Goal: Task Accomplishment & Management: Use online tool/utility

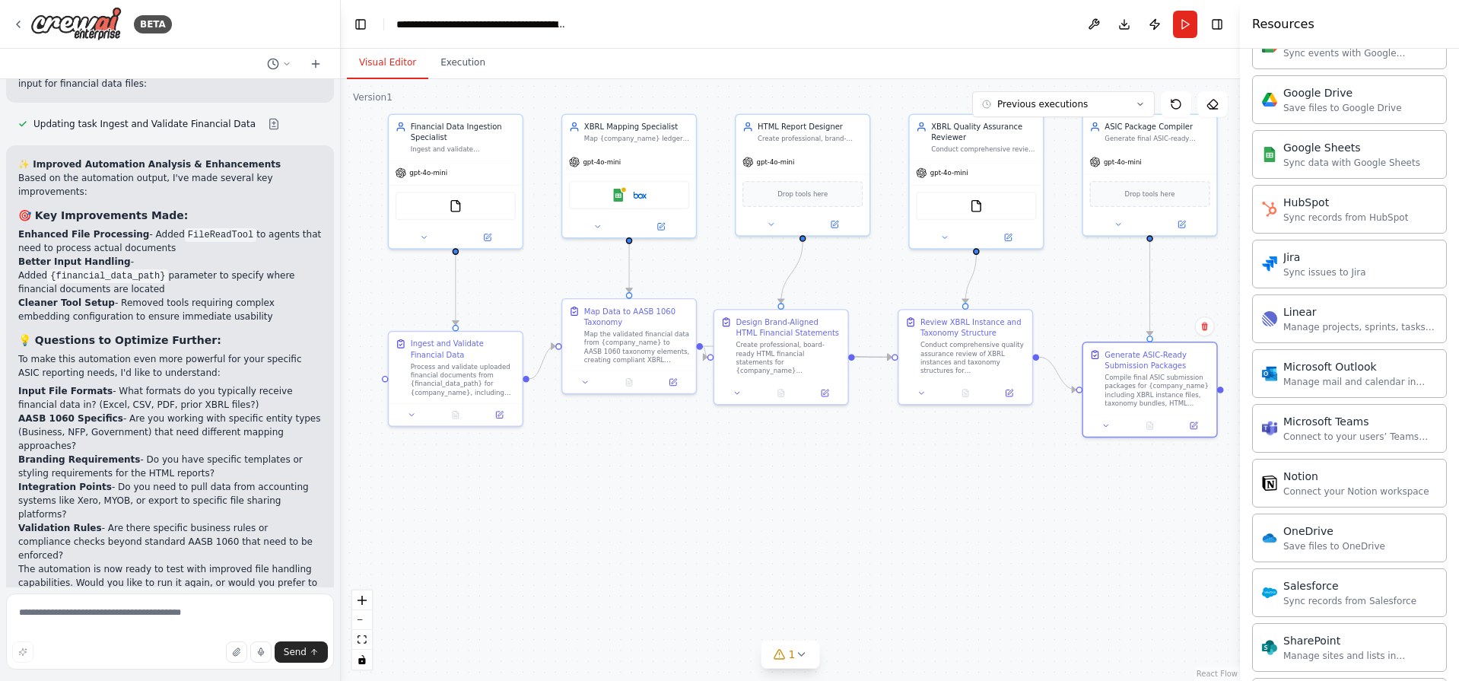
click at [82, 680] on p "I have some suggestions to help you move forward with your automation." at bounding box center [169, 694] width 303 height 24
click at [186, 680] on p "I have some suggestions to help you move forward with your automation." at bounding box center [169, 694] width 303 height 24
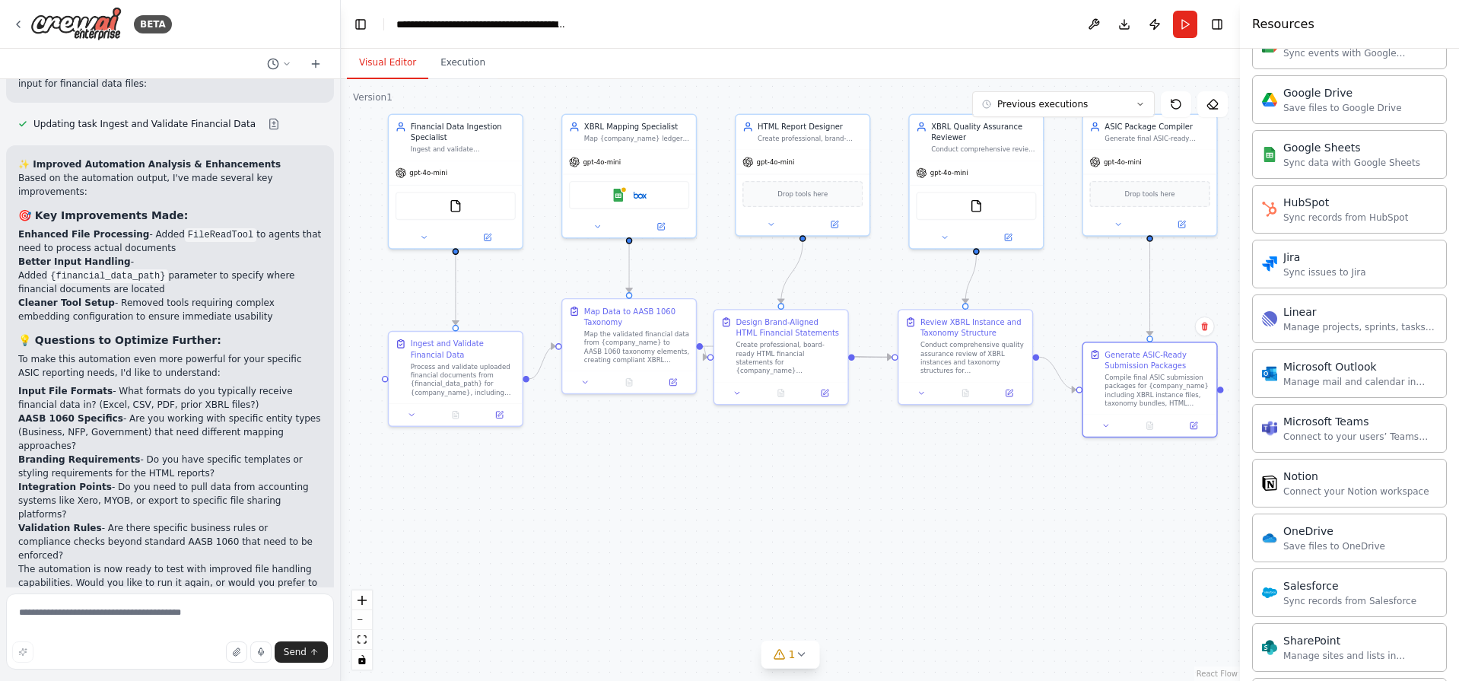
click at [186, 680] on p "I have some suggestions to help you move forward with your automation." at bounding box center [169, 694] width 303 height 24
click at [227, 680] on p "I have some suggestions to help you move forward with your automation." at bounding box center [169, 694] width 303 height 24
click at [168, 620] on textarea at bounding box center [170, 631] width 328 height 76
type textarea "**********"
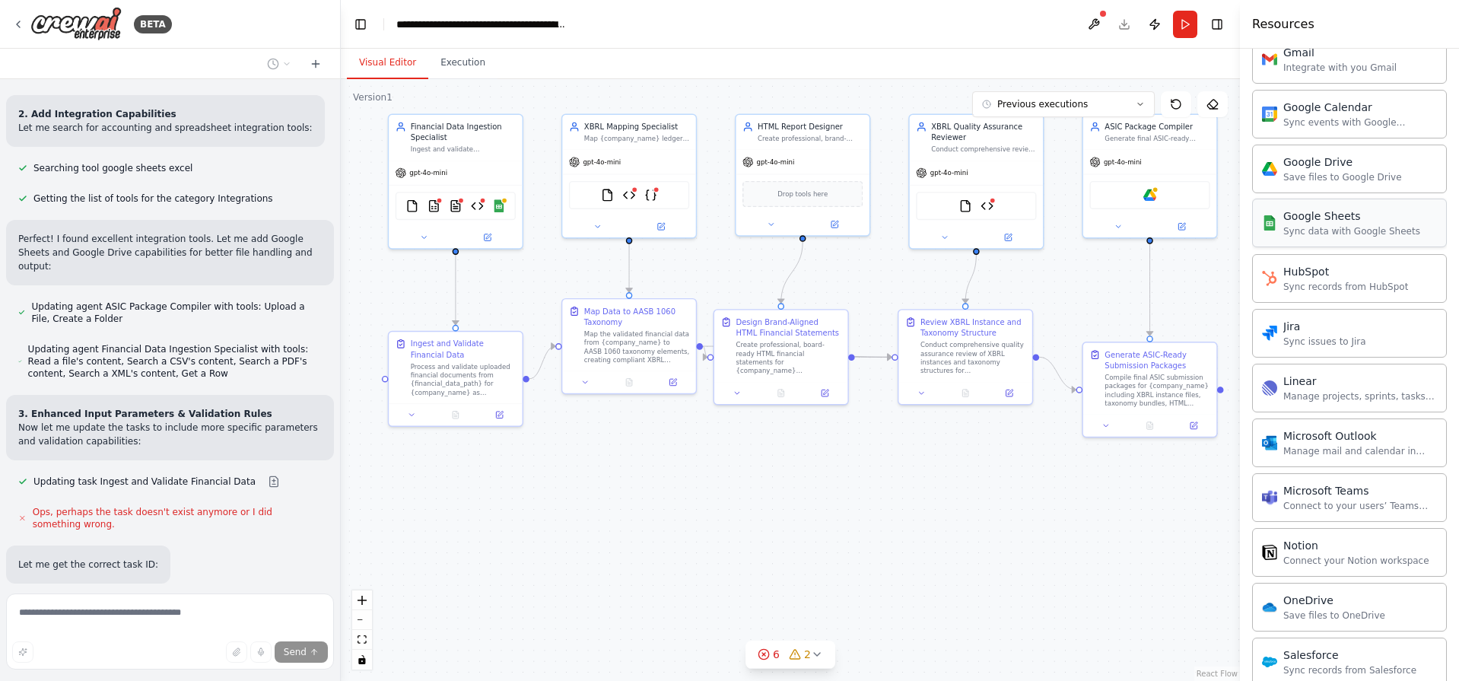
scroll to position [1527, 0]
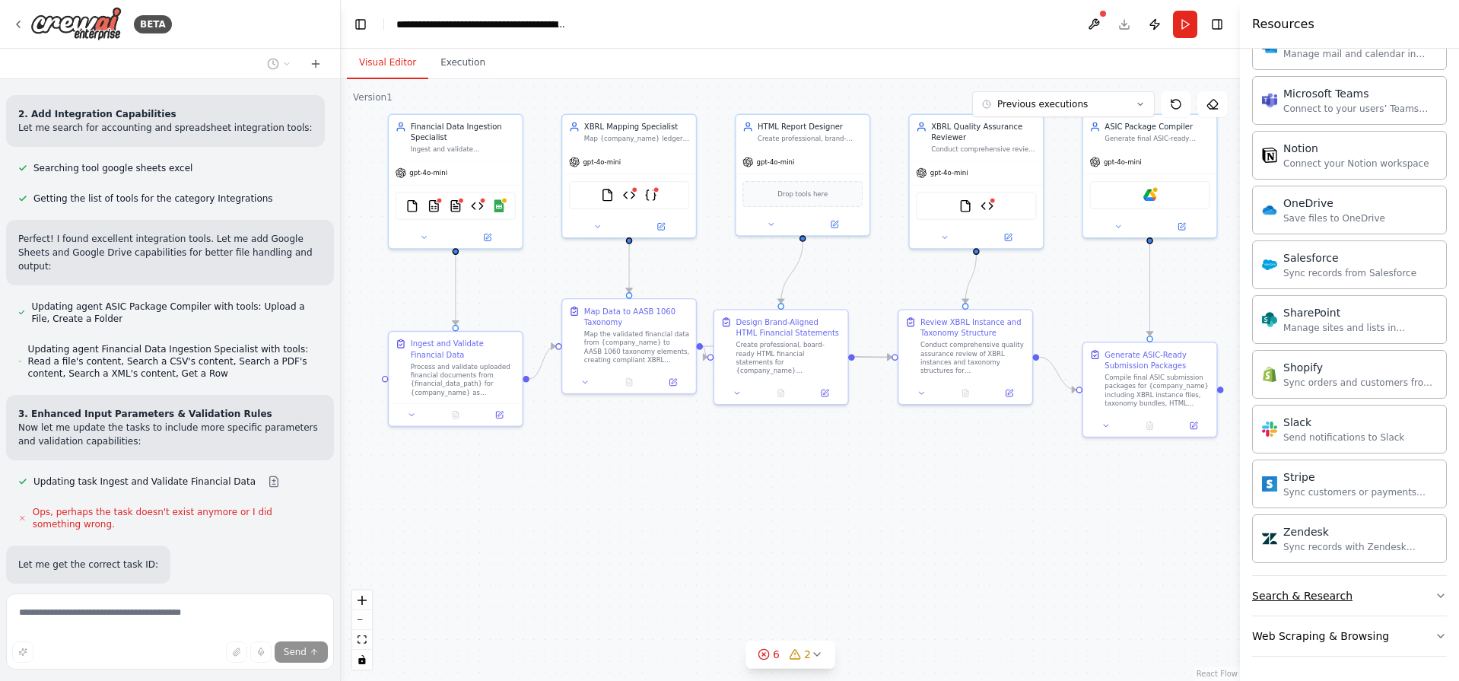
click at [1402, 599] on button "Search & Research" at bounding box center [1349, 596] width 195 height 40
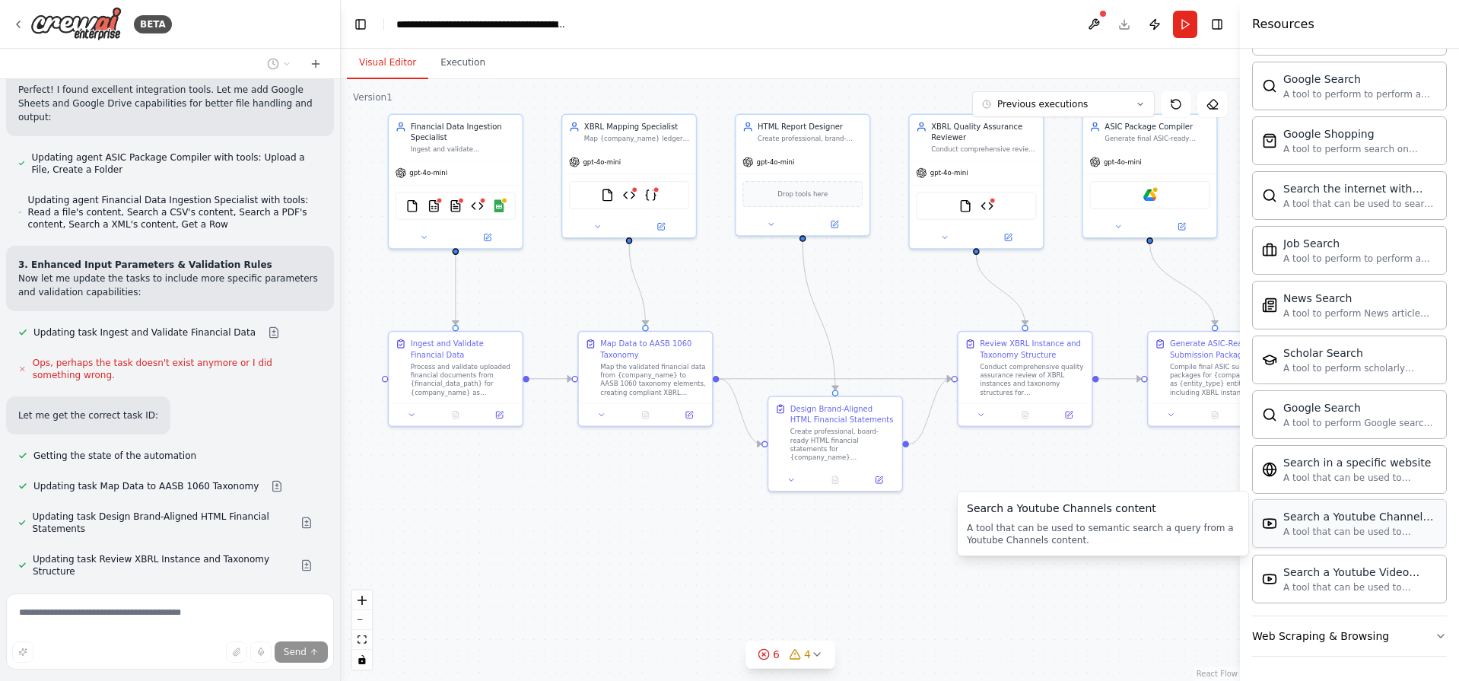
scroll to position [4599, 0]
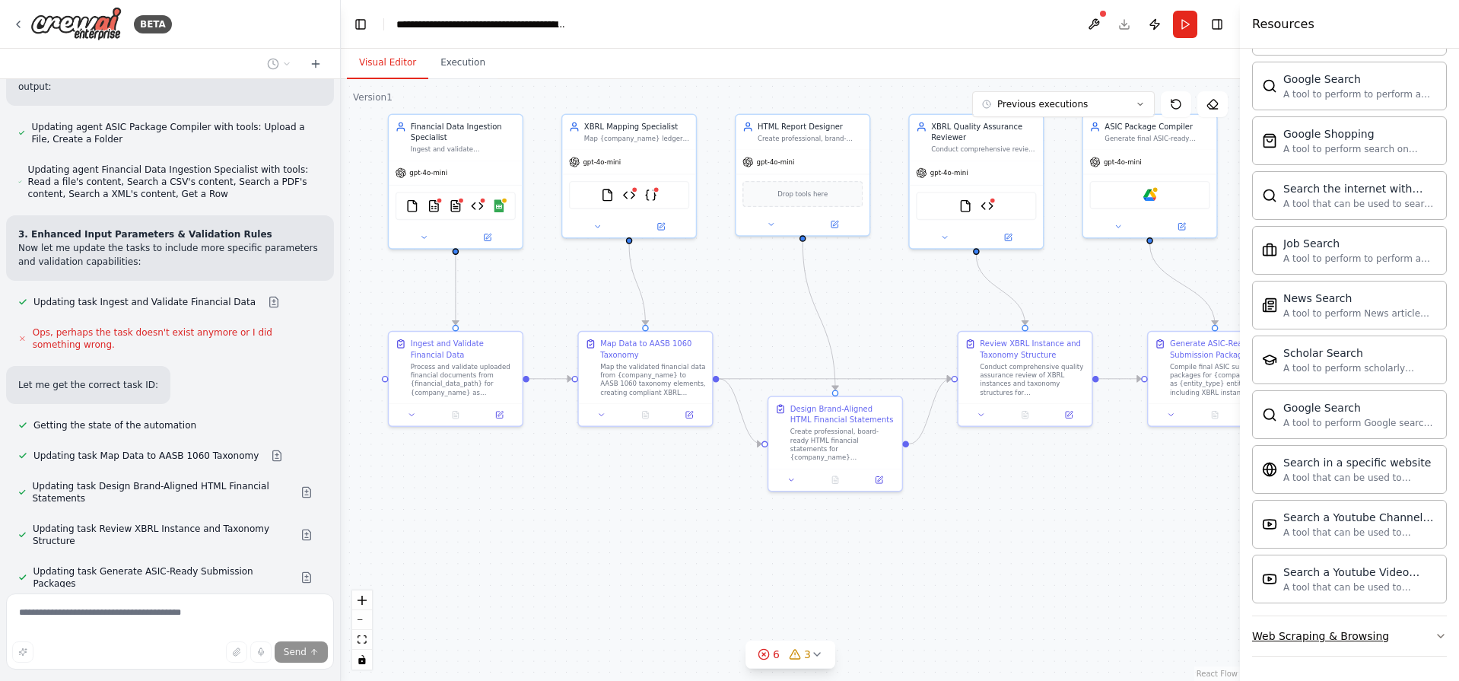
click at [1294, 637] on div "Web Scraping & Browsing" at bounding box center [1320, 635] width 137 height 15
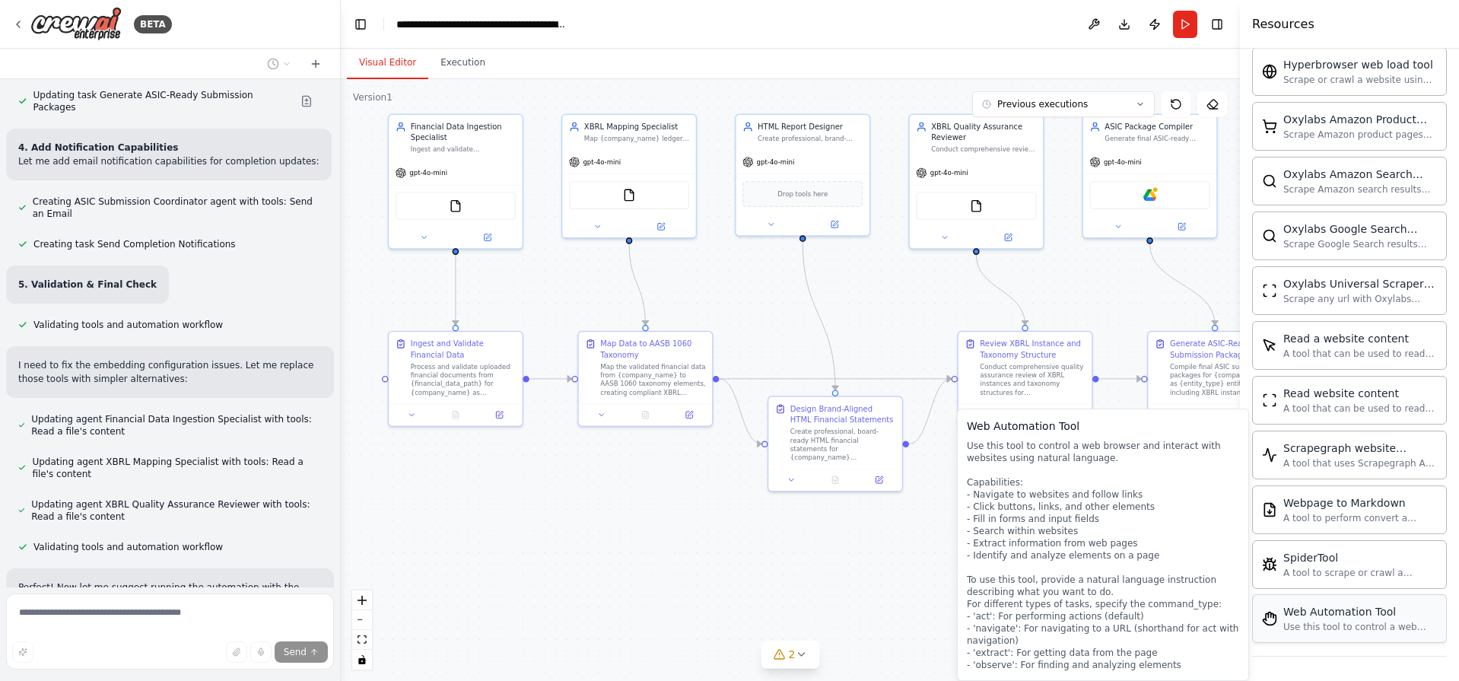
scroll to position [5089, 0]
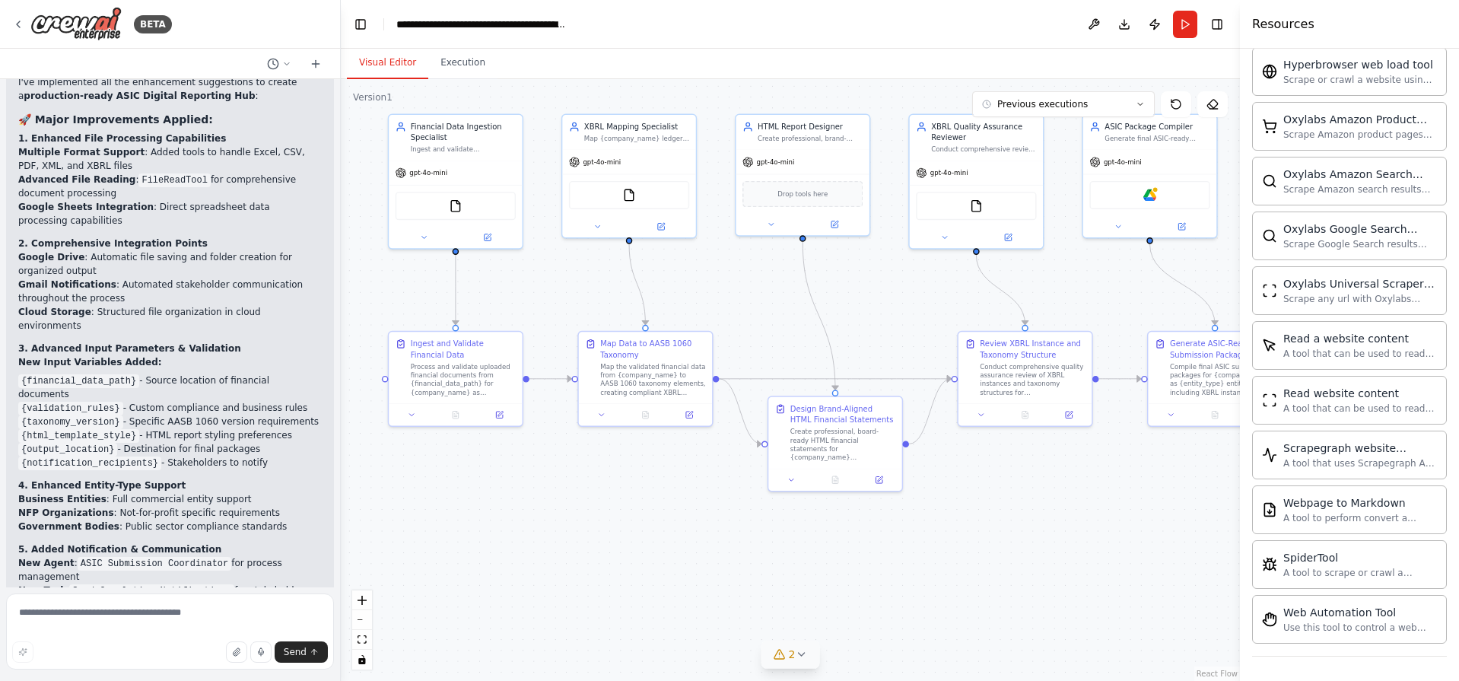
click at [802, 656] on icon at bounding box center [801, 654] width 12 height 12
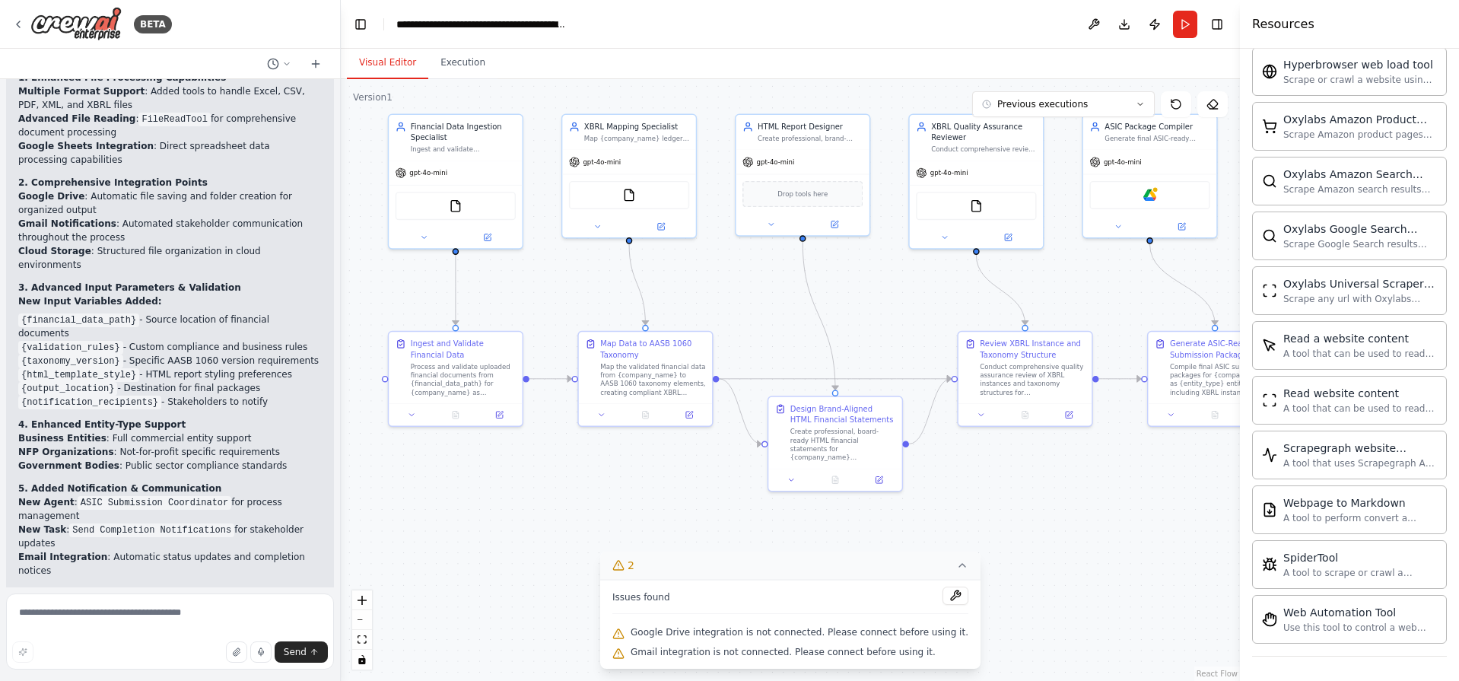
click at [661, 629] on span "Google Drive integration is not connected. Please connect before using it." at bounding box center [799, 632] width 338 height 12
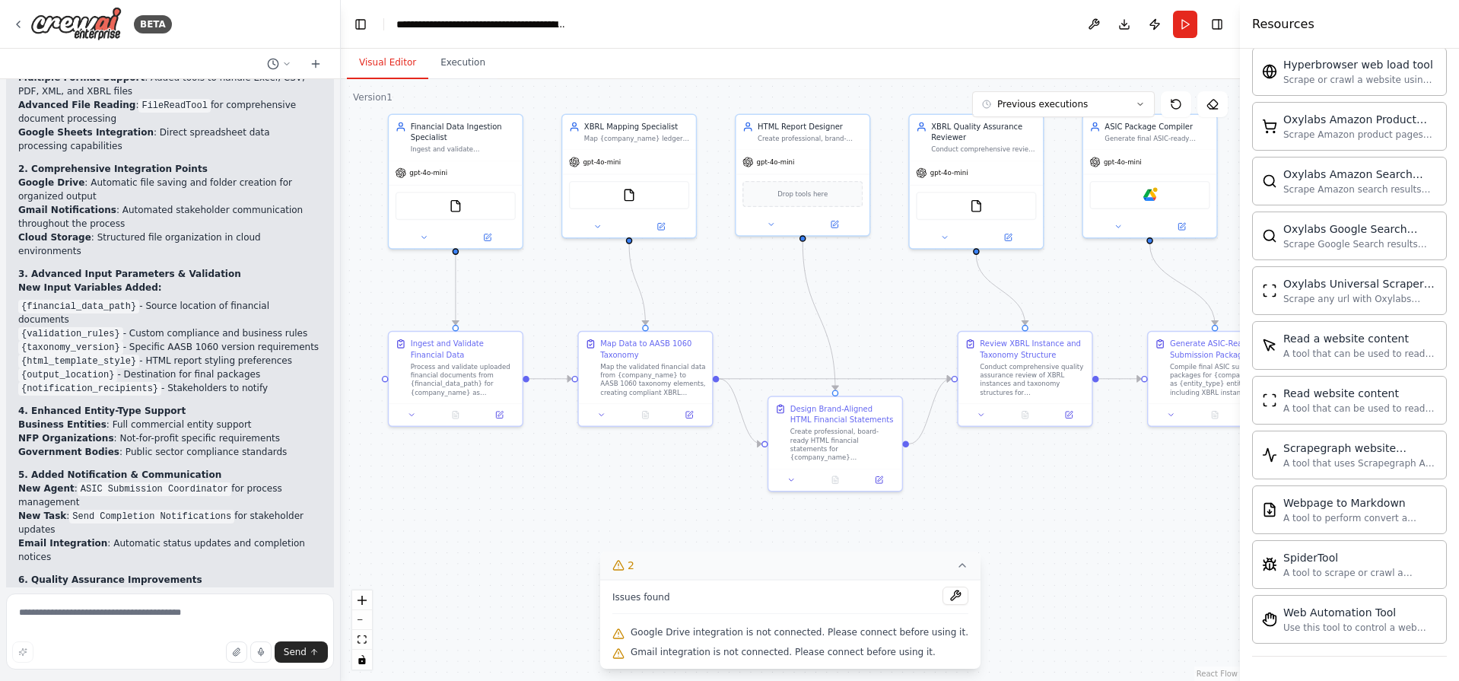
click at [661, 629] on span "Google Drive integration is not connected. Please connect before using it." at bounding box center [799, 632] width 338 height 12
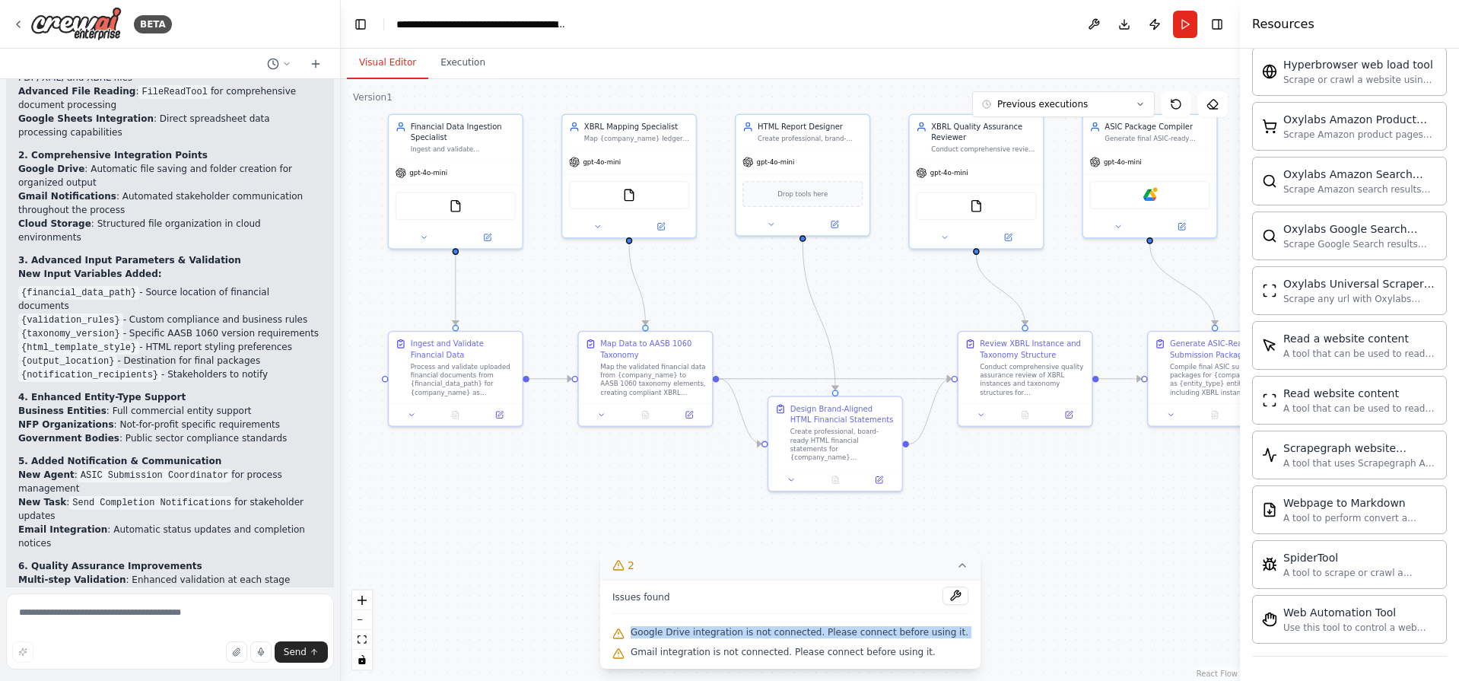
click at [858, 637] on span "Google Drive integration is not connected. Please connect before using it." at bounding box center [799, 632] width 338 height 12
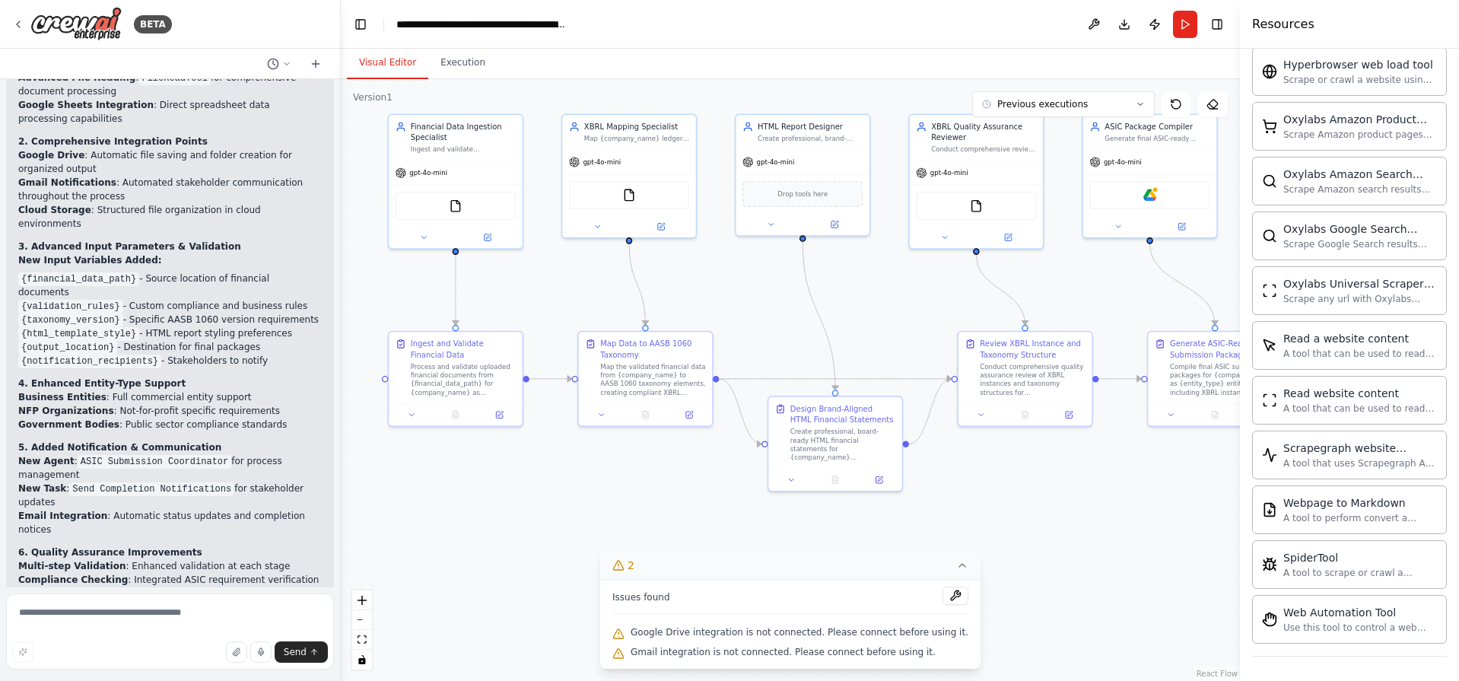
click at [858, 637] on span "Google Drive integration is not connected. Please connect before using it." at bounding box center [799, 632] width 338 height 12
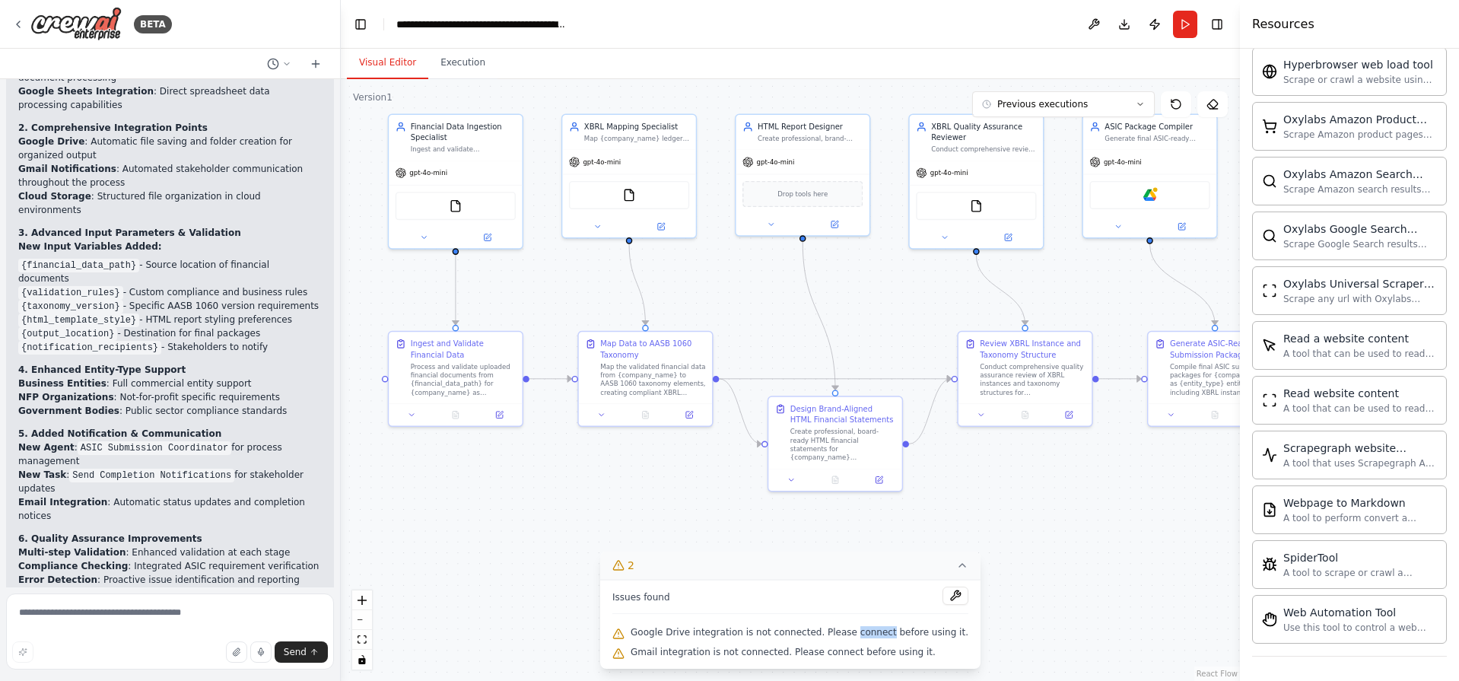
click at [835, 654] on span "Gmail integration is not connected. Please connect before using it." at bounding box center [782, 652] width 305 height 12
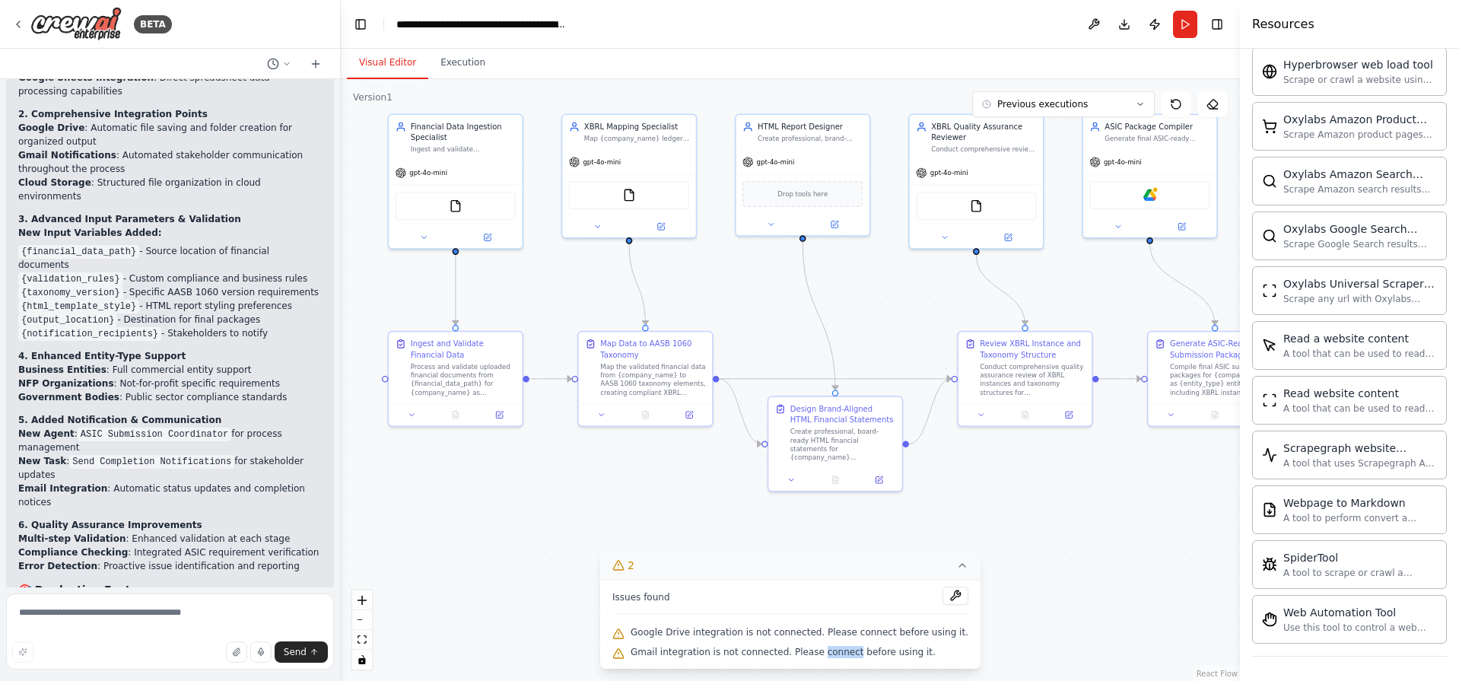
click at [835, 654] on span "Gmail integration is not connected. Please connect before using it." at bounding box center [782, 652] width 305 height 12
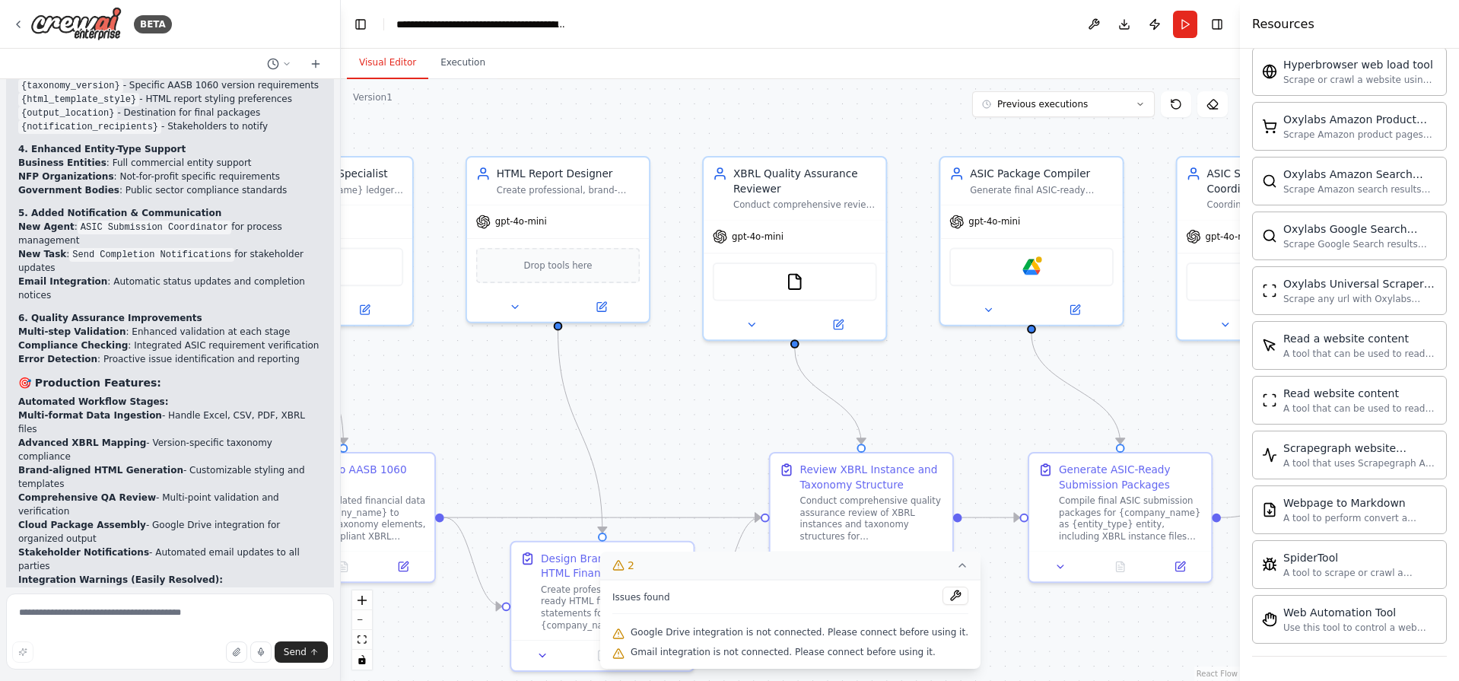
drag, startPoint x: 713, startPoint y: 494, endPoint x: 408, endPoint y: 680, distance: 357.0
click at [408, 680] on div ".deletable-edge-delete-btn { width: 20px; height: 20px; border: 0px solid #ffff…" at bounding box center [790, 380] width 899 height 602
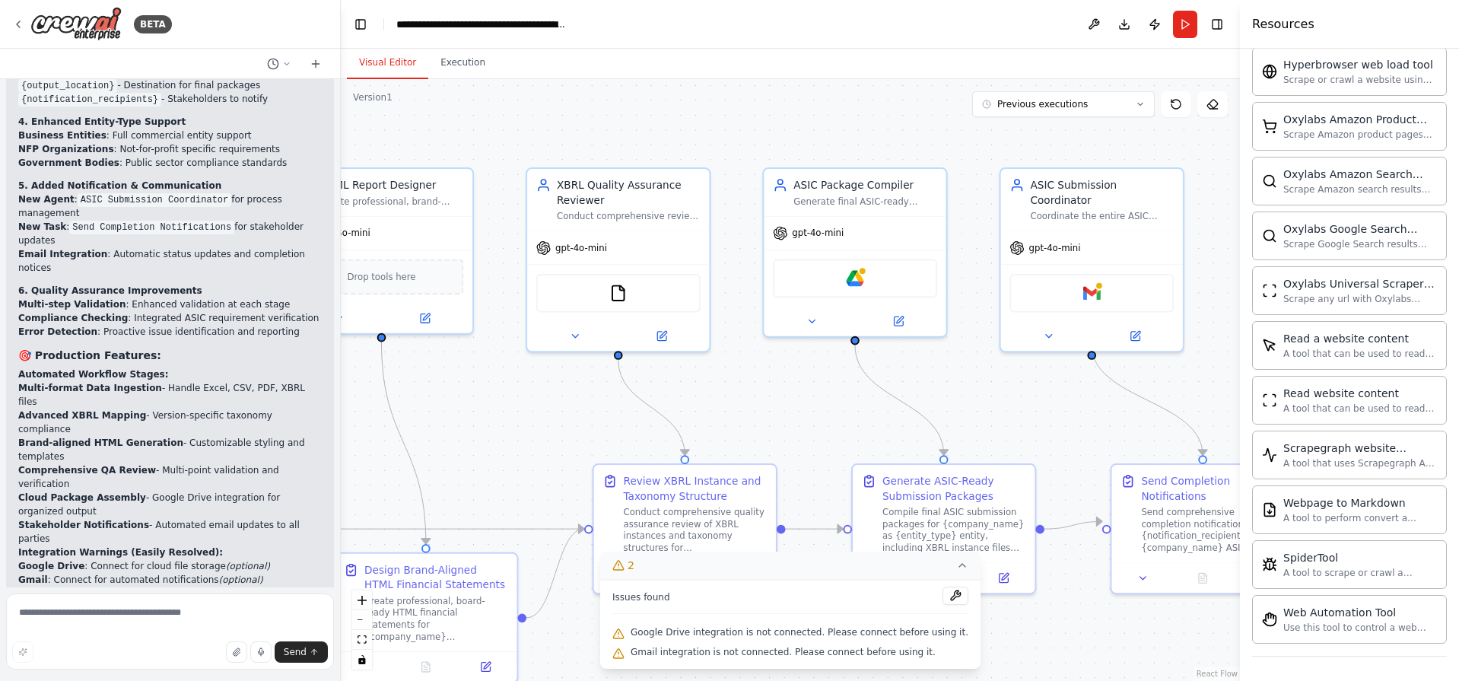
scroll to position [6035, 0]
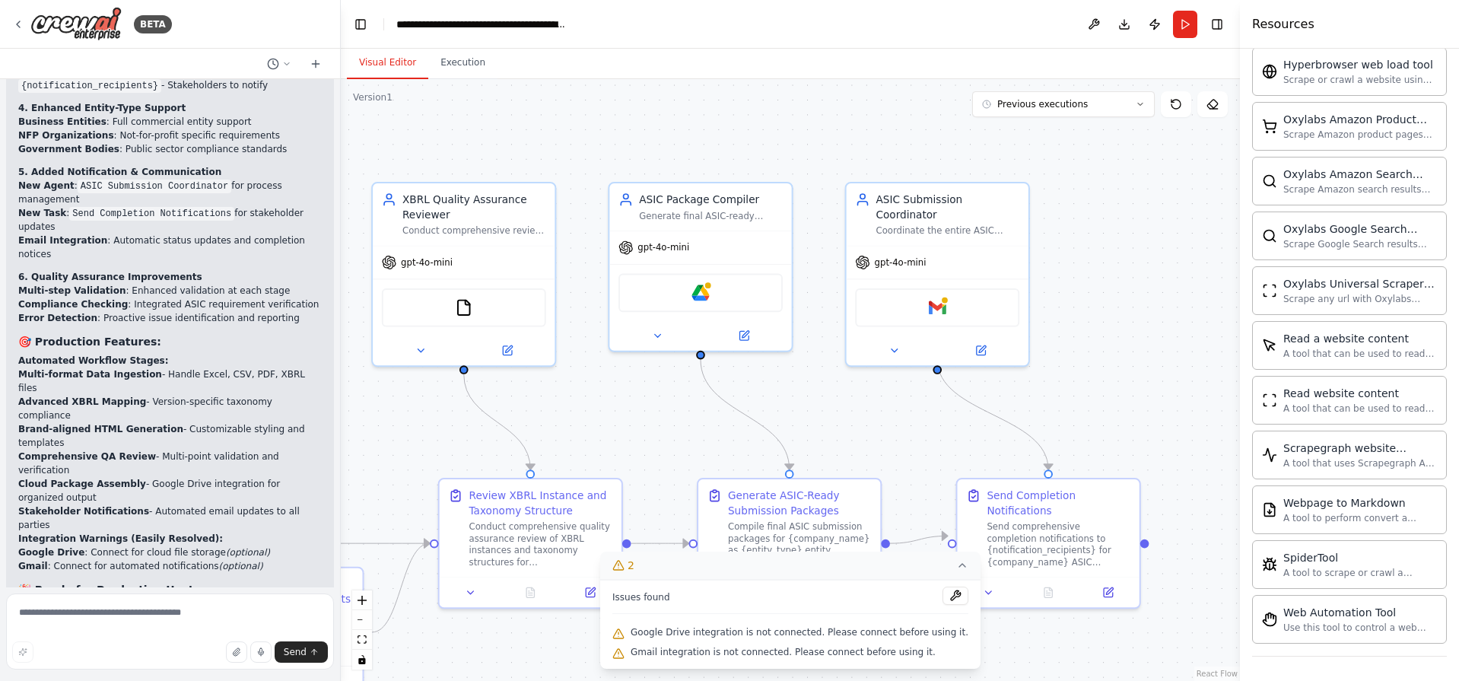
drag, startPoint x: 989, startPoint y: 393, endPoint x: 633, endPoint y: 409, distance: 356.3
click at [634, 410] on div ".deletable-edge-delete-btn { width: 20px; height: 20px; border: 0px solid #ffff…" at bounding box center [790, 380] width 899 height 602
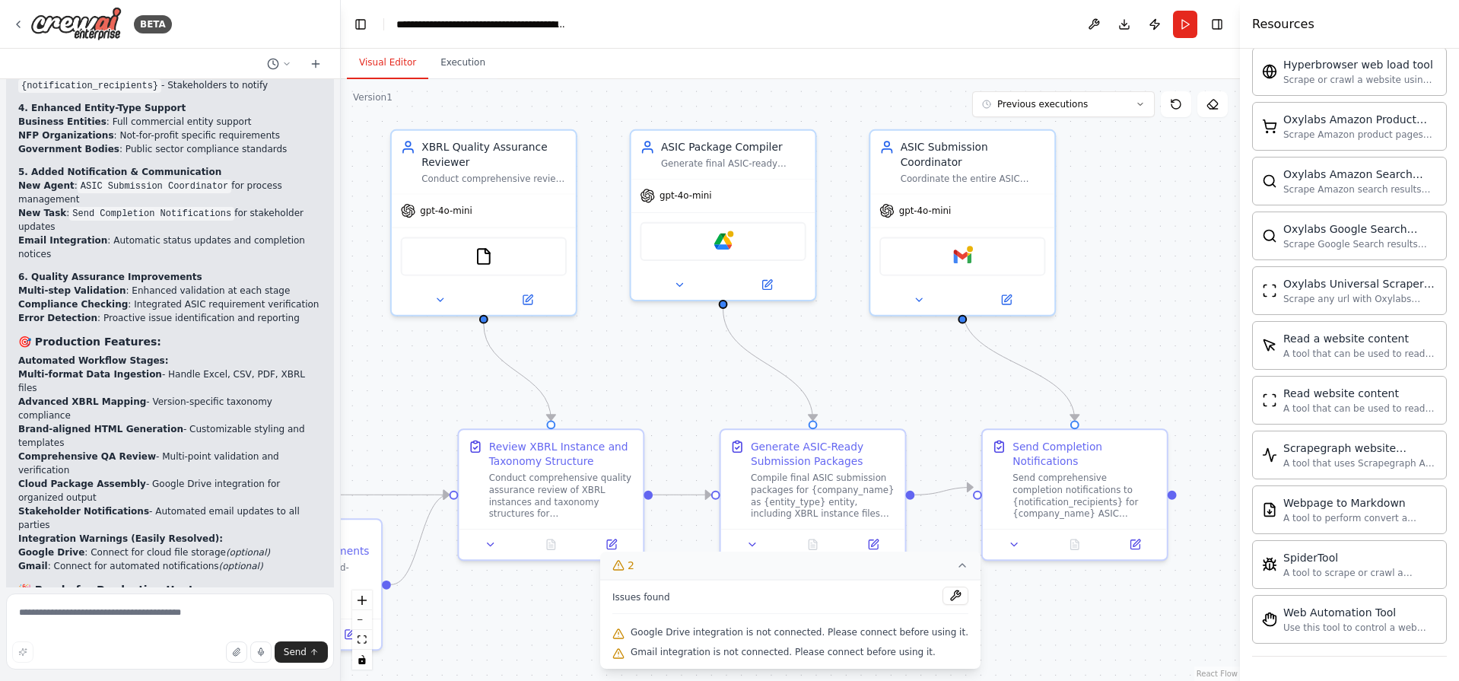
drag, startPoint x: 1111, startPoint y: 359, endPoint x: 1255, endPoint y: 316, distance: 150.1
click at [1252, 316] on div "BETA Hello! I'm the CrewAI assistant. What kind of automation do you want to bu…" at bounding box center [729, 340] width 1459 height 681
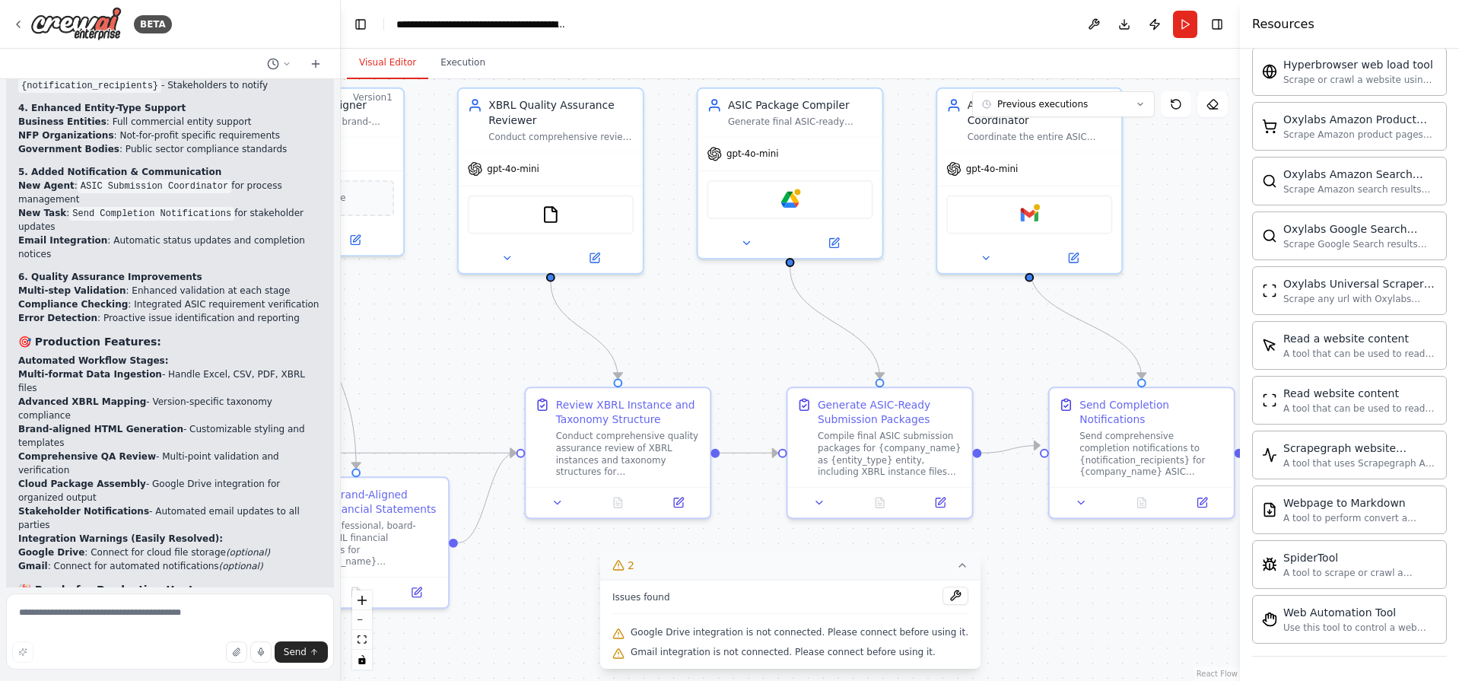
drag, startPoint x: 1059, startPoint y: 376, endPoint x: 1029, endPoint y: 268, distance: 112.2
click at [1027, 271] on div ".deletable-edge-delete-btn { width: 20px; height: 20px; border: 0px solid #ffff…" at bounding box center [790, 380] width 899 height 602
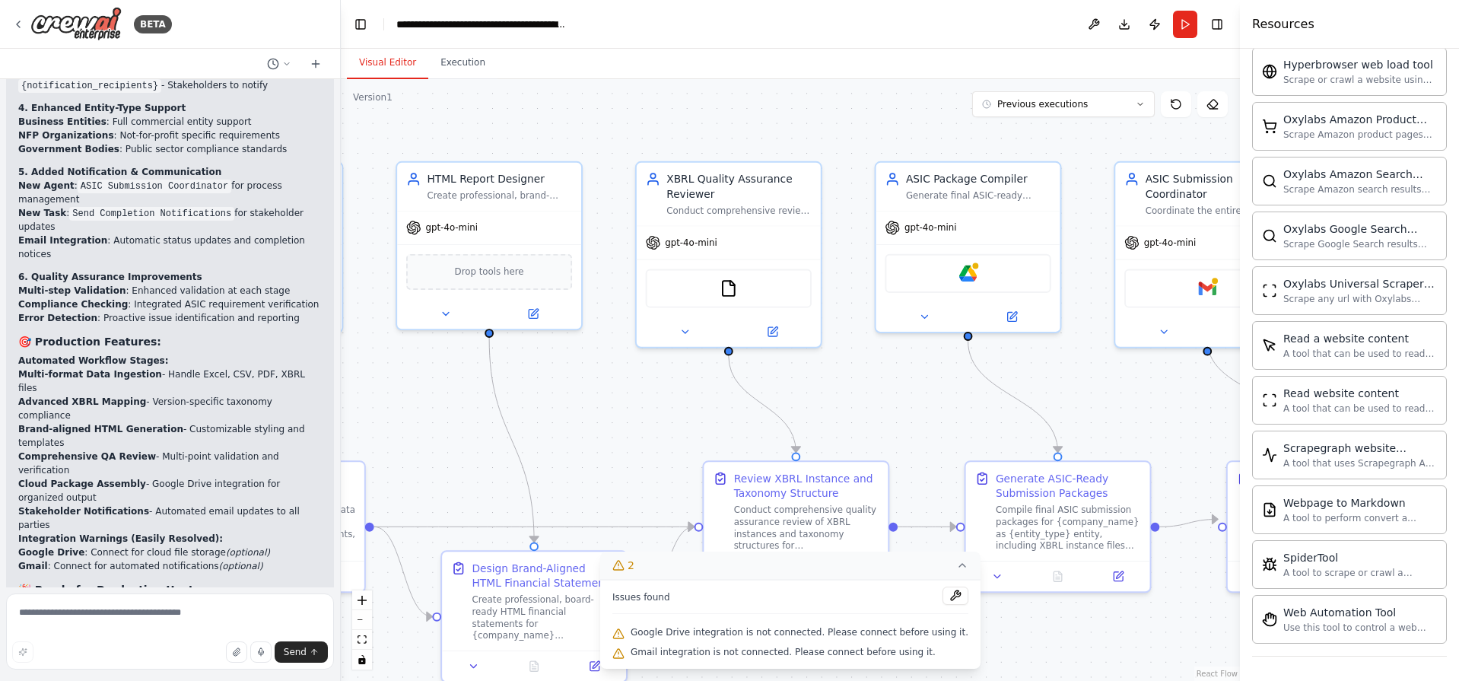
drag, startPoint x: 983, startPoint y: 518, endPoint x: 1154, endPoint y: 672, distance: 230.0
click at [1167, 680] on html "BETA Hello! I'm the CrewAI assistant. What kind of automation do you want to bu…" at bounding box center [729, 340] width 1459 height 681
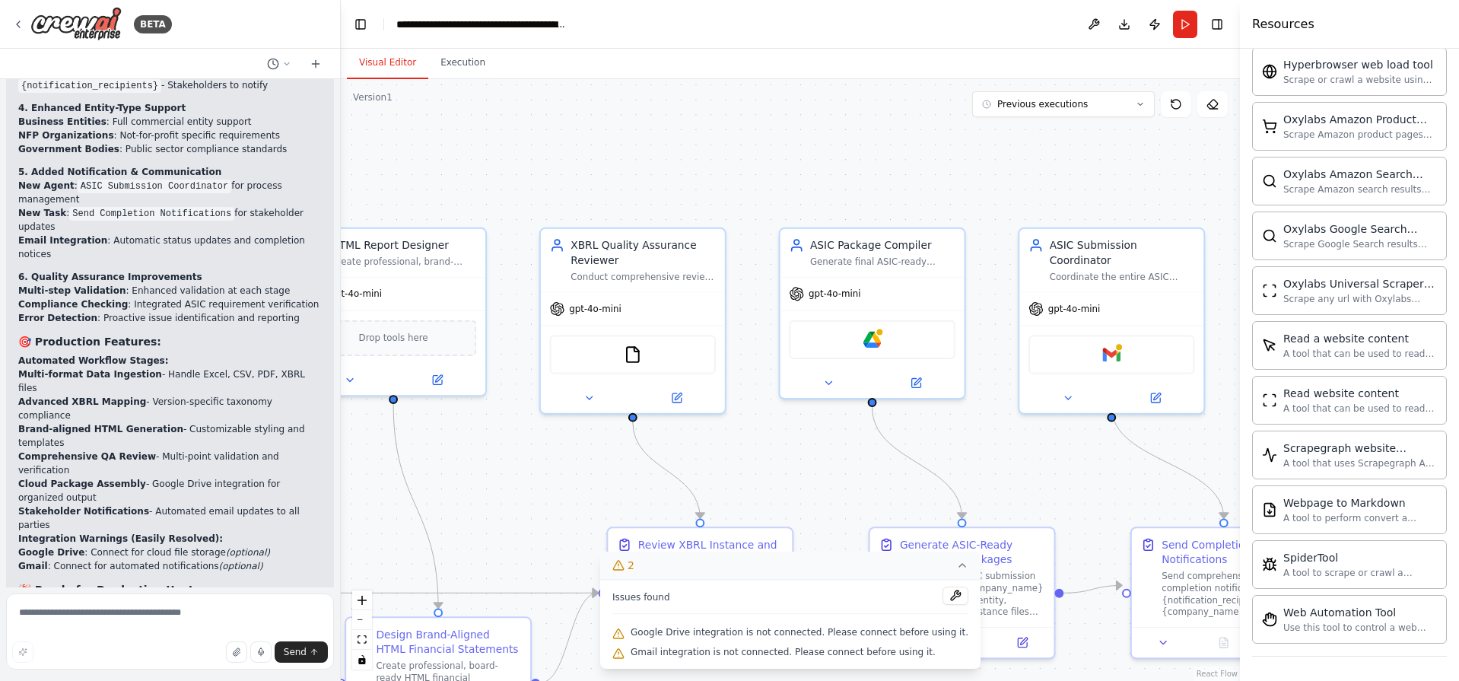
drag, startPoint x: 1138, startPoint y: 435, endPoint x: 1040, endPoint y: 423, distance: 98.9
click at [1040, 423] on div ".deletable-edge-delete-btn { width: 20px; height: 20px; border: 0px solid #ffff…" at bounding box center [790, 380] width 899 height 602
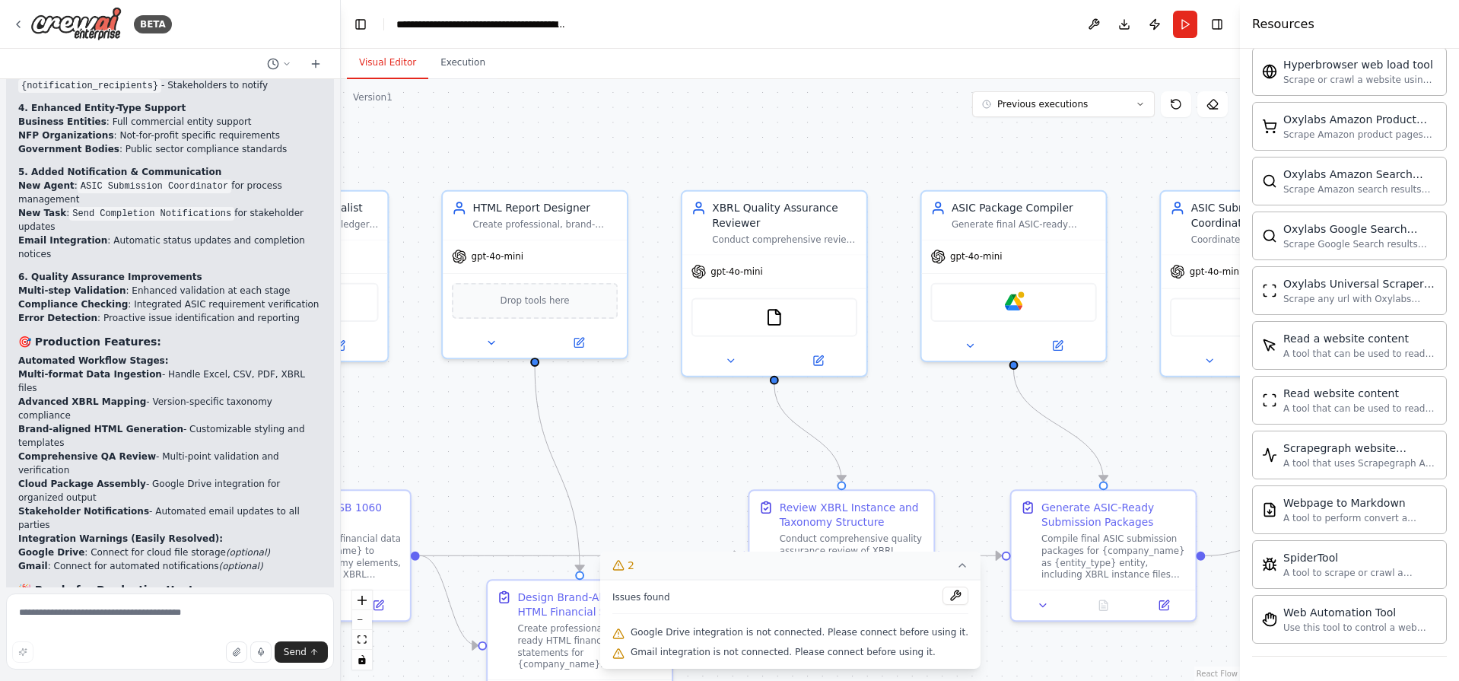
drag, startPoint x: 761, startPoint y: 479, endPoint x: 967, endPoint y: 434, distance: 211.7
click at [929, 437] on div ".deletable-edge-delete-btn { width: 20px; height: 20px; border: 0px solid #ffff…" at bounding box center [790, 380] width 899 height 602
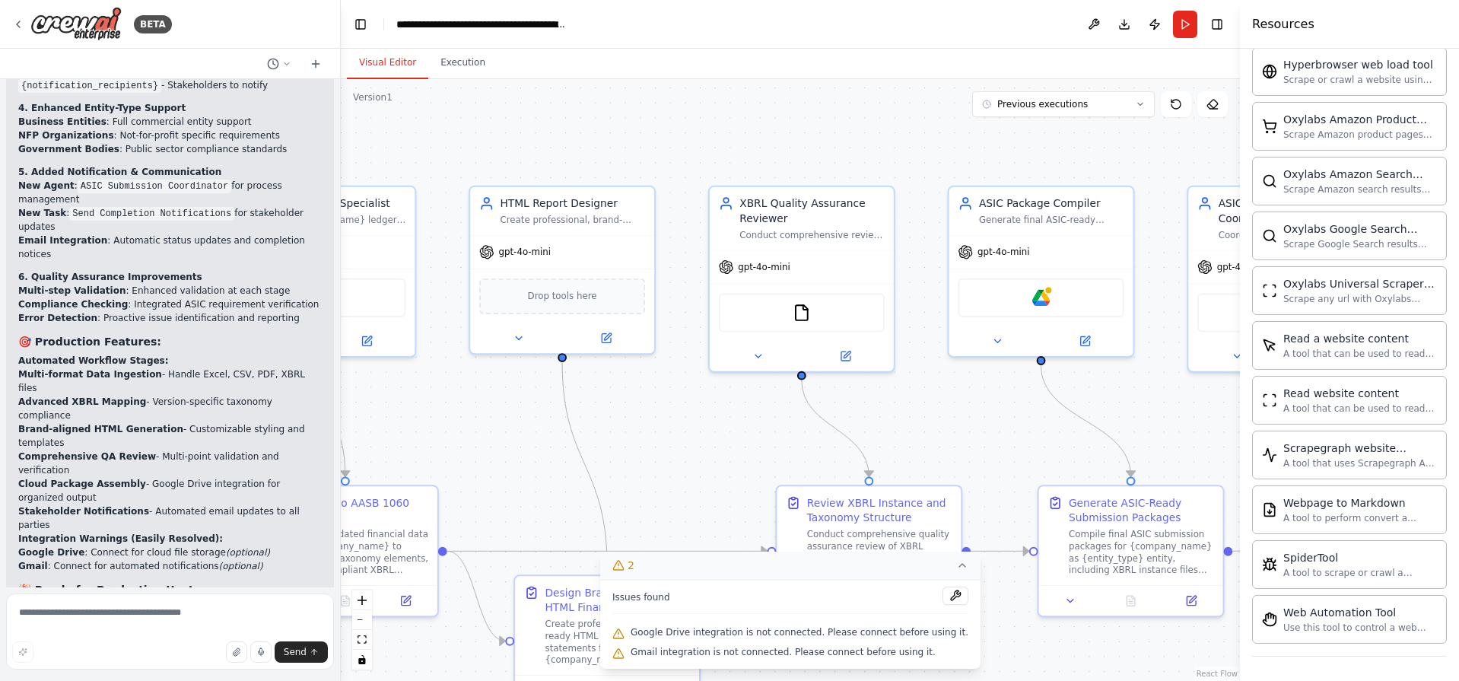
drag, startPoint x: 691, startPoint y: 406, endPoint x: 907, endPoint y: 422, distance: 215.8
click at [907, 422] on div ".deletable-edge-delete-btn { width: 20px; height: 20px; border: 0px solid #ffff…" at bounding box center [790, 380] width 899 height 602
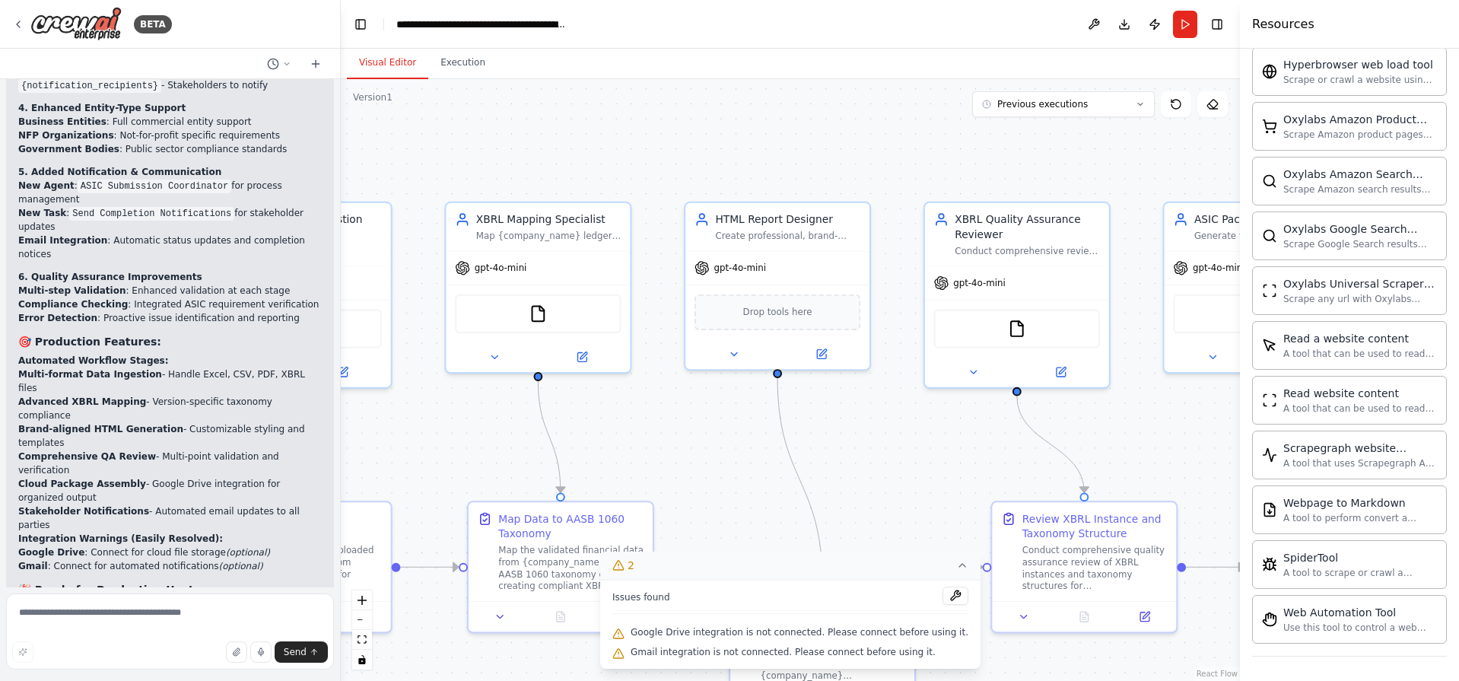
drag, startPoint x: 749, startPoint y: 414, endPoint x: 842, endPoint y: 404, distance: 93.3
click at [811, 408] on div ".deletable-edge-delete-btn { width: 20px; height: 20px; border: 0px solid #ffff…" at bounding box center [790, 380] width 899 height 602
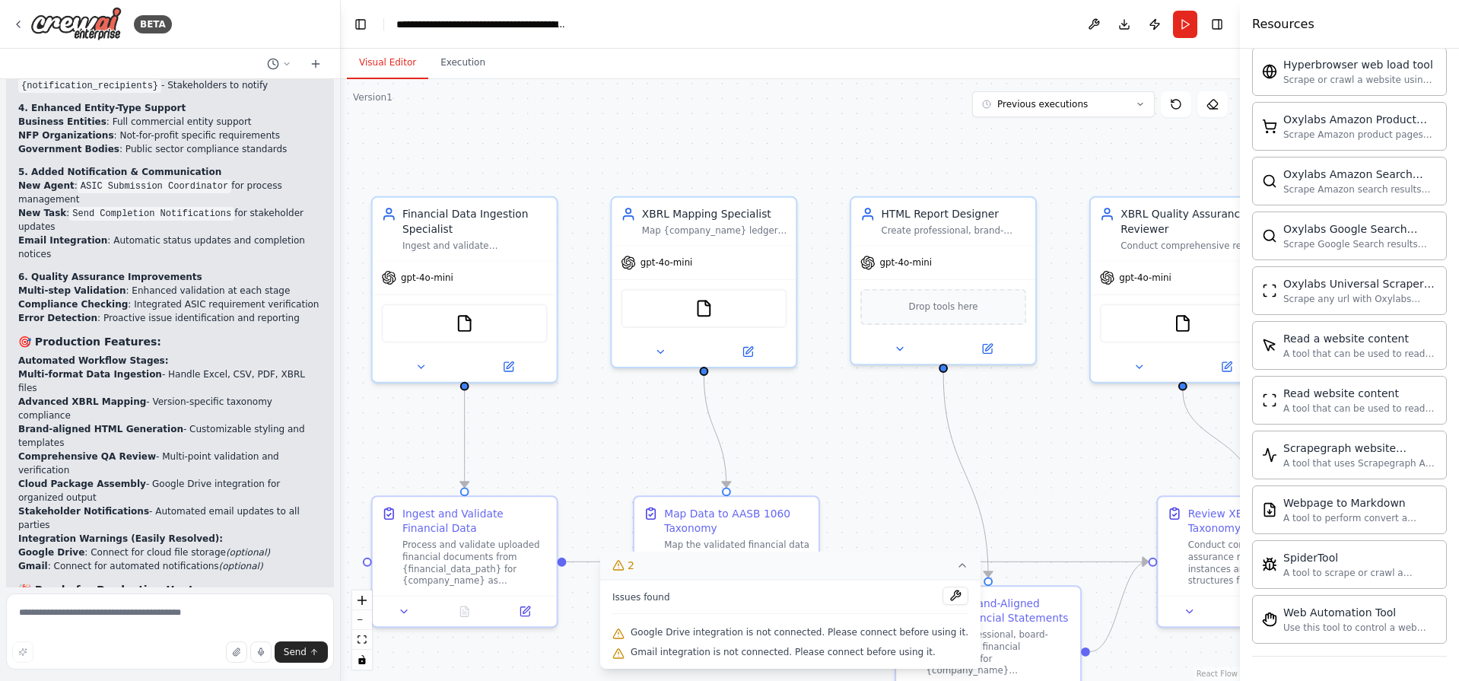
drag, startPoint x: 626, startPoint y: 405, endPoint x: 722, endPoint y: 405, distance: 96.6
click at [722, 405] on div ".deletable-edge-delete-btn { width: 20px; height: 20px; border: 0px solid #ffff…" at bounding box center [790, 380] width 899 height 602
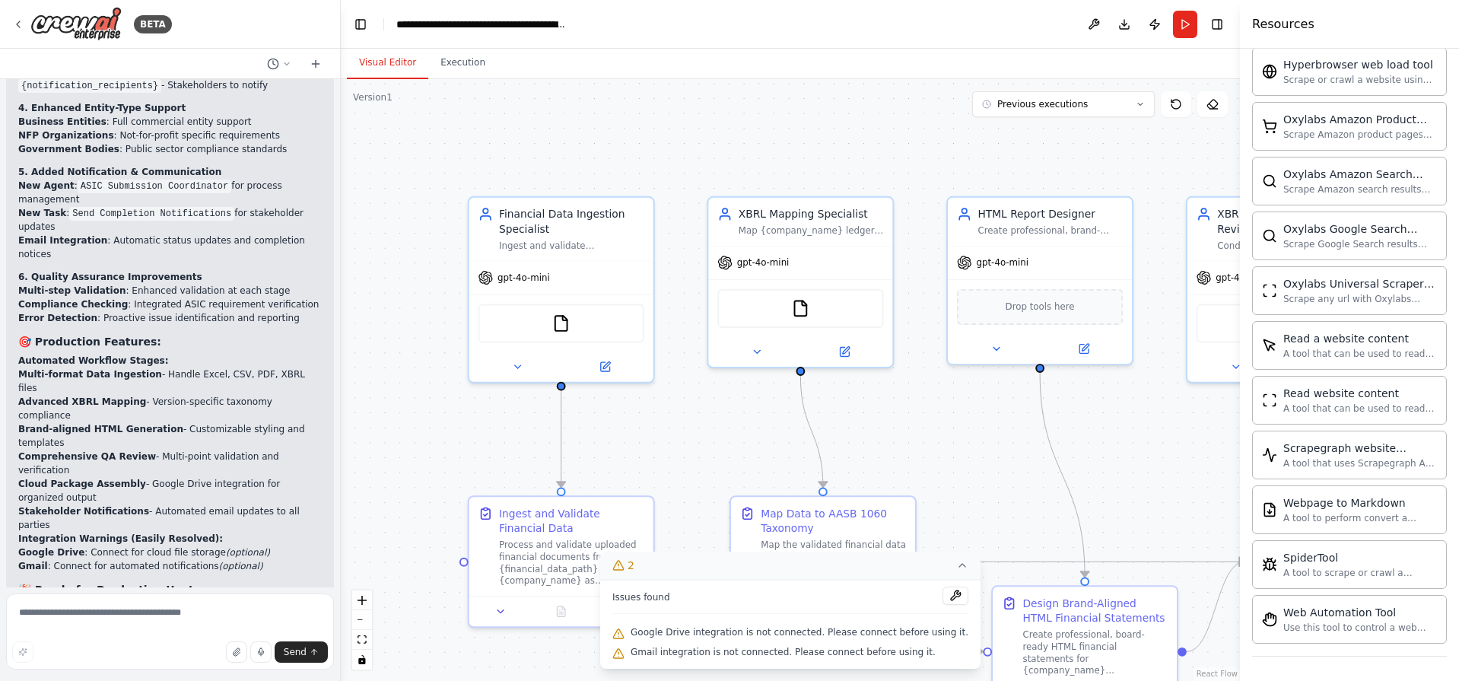
drag, startPoint x: 998, startPoint y: 316, endPoint x: 980, endPoint y: 219, distance: 98.9
click at [989, 278] on div ".deletable-edge-delete-btn { width: 20px; height: 20px; border: 0px solid #ffff…" at bounding box center [790, 380] width 899 height 602
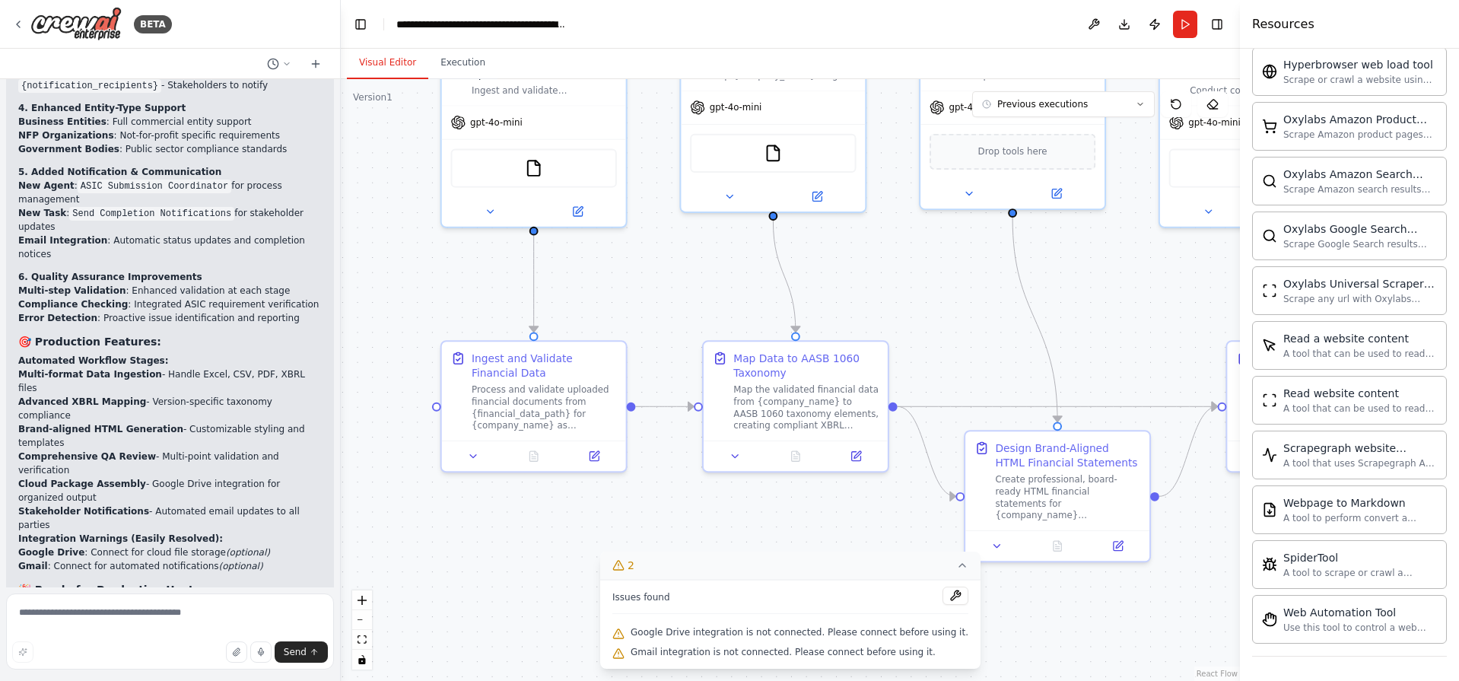
click at [977, 313] on div ".deletable-edge-delete-btn { width: 20px; height: 20px; border: 0px solid #ffff…" at bounding box center [790, 380] width 899 height 602
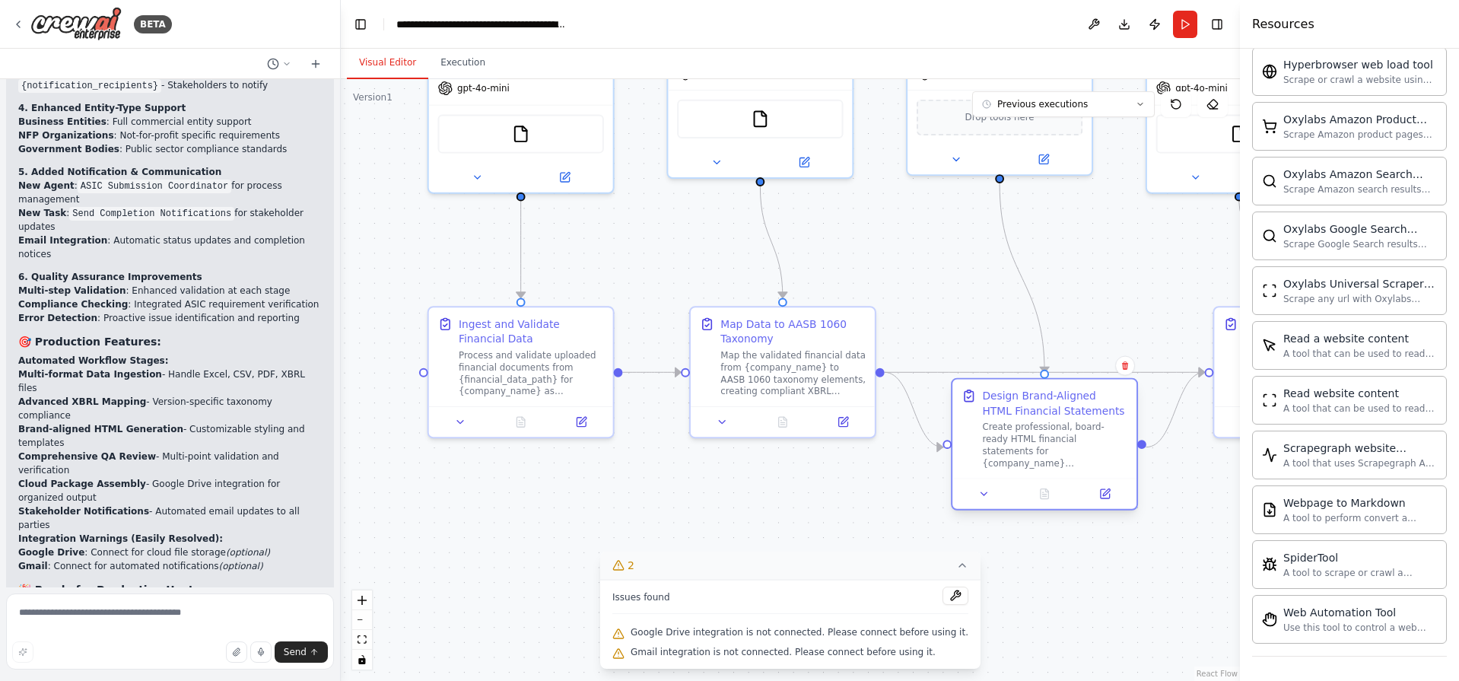
drag, startPoint x: 1078, startPoint y: 433, endPoint x: 1092, endPoint y: 355, distance: 79.7
click at [1092, 388] on div "Design Brand-Aligned HTML Financial Statements Create professional, board-ready…" at bounding box center [1054, 428] width 145 height 81
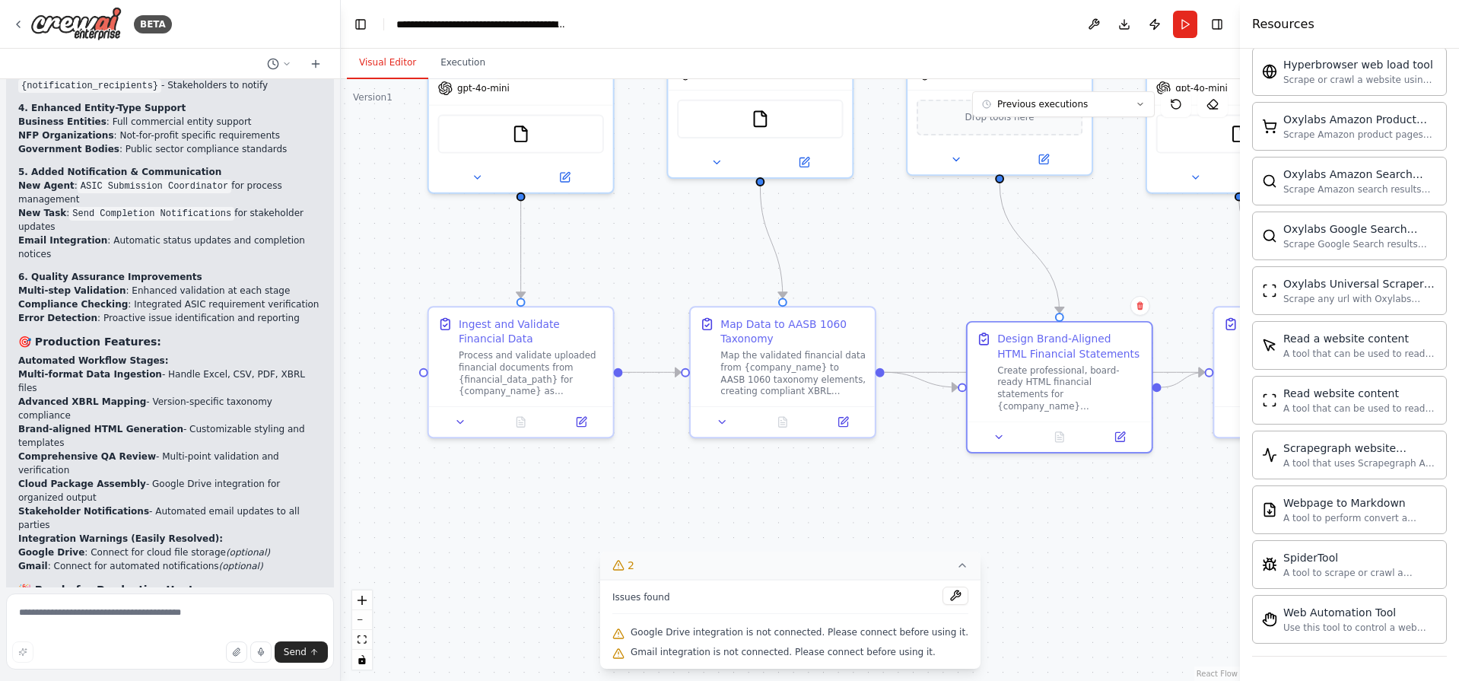
click at [1058, 479] on div ".deletable-edge-delete-btn { width: 20px; height: 20px; border: 0px solid #ffff…" at bounding box center [790, 380] width 899 height 602
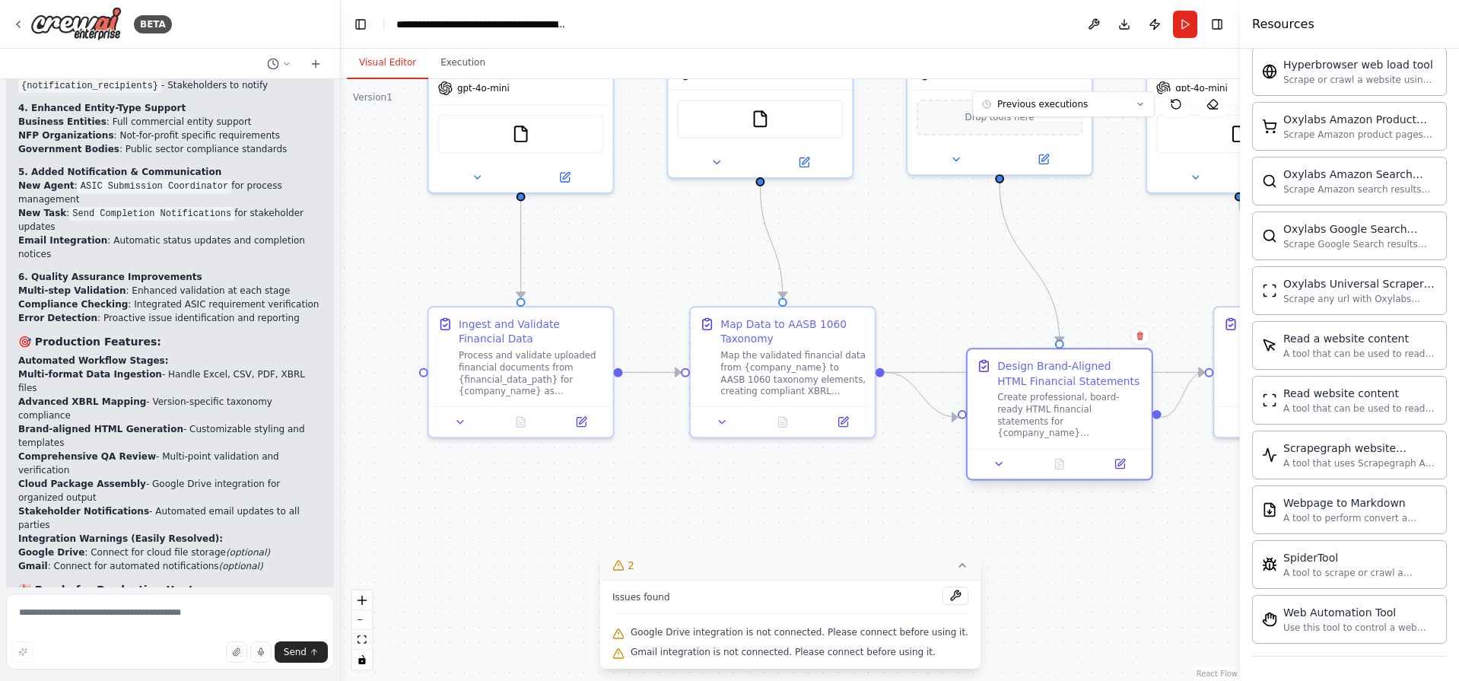
drag, startPoint x: 1052, startPoint y: 417, endPoint x: 1058, endPoint y: 453, distance: 36.3
click at [1058, 453] on div "Design Brand-Aligned HTML Financial Statements Create professional, board-ready…" at bounding box center [1059, 414] width 187 height 132
click at [847, 472] on div ".deletable-edge-delete-btn { width: 20px; height: 20px; border: 0px solid #ffff…" at bounding box center [790, 380] width 899 height 602
drag, startPoint x: 541, startPoint y: 384, endPoint x: 488, endPoint y: 405, distance: 56.4
click at [488, 394] on div "Process and validate uploaded financial documents from {financial_data_path} fo…" at bounding box center [515, 370] width 145 height 48
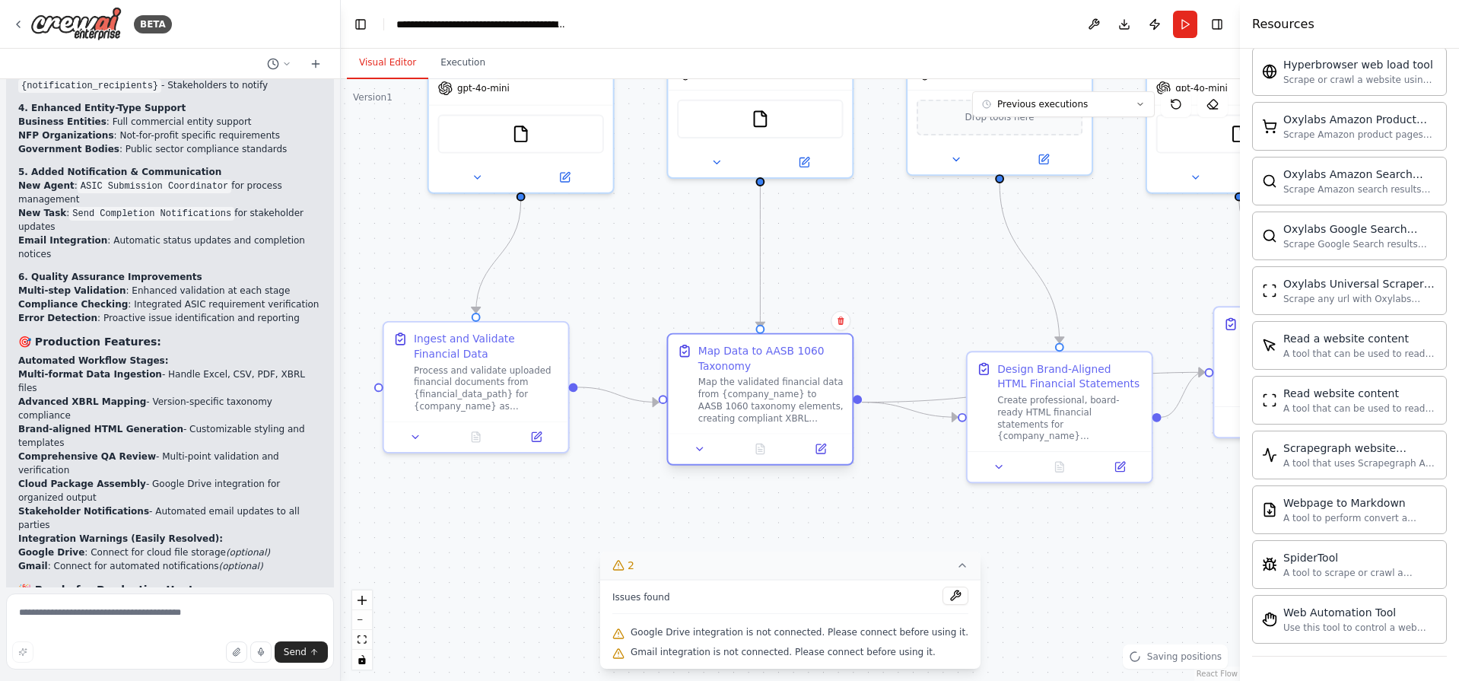
drag, startPoint x: 802, startPoint y: 383, endPoint x: 755, endPoint y: 429, distance: 65.6
click at [755, 424] on div "Map the validated financial data from {company_name} to AASB 1060 taxonomy elem…" at bounding box center [770, 400] width 145 height 48
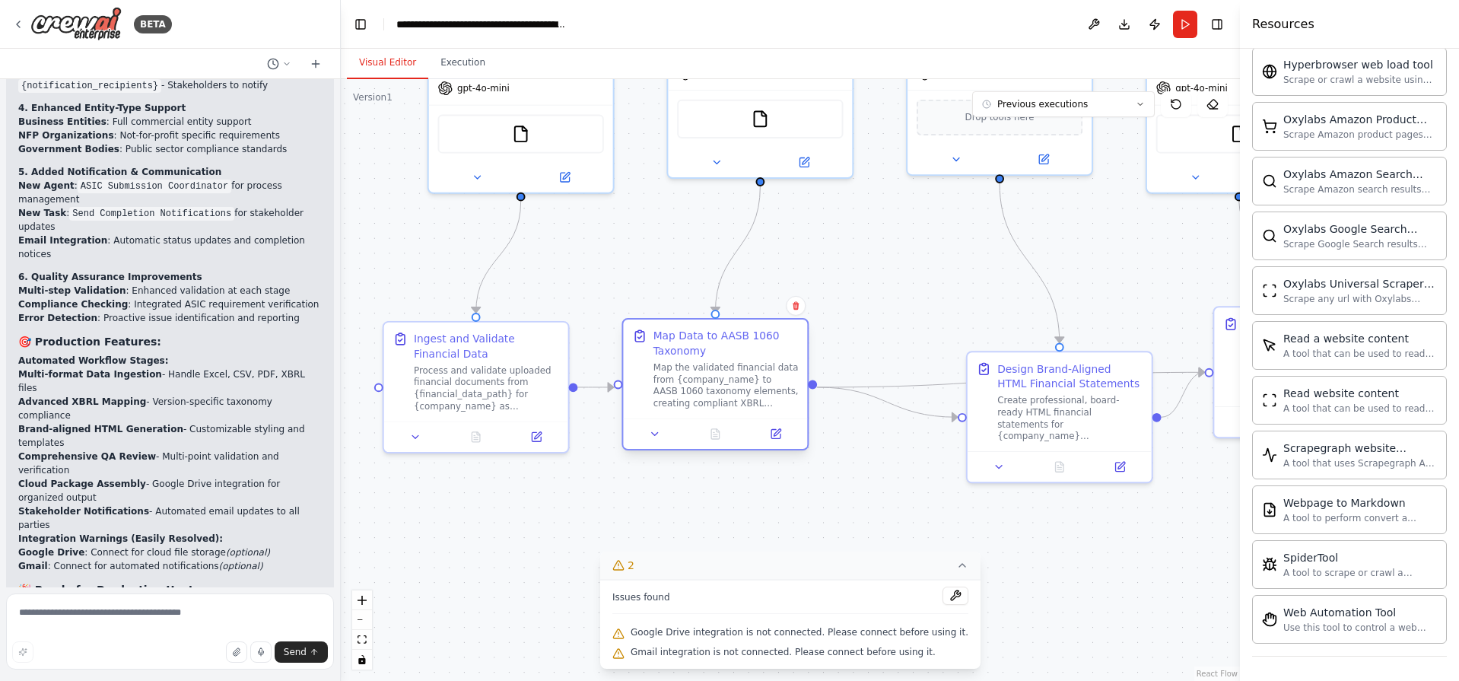
drag, startPoint x: 755, startPoint y: 416, endPoint x: 701, endPoint y: 377, distance: 66.5
click at [701, 377] on div "Map the validated financial data from {company_name} to AASB 1060 taxonomy elem…" at bounding box center [725, 385] width 145 height 48
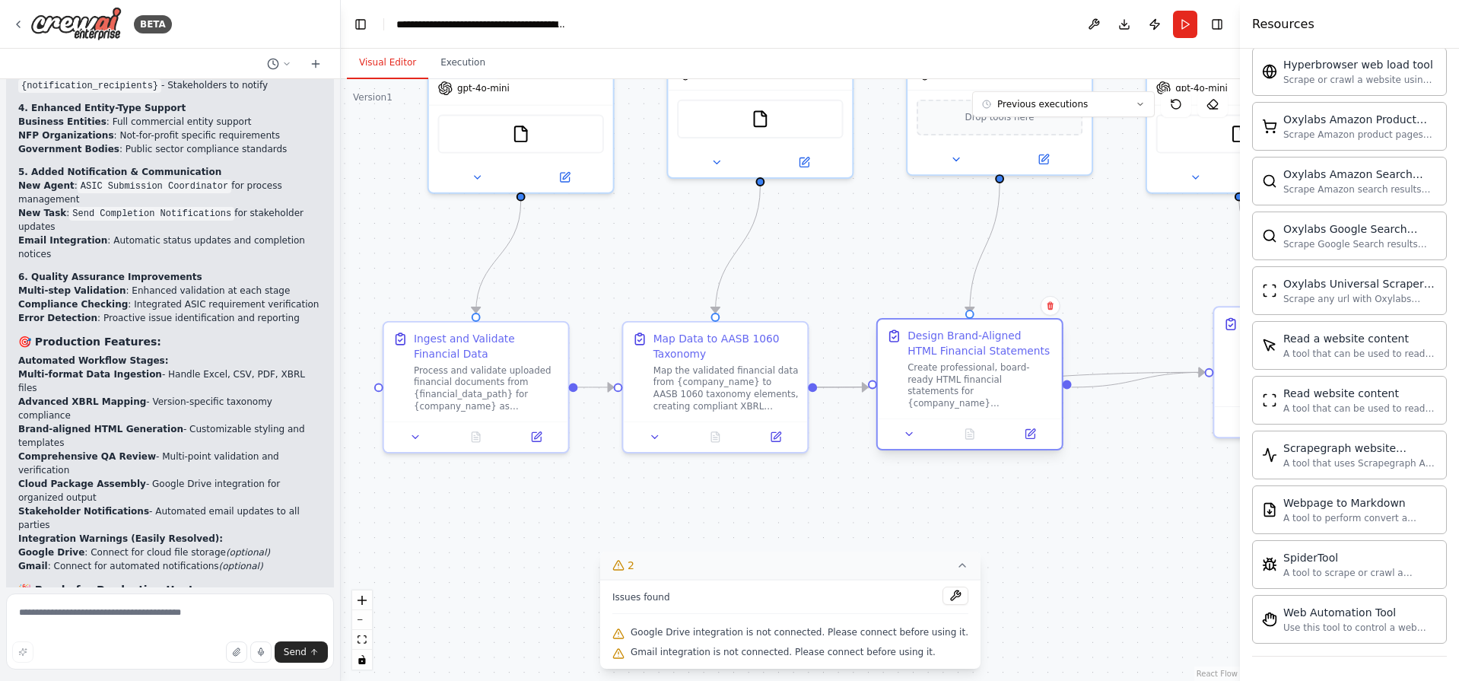
drag, startPoint x: 1055, startPoint y: 413, endPoint x: 947, endPoint y: 375, distance: 114.5
click at [947, 375] on div "Create professional, board-ready HTML financial statements for {company_name} i…" at bounding box center [979, 385] width 145 height 48
click at [1159, 456] on div ".deletable-edge-delete-btn { width: 20px; height: 20px; border: 0px solid #ffff…" at bounding box center [790, 380] width 899 height 602
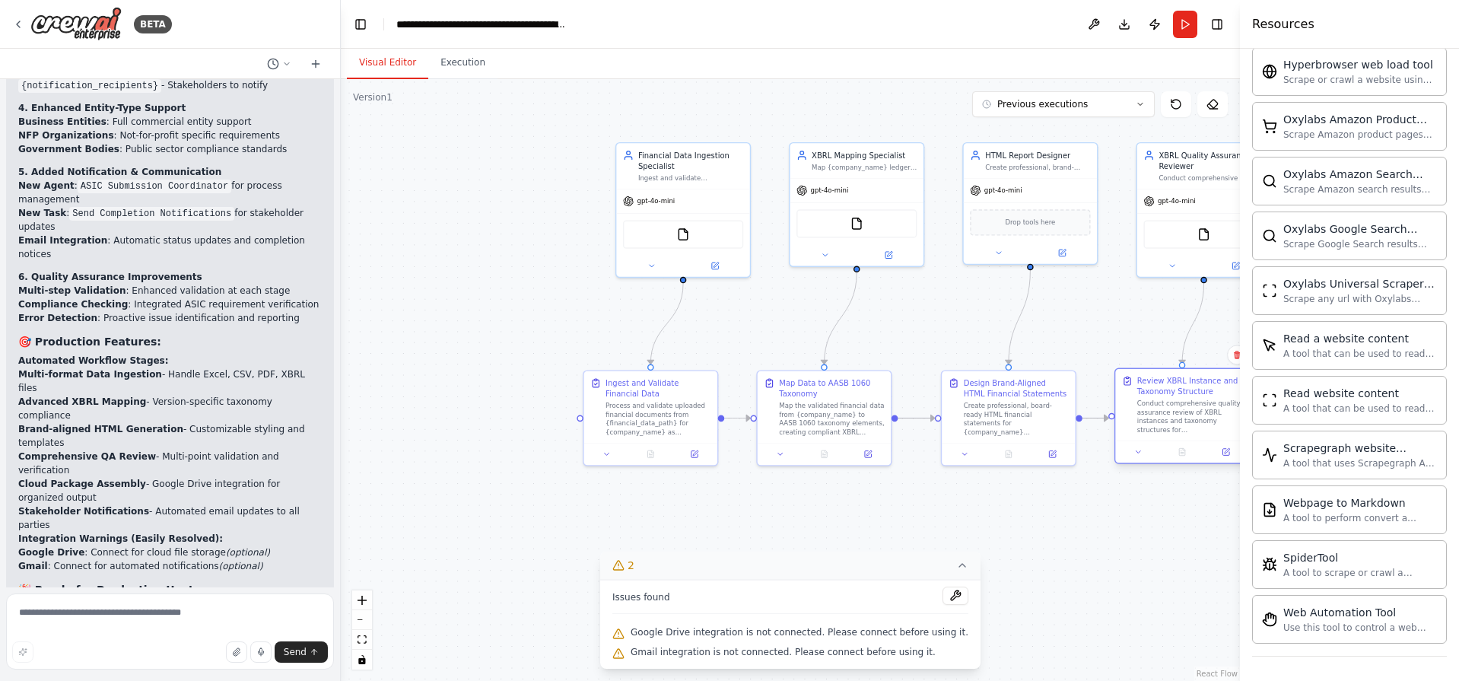
drag, startPoint x: 1224, startPoint y: 425, endPoint x: 1145, endPoint y: 443, distance: 81.7
click at [1145, 443] on div "Review XBRL Instance and Taxonomy Structure Conduct comprehensive quality assur…" at bounding box center [1181, 416] width 135 height 96
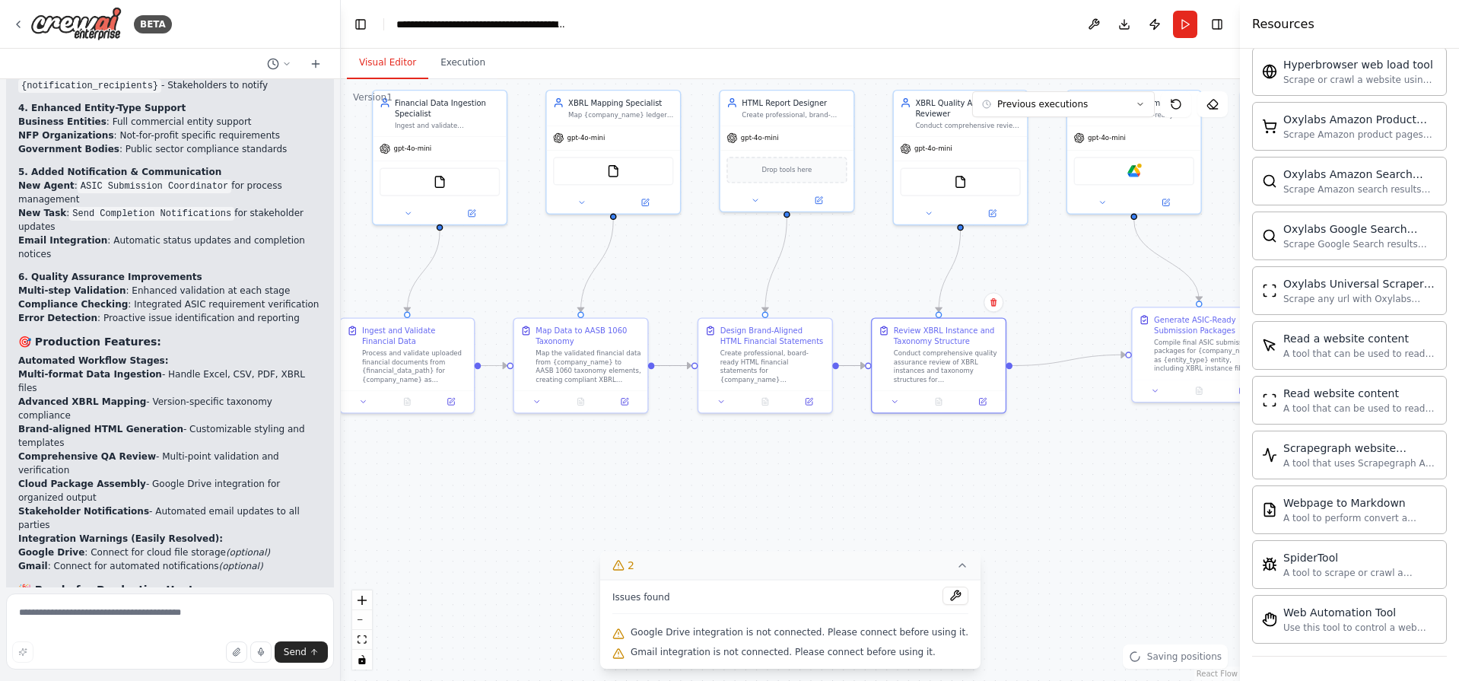
drag, startPoint x: 1108, startPoint y: 537, endPoint x: 880, endPoint y: 482, distance: 234.6
click at [878, 483] on div ".deletable-edge-delete-btn { width: 20px; height: 20px; border: 0px solid #ffff…" at bounding box center [790, 380] width 899 height 602
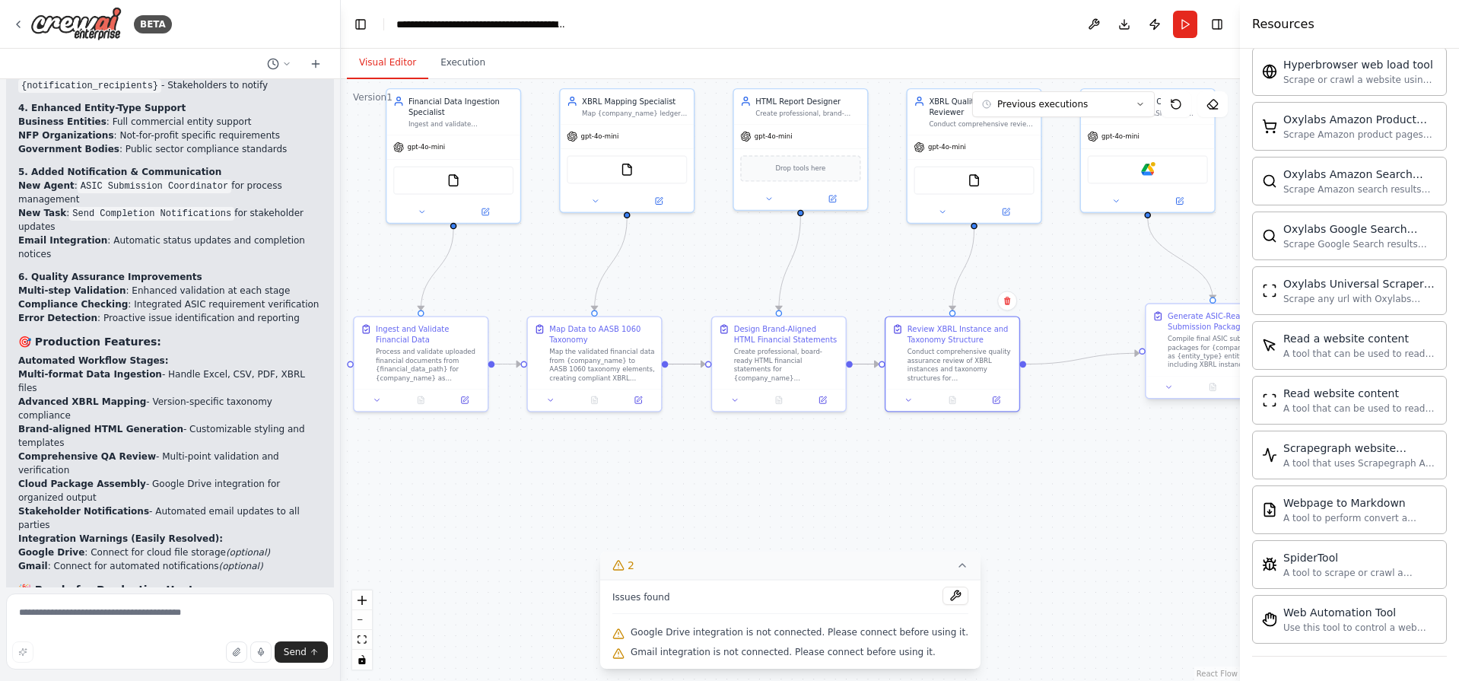
drag, startPoint x: 1208, startPoint y: 364, endPoint x: 1196, endPoint y: 367, distance: 12.5
click at [1196, 367] on div "BETA Hello! I'm the CrewAI assistant. What kind of automation do you want to bu…" at bounding box center [729, 340] width 1459 height 681
drag, startPoint x: 1181, startPoint y: 368, endPoint x: 1113, endPoint y: 377, distance: 68.3
click at [1113, 378] on div "Compile final ASIC submission packages for {company_name} as {entity_type} enti…" at bounding box center [1133, 362] width 105 height 35
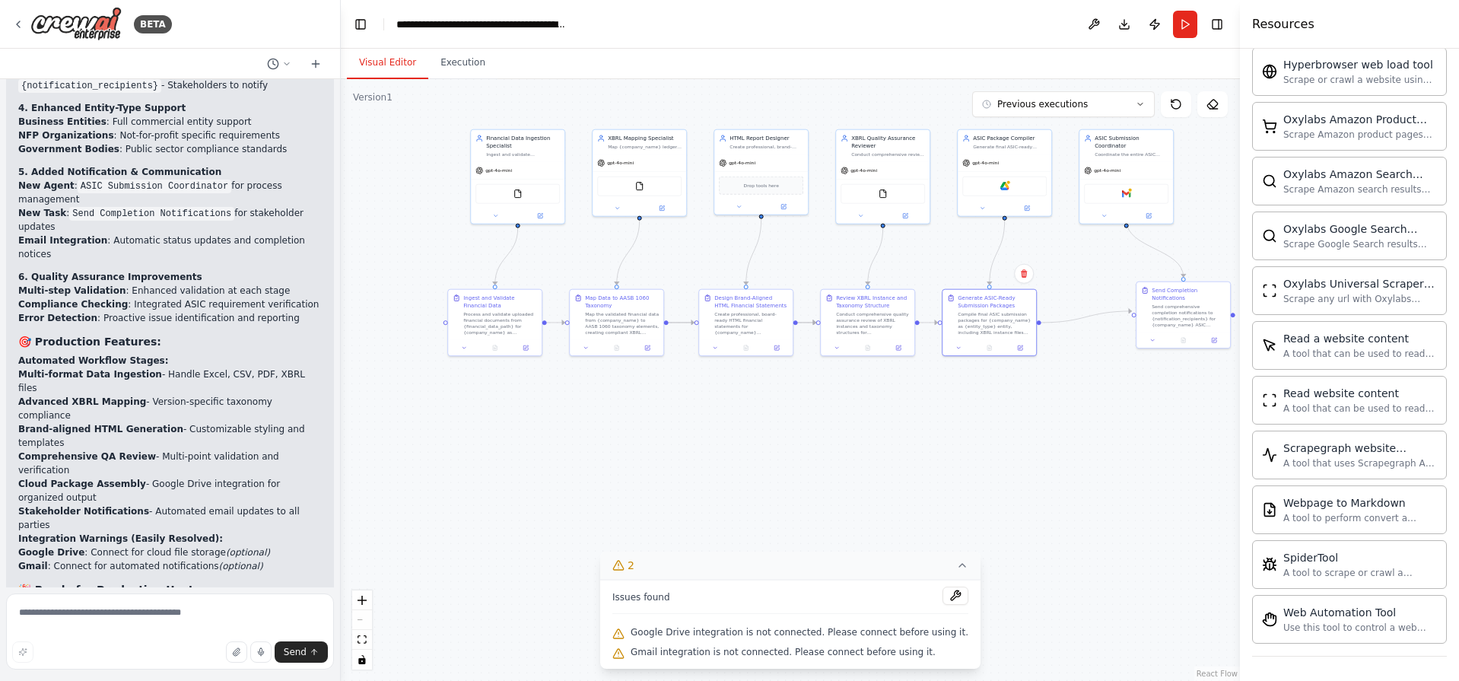
drag, startPoint x: 1071, startPoint y: 457, endPoint x: 969, endPoint y: 440, distance: 103.3
click at [956, 443] on div ".deletable-edge-delete-btn { width: 20px; height: 20px; border: 0px solid #ffff…" at bounding box center [790, 380] width 899 height 602
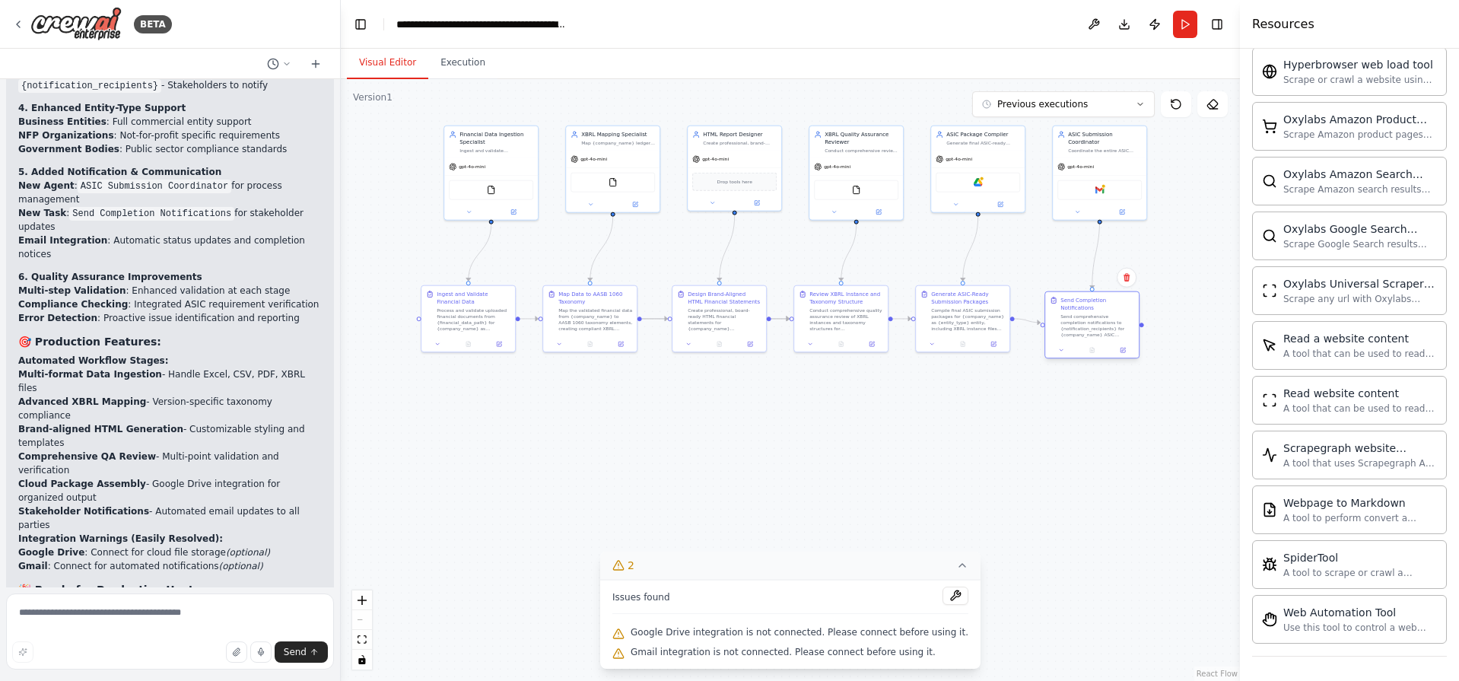
drag, startPoint x: 1144, startPoint y: 319, endPoint x: 1078, endPoint y: 334, distance: 67.9
click at [1078, 342] on div at bounding box center [1092, 350] width 94 height 16
drag, startPoint x: 735, startPoint y: 360, endPoint x: 735, endPoint y: 427, distance: 66.9
click at [735, 406] on div "Create professional, board-ready HTML financial statements for {company_name} i…" at bounding box center [725, 394] width 74 height 24
click at [823, 300] on div "Review XBRL Instance and Taxonomy Structure Conduct comprehensive quality assur…" at bounding box center [825, 279] width 95 height 67
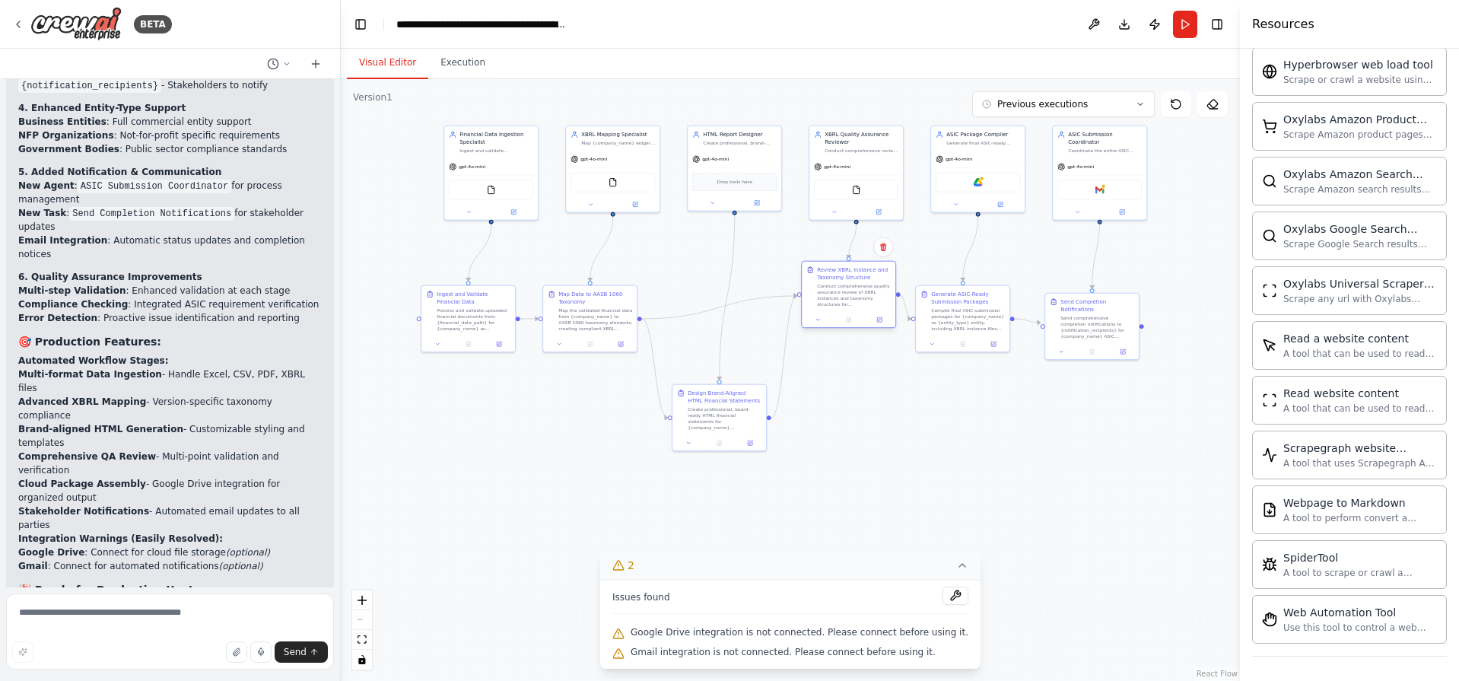
click at [842, 314] on div at bounding box center [849, 320] width 94 height 16
drag, startPoint x: 946, startPoint y: 331, endPoint x: 949, endPoint y: 411, distance: 79.9
click at [948, 411] on div "Compile final ASIC submission packages for {company_name} as {entity_type} enti…" at bounding box center [968, 401] width 74 height 24
drag, startPoint x: 1085, startPoint y: 317, endPoint x: 1080, endPoint y: 294, distance: 24.0
click at [1080, 298] on div "Send comprehensive completion notifications to {notification_recipients} for {c…" at bounding box center [1097, 310] width 74 height 24
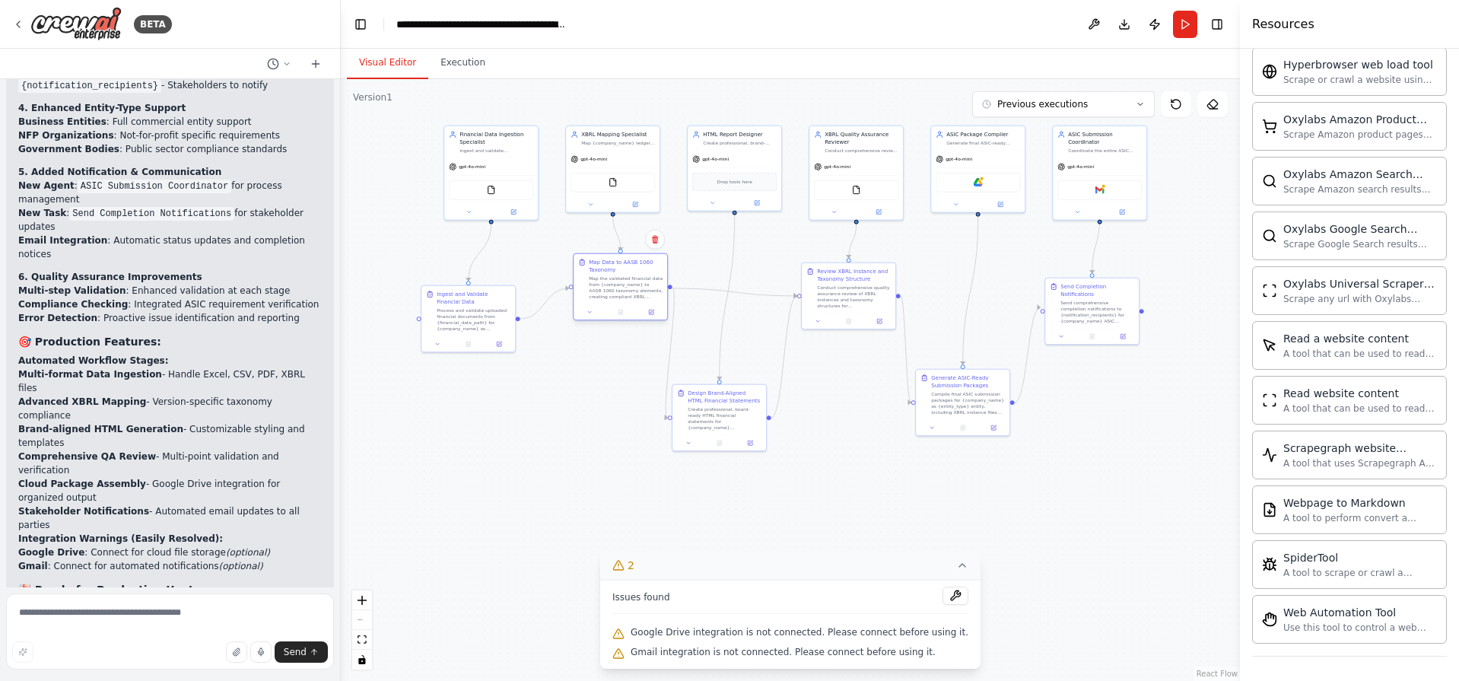
click at [621, 300] on div "Map Data to AASB 1060 Taxonomy Map the validated financial data from {company_n…" at bounding box center [620, 286] width 95 height 67
click at [618, 314] on div at bounding box center [613, 320] width 94 height 16
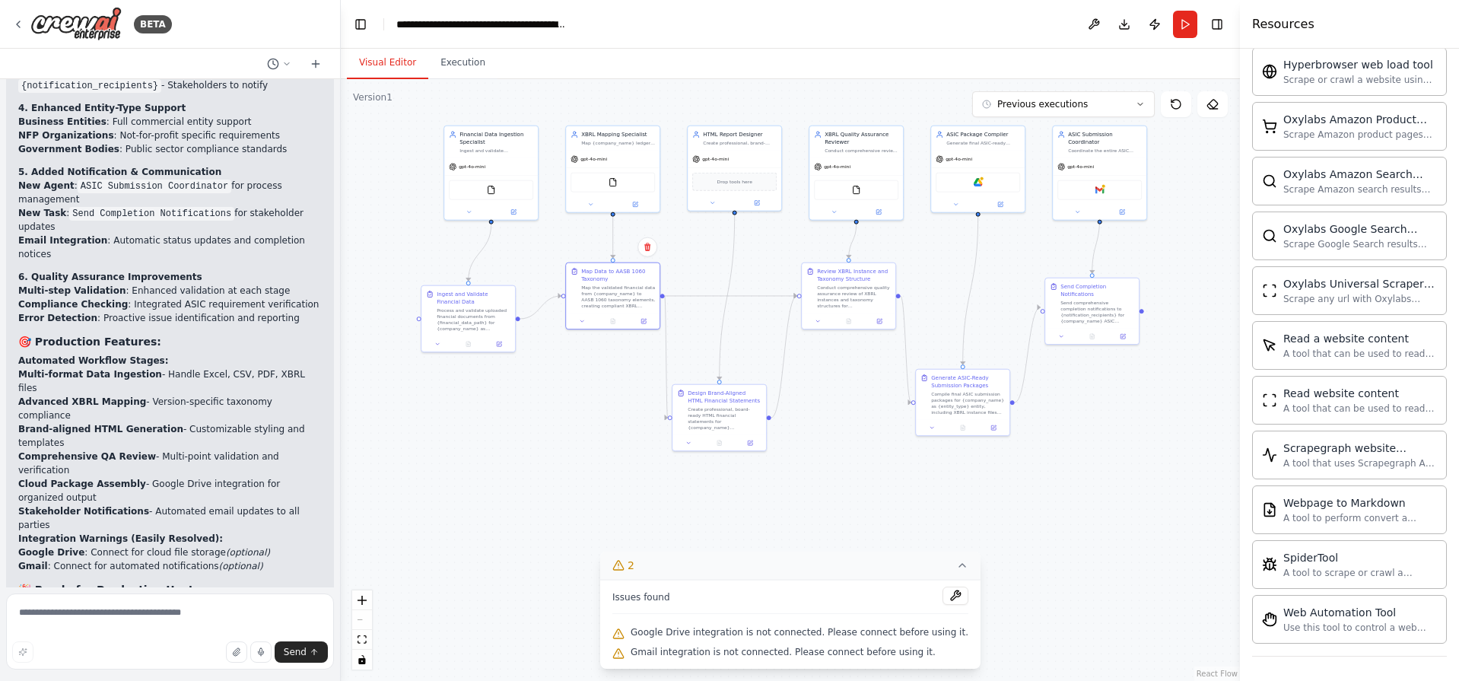
click at [152, 620] on li "Sub-9 minute turnaround as specified" at bounding box center [169, 627] width 303 height 14
click at [164, 634] on li "Multiple entity types (Business/NFP/Government)" at bounding box center [169, 641] width 303 height 14
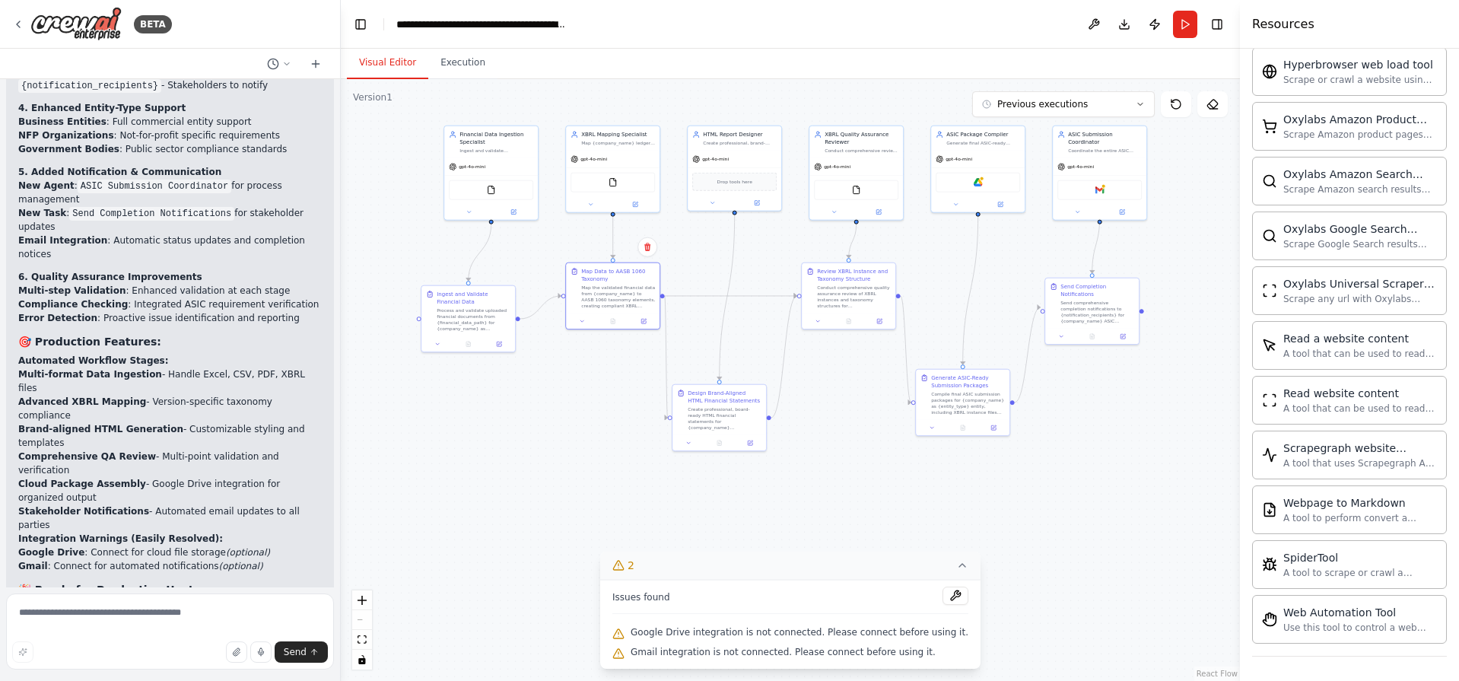
click at [164, 634] on li "Multiple entity types (Business/NFP/Government)" at bounding box center [169, 641] width 303 height 14
click at [138, 675] on li "Full ASIC compliance checking and packaging" at bounding box center [169, 682] width 303 height 14
drag, startPoint x: 68, startPoint y: 317, endPoint x: 216, endPoint y: 398, distance: 168.8
click at [216, 620] on ul "Sub-9 minute turnaround as specified Multiple entity types (Business/NFP/Govern…" at bounding box center [169, 668] width 303 height 96
click at [164, 661] on li "Professional branding and customization" at bounding box center [169, 668] width 303 height 14
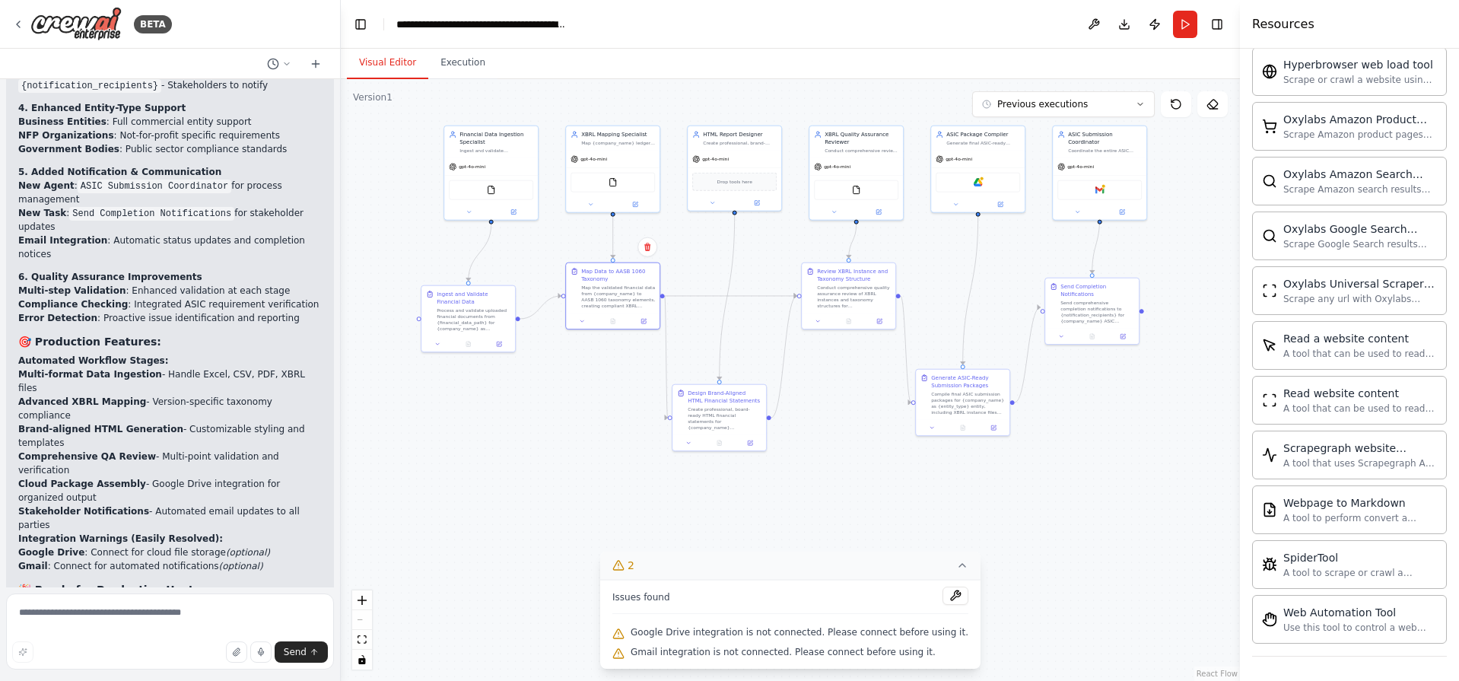
click at [112, 634] on li "Multiple entity types (Business/NFP/Government)" at bounding box center [169, 641] width 303 height 14
click at [173, 634] on li "Multiple entity types (Business/NFP/Government)" at bounding box center [169, 641] width 303 height 14
click at [205, 634] on li "Multiple entity types (Business/NFP/Government)" at bounding box center [169, 641] width 303 height 14
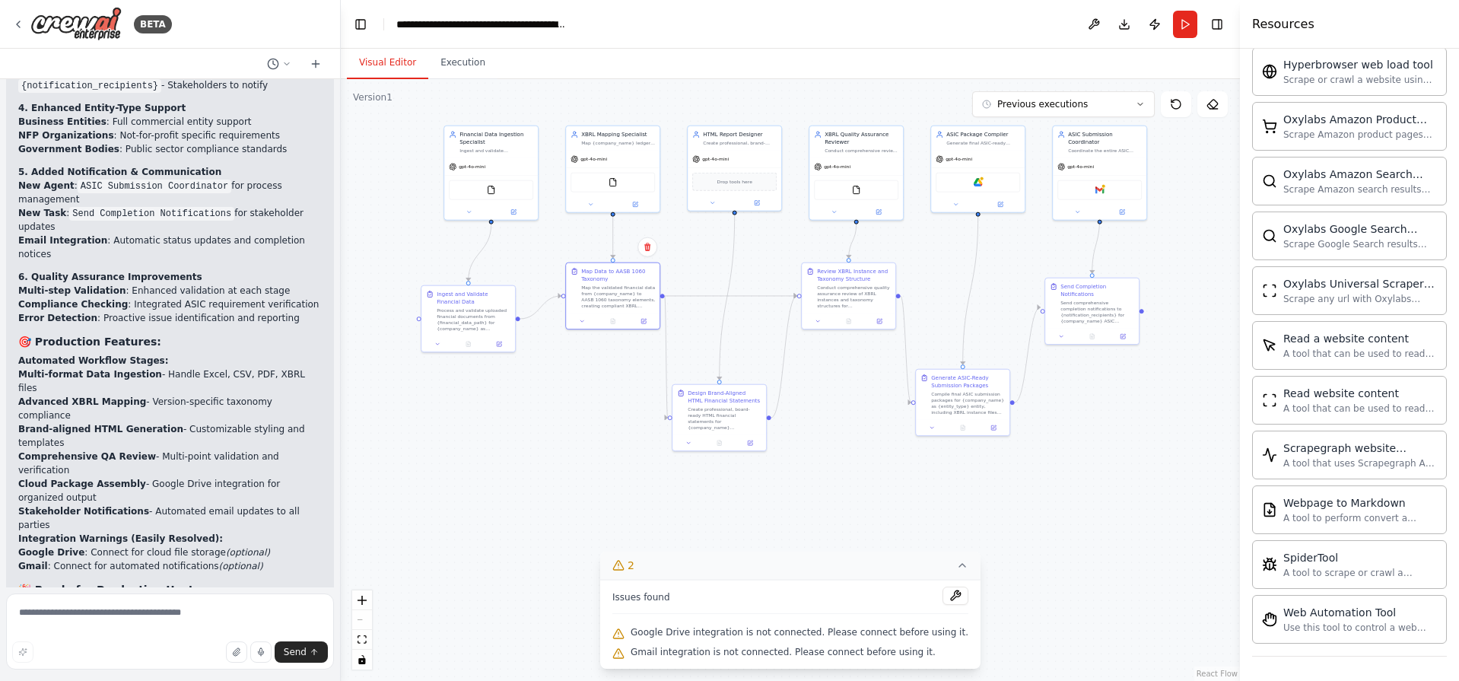
click at [205, 634] on li "Multiple entity types (Business/NFP/Government)" at bounding box center [169, 641] width 303 height 14
click at [178, 647] on li "Comprehensive file formats and validation" at bounding box center [169, 654] width 303 height 14
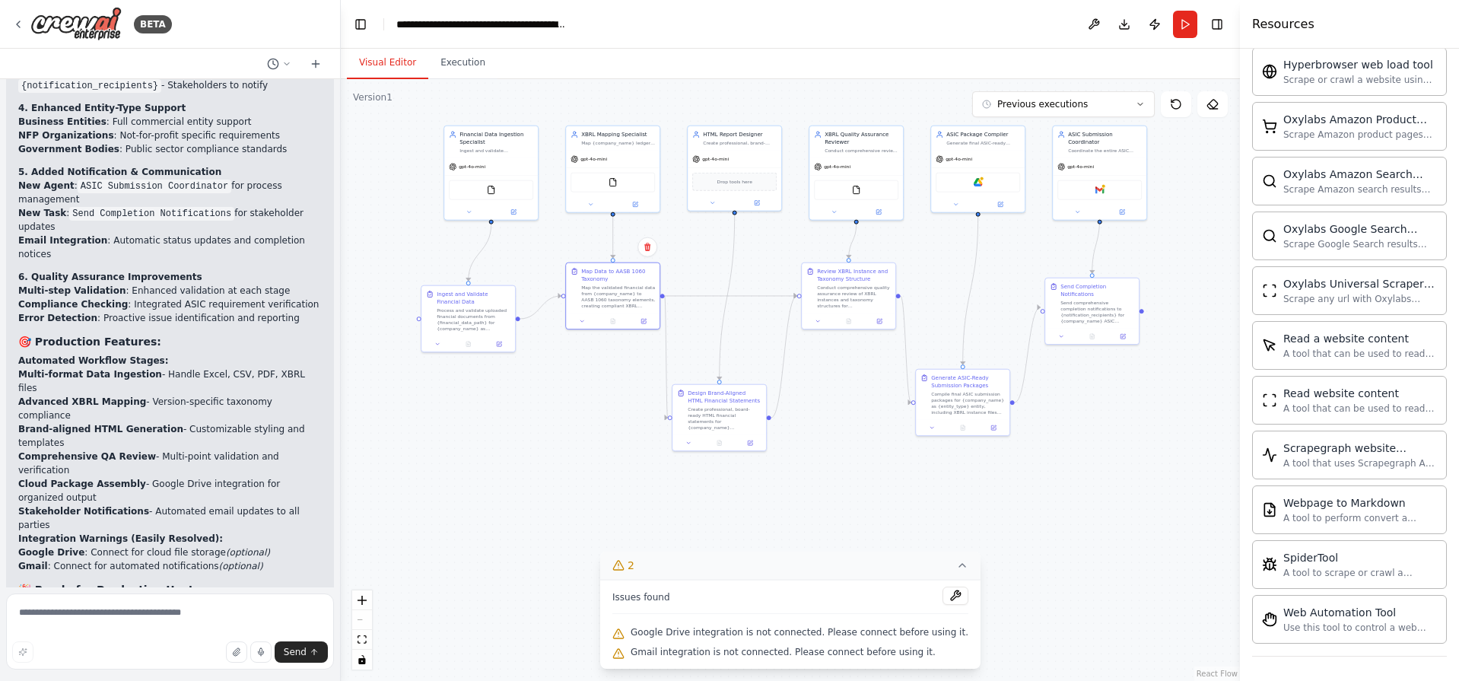
click at [211, 620] on li "Sub-9 minute turnaround as specified" at bounding box center [169, 627] width 303 height 14
click at [179, 634] on li "Multiple entity types (Business/NFP/Government)" at bounding box center [169, 641] width 303 height 14
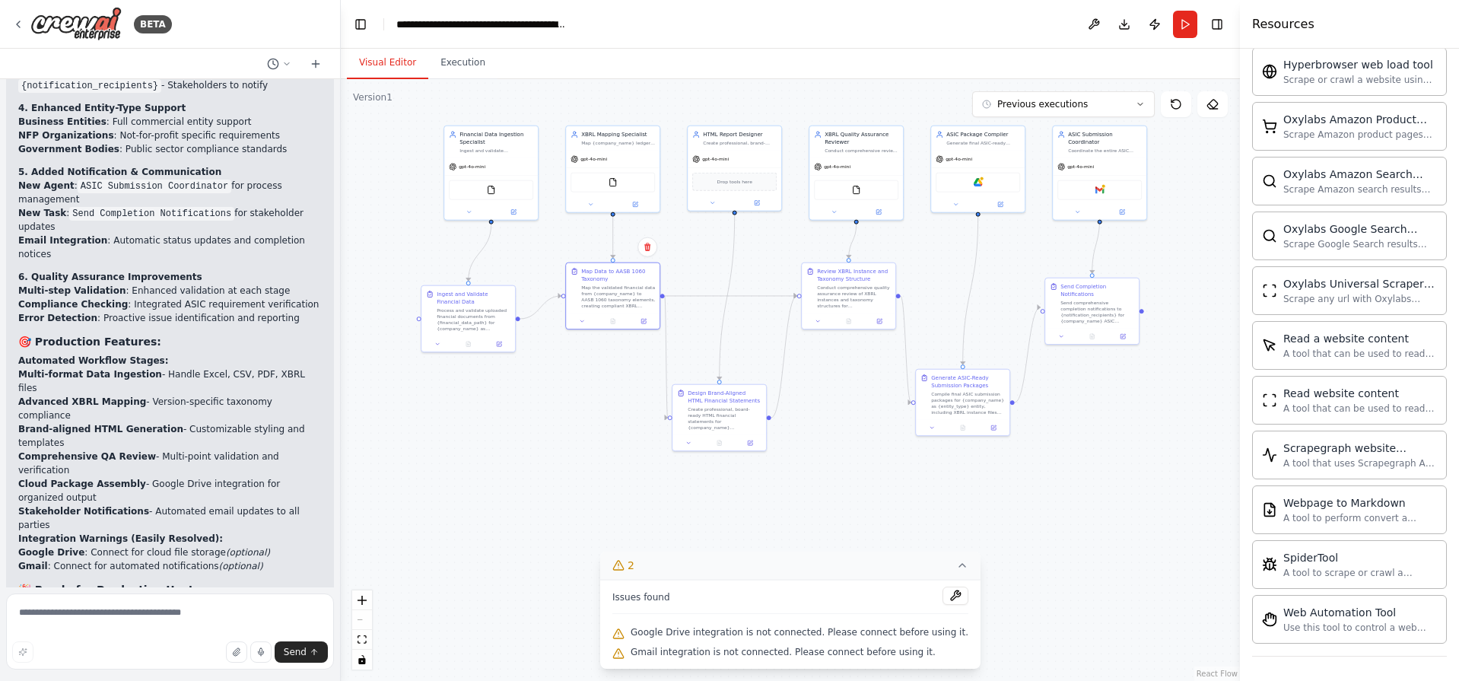
click at [179, 634] on li "Multiple entity types (Business/NFP/Government)" at bounding box center [169, 641] width 303 height 14
click at [170, 647] on li "Comprehensive file formats and validation" at bounding box center [169, 654] width 303 height 14
click at [191, 661] on li "Professional branding and customization" at bounding box center [169, 668] width 303 height 14
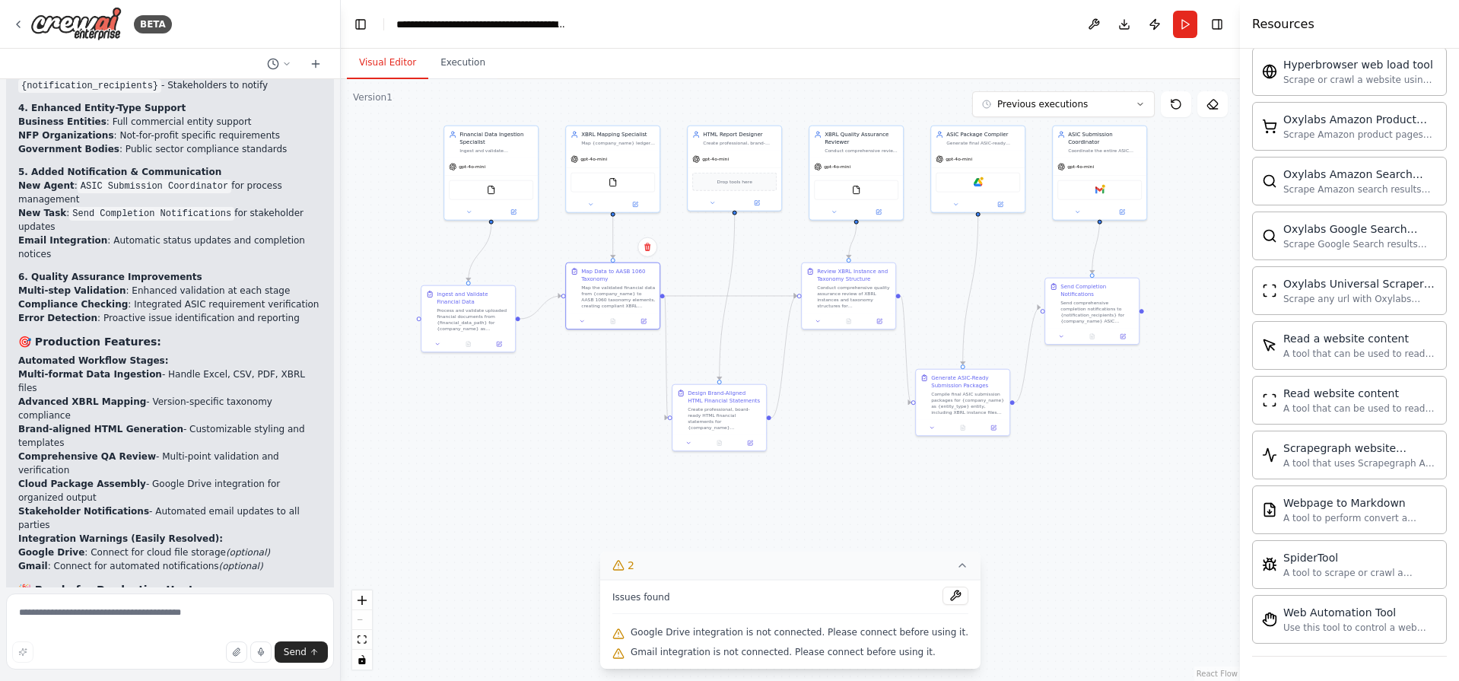
click at [191, 661] on li "Professional branding and customization" at bounding box center [169, 668] width 303 height 14
click at [186, 675] on li "Full ASIC compliance checking and packaging" at bounding box center [169, 682] width 303 height 14
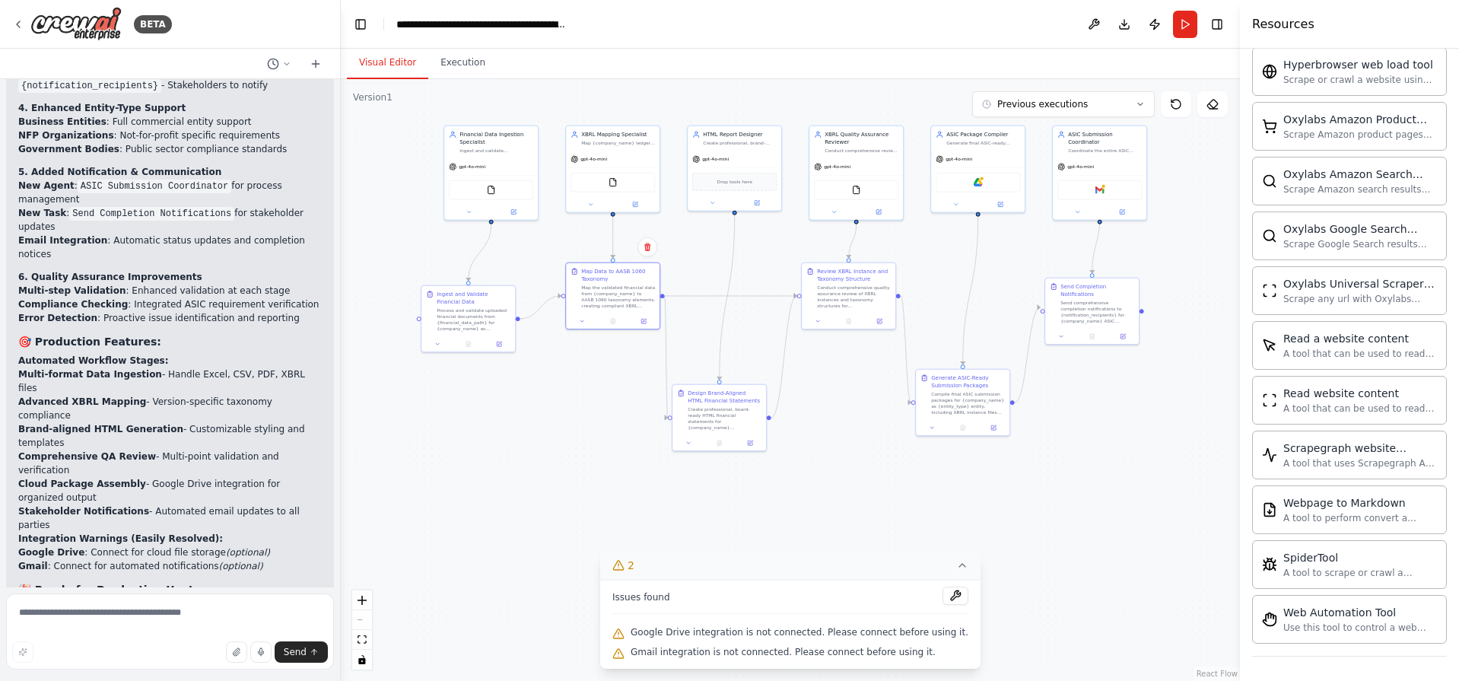
click at [173, 634] on li "Multiple entity types (Business/NFP/Government)" at bounding box center [169, 641] width 303 height 14
click at [40, 620] on li "Sub-9 minute turnaround as specified" at bounding box center [169, 627] width 303 height 14
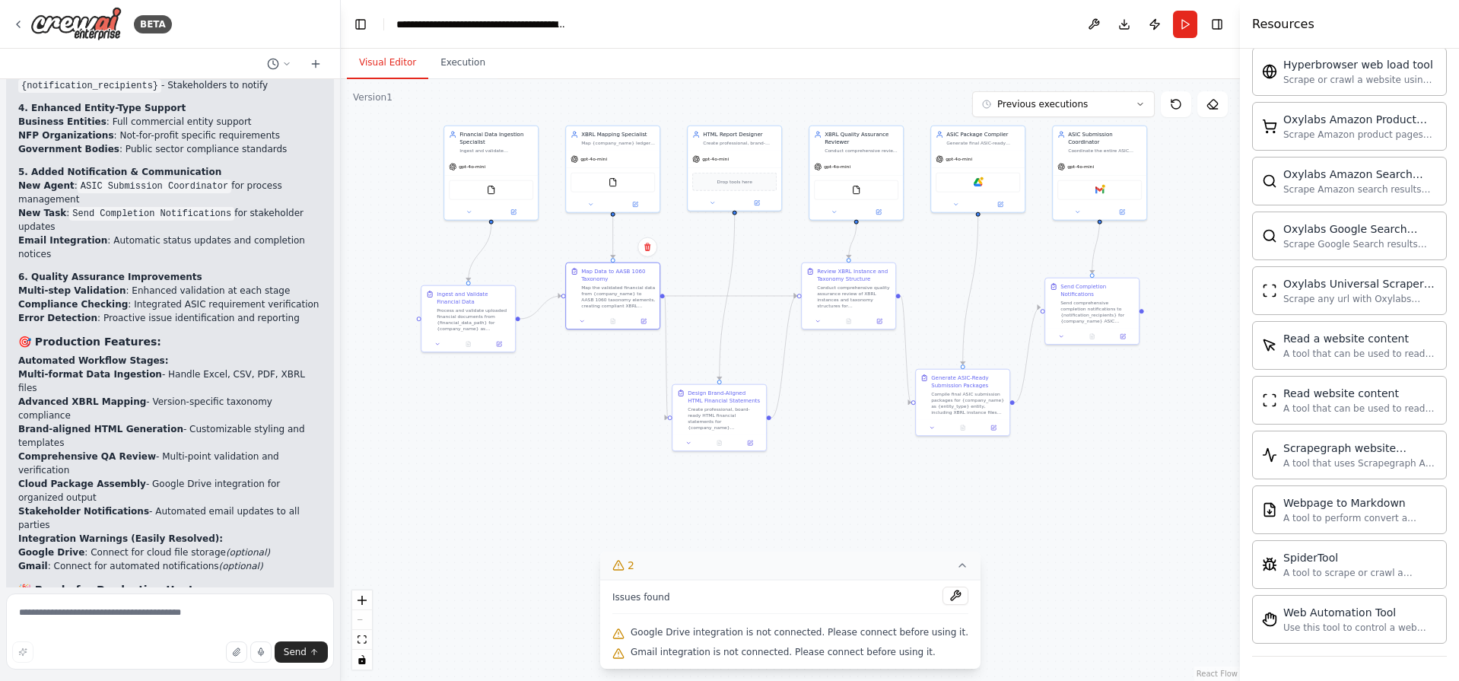
click at [40, 620] on li "Sub-9 minute turnaround as specified" at bounding box center [169, 627] width 303 height 14
click at [32, 620] on li "Sub-9 minute turnaround as specified" at bounding box center [169, 627] width 303 height 14
click at [128, 634] on li "Multiple entity types (Business/NFP/Government)" at bounding box center [169, 641] width 303 height 14
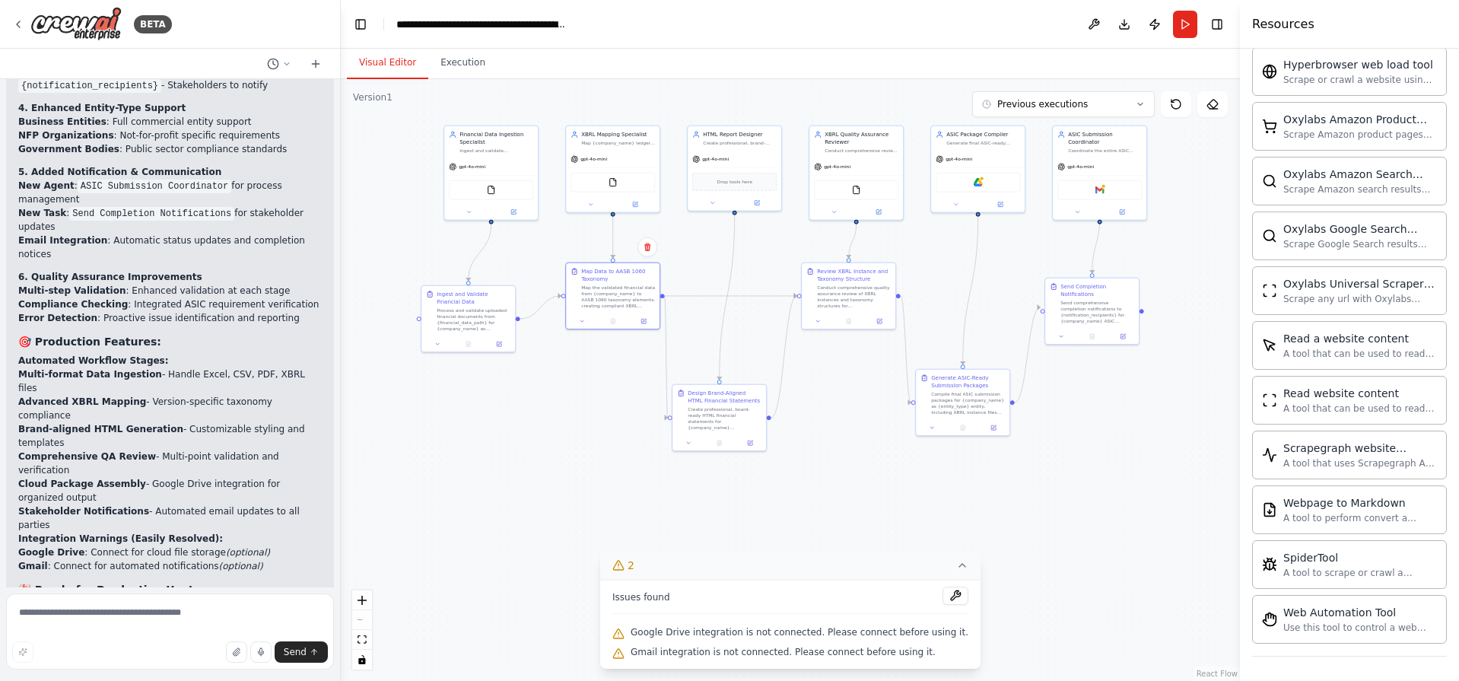
click at [128, 634] on li "Multiple entity types (Business/NFP/Government)" at bounding box center [169, 641] width 303 height 14
click at [190, 634] on li "Multiple entity types (Business/NFP/Government)" at bounding box center [169, 641] width 303 height 14
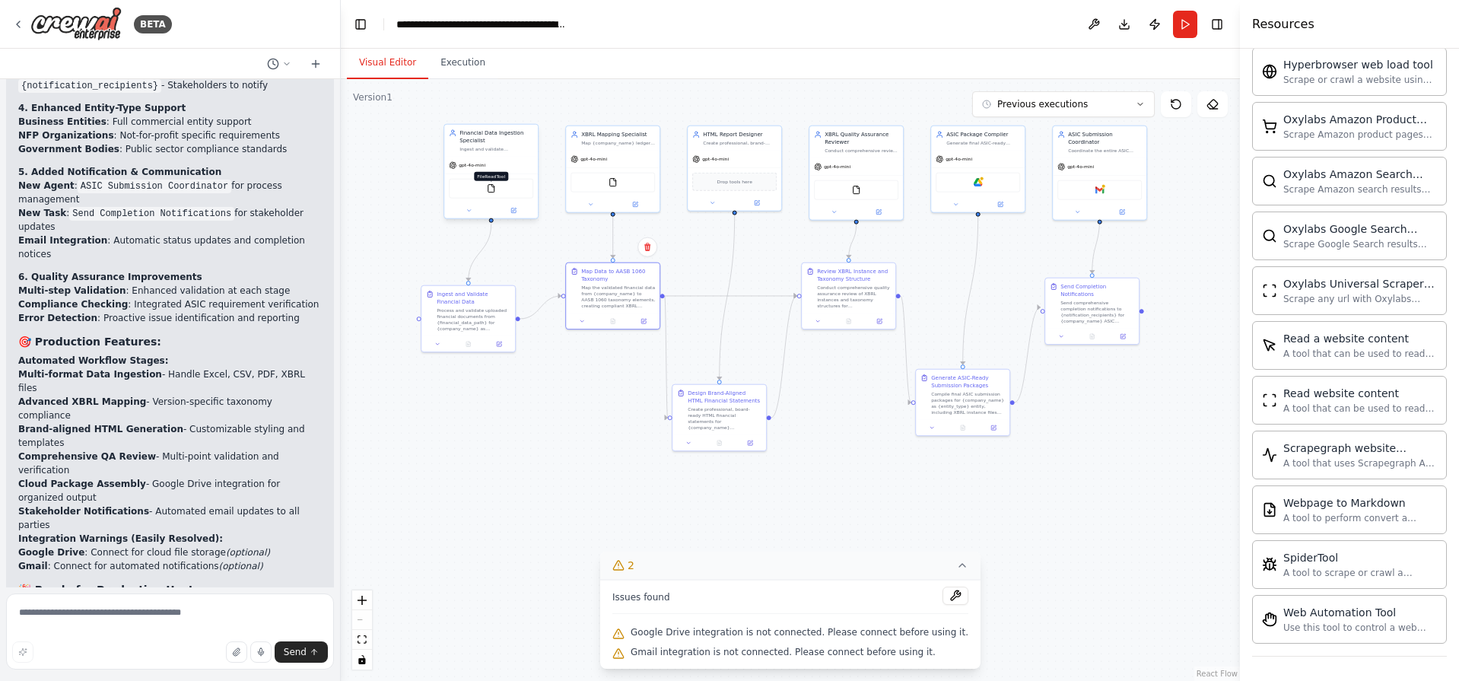
click at [491, 186] on img at bounding box center [491, 188] width 9 height 9
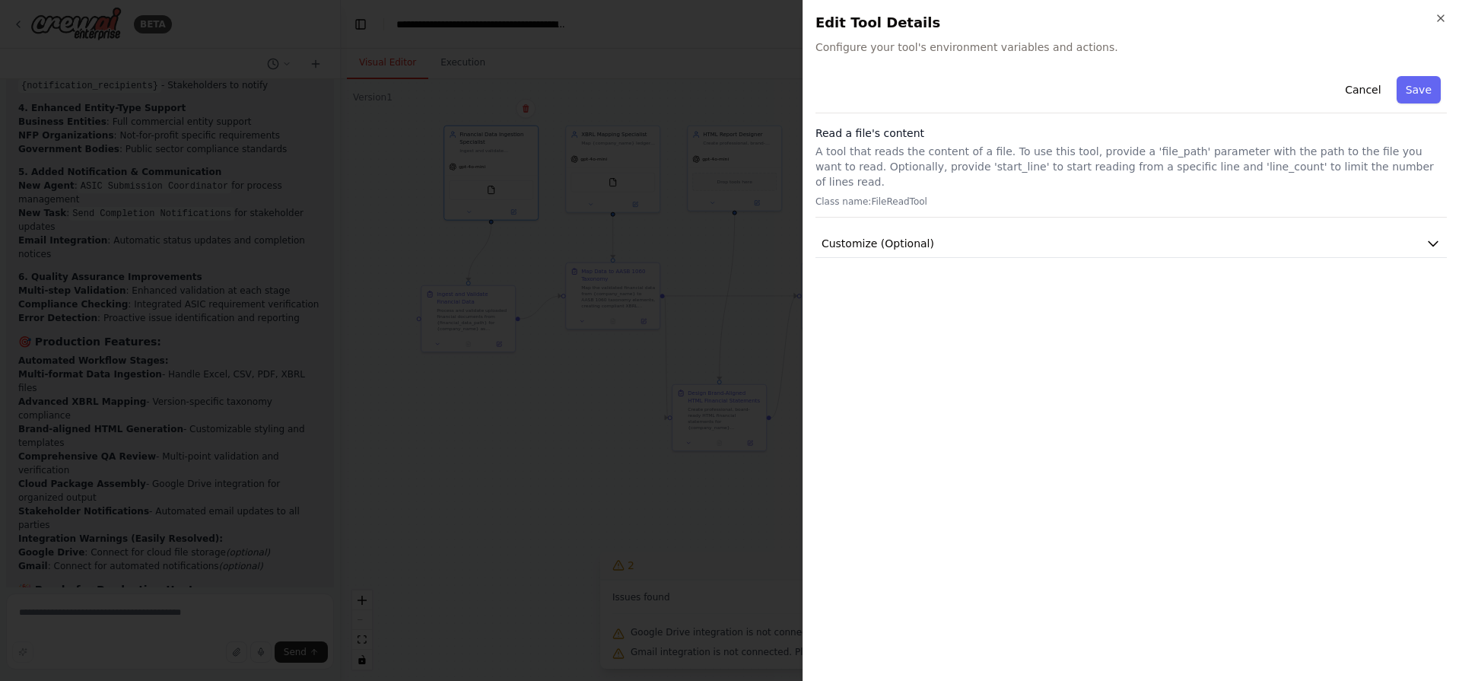
click at [968, 167] on p "A tool that reads the content of a file. To use this tool, provide a 'file_path…" at bounding box center [1130, 167] width 631 height 46
click at [934, 236] on button "Customize (Optional)" at bounding box center [1130, 244] width 631 height 28
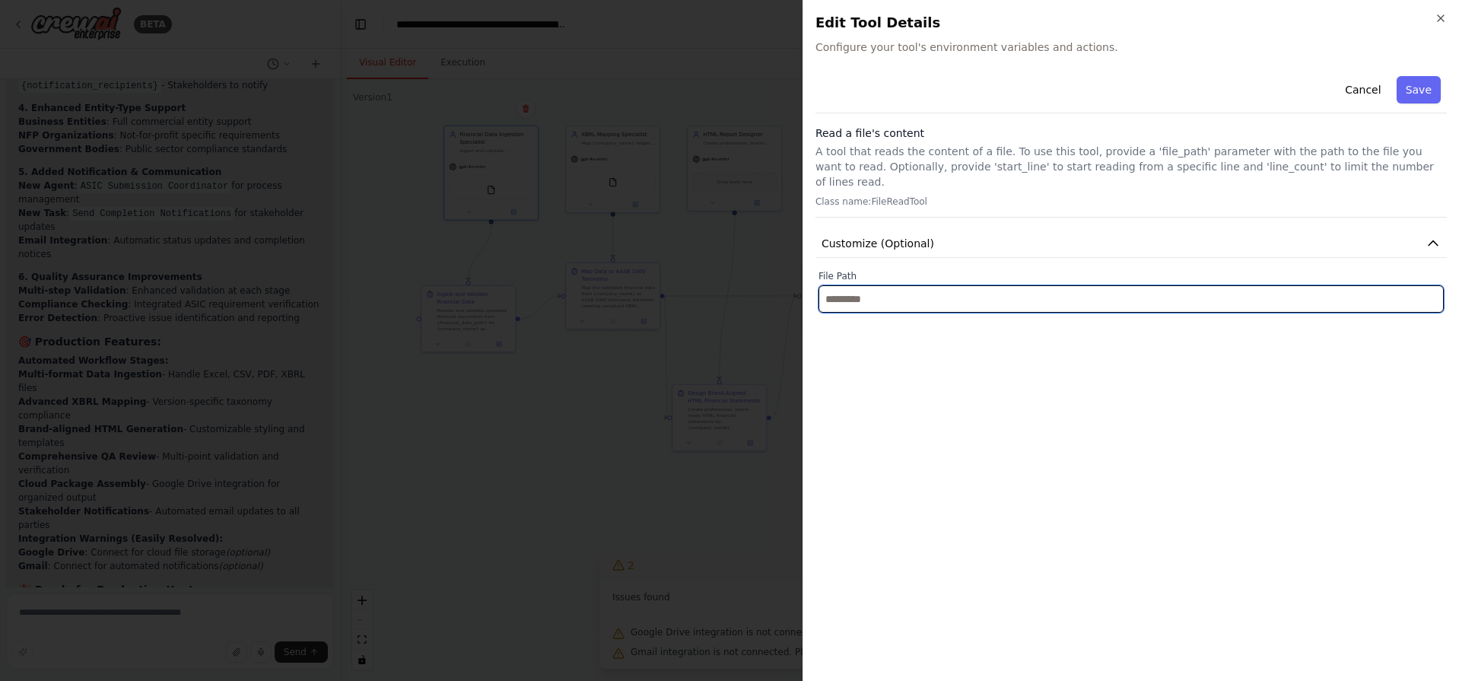
click at [862, 285] on input "text" at bounding box center [1130, 298] width 625 height 27
drag, startPoint x: 907, startPoint y: 291, endPoint x: 883, endPoint y: 267, distance: 33.9
click at [883, 270] on div "File Path" at bounding box center [1130, 291] width 625 height 43
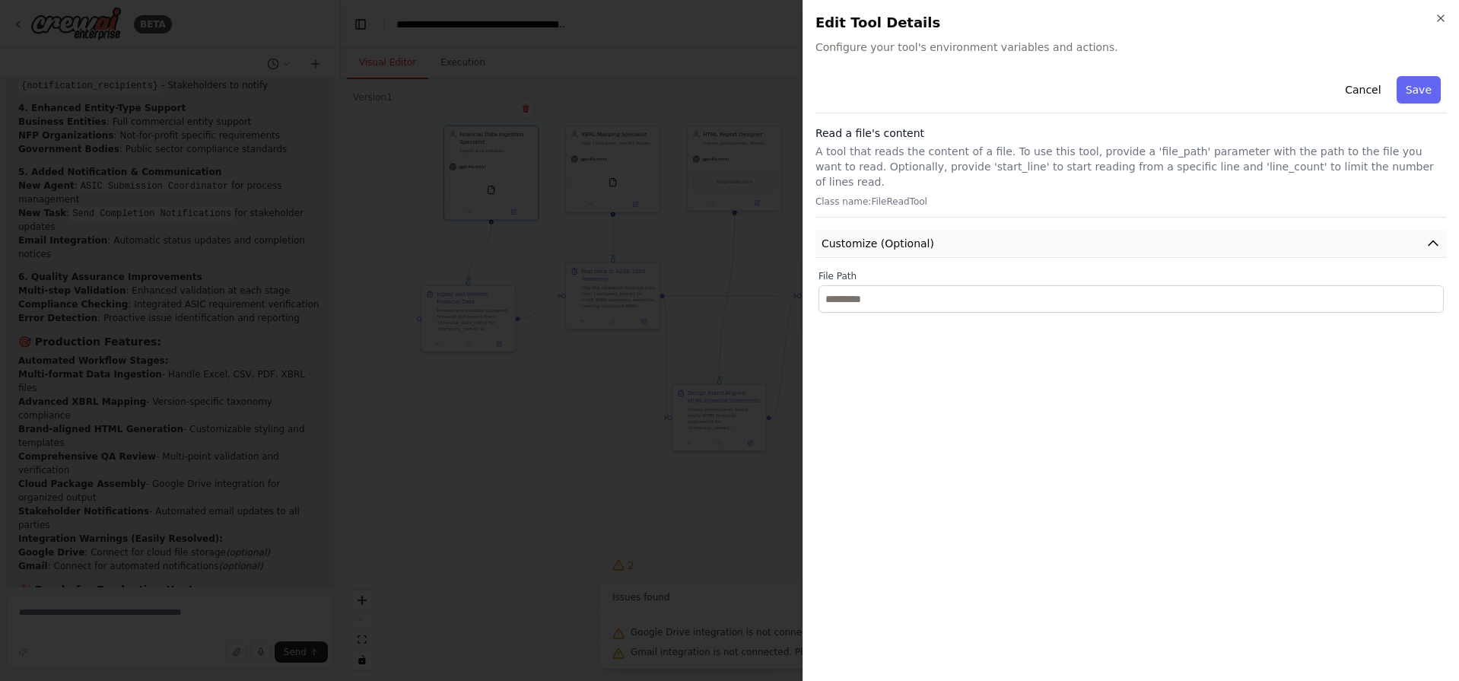
click at [894, 237] on button "Customize (Optional)" at bounding box center [1130, 244] width 631 height 28
click at [1046, 47] on span "Configure your tool's environment variables and actions." at bounding box center [1130, 47] width 631 height 15
click at [910, 179] on div "Read a file's content A tool that reads the content of a file. To use this tool…" at bounding box center [1130, 171] width 631 height 92
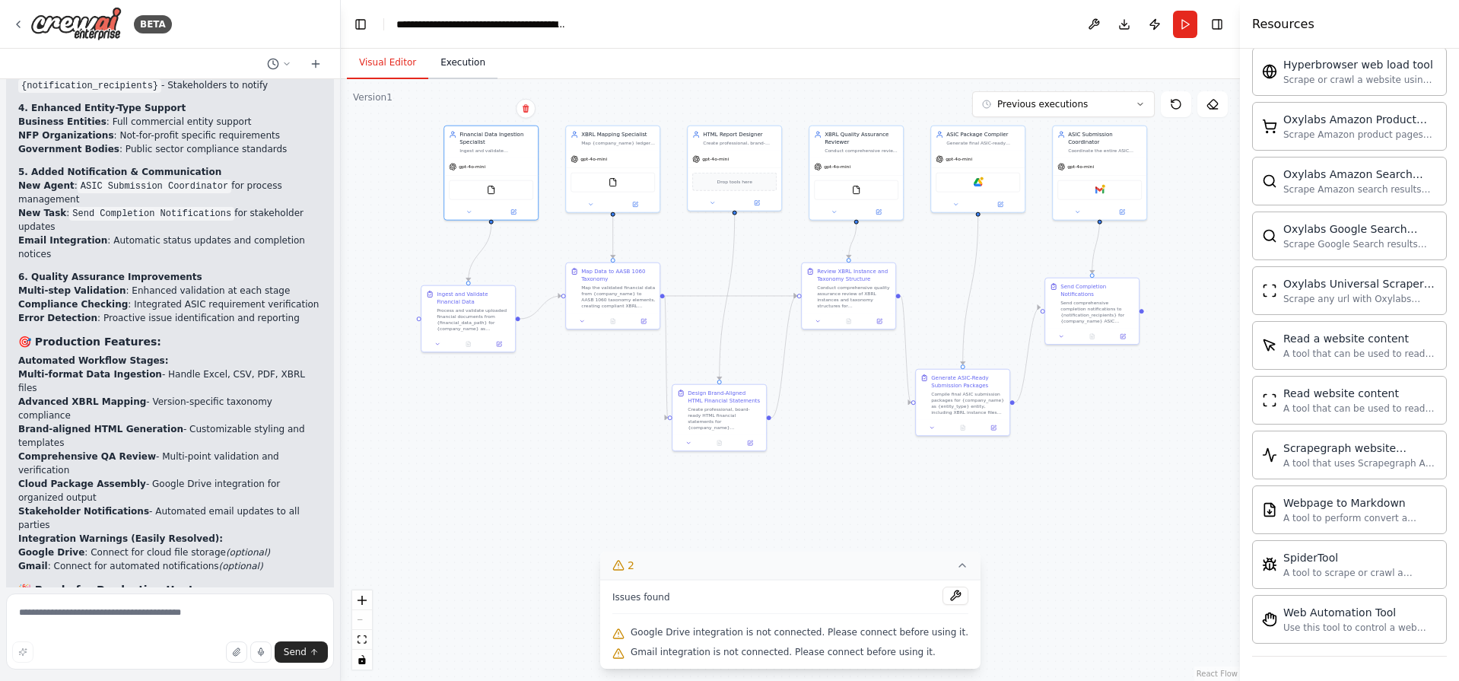
click at [443, 67] on button "Execution" at bounding box center [462, 63] width 69 height 32
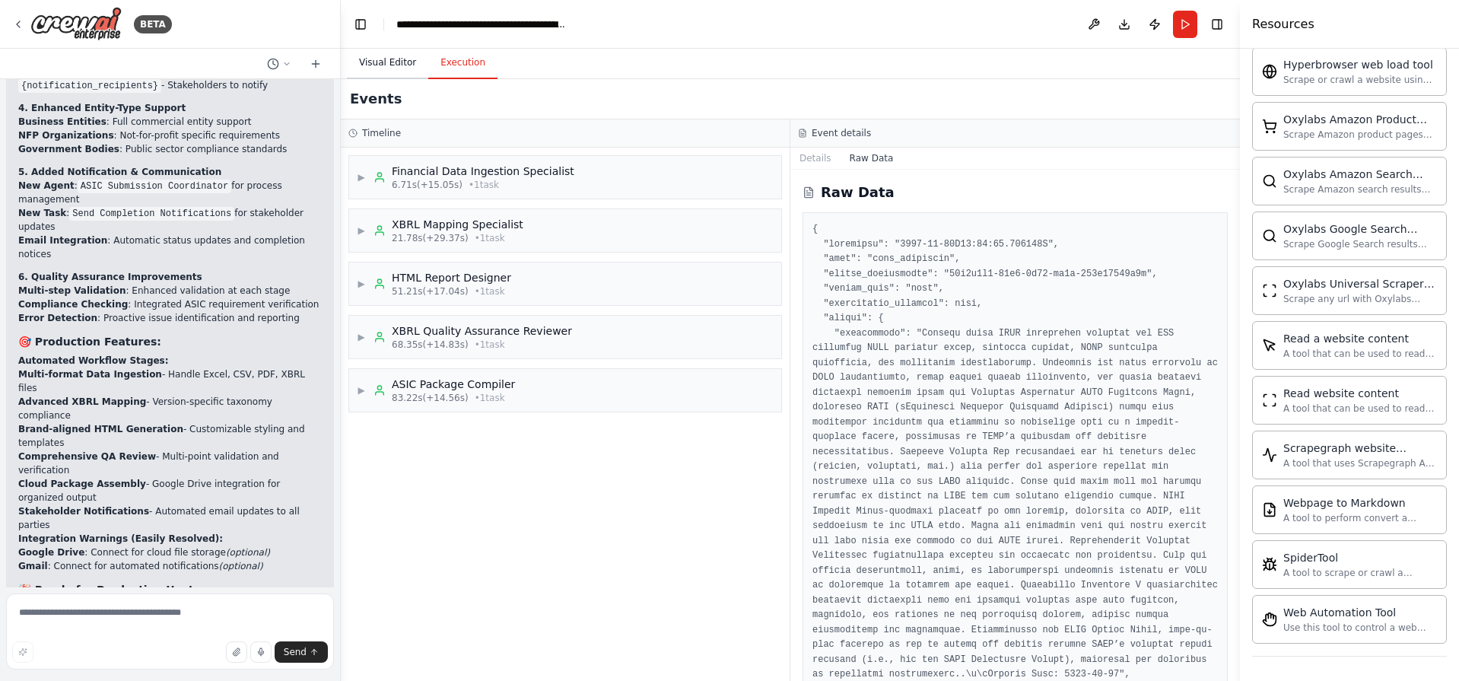
click at [377, 66] on button "Visual Editor" at bounding box center [387, 63] width 81 height 32
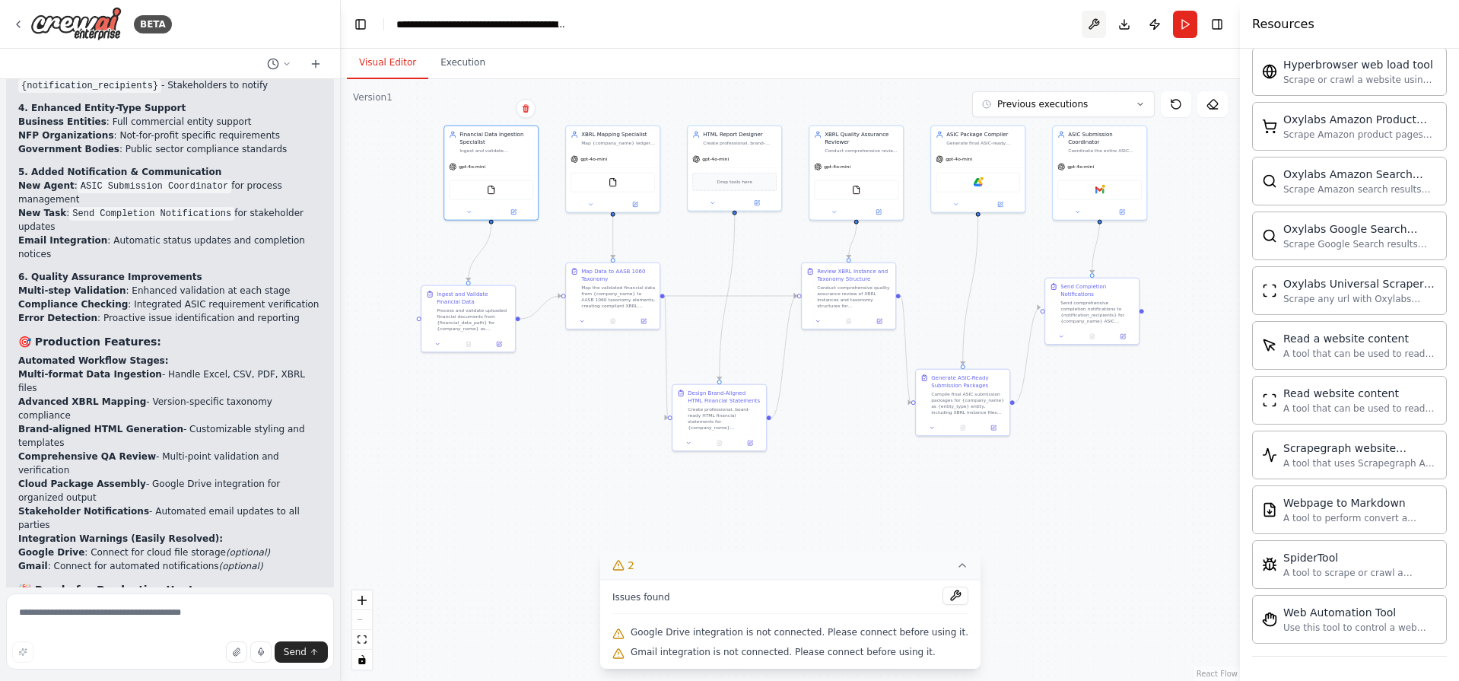
click at [1091, 20] on button at bounding box center [1093, 24] width 24 height 27
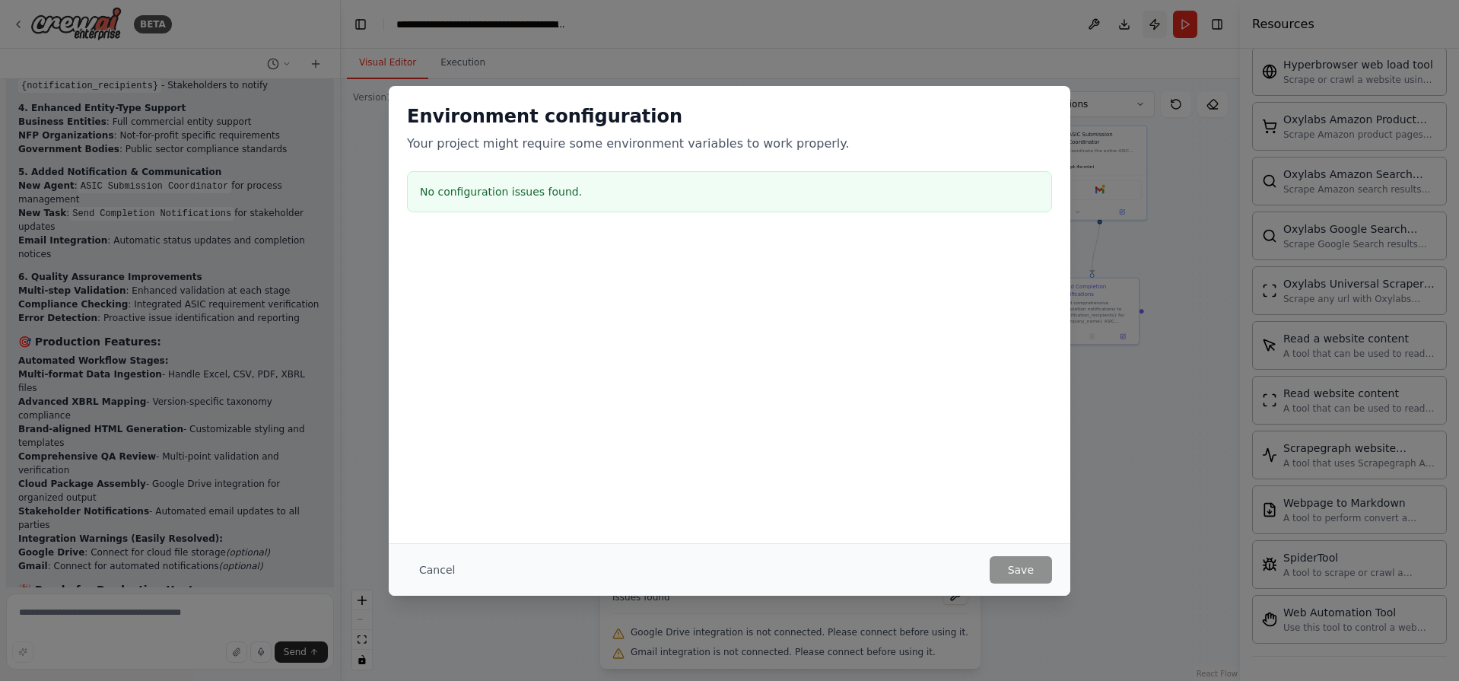
click at [1161, 29] on div "Environment configuration Your project might require some environment variables…" at bounding box center [729, 340] width 1459 height 681
click at [430, 567] on button "Cancel" at bounding box center [437, 569] width 60 height 27
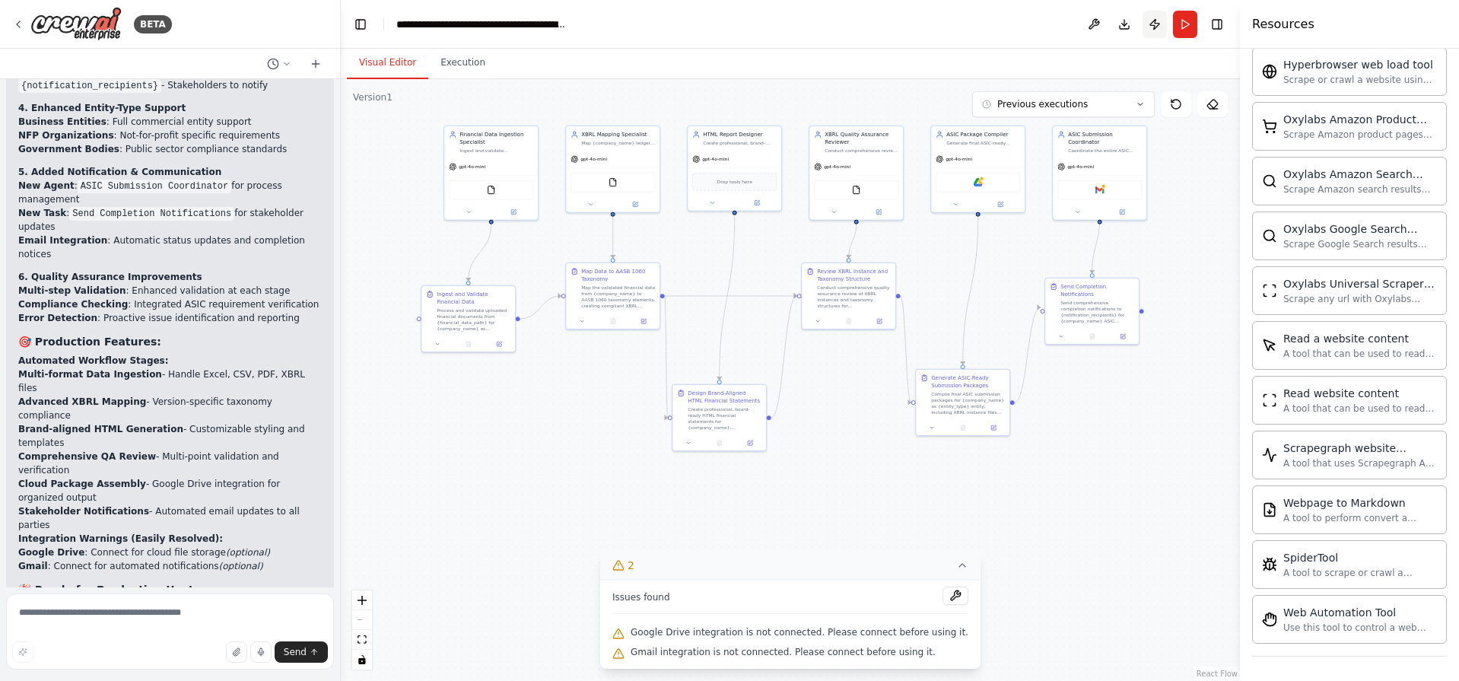
click at [1154, 15] on button "Publish" at bounding box center [1154, 24] width 24 height 27
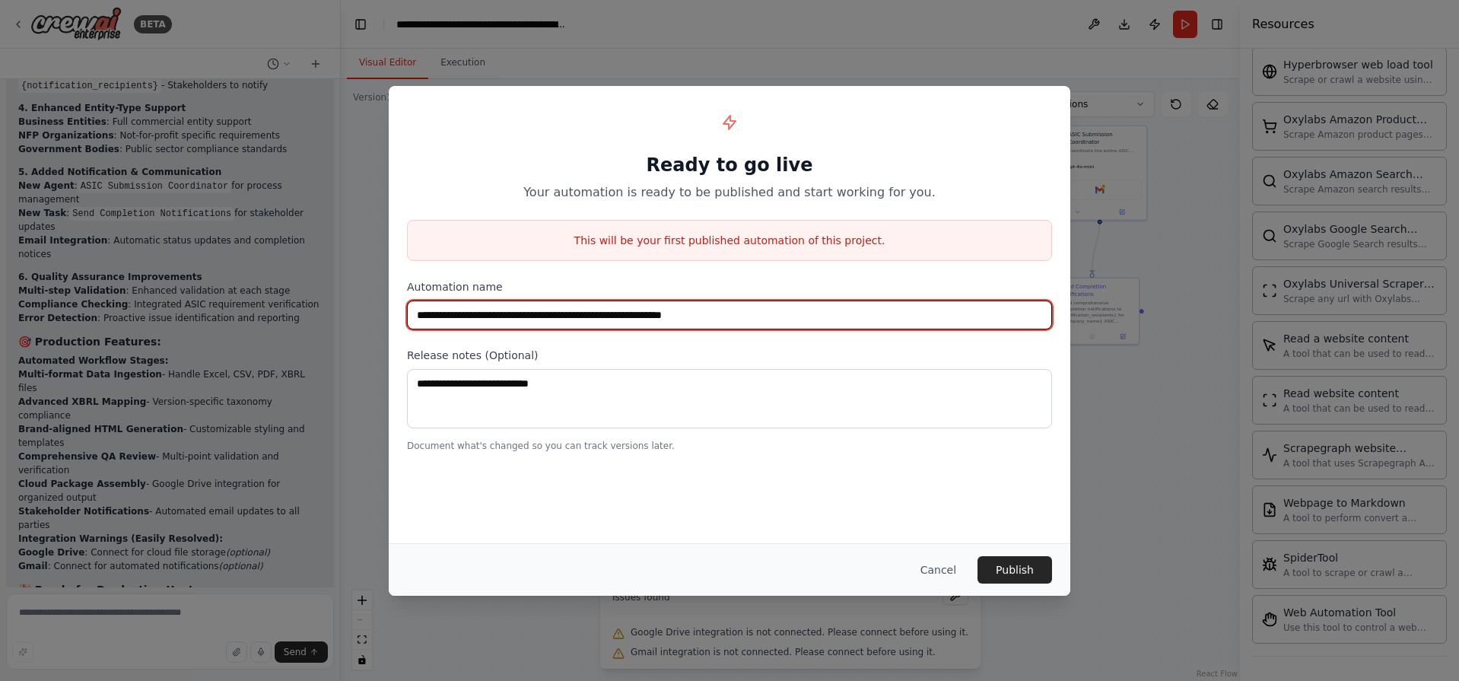
click at [672, 316] on input "**********" at bounding box center [729, 314] width 645 height 29
click at [828, 320] on input "**********" at bounding box center [729, 314] width 645 height 29
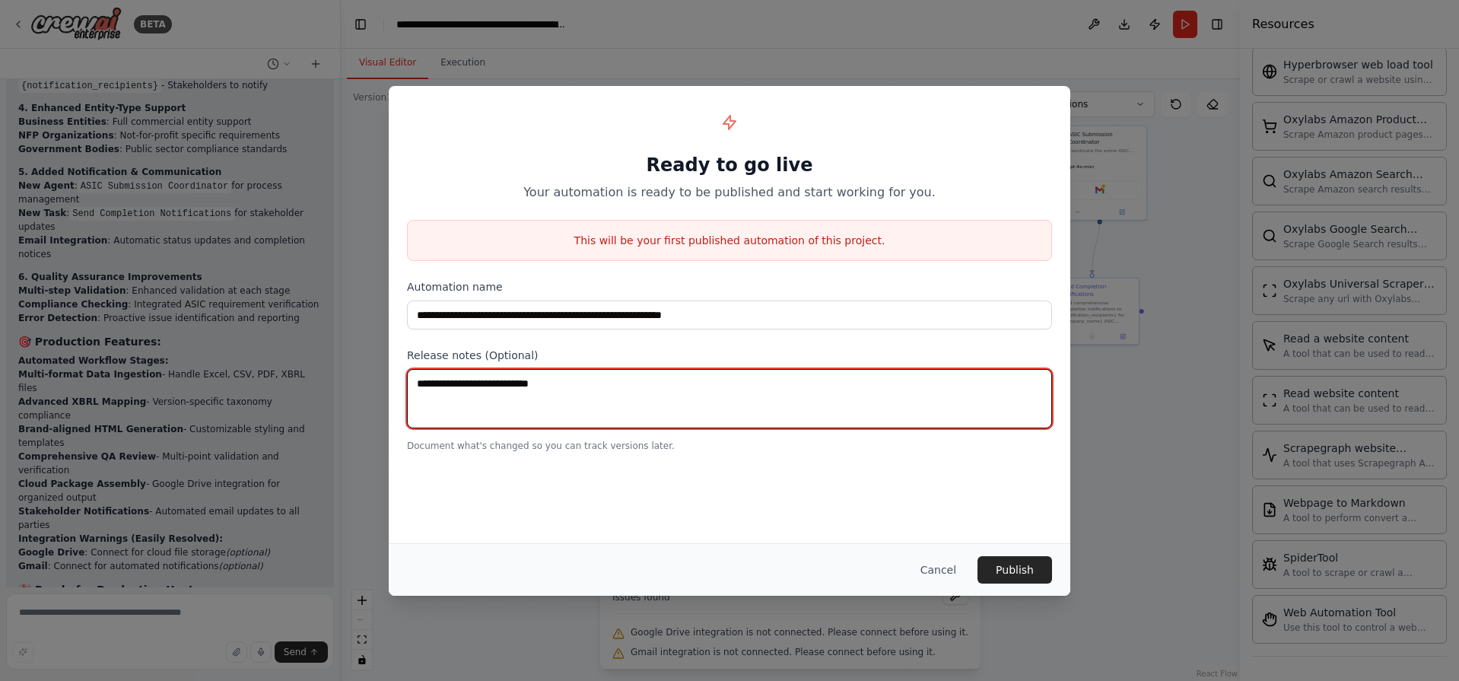
click at [561, 403] on textarea at bounding box center [729, 398] width 645 height 59
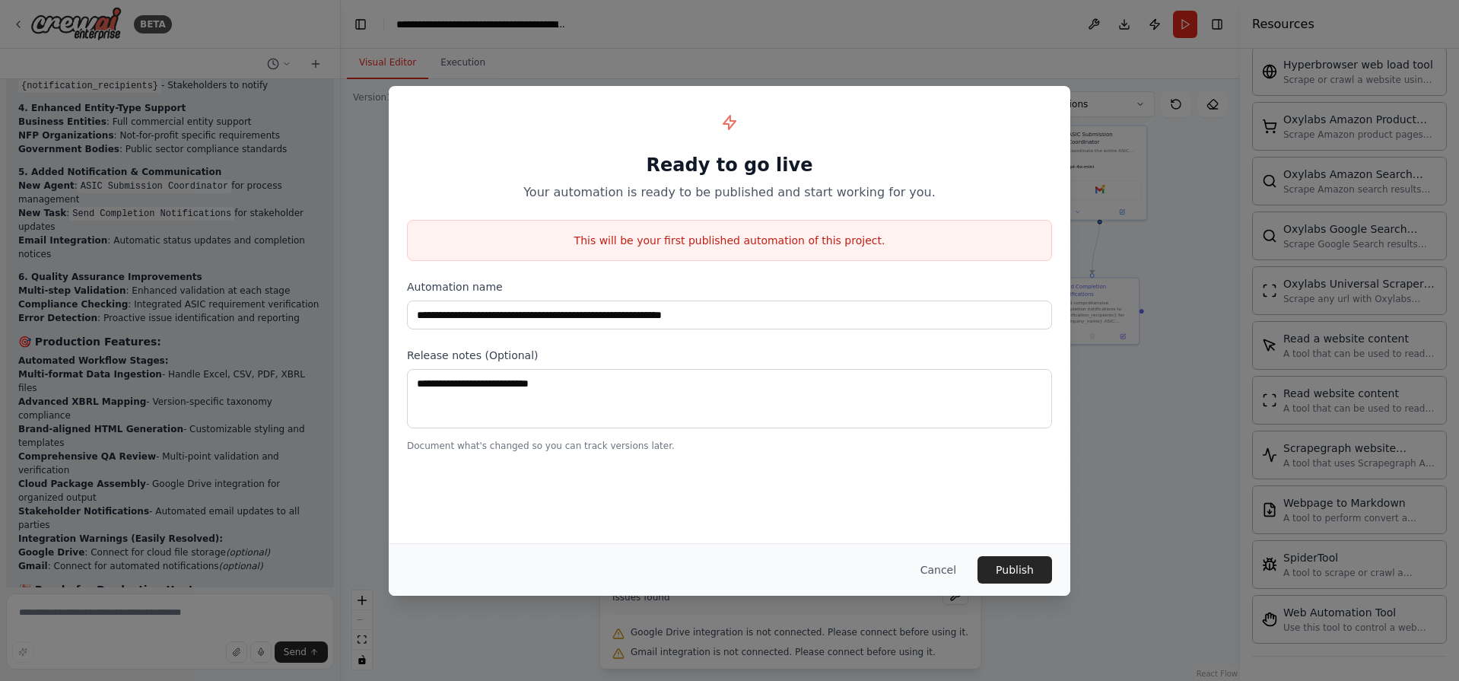
click at [673, 236] on p "This will be your first published automation of this project." at bounding box center [729, 240] width 643 height 15
click at [933, 234] on p "This will be your first published automation of this project." at bounding box center [729, 240] width 643 height 15
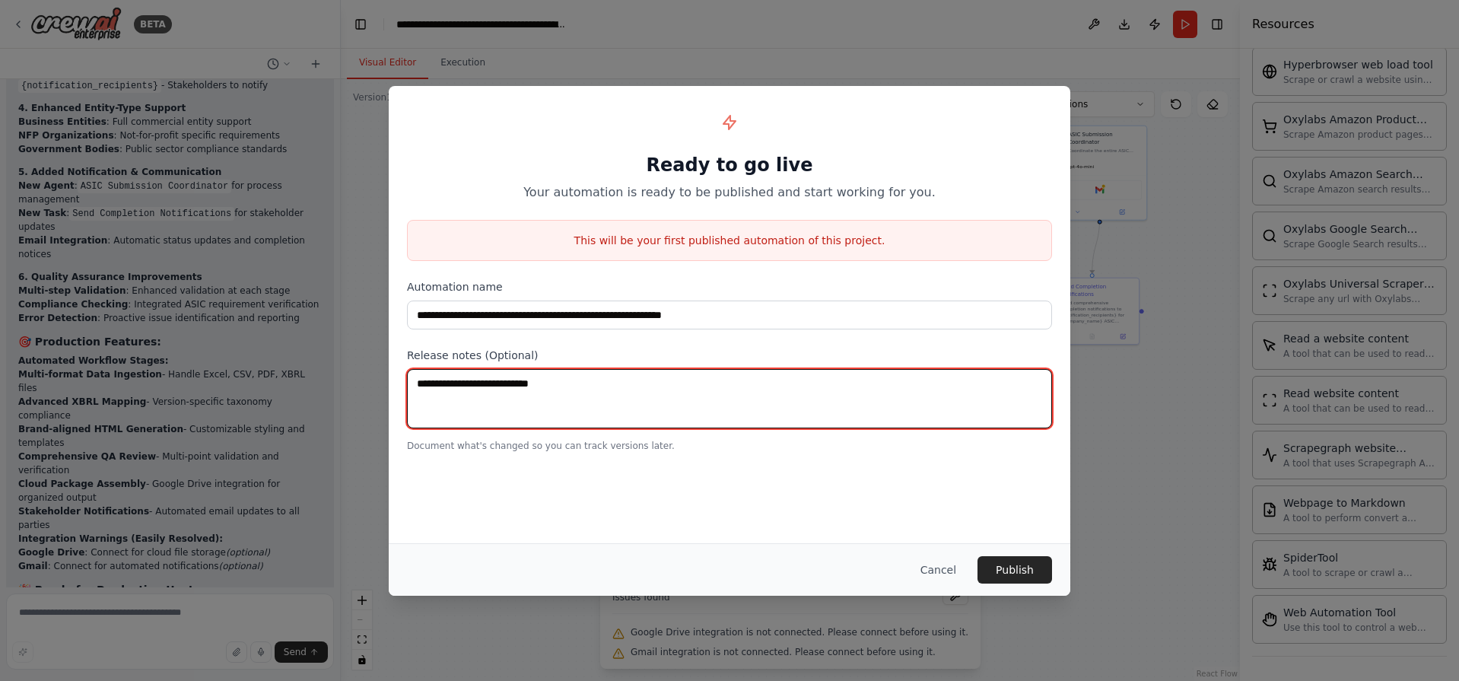
click at [666, 380] on textarea at bounding box center [729, 398] width 645 height 59
type textarea "*"
click at [600, 417] on textarea "***" at bounding box center [729, 398] width 645 height 59
type textarea "*"
type textarea "**********"
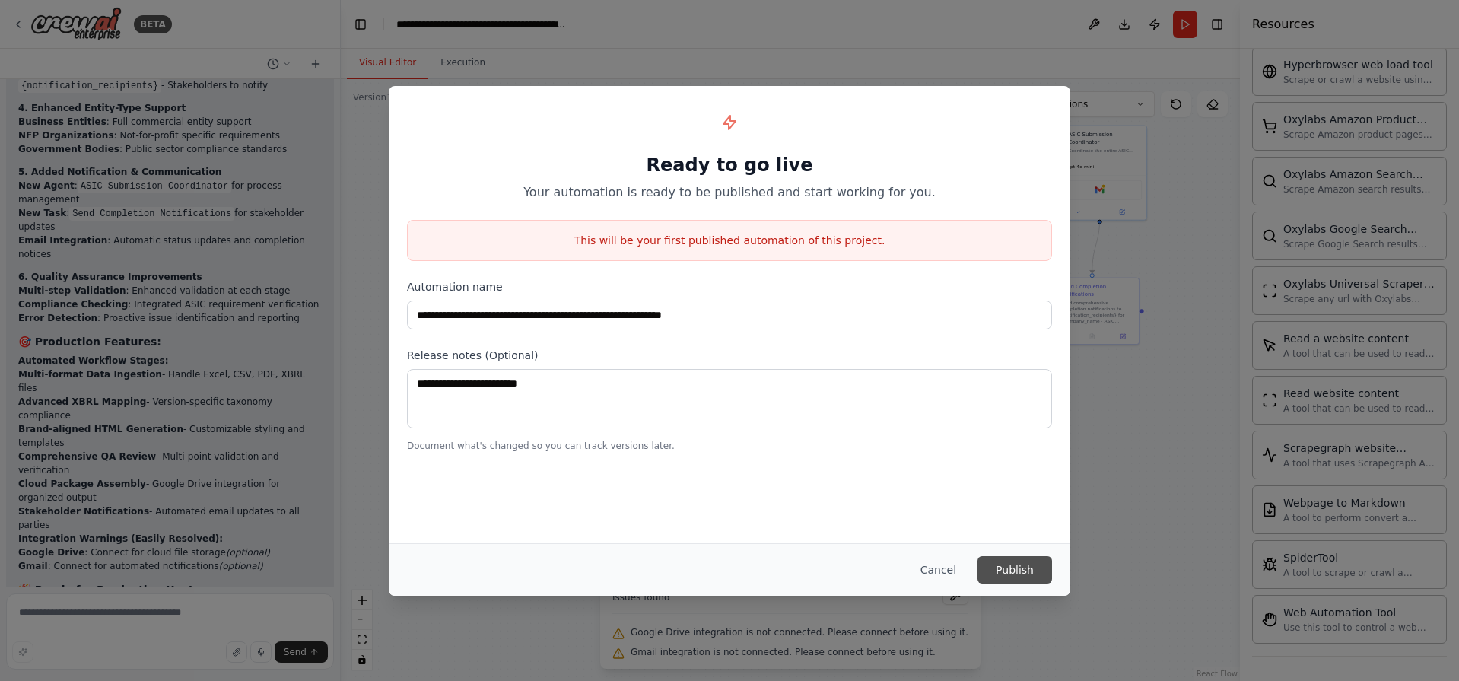
click at [1012, 579] on button "Publish" at bounding box center [1014, 569] width 75 height 27
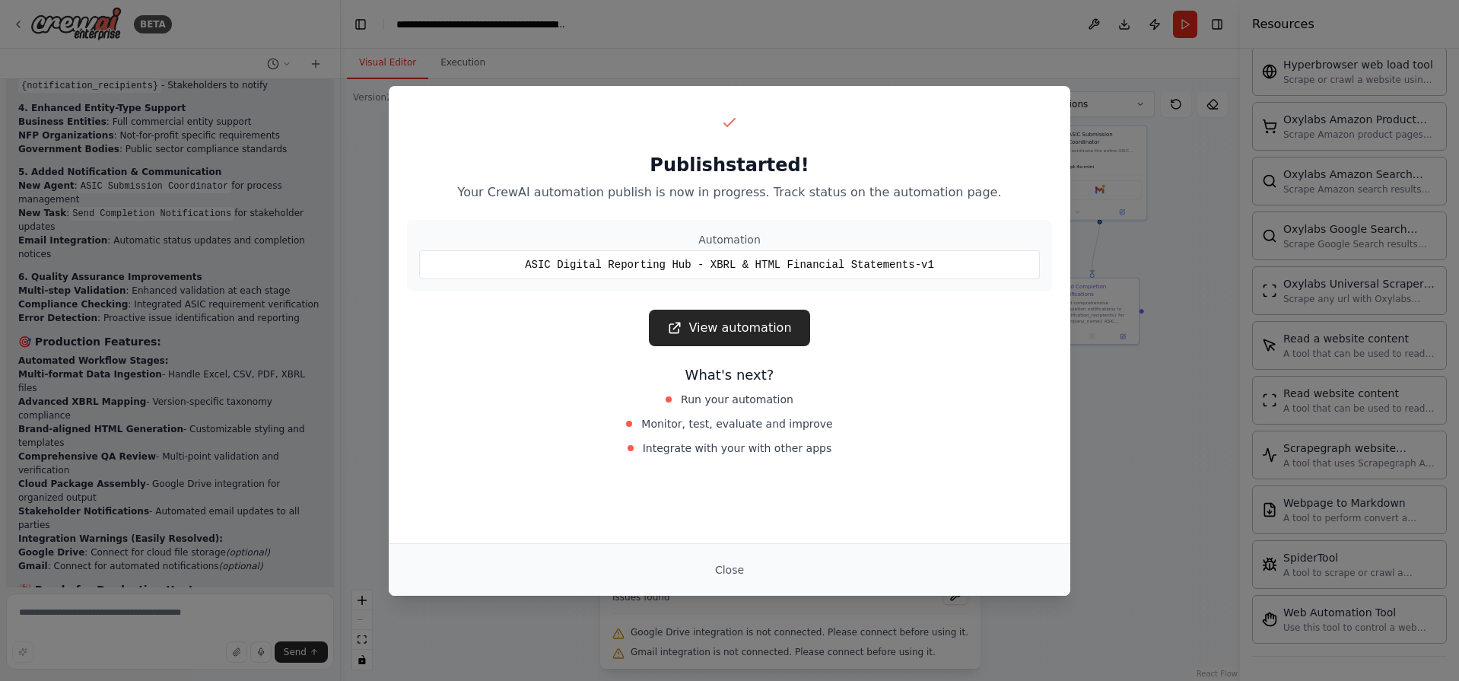
click at [708, 259] on div "ASIC Digital Reporting Hub - XBRL & HTML Financial Statements-v1" at bounding box center [729, 264] width 621 height 29
click at [731, 310] on link "View automation" at bounding box center [729, 328] width 160 height 37
click at [726, 580] on button "Close" at bounding box center [729, 569] width 53 height 27
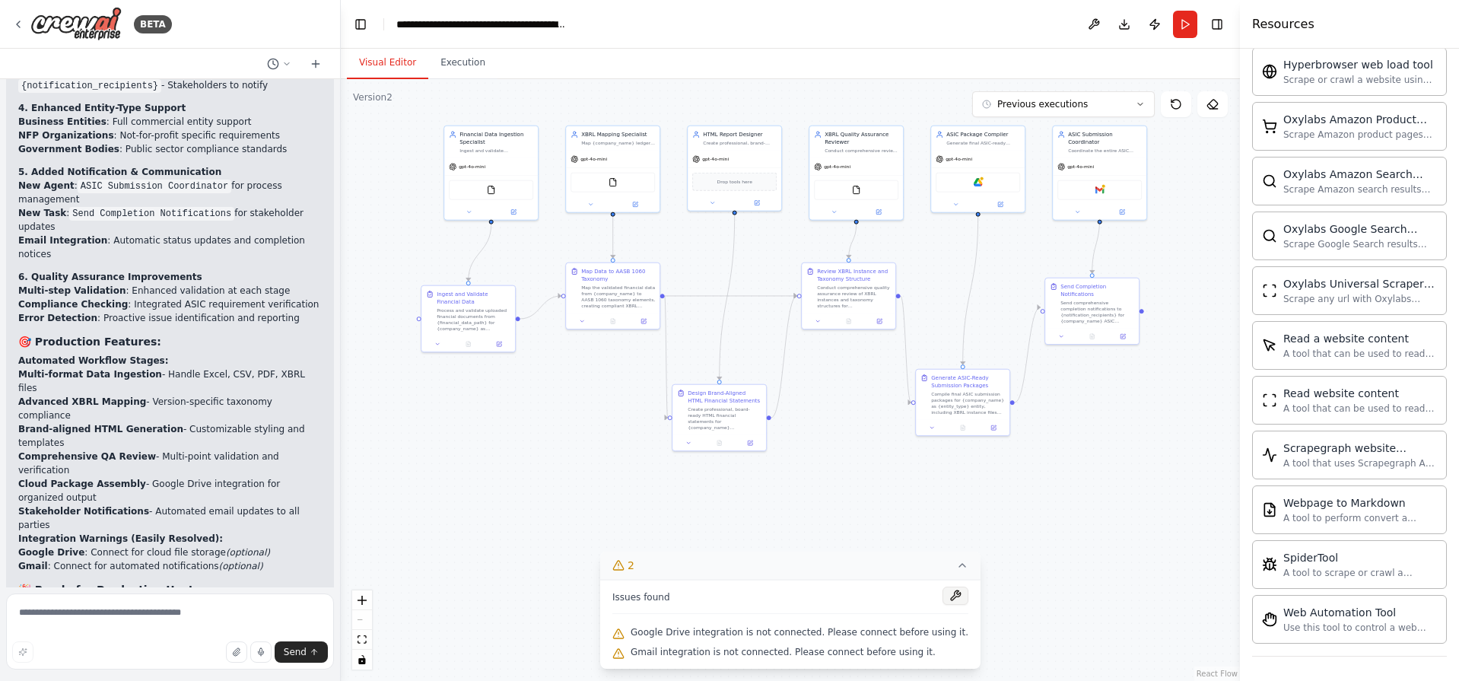
click at [942, 600] on button at bounding box center [955, 595] width 26 height 18
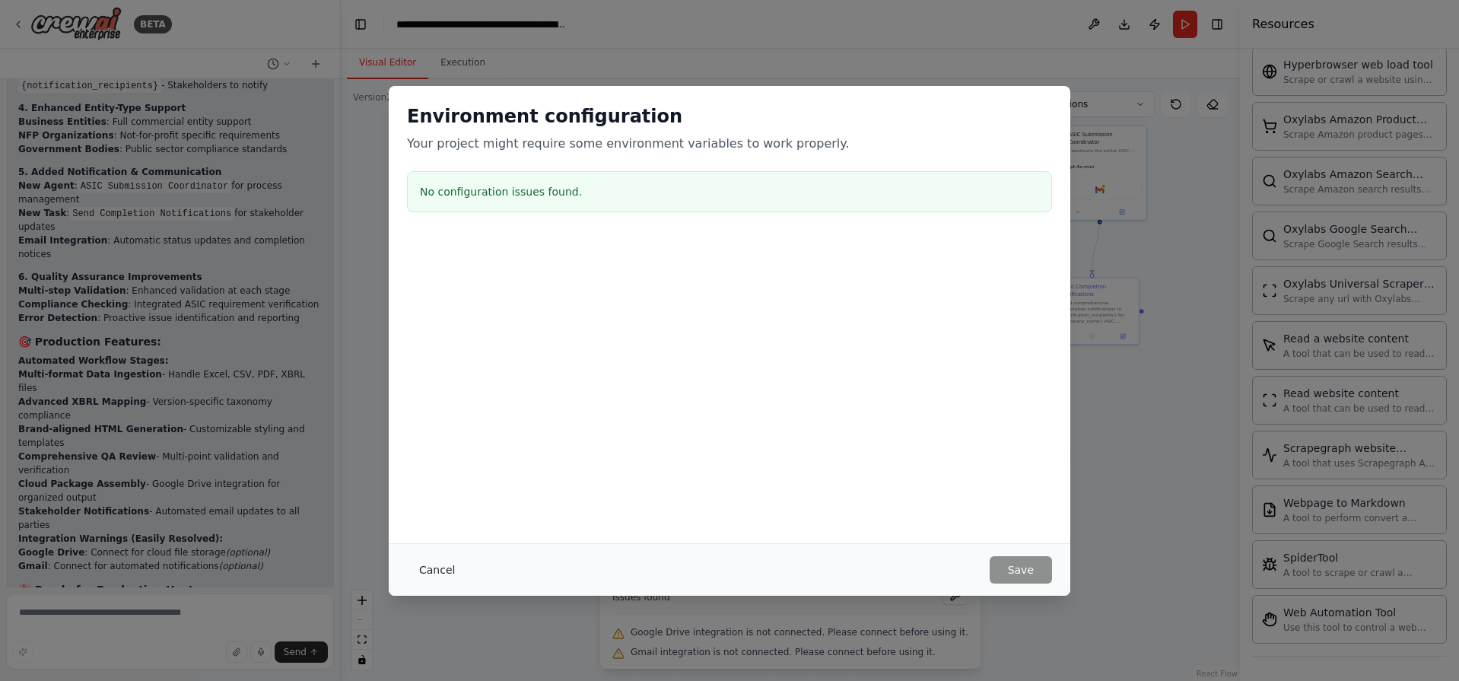
click at [437, 582] on button "Cancel" at bounding box center [437, 569] width 60 height 27
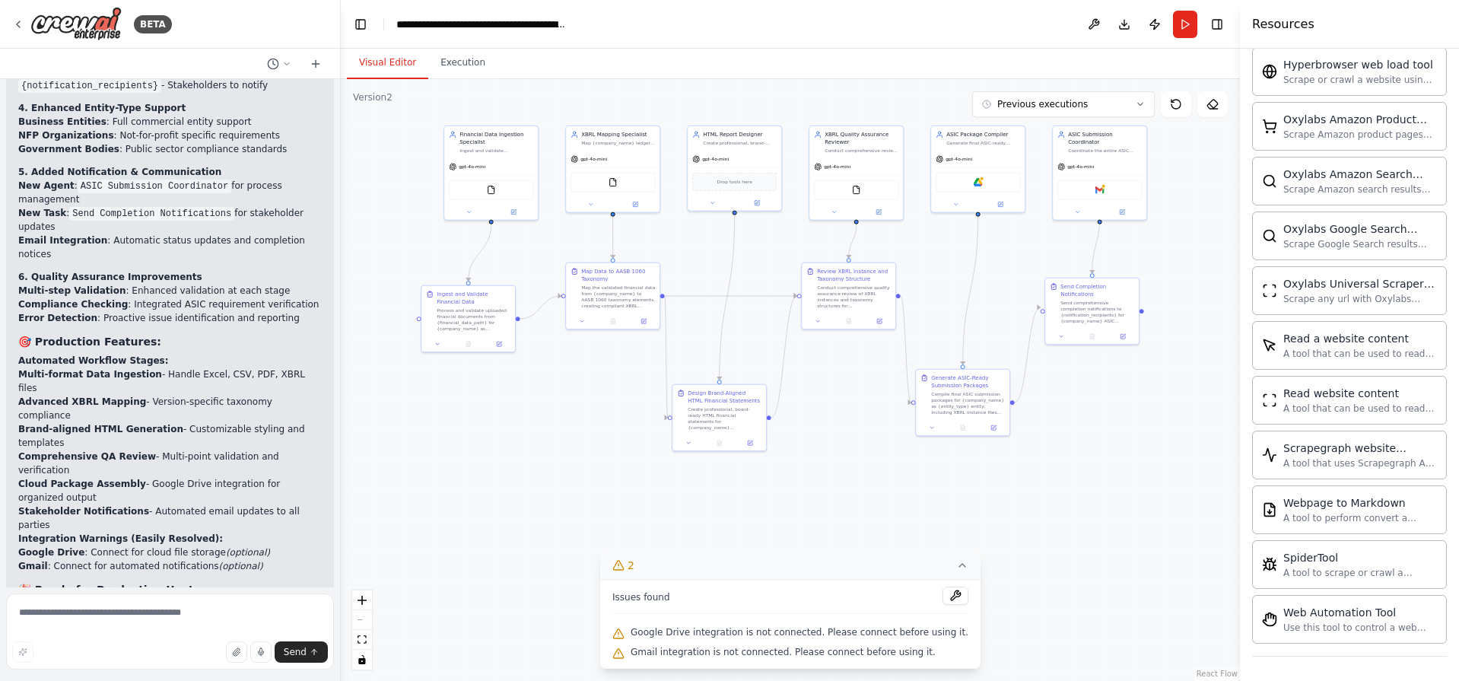
click at [437, 569] on div ".deletable-edge-delete-btn { width: 20px; height: 20px; border: 0px solid #ffff…" at bounding box center [790, 380] width 899 height 602
click at [977, 177] on img at bounding box center [977, 180] width 9 height 9
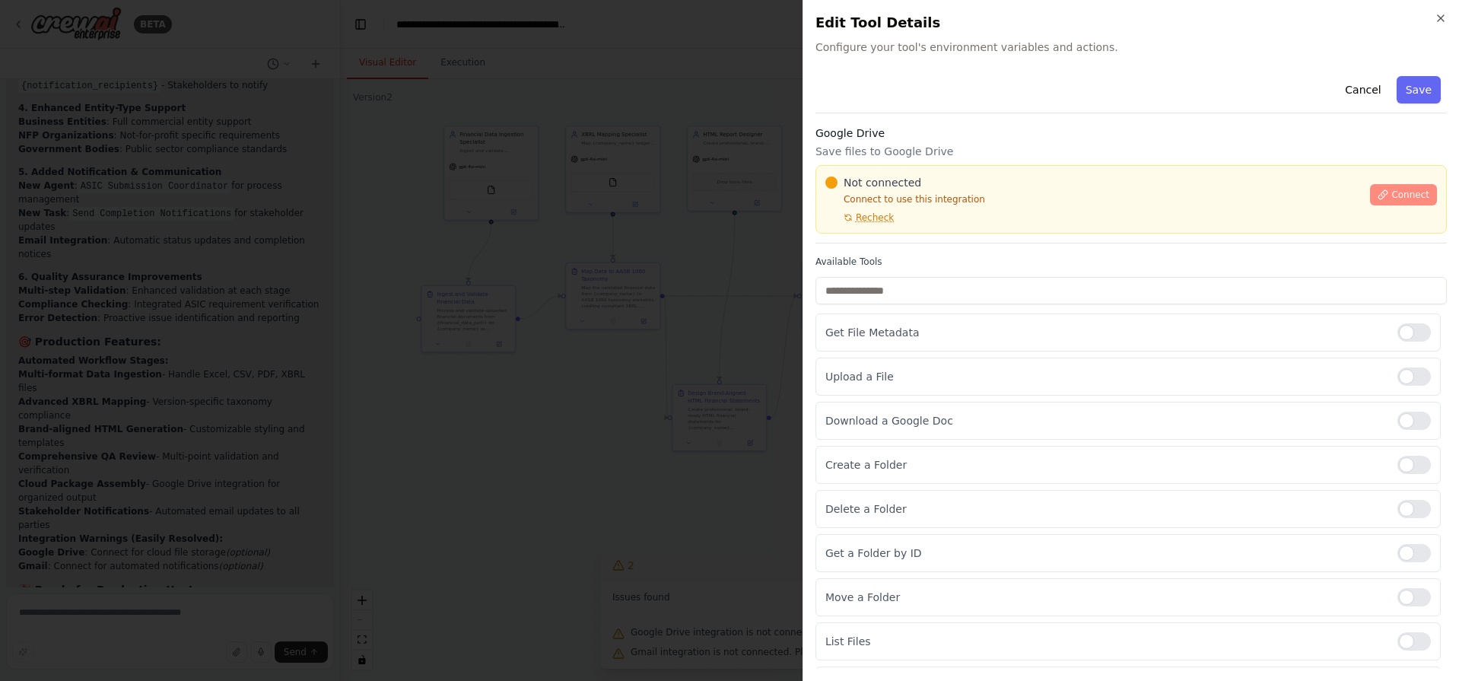
click at [1405, 199] on span "Connect" at bounding box center [1410, 195] width 38 height 12
click at [916, 158] on p "Save files to Google Drive" at bounding box center [1130, 151] width 631 height 15
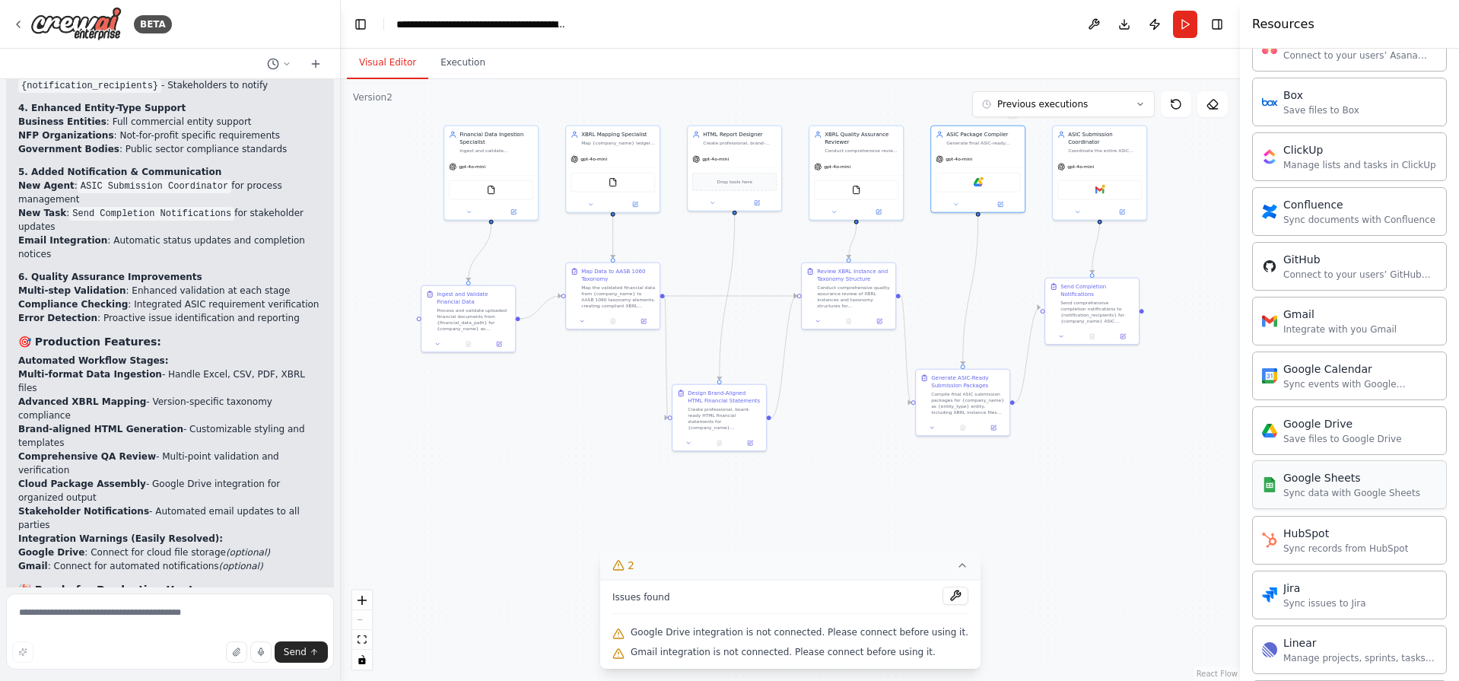
scroll to position [858, 0]
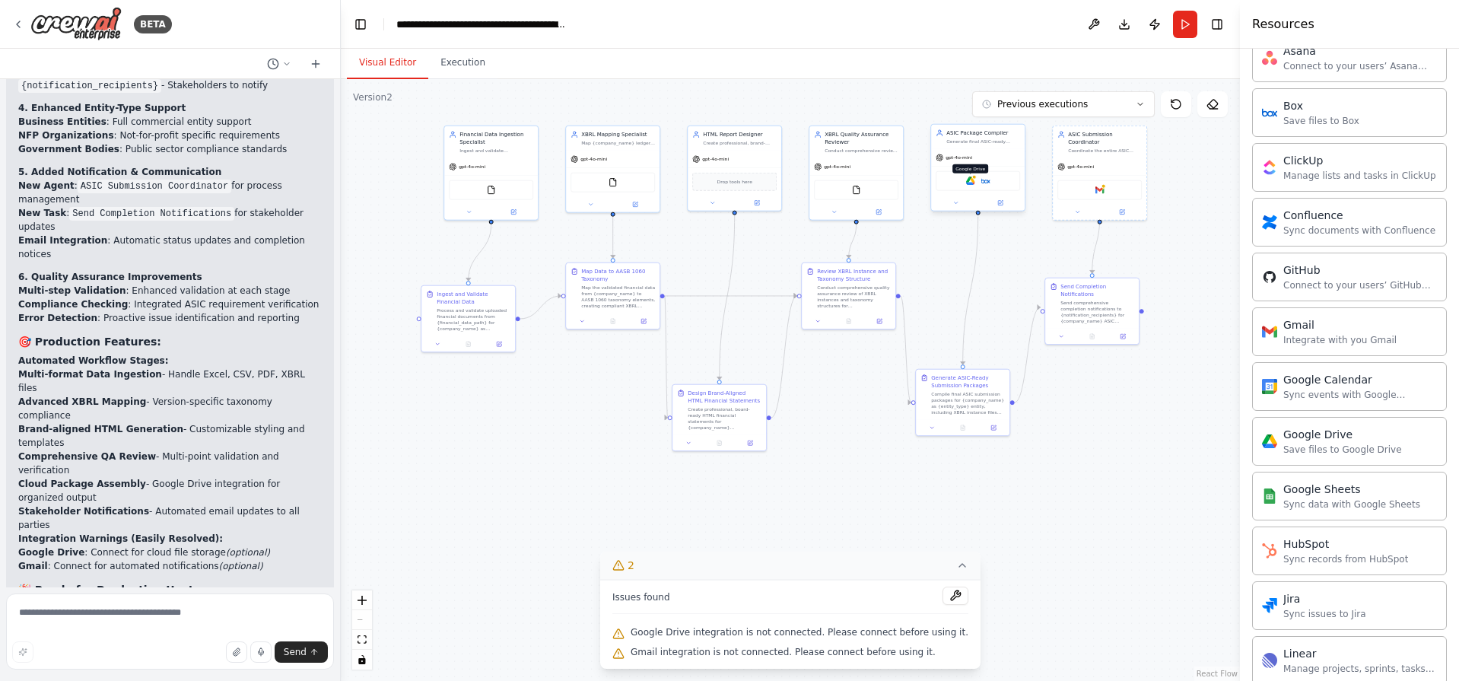
click at [968, 183] on img at bounding box center [970, 180] width 9 height 9
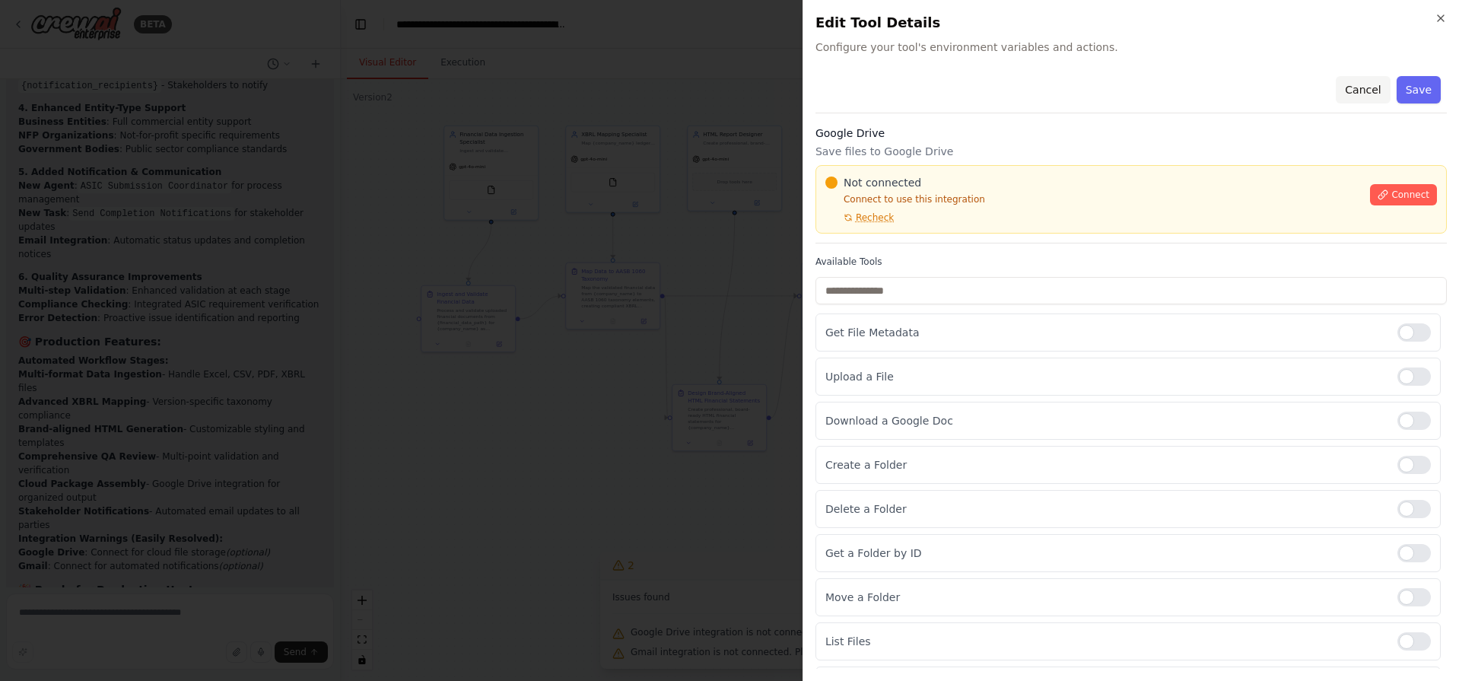
click at [1360, 91] on button "Cancel" at bounding box center [1362, 89] width 54 height 27
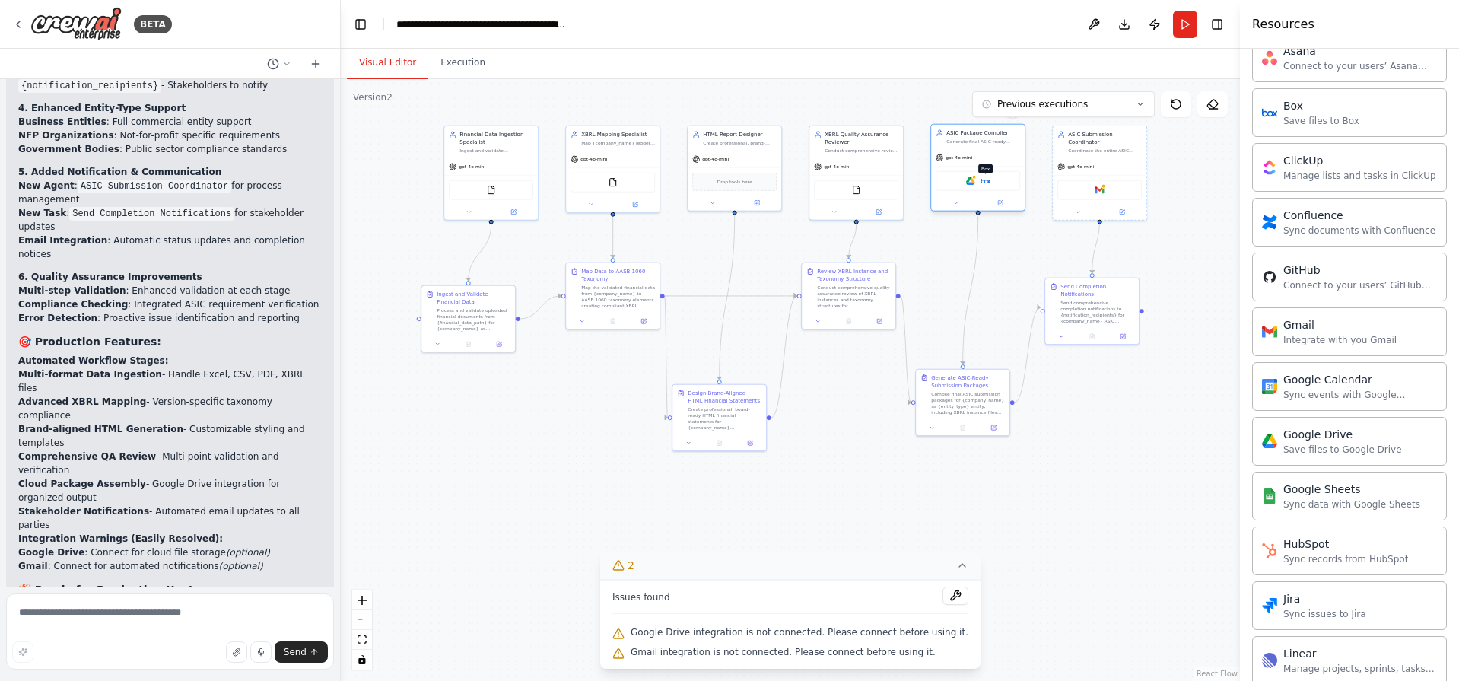
click at [986, 183] on img at bounding box center [985, 180] width 9 height 9
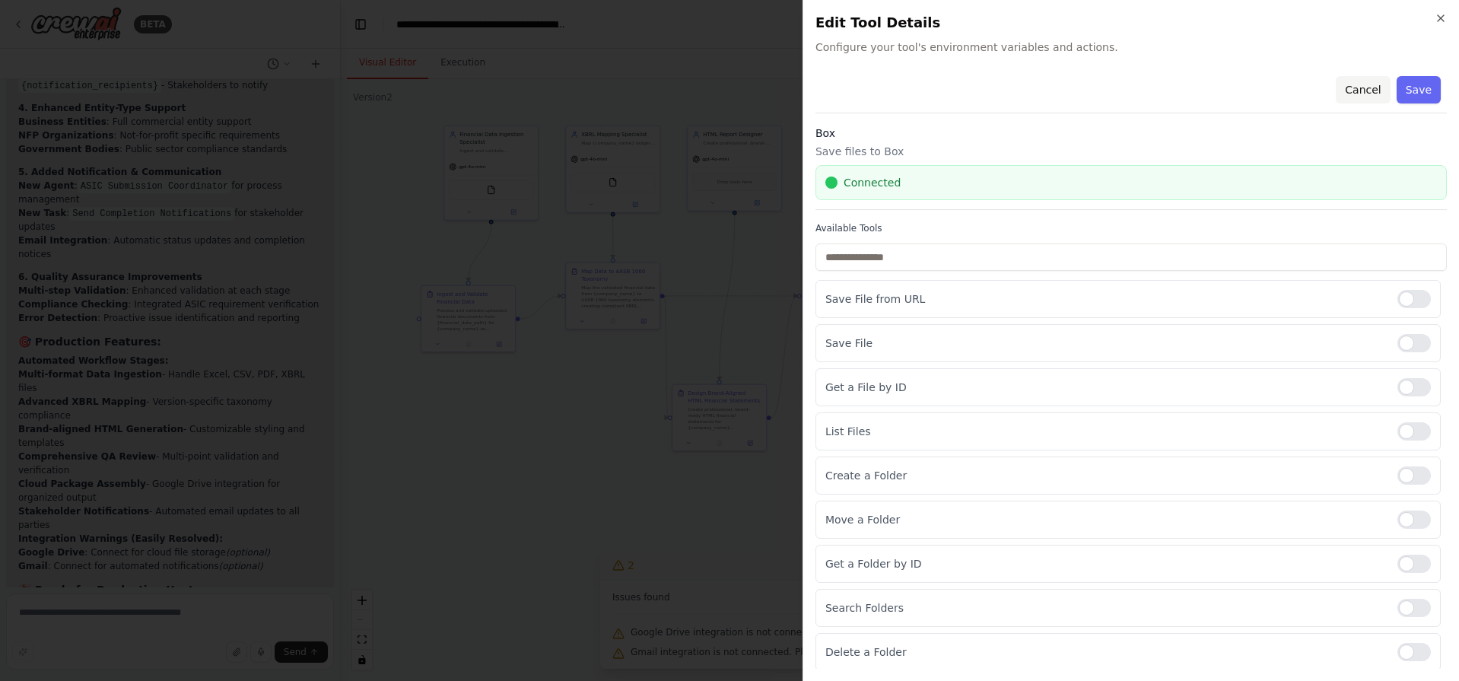
click at [1369, 94] on button "Cancel" at bounding box center [1362, 89] width 54 height 27
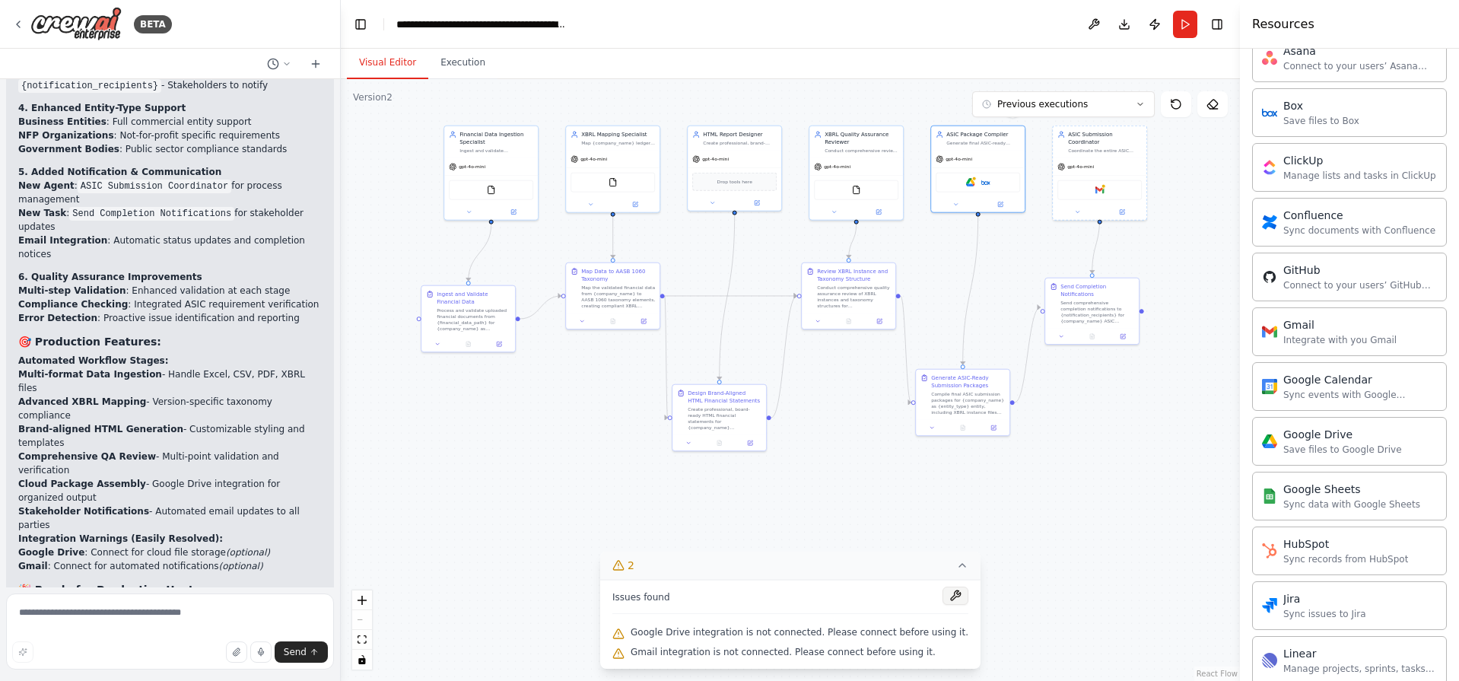
click at [945, 592] on button at bounding box center [955, 595] width 26 height 18
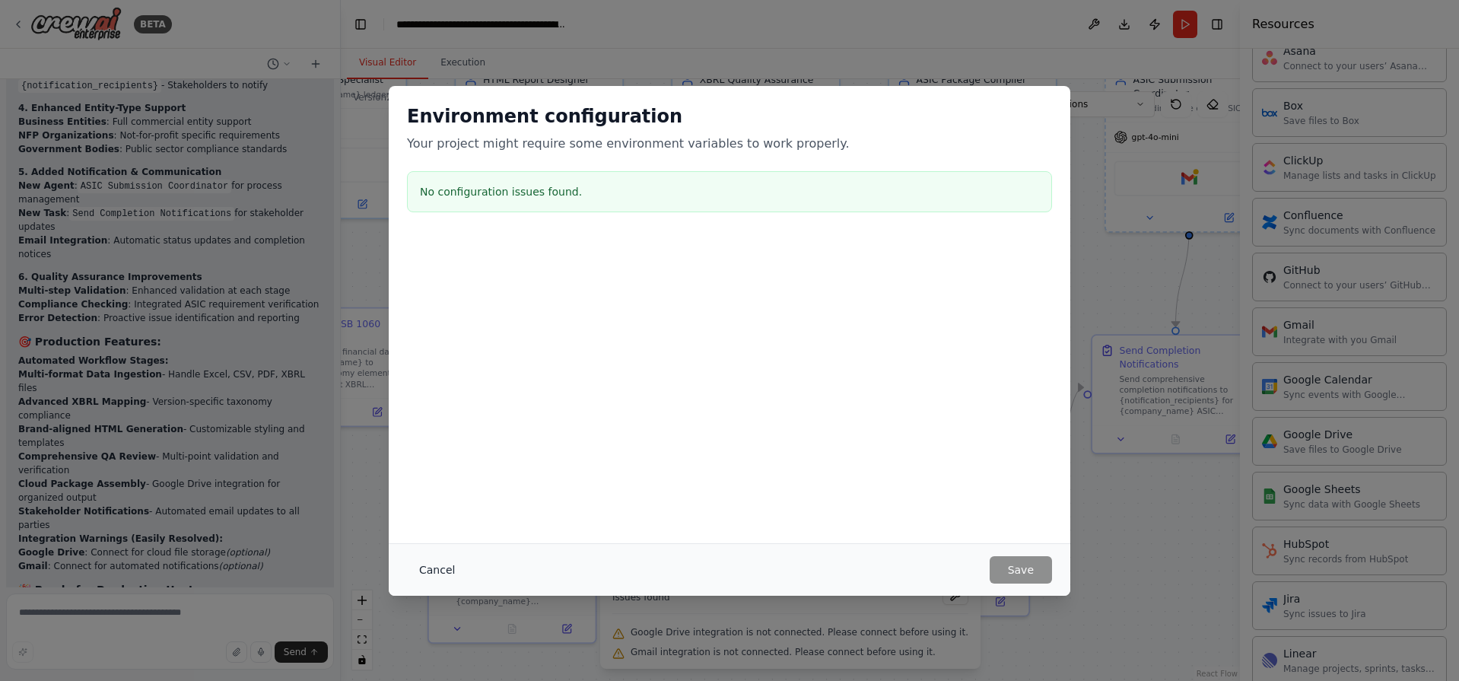
click at [433, 577] on button "Cancel" at bounding box center [437, 569] width 60 height 27
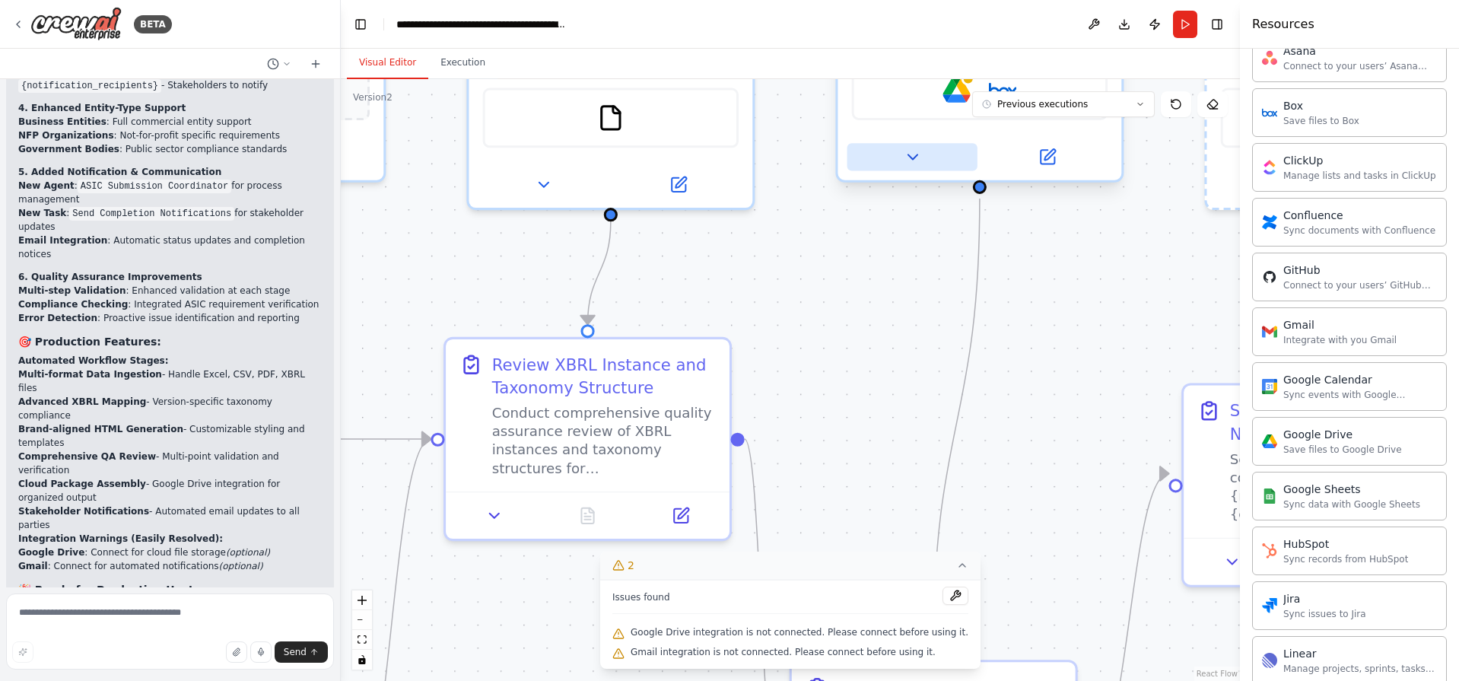
click at [911, 157] on icon at bounding box center [911, 156] width 9 height 5
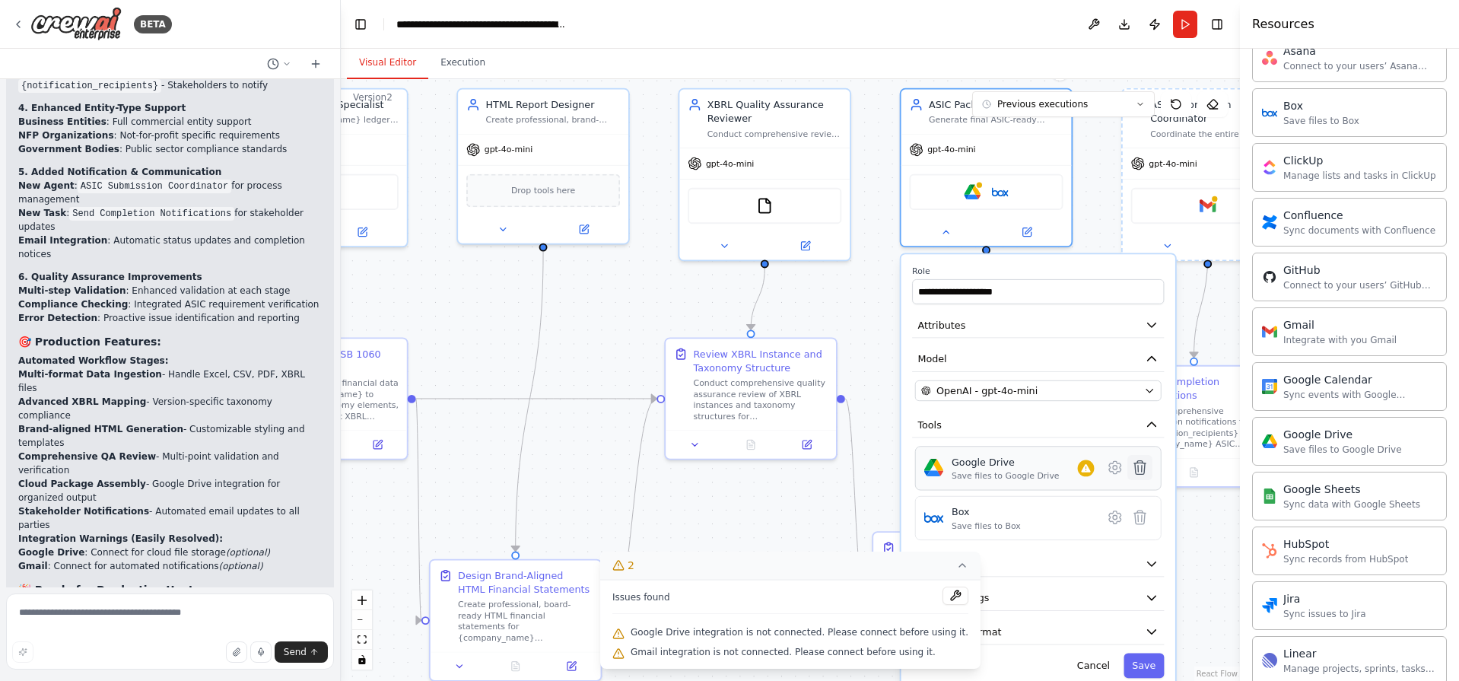
click at [1141, 476] on button at bounding box center [1139, 467] width 25 height 25
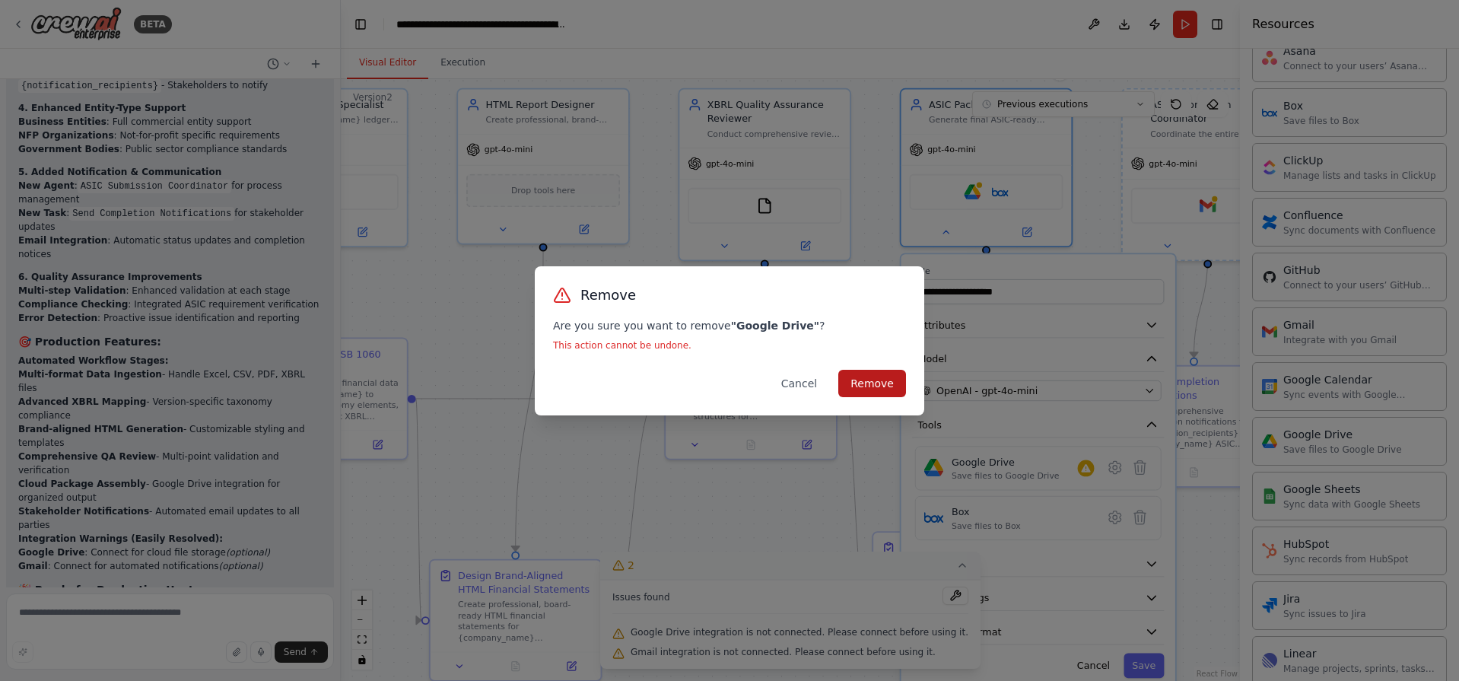
click at [881, 380] on button "Remove" at bounding box center [872, 383] width 68 height 27
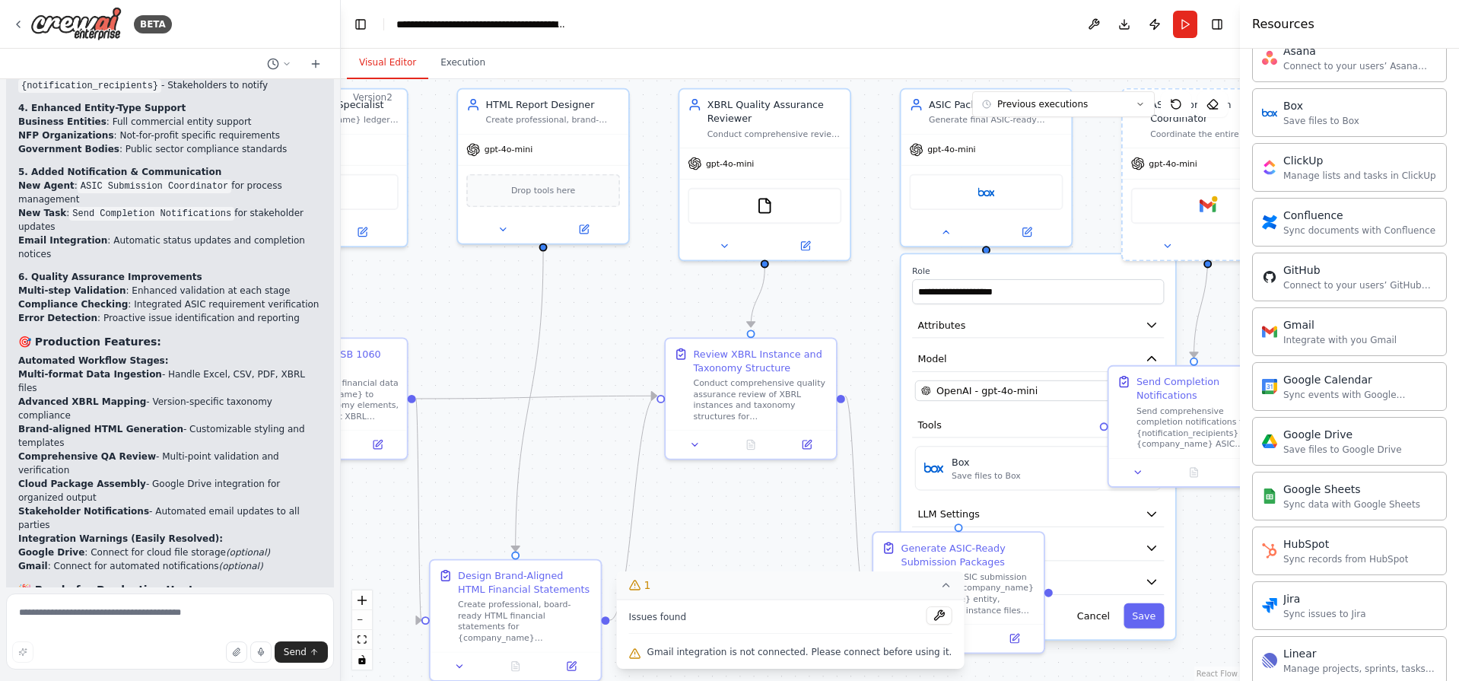
click at [887, 323] on div ".deletable-edge-delete-btn { width: 20px; height: 20px; border: 0px solid #ffff…" at bounding box center [790, 380] width 899 height 602
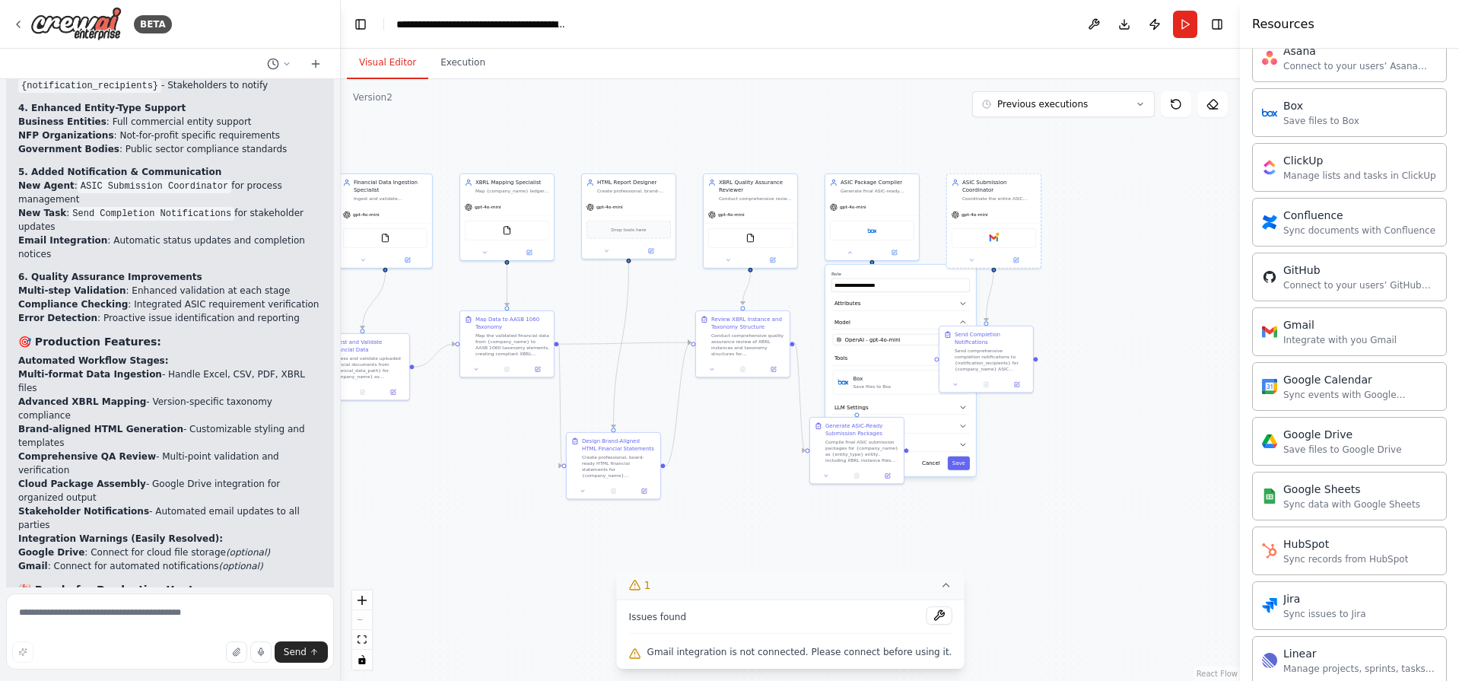
drag, startPoint x: 1172, startPoint y: 544, endPoint x: 926, endPoint y: 521, distance: 247.5
click at [926, 521] on div ".deletable-edge-delete-btn { width: 20px; height: 20px; border: 0px solid #ffff…" at bounding box center [790, 380] width 899 height 602
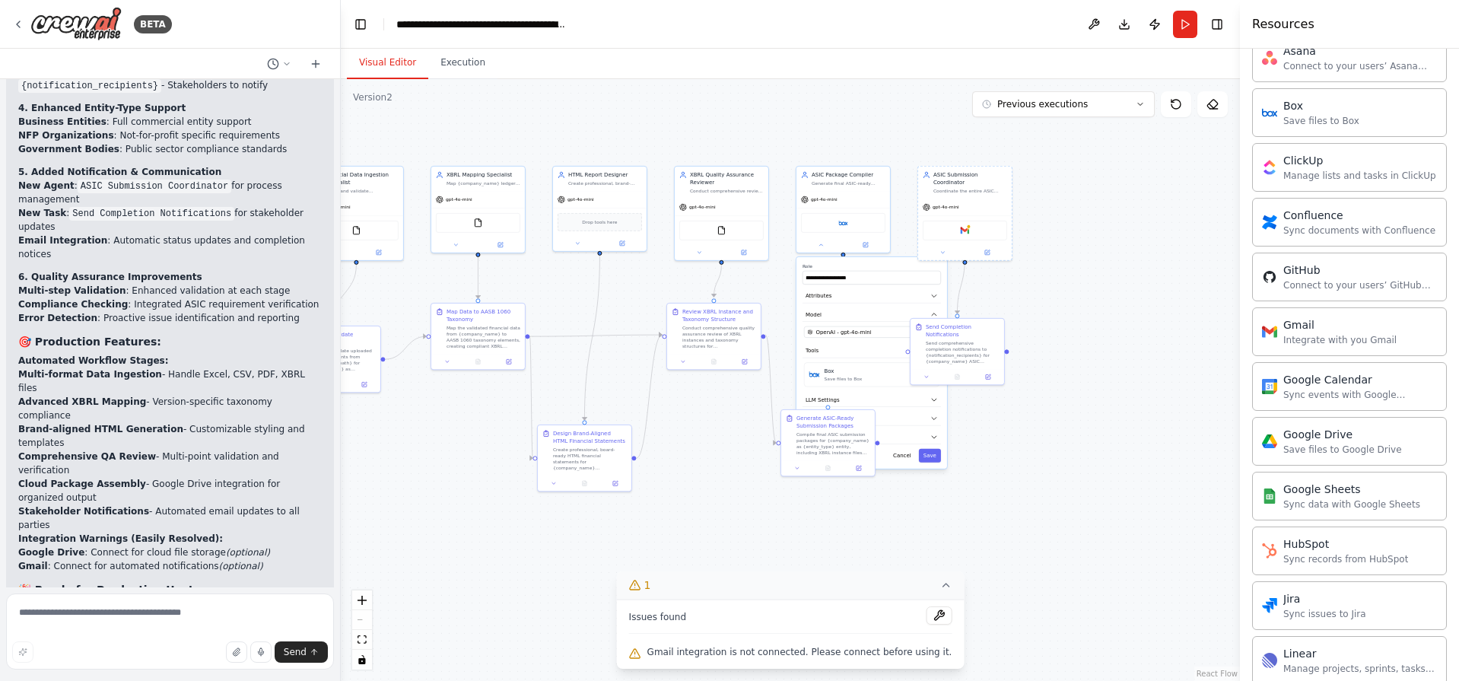
click at [1030, 329] on div ".deletable-edge-delete-btn { width: 20px; height: 20px; border: 0px solid #ffff…" at bounding box center [790, 380] width 899 height 602
click at [963, 224] on img at bounding box center [964, 228] width 9 height 9
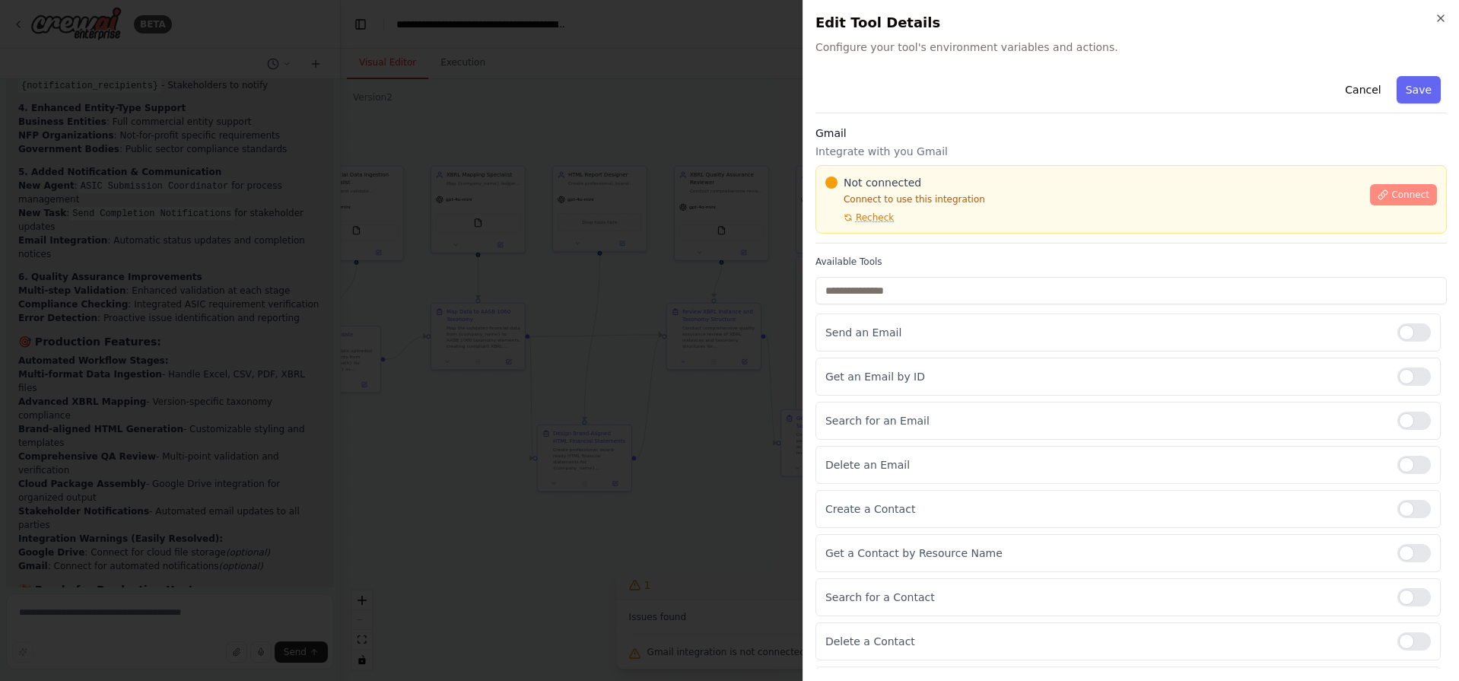
click at [1399, 188] on button "Connect" at bounding box center [1403, 194] width 67 height 21
click at [1403, 335] on div at bounding box center [1413, 332] width 33 height 18
click at [1351, 95] on button "Cancel" at bounding box center [1362, 89] width 54 height 27
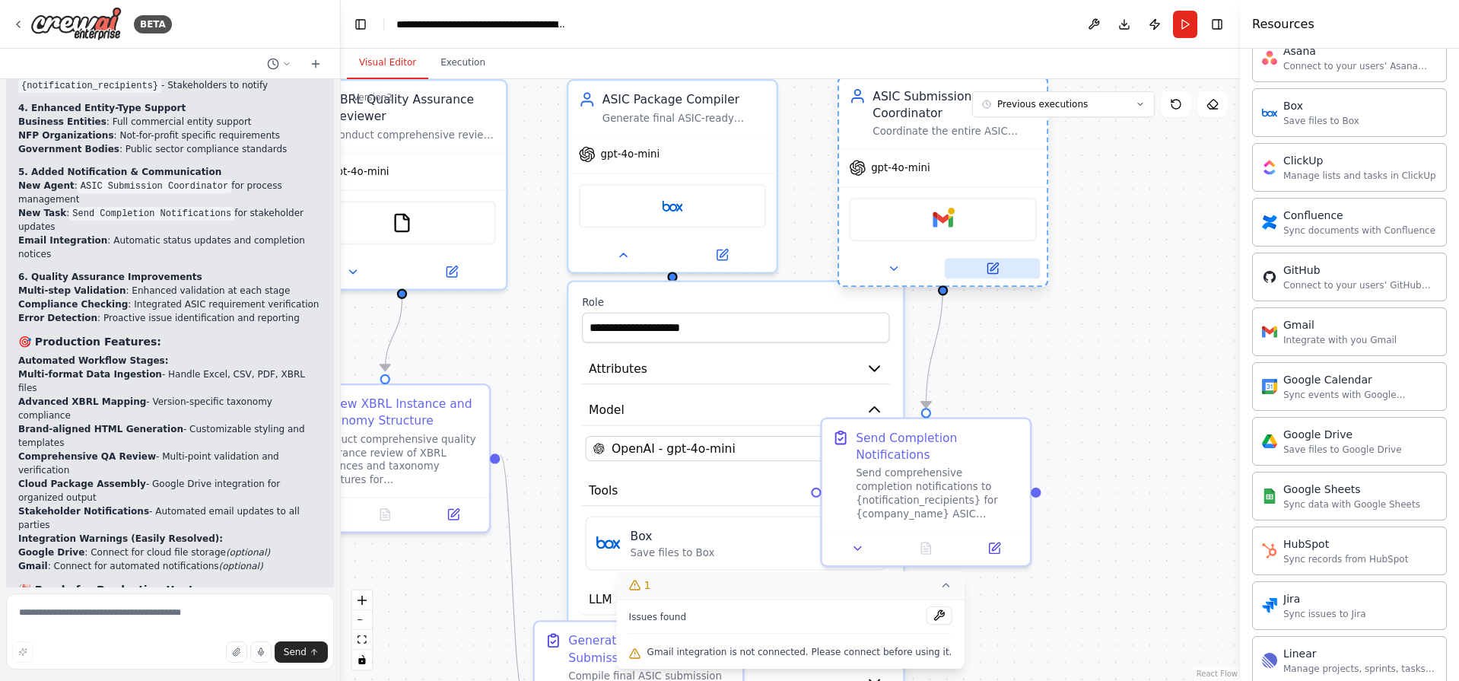
click at [997, 263] on icon at bounding box center [992, 268] width 10 height 10
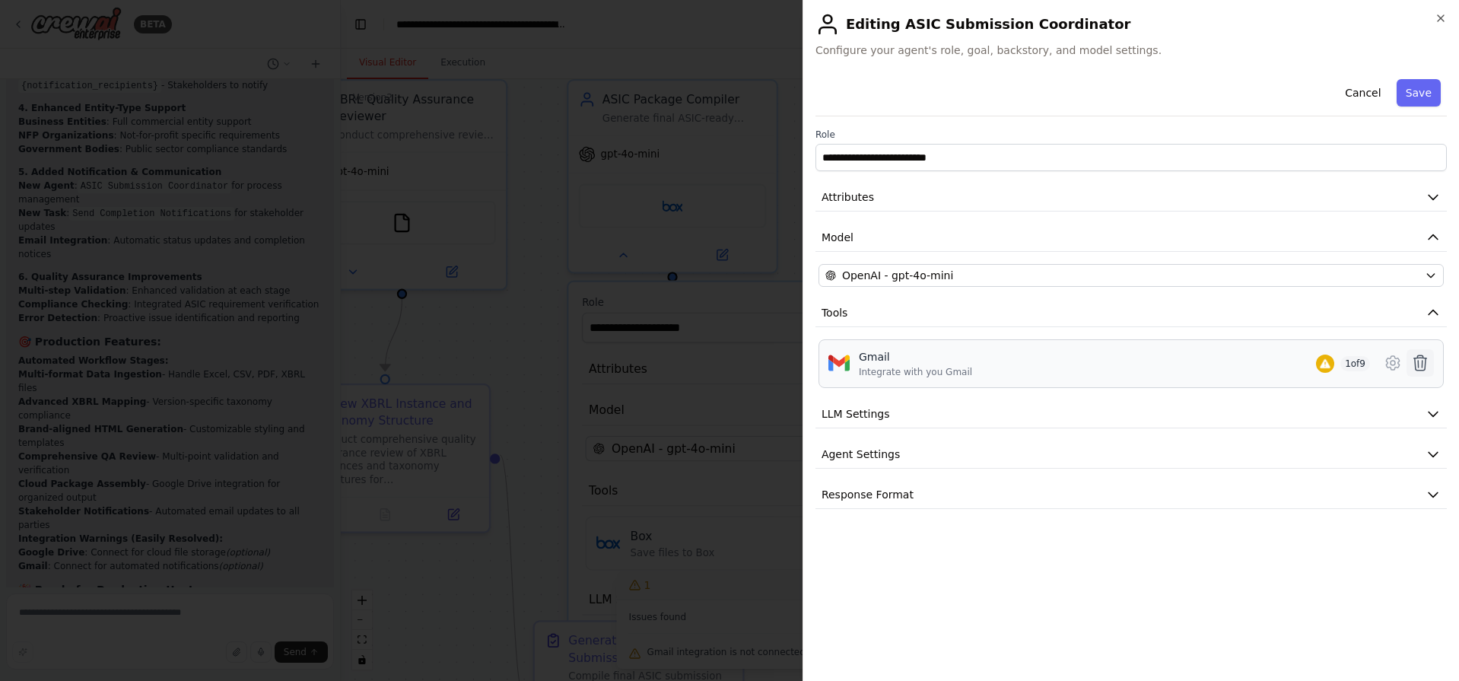
click at [1415, 365] on icon at bounding box center [1420, 362] width 13 height 15
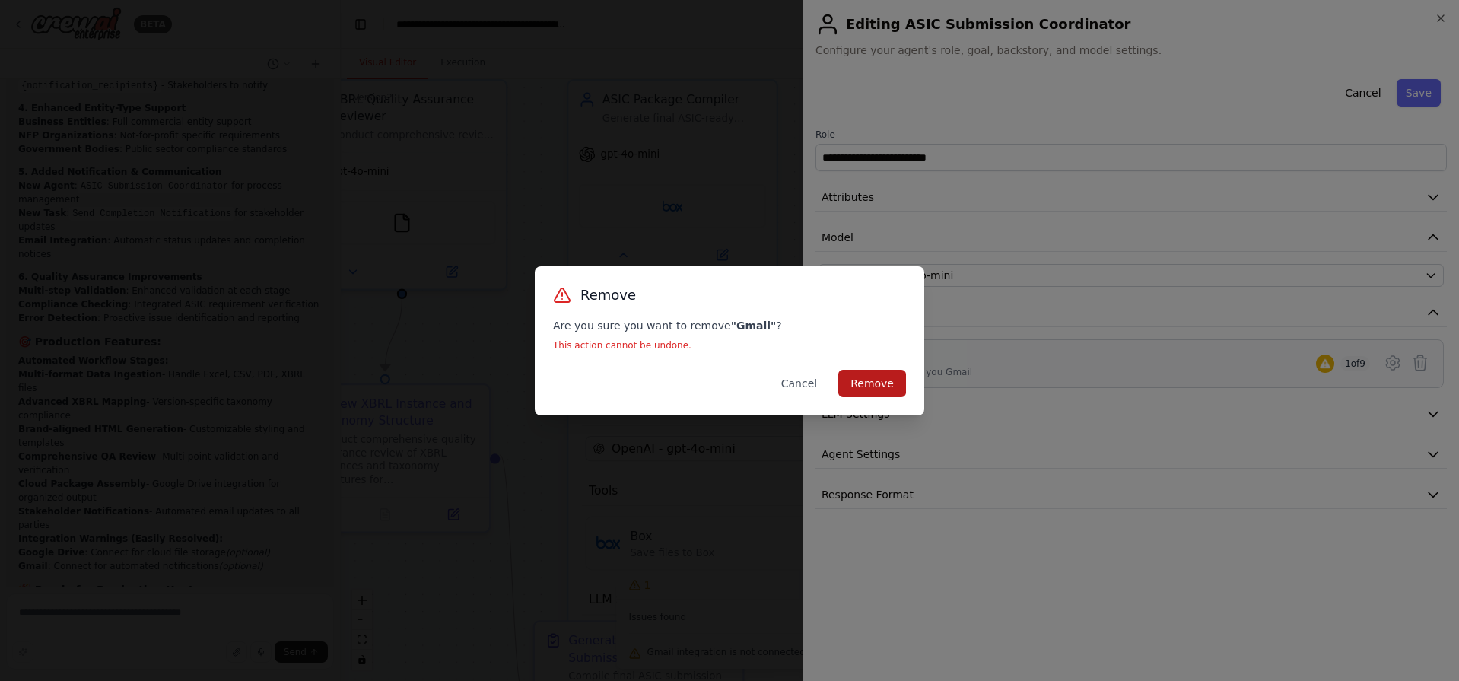
click at [876, 386] on button "Remove" at bounding box center [872, 383] width 68 height 27
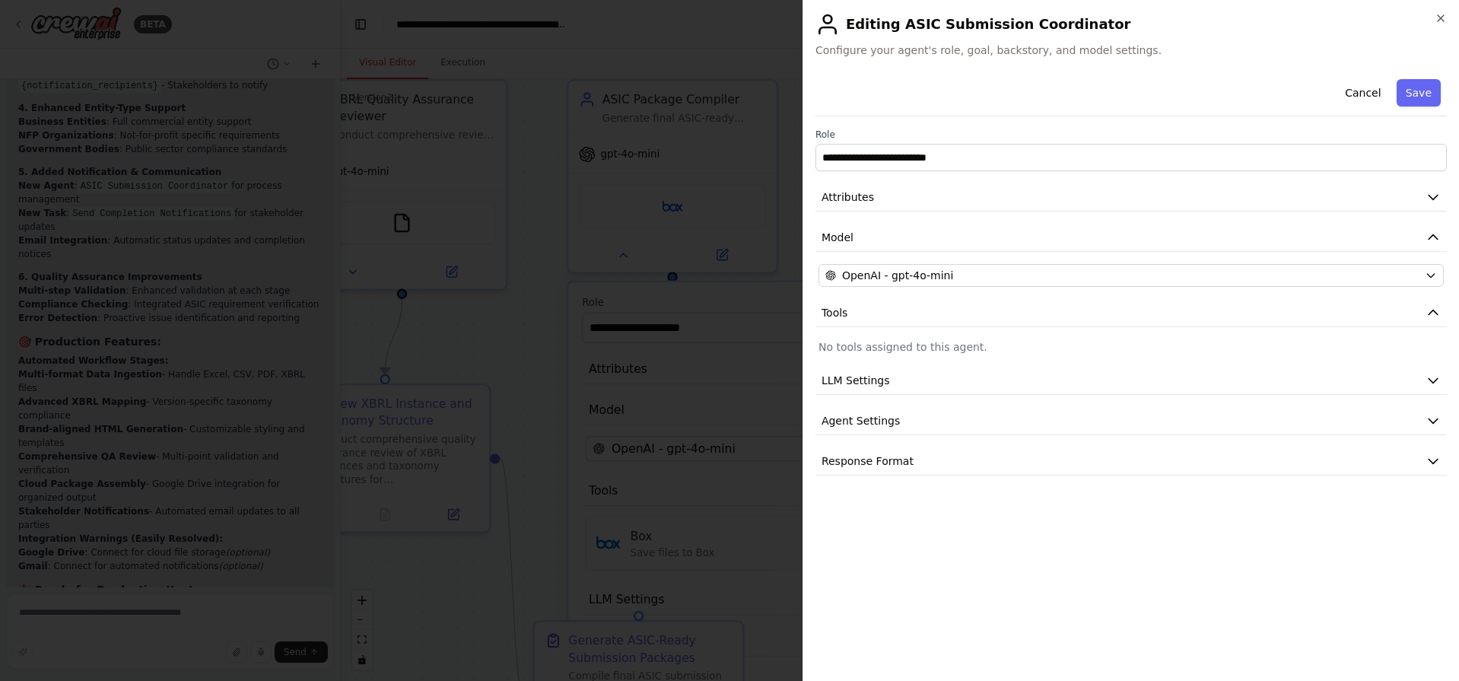
click at [1405, 359] on div "**********" at bounding box center [1130, 274] width 631 height 402
click at [1428, 101] on button "Save" at bounding box center [1418, 92] width 44 height 27
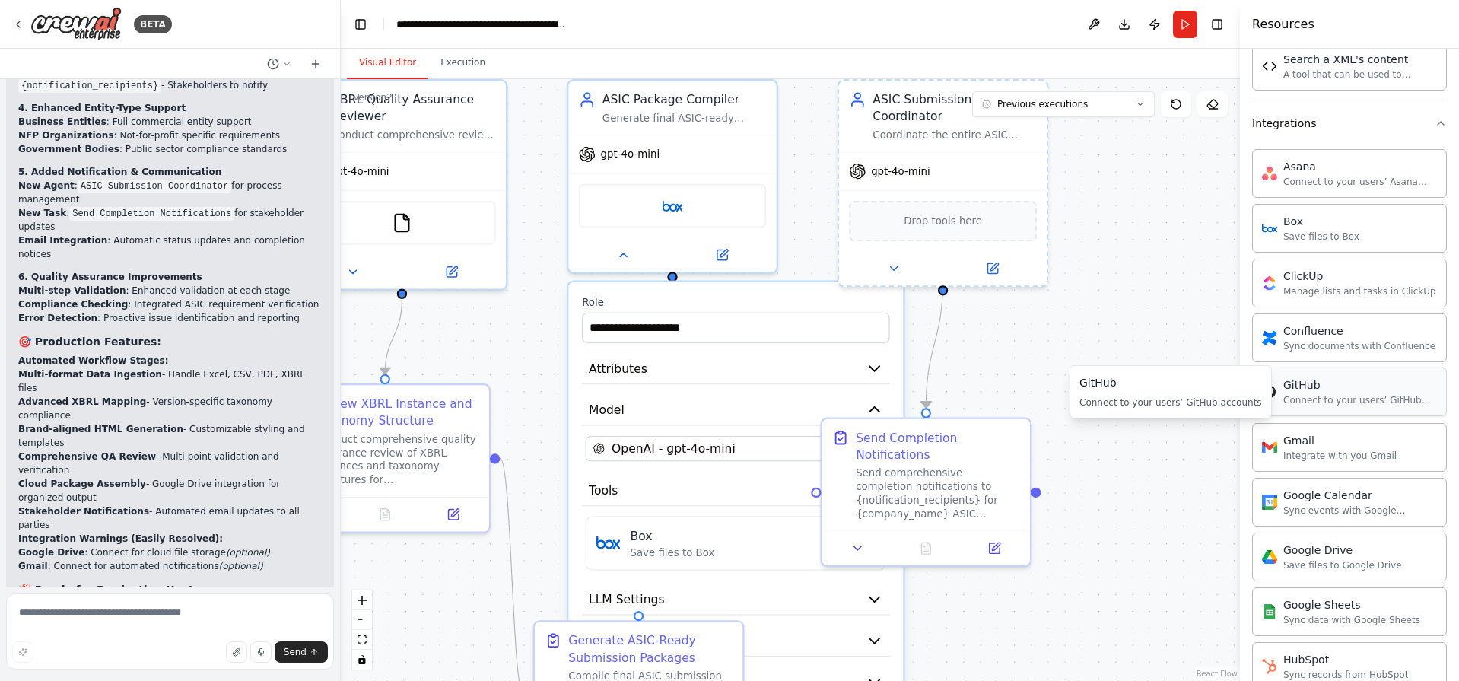
scroll to position [688, 0]
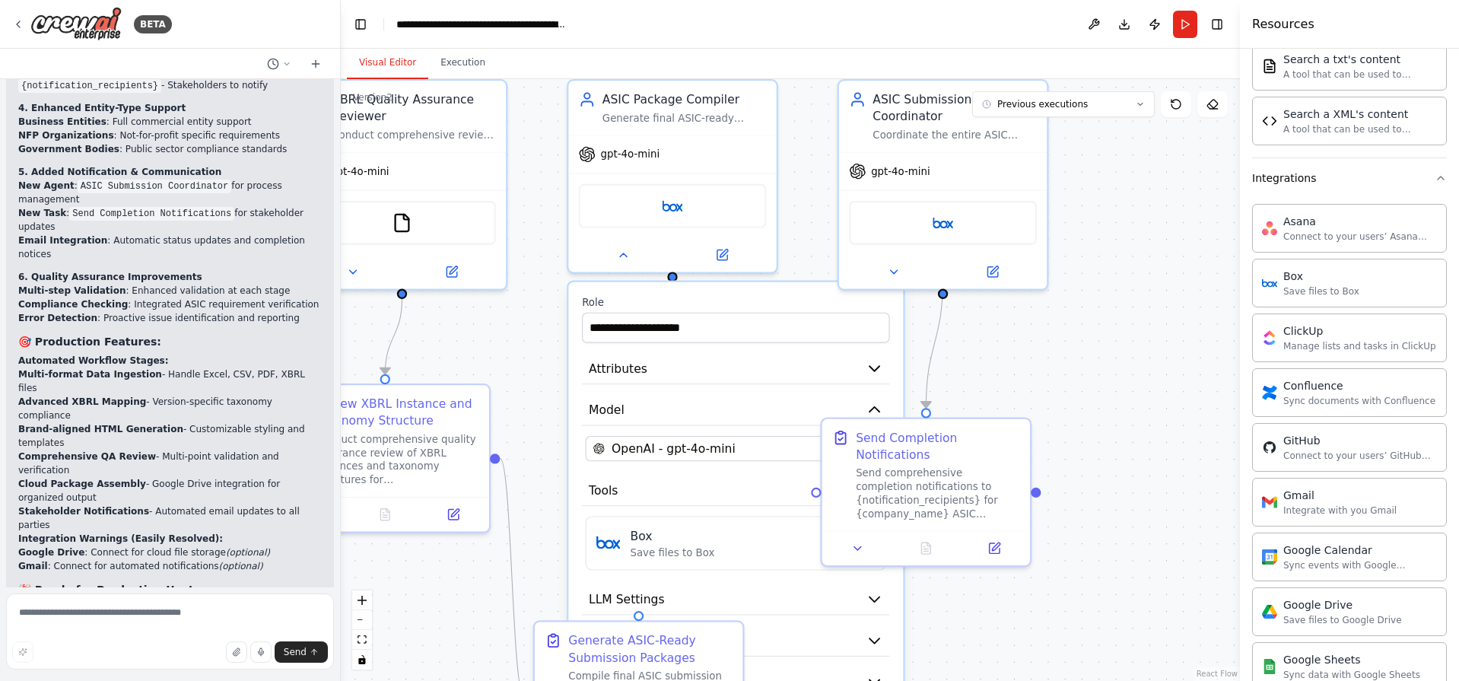
click at [1074, 374] on div ".deletable-edge-delete-btn { width: 20px; height: 20px; border: 0px solid #ffff…" at bounding box center [790, 380] width 899 height 602
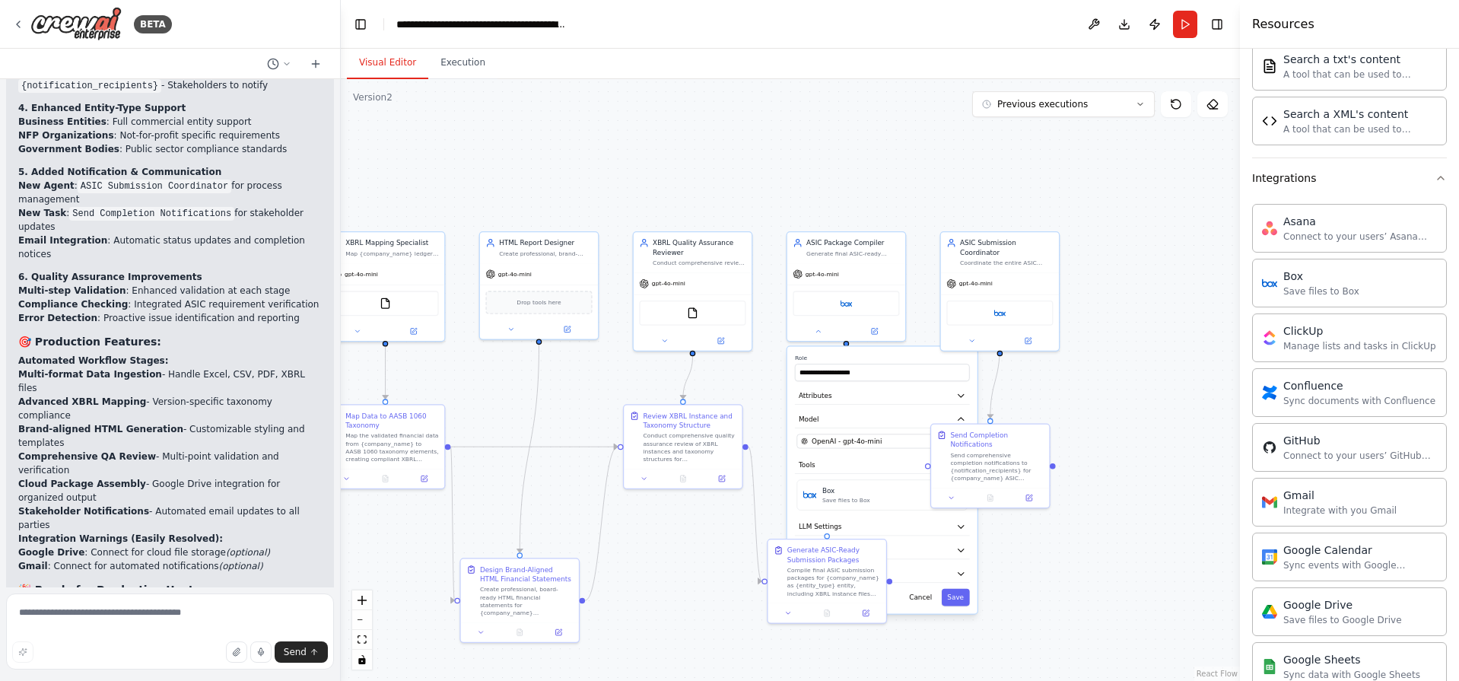
drag, startPoint x: 539, startPoint y: 570, endPoint x: 688, endPoint y: 536, distance: 152.2
click at [676, 539] on div ".deletable-edge-delete-btn { width: 20px; height: 20px; border: 0px solid #ffff…" at bounding box center [790, 380] width 899 height 602
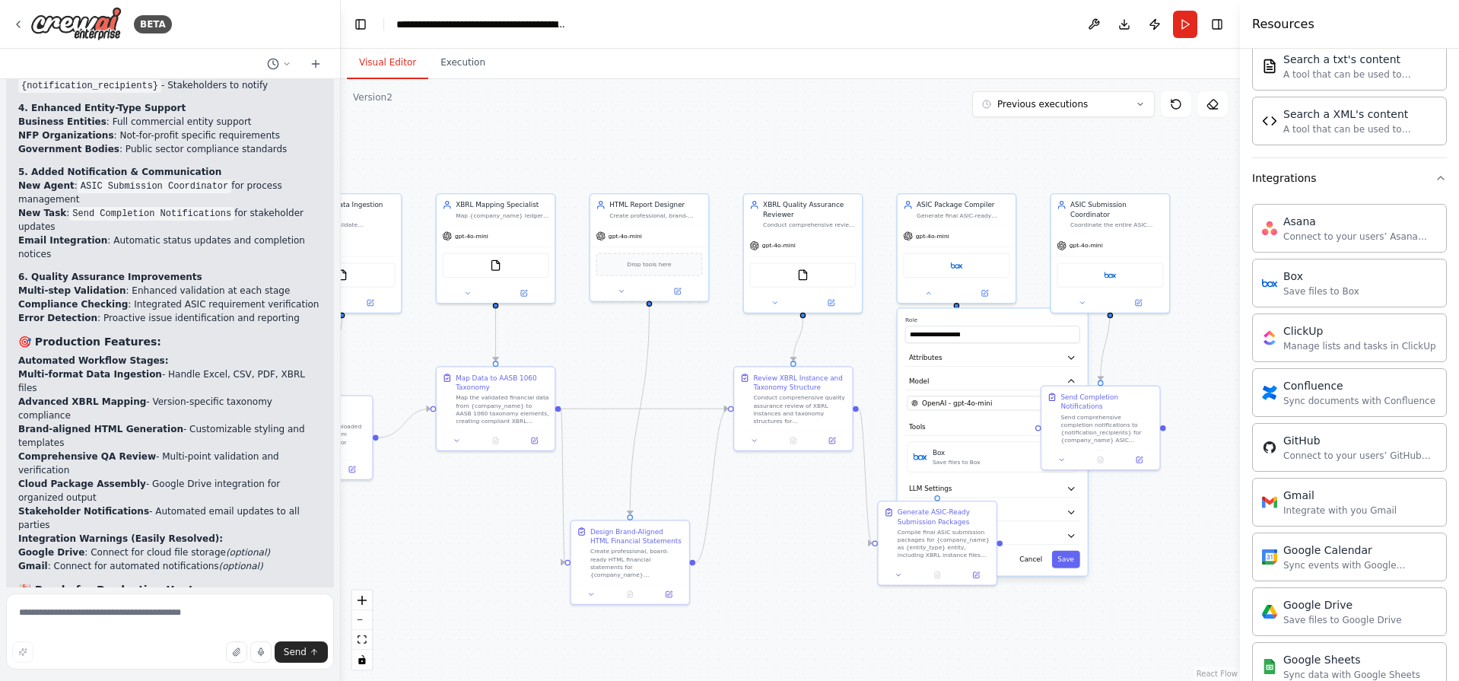
drag, startPoint x: 561, startPoint y: 402, endPoint x: 659, endPoint y: 367, distance: 104.4
click at [656, 367] on div ".deletable-edge-delete-btn { width: 20px; height: 20px; border: 0px solid #ffff…" at bounding box center [790, 380] width 899 height 602
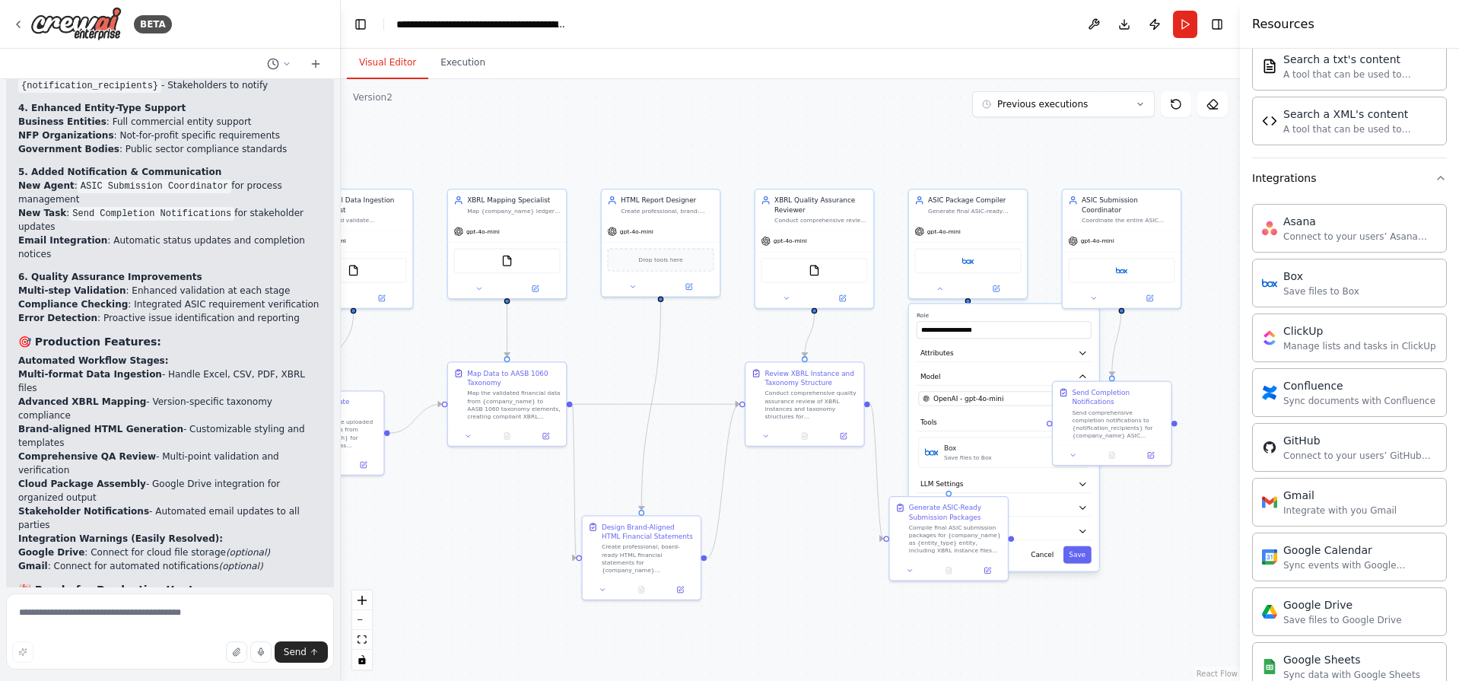
drag, startPoint x: 591, startPoint y: 396, endPoint x: 662, endPoint y: 375, distance: 74.6
click at [662, 375] on div ".deletable-edge-delete-btn { width: 20px; height: 20px; border: 0px solid #ffff…" at bounding box center [790, 380] width 899 height 602
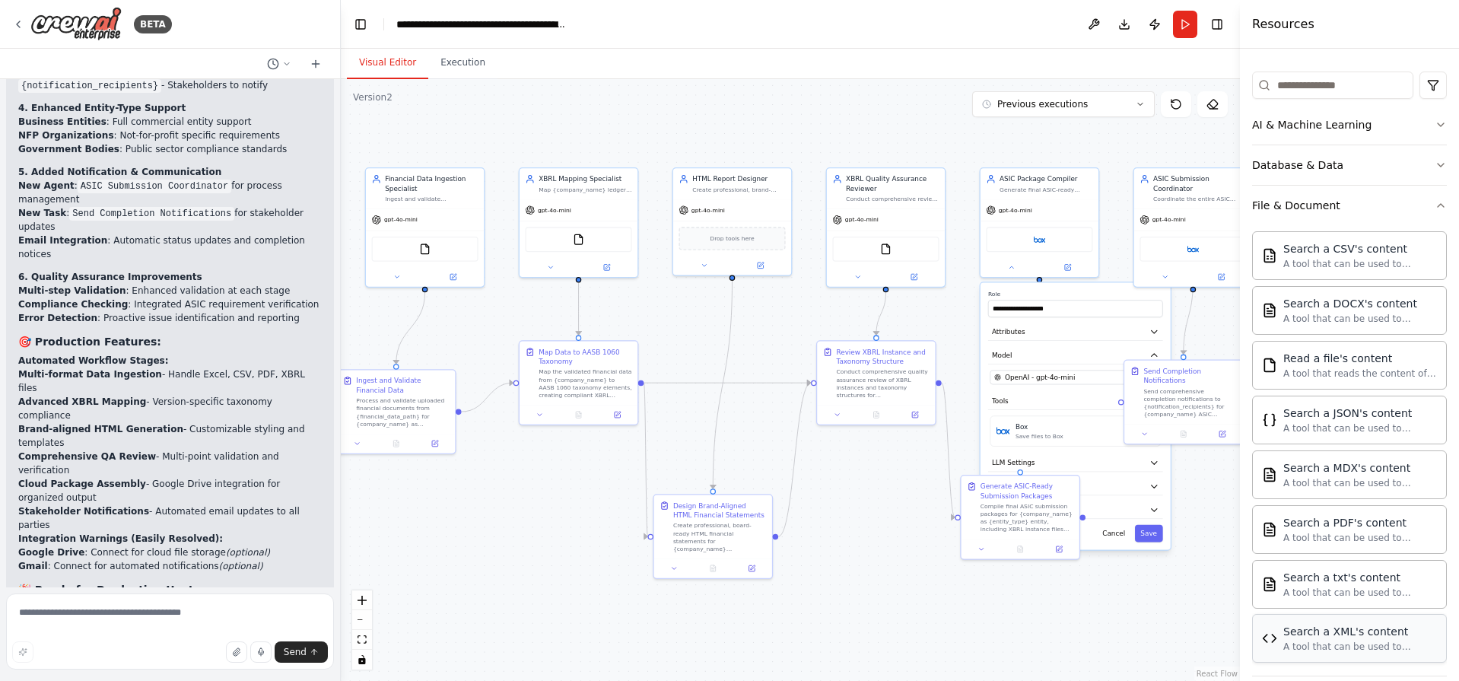
scroll to position [0, 0]
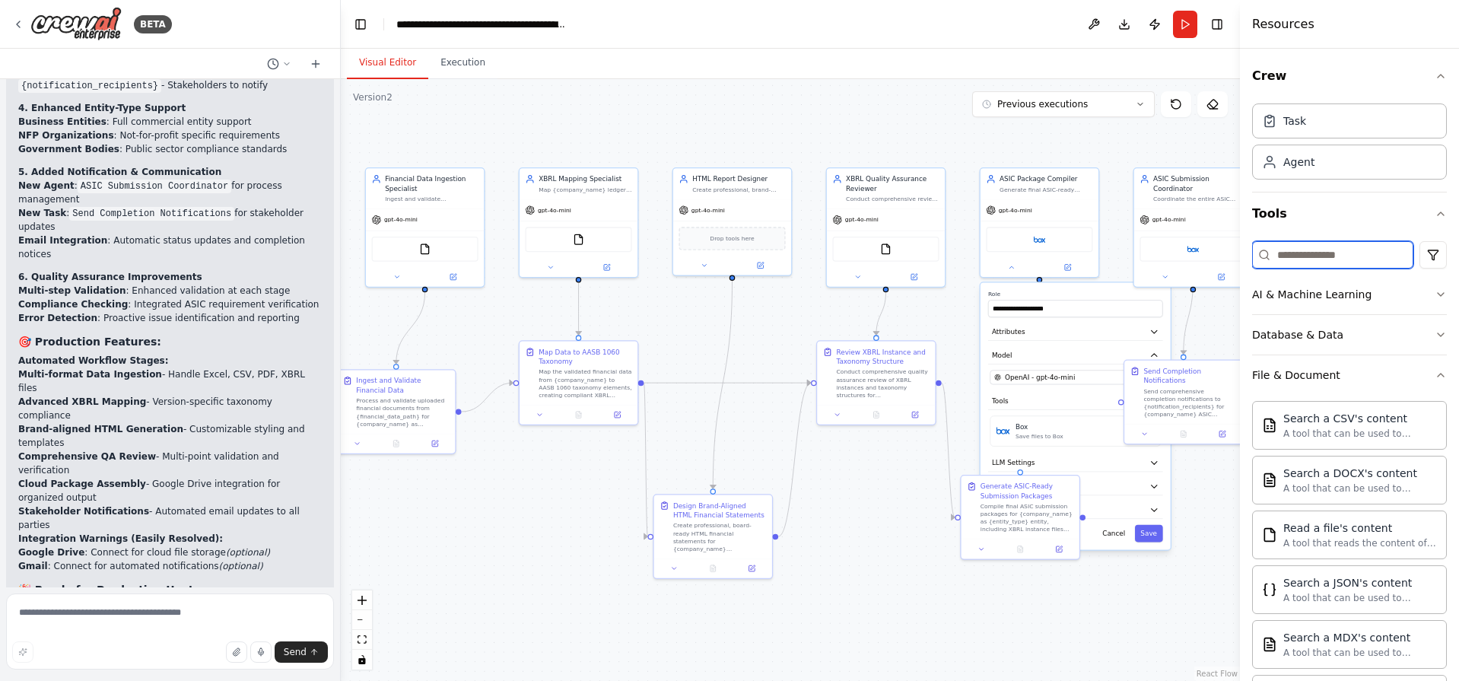
click at [1334, 262] on input at bounding box center [1332, 254] width 161 height 27
click at [1350, 287] on div "AI & Machine Learning" at bounding box center [1311, 294] width 119 height 15
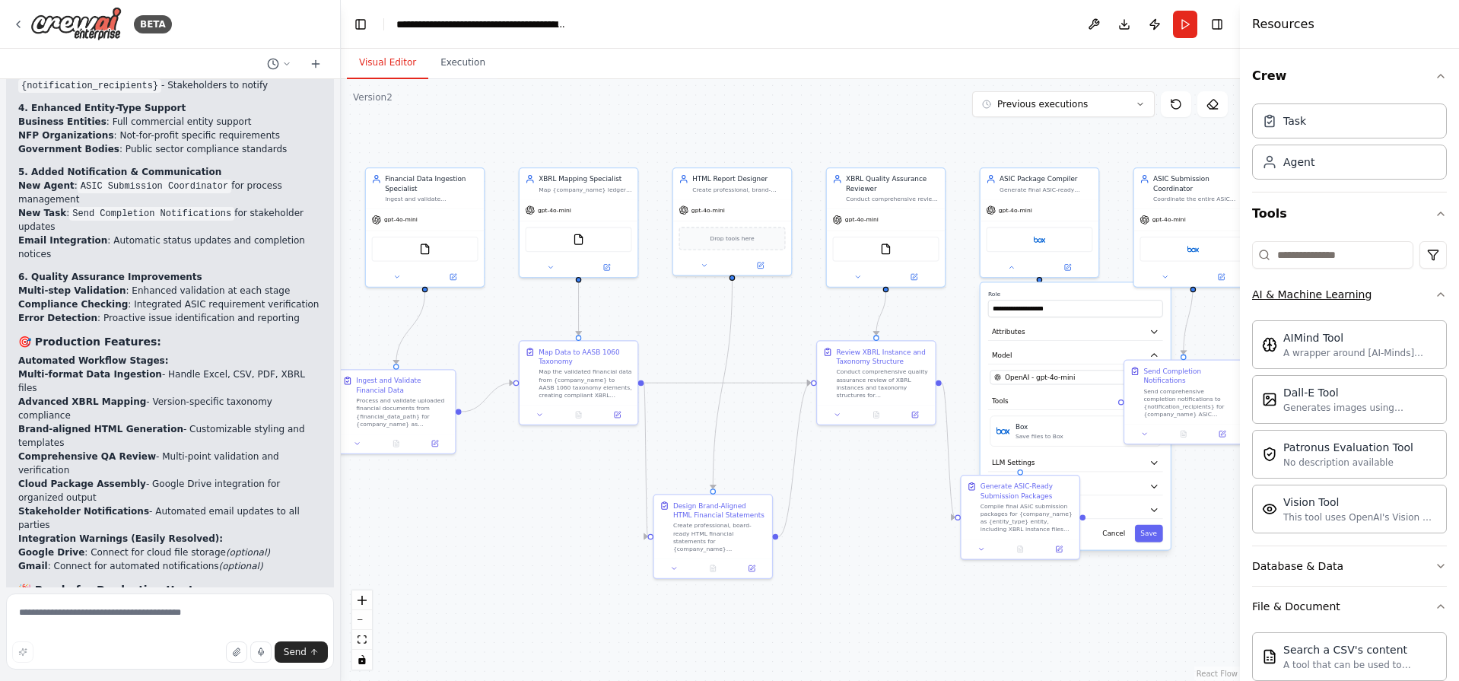
click at [1415, 294] on button "AI & Machine Learning" at bounding box center [1349, 295] width 195 height 40
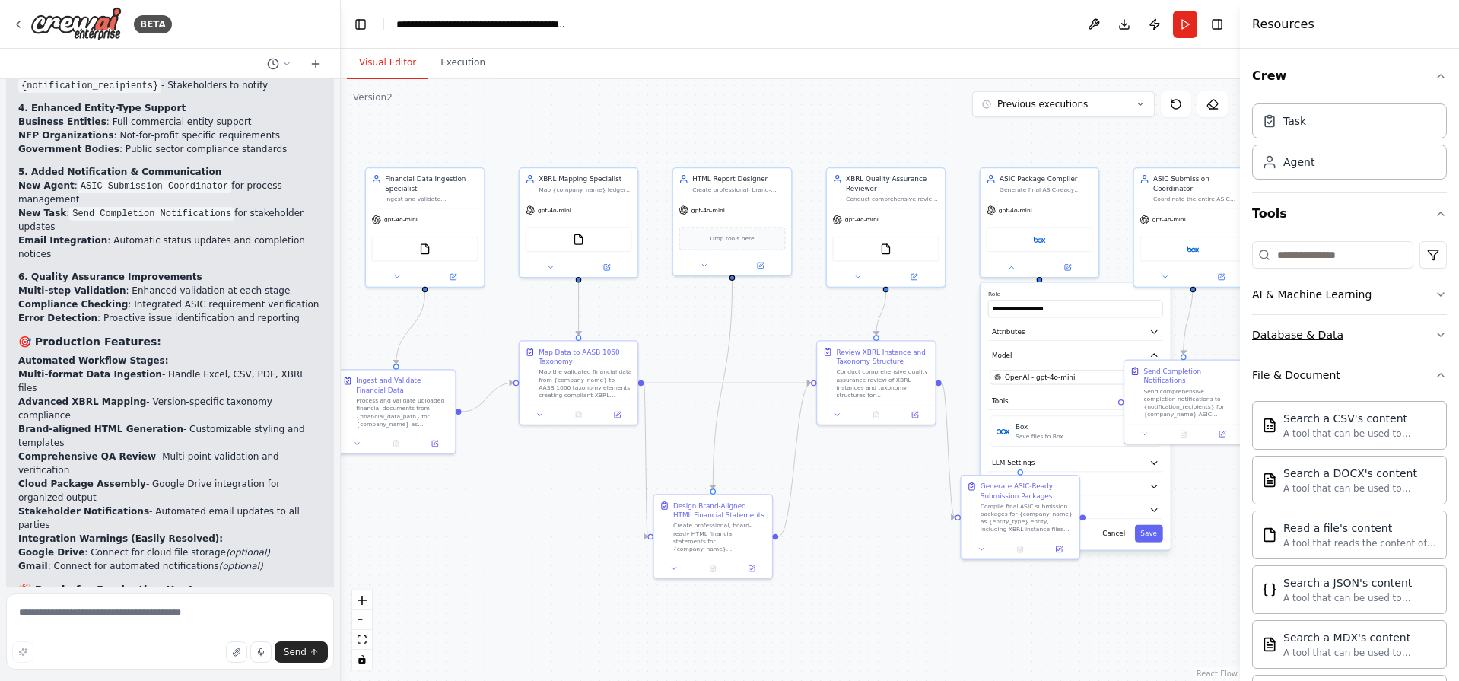
click at [1383, 332] on button "Database & Data" at bounding box center [1349, 335] width 195 height 40
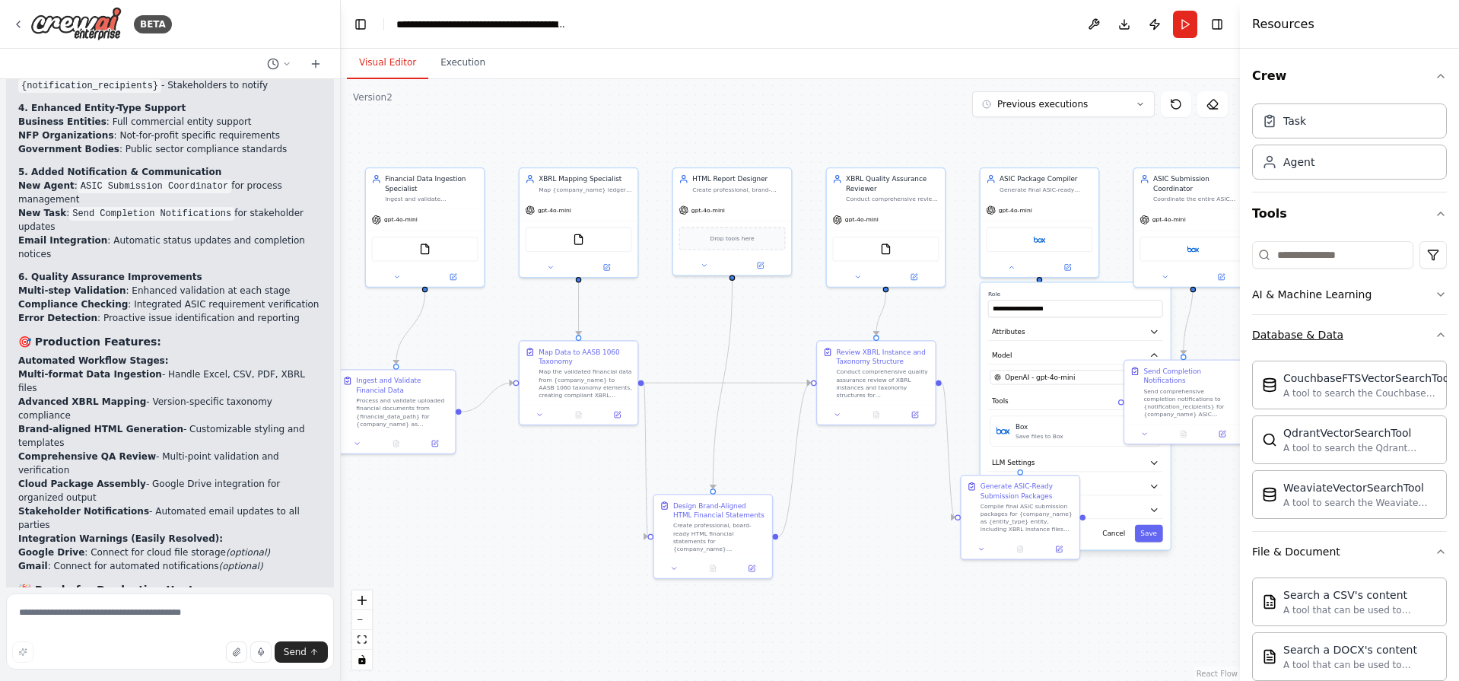
click at [1383, 332] on button "Database & Data" at bounding box center [1349, 335] width 195 height 40
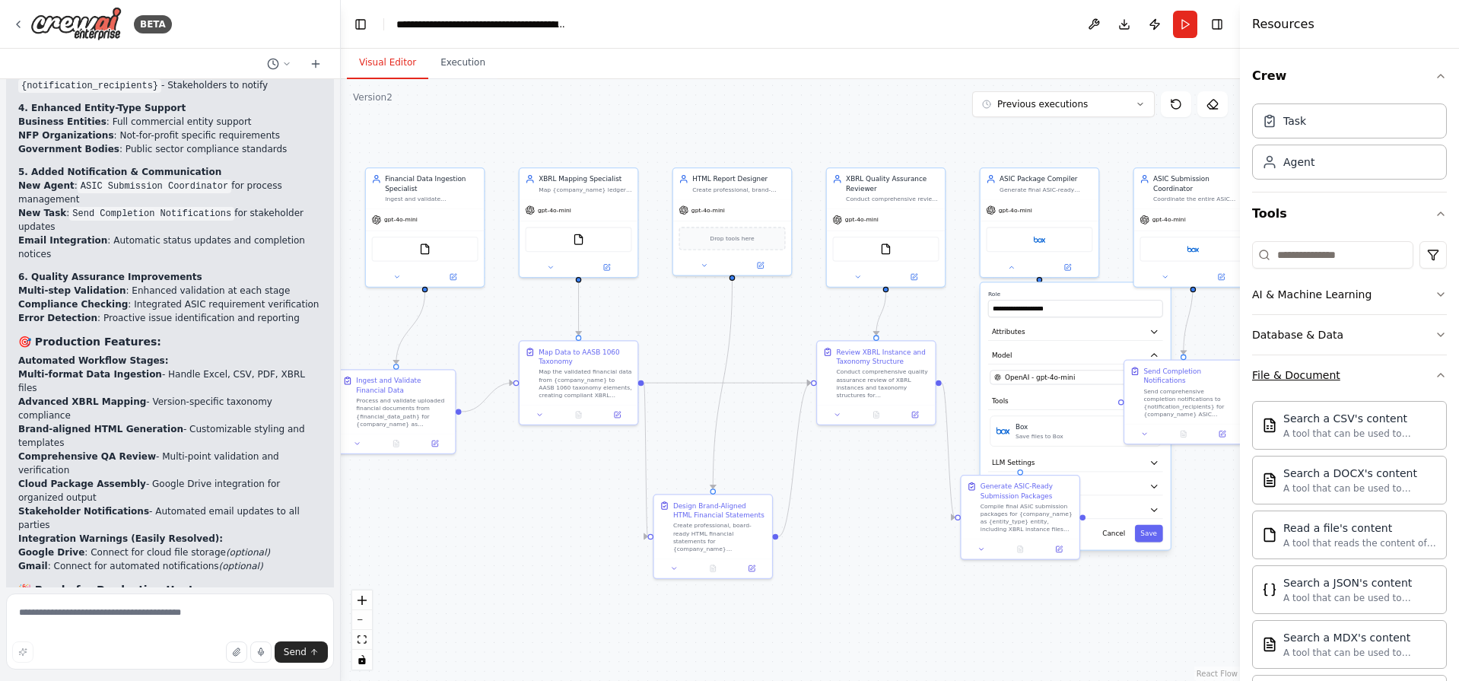
click at [1345, 378] on button "File & Document" at bounding box center [1349, 375] width 195 height 40
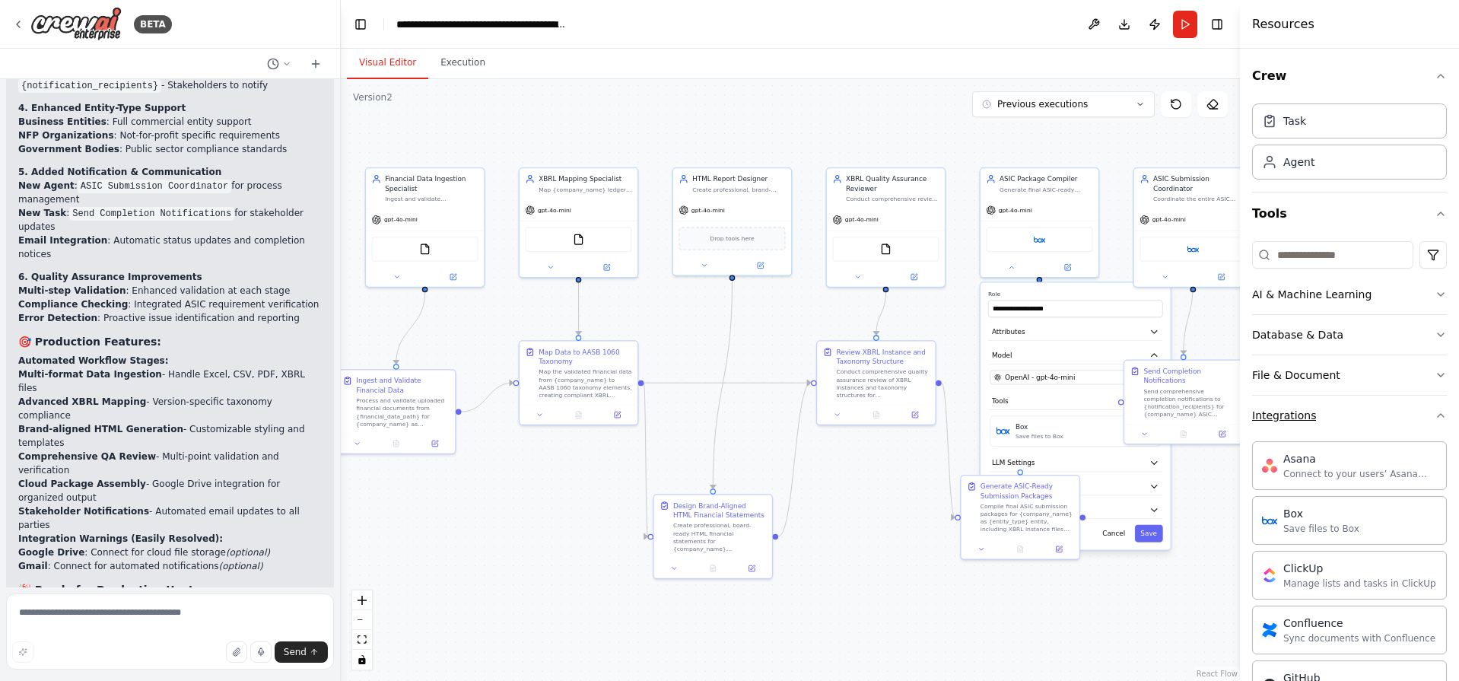
click at [1368, 414] on button "Integrations" at bounding box center [1349, 415] width 195 height 40
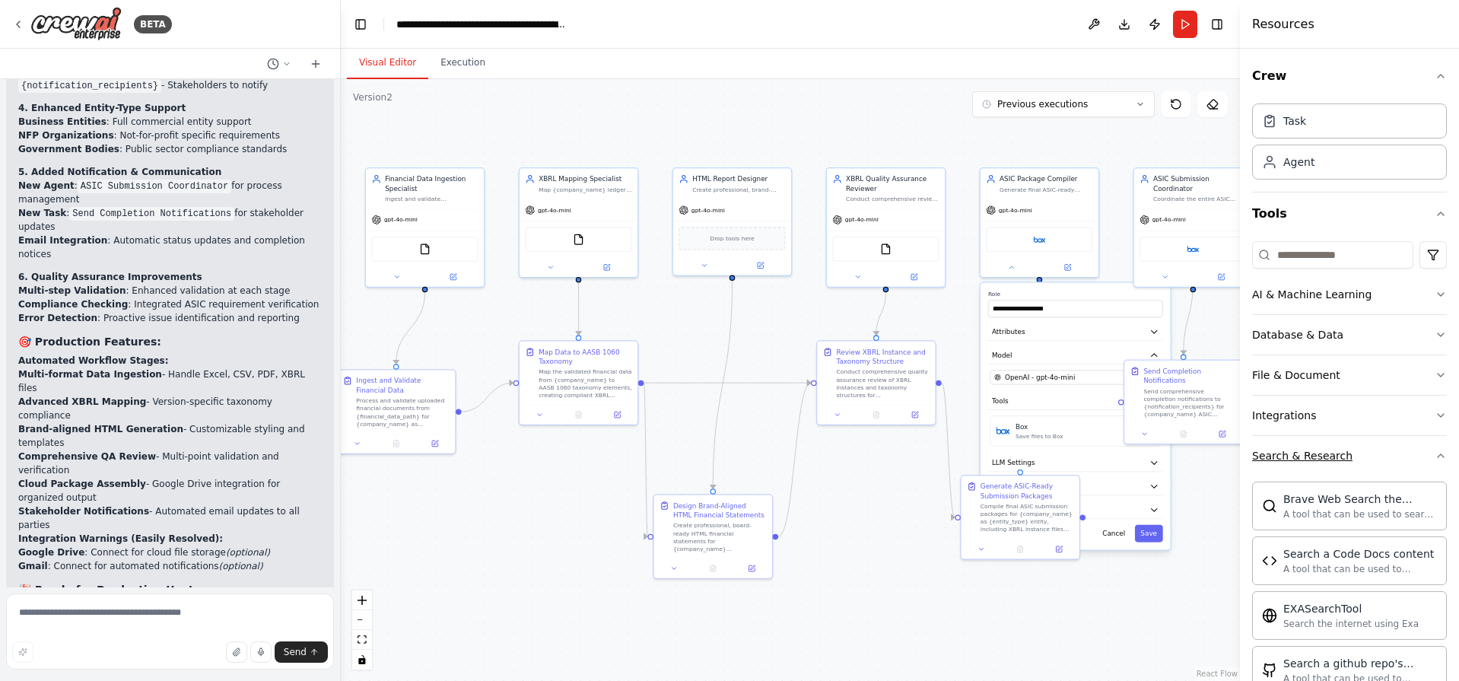
click at [1391, 461] on button "Search & Research" at bounding box center [1349, 456] width 195 height 40
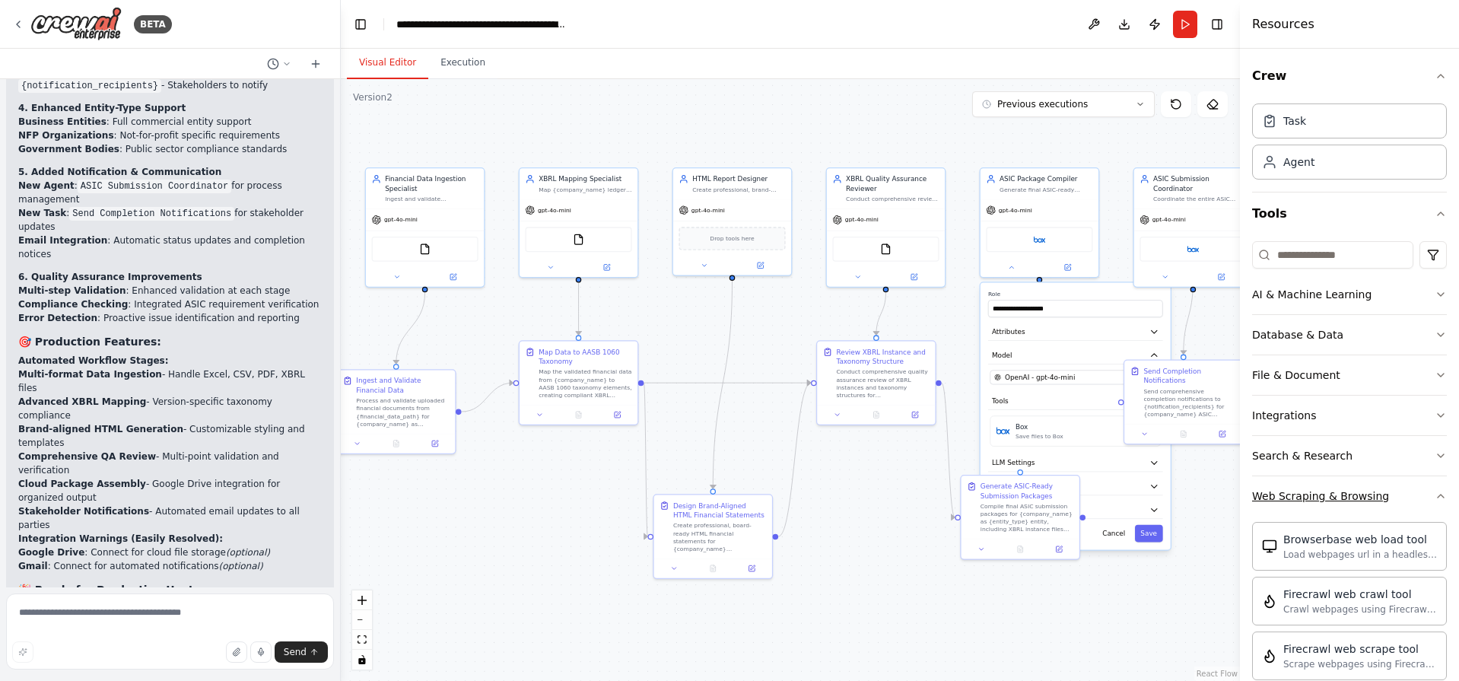
click at [1390, 501] on button "Web Scraping & Browsing" at bounding box center [1349, 496] width 195 height 40
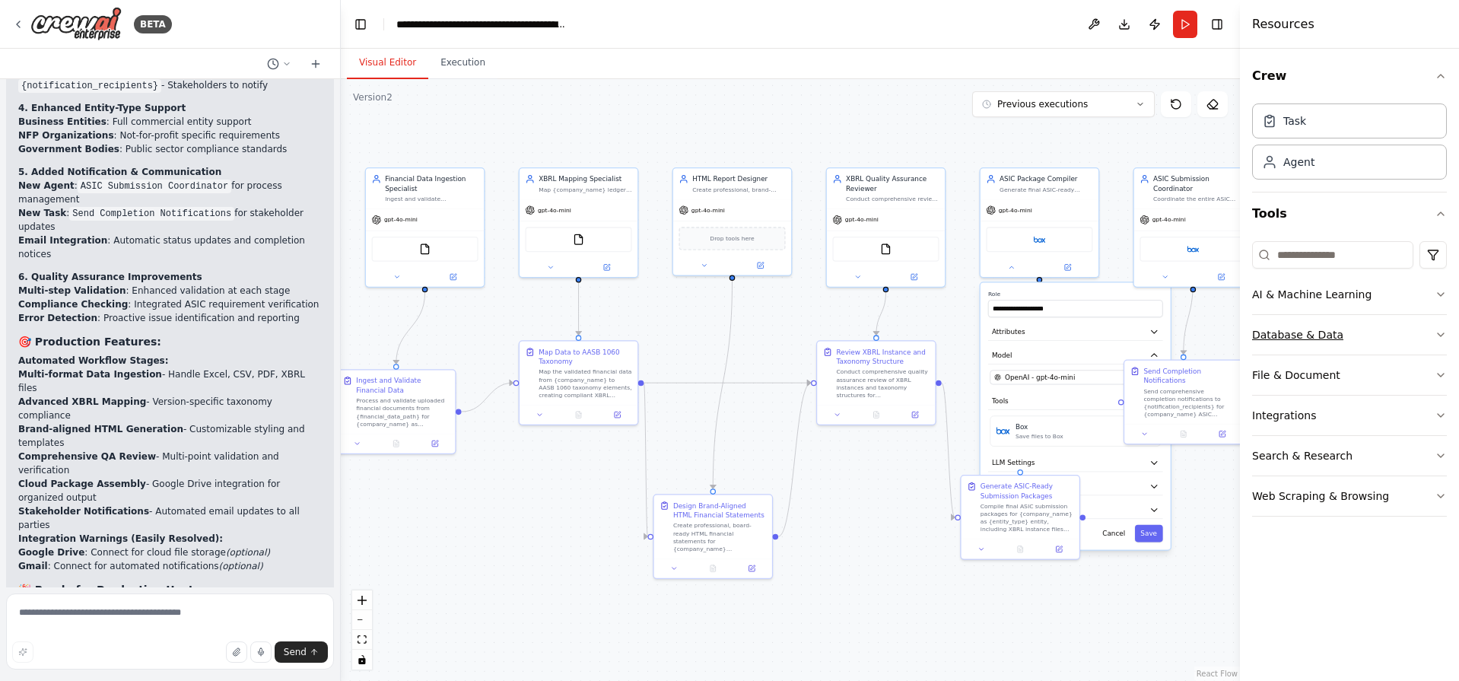
click at [1370, 337] on button "Database & Data" at bounding box center [1349, 335] width 195 height 40
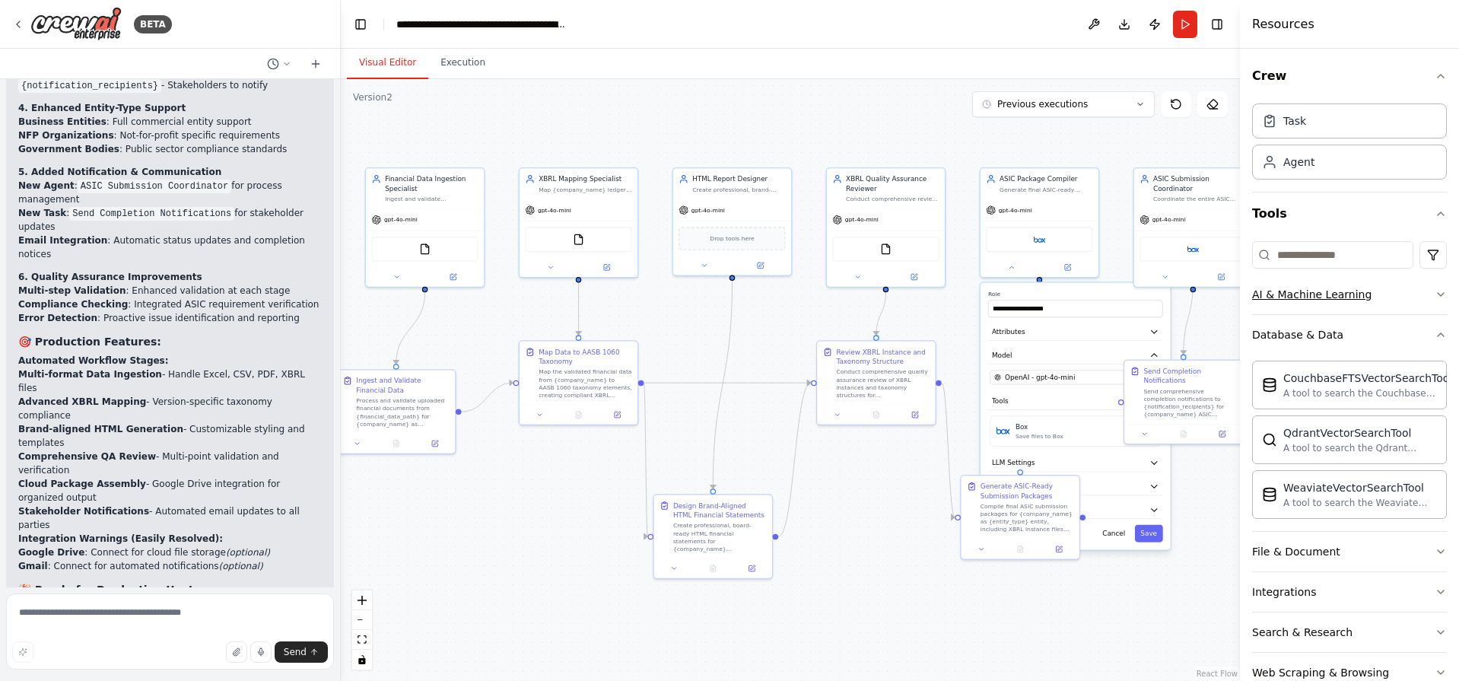
click at [1360, 299] on button "AI & Machine Learning" at bounding box center [1349, 295] width 195 height 40
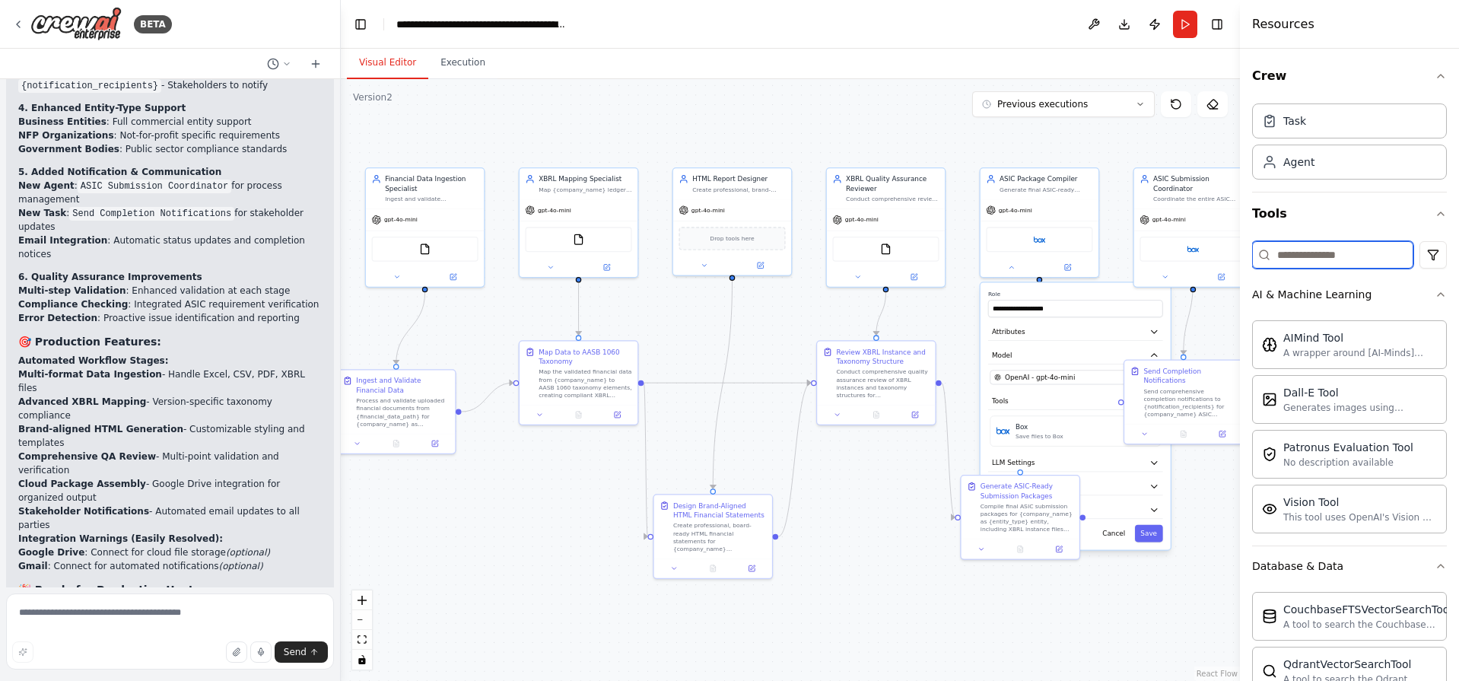
click at [1318, 247] on input at bounding box center [1332, 254] width 161 height 27
type input "*"
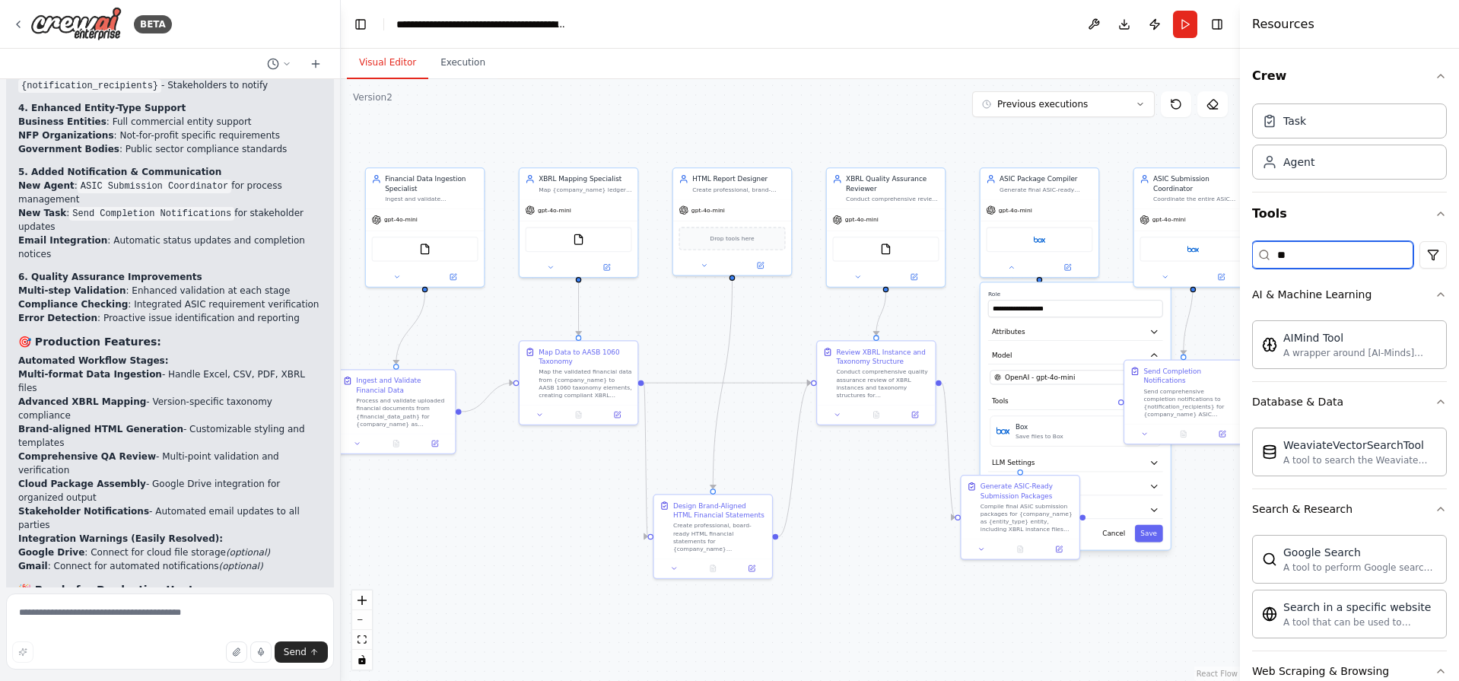
type input "*"
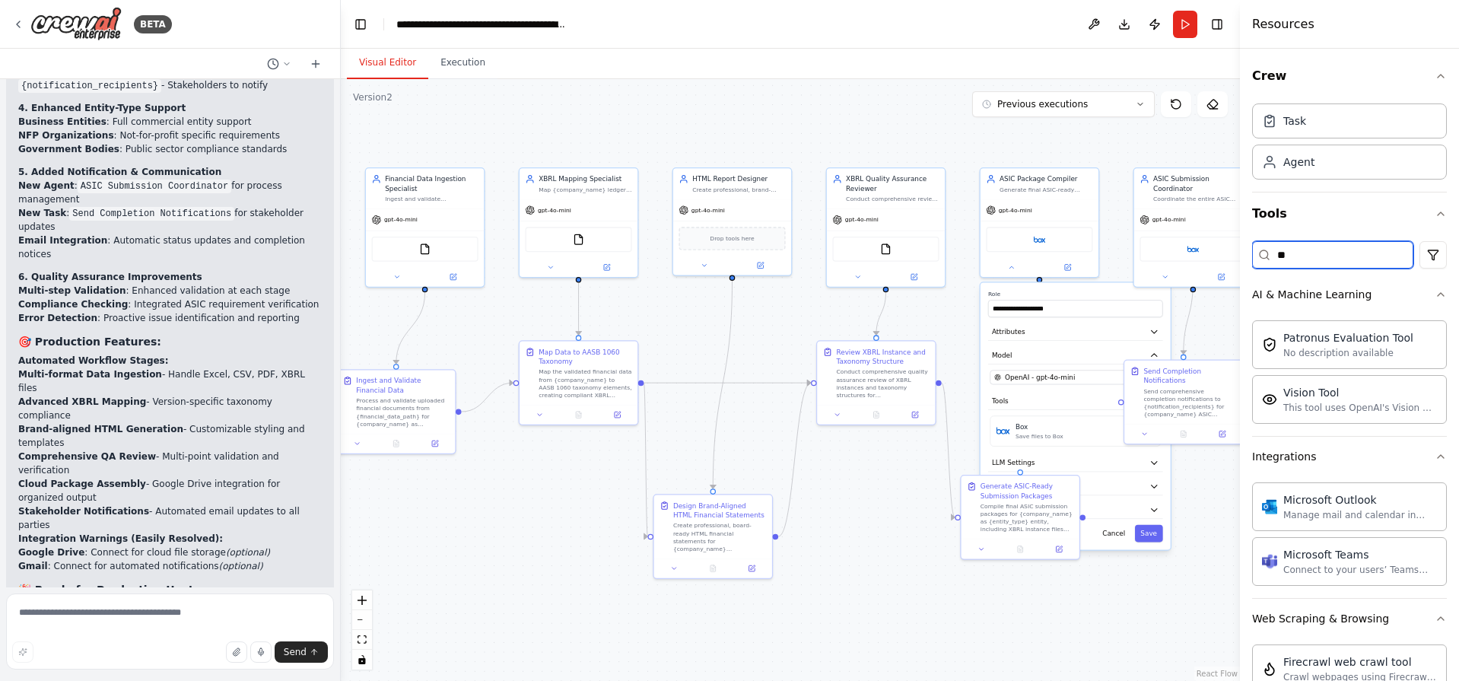
type input "*"
type input "***"
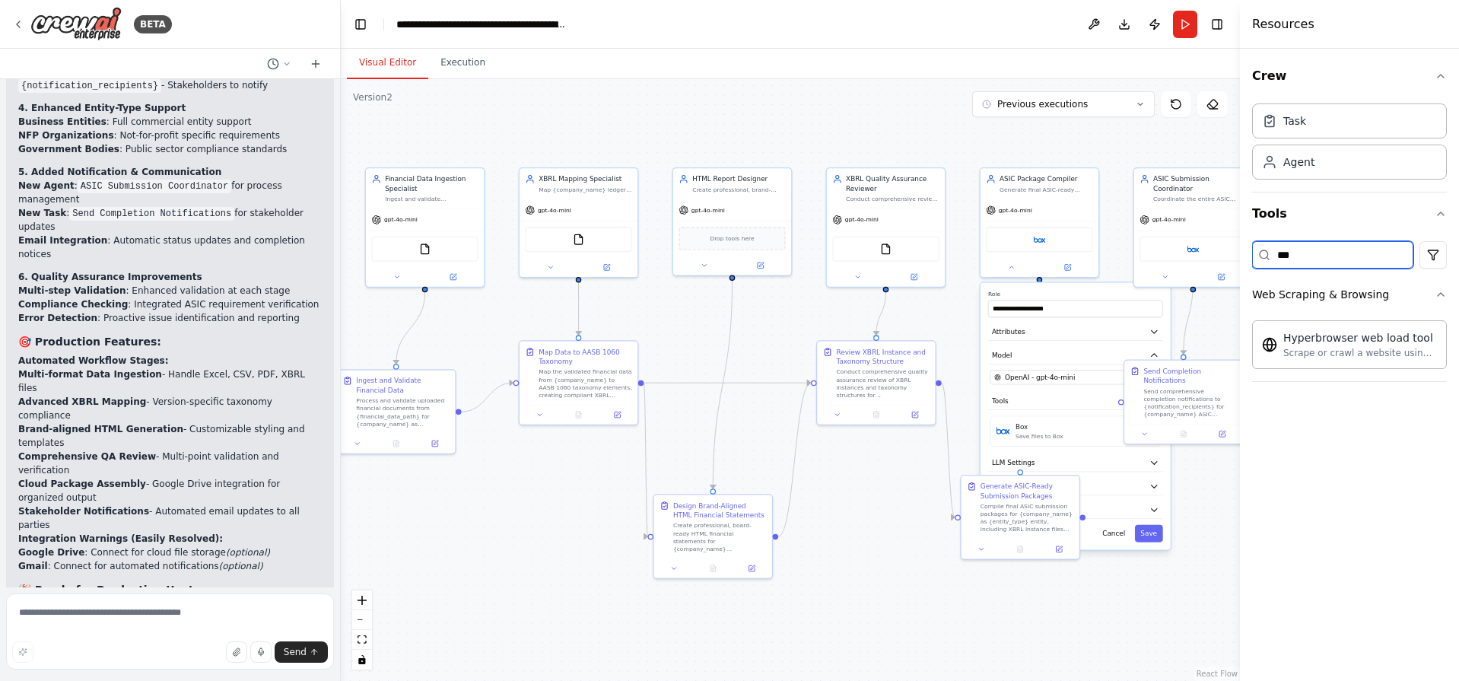
click at [1332, 253] on input "***" at bounding box center [1332, 254] width 161 height 27
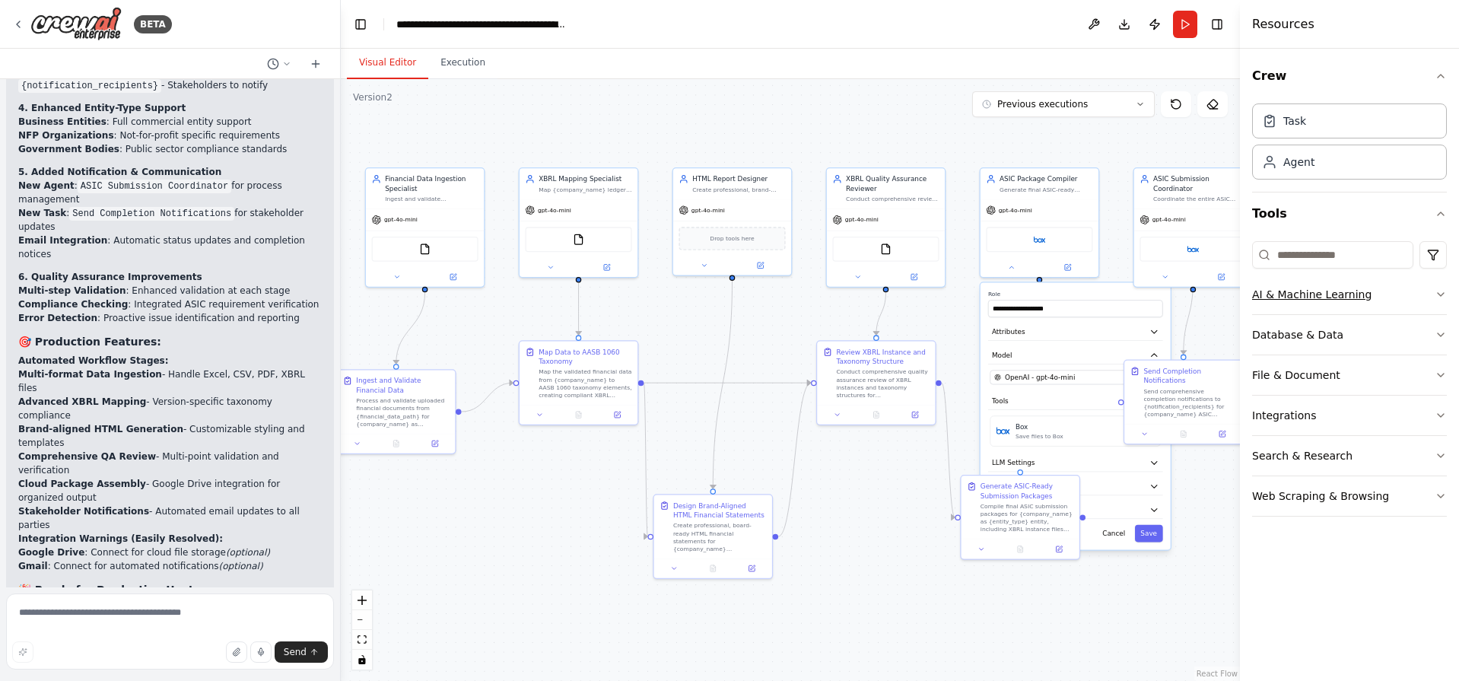
click at [1297, 289] on div "AI & Machine Learning" at bounding box center [1311, 294] width 119 height 15
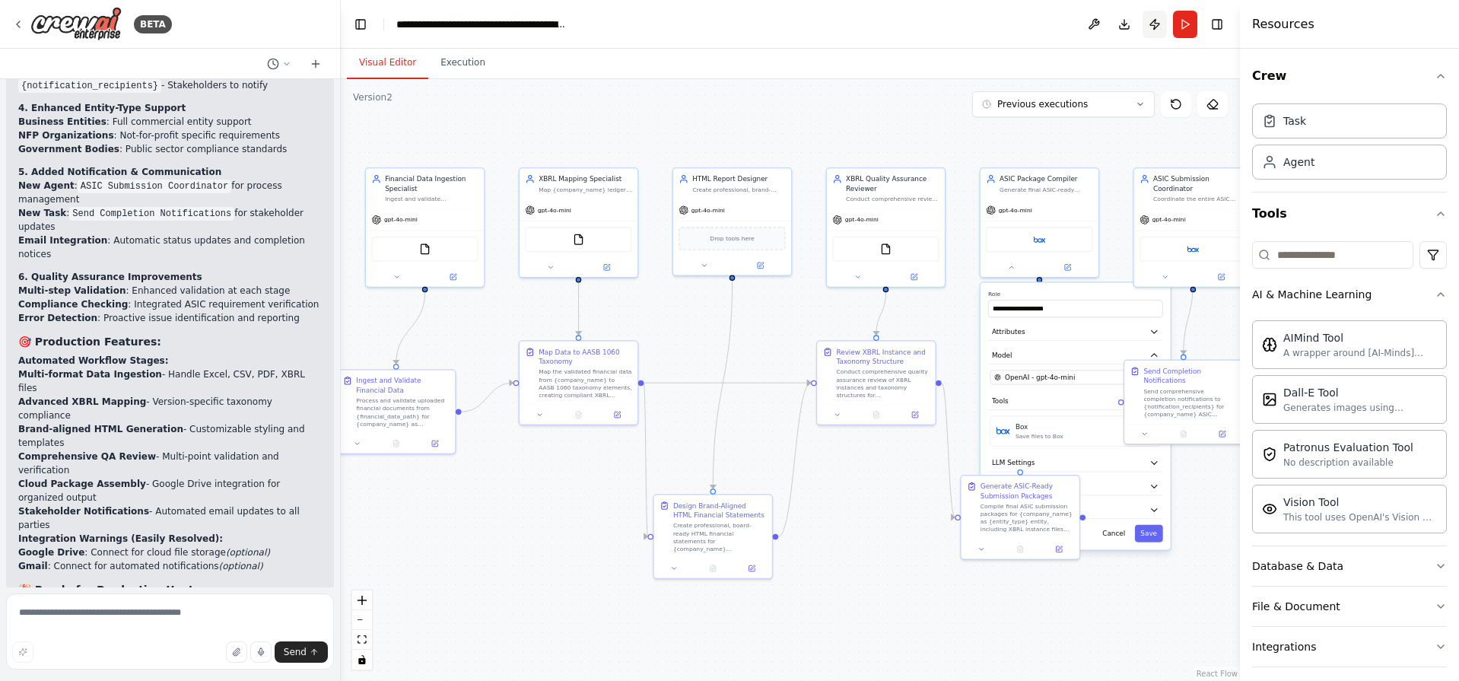
click at [1150, 30] on button "Publish" at bounding box center [1154, 24] width 24 height 27
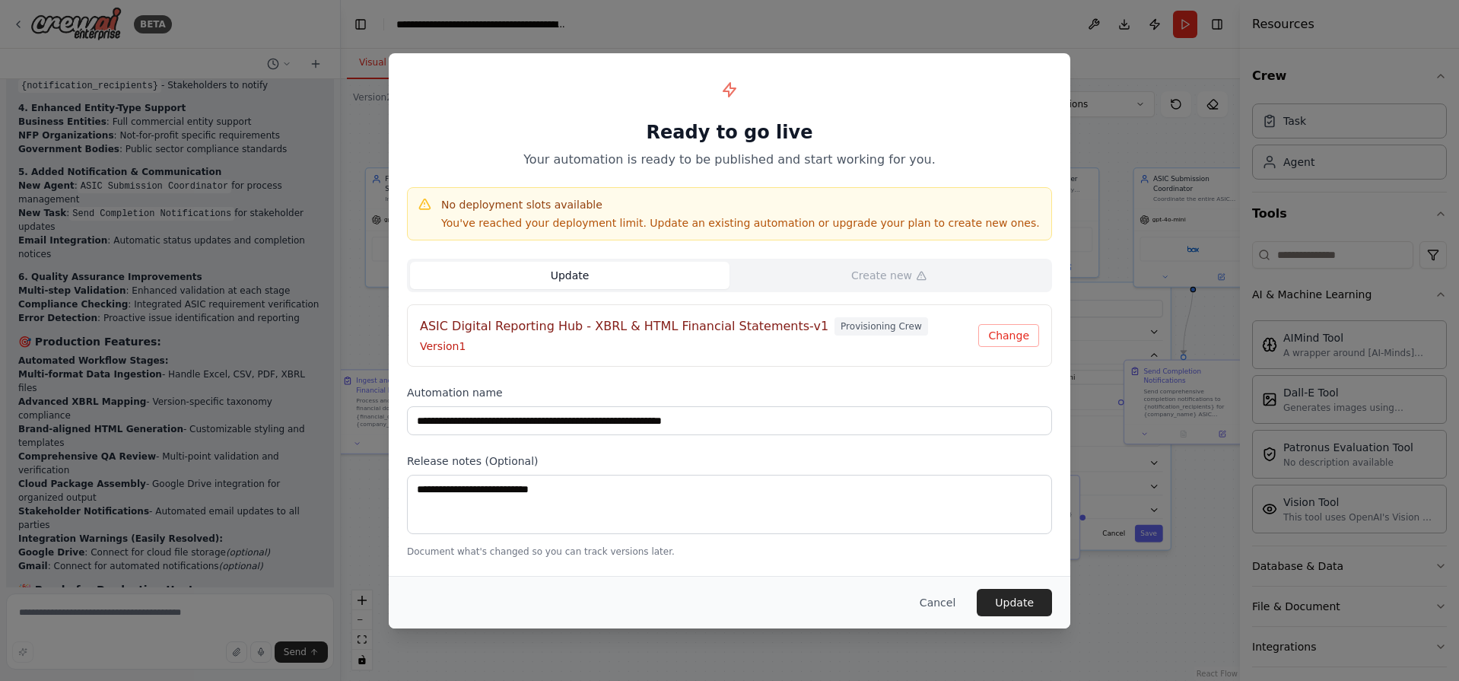
click at [545, 271] on button "Update" at bounding box center [569, 275] width 319 height 27
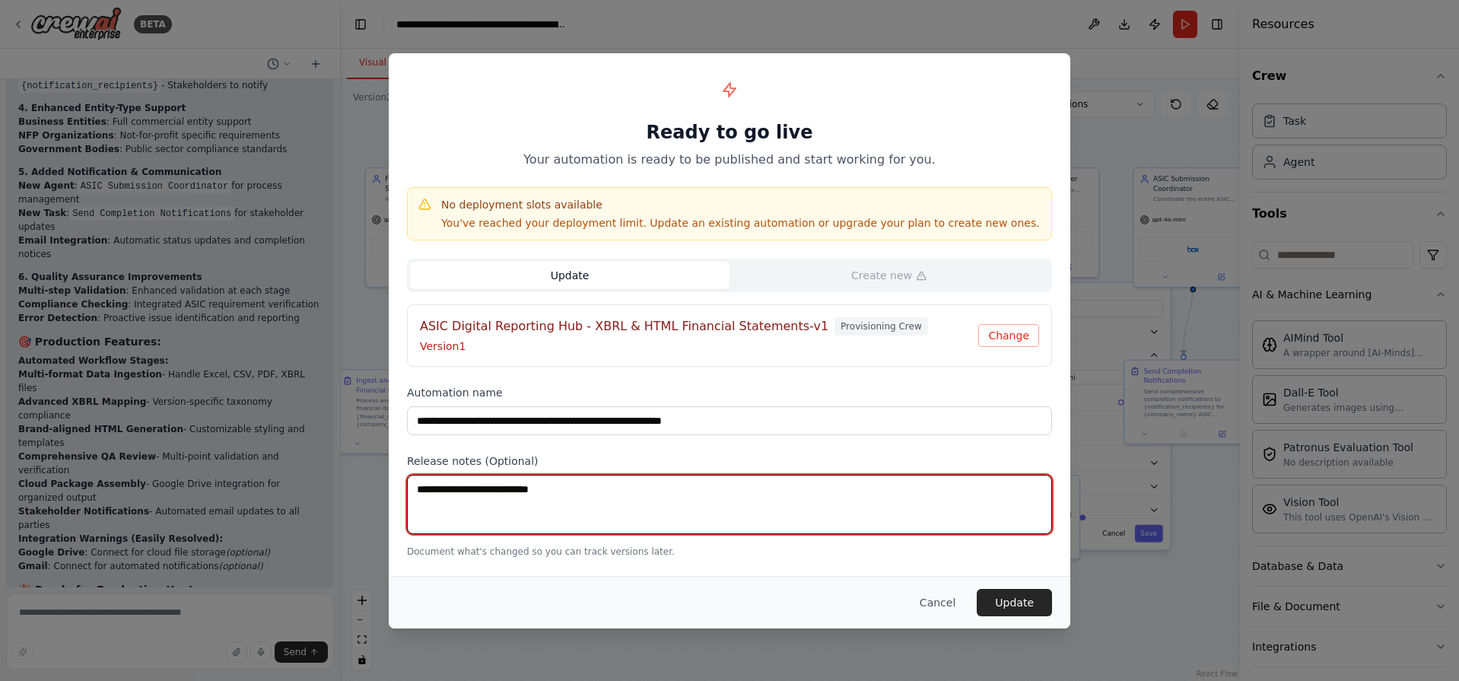
click at [651, 519] on textarea at bounding box center [729, 504] width 645 height 59
type textarea "**"
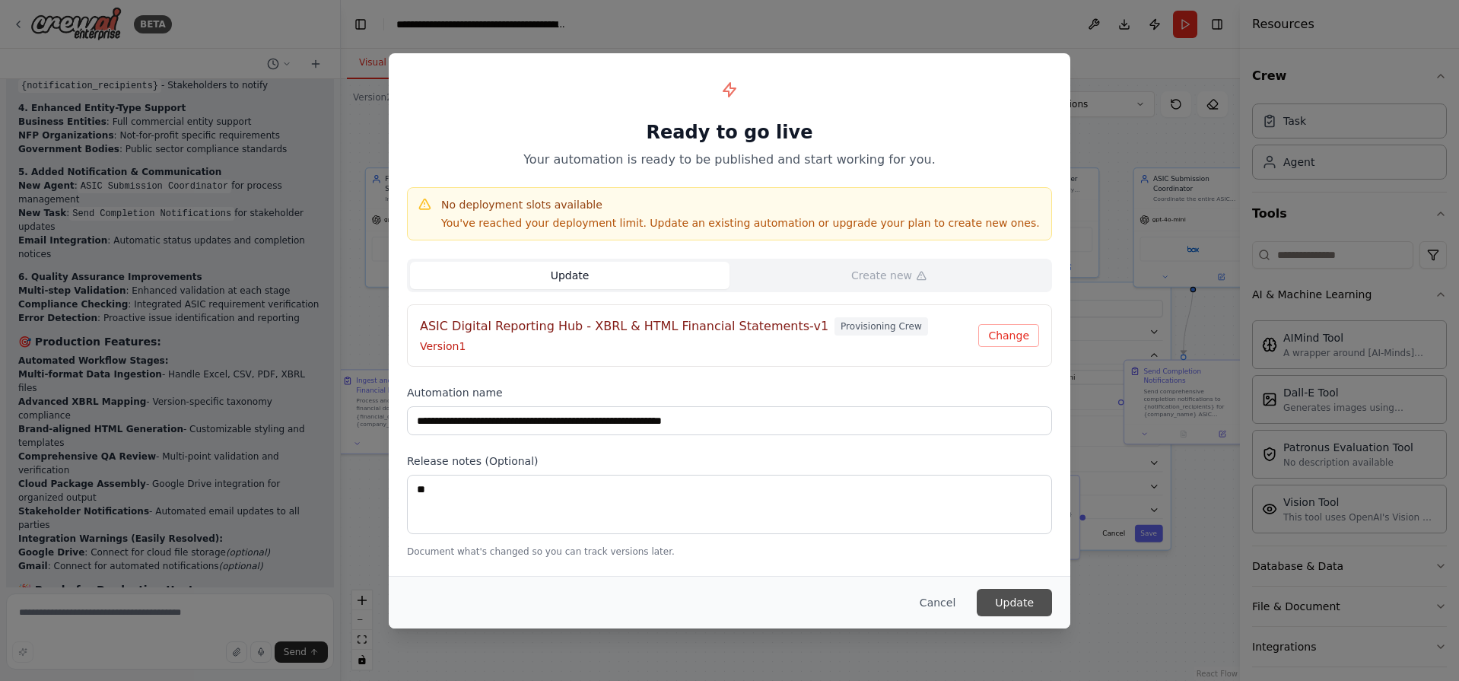
click at [1015, 606] on button "Update" at bounding box center [1014, 602] width 75 height 27
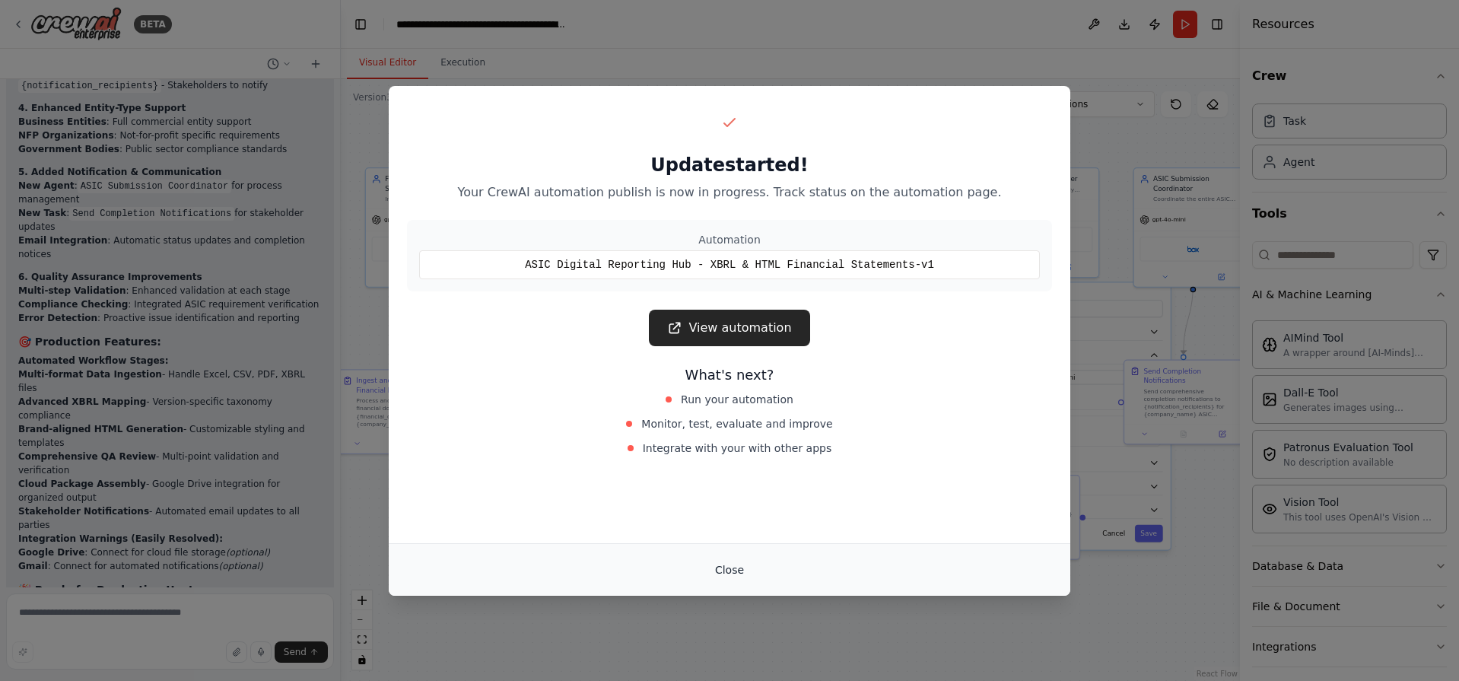
click at [732, 566] on button "Close" at bounding box center [729, 569] width 53 height 27
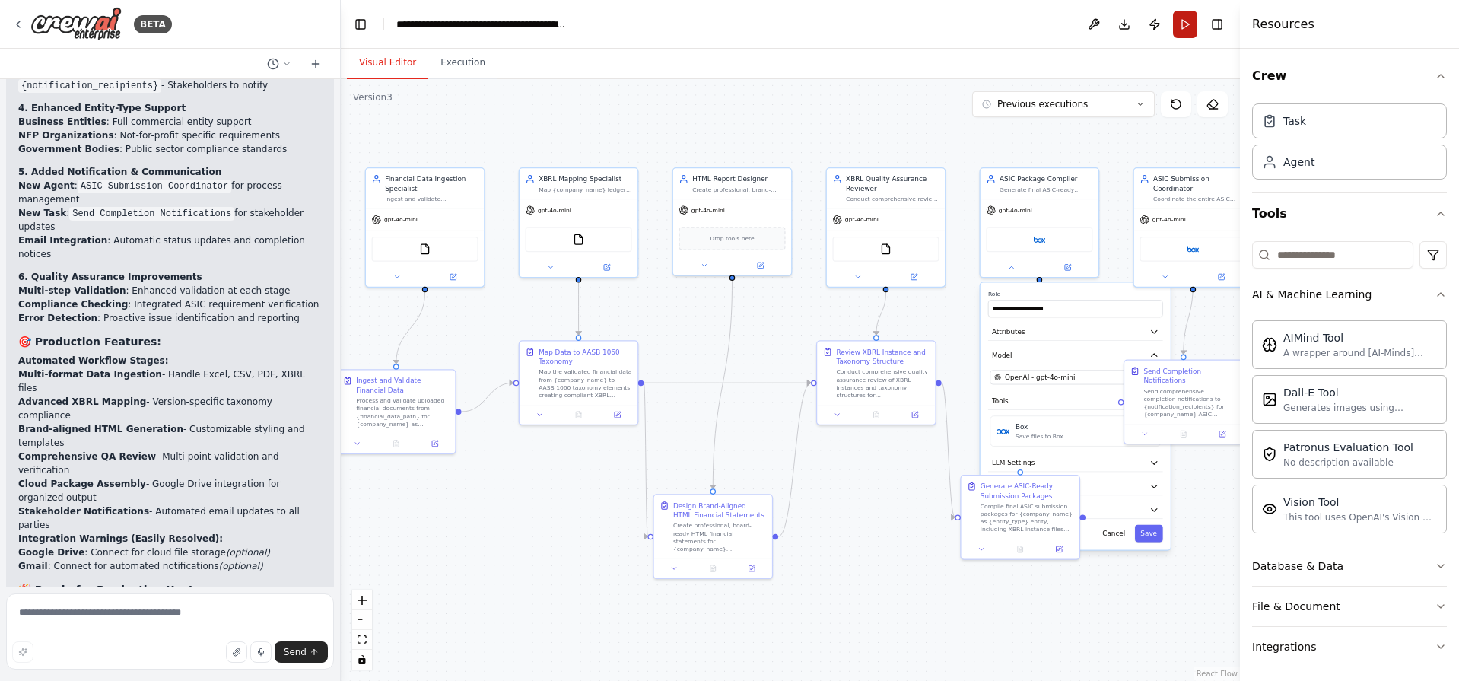
click at [1183, 27] on button "Run" at bounding box center [1185, 24] width 24 height 27
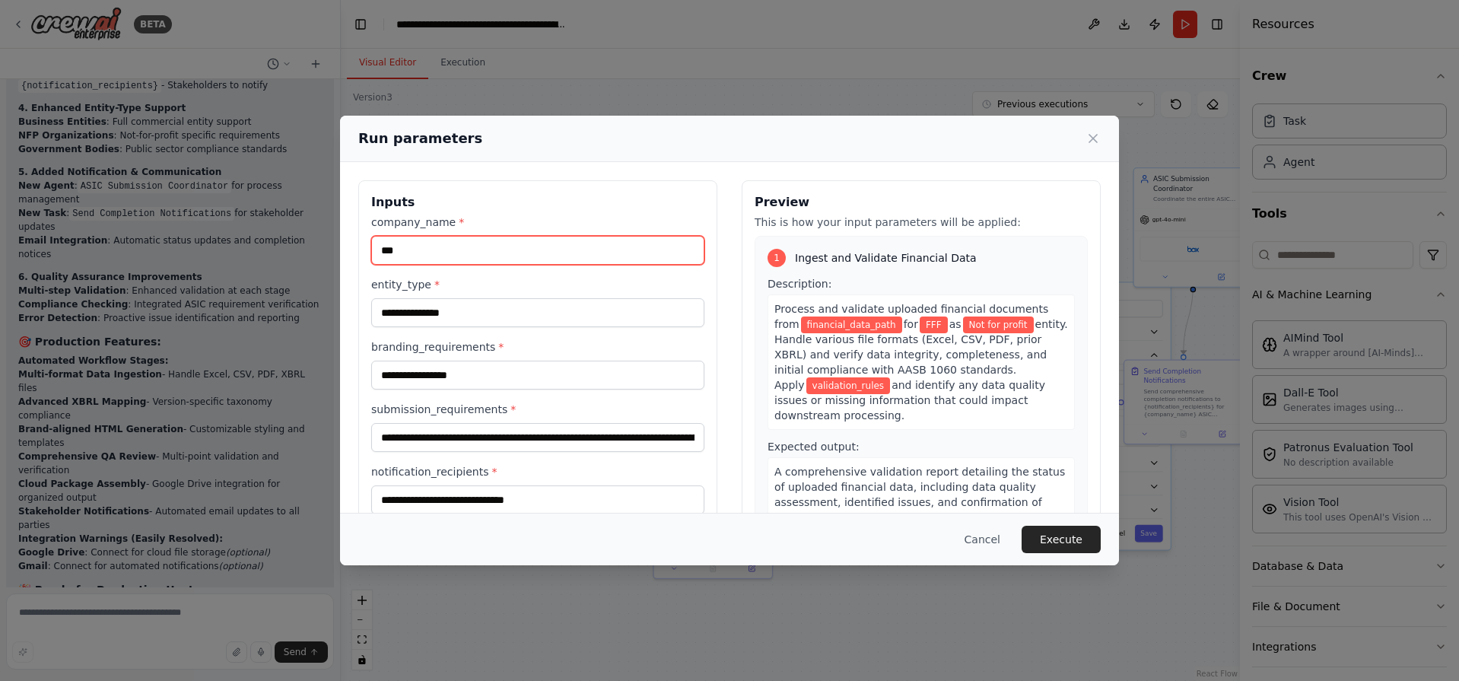
click at [422, 249] on input "***" at bounding box center [537, 250] width 333 height 29
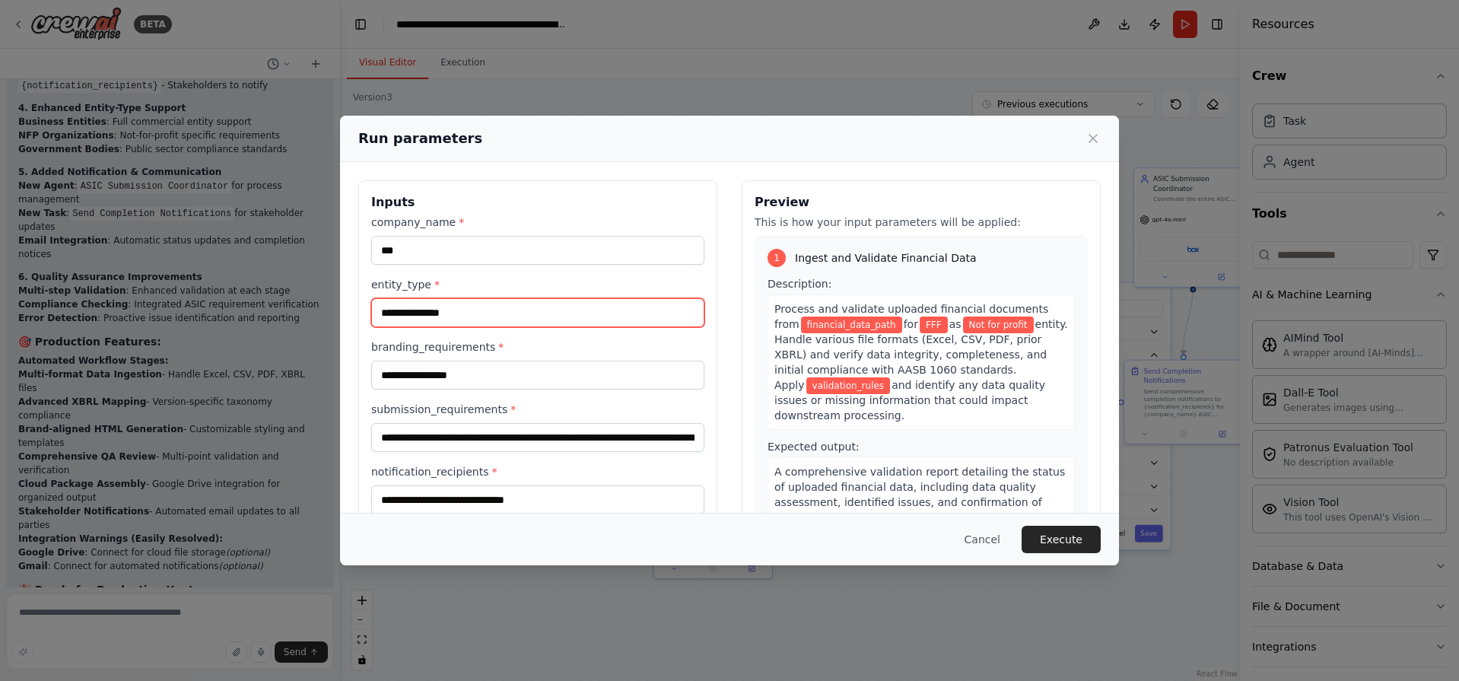
click at [475, 319] on input "**********" at bounding box center [537, 312] width 333 height 29
click at [502, 316] on input "**********" at bounding box center [537, 312] width 333 height 29
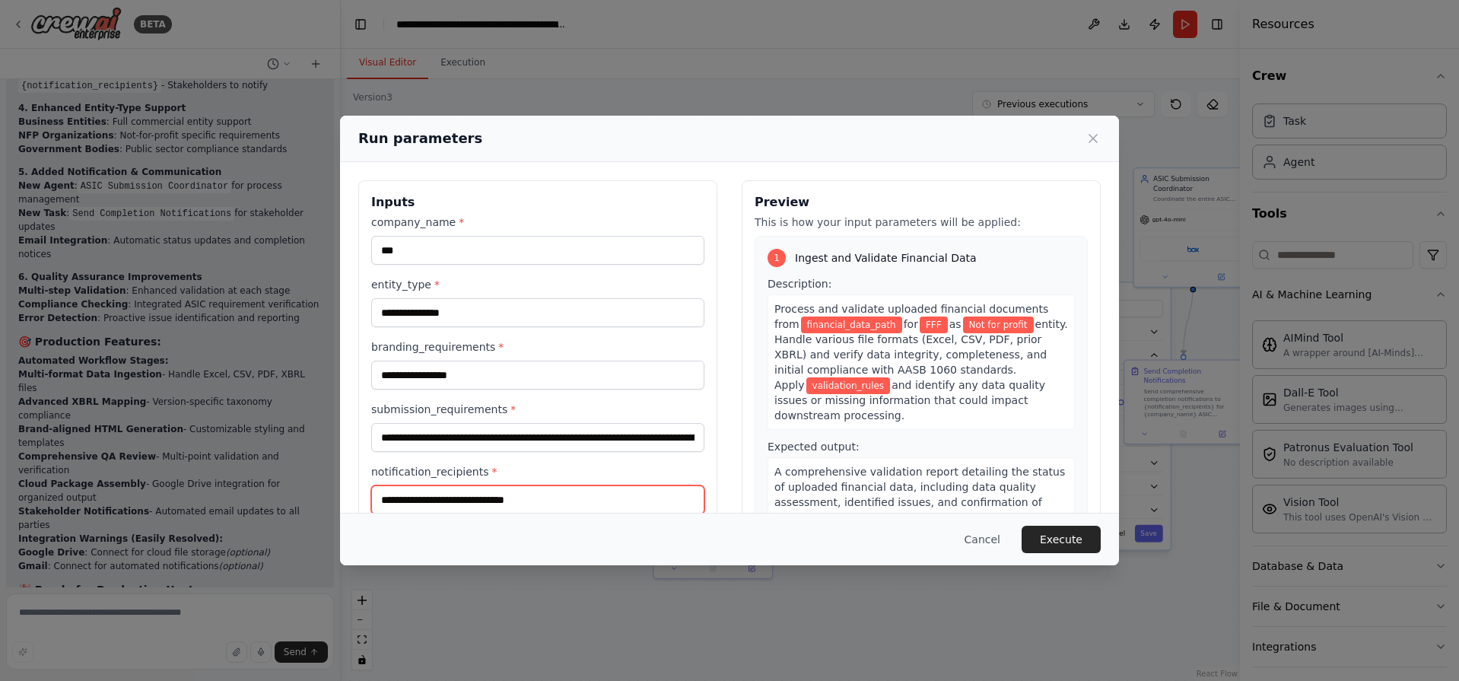
click at [583, 488] on input "notification_recipients *" at bounding box center [537, 499] width 333 height 29
type input "**********"
click at [1054, 540] on button "Execute" at bounding box center [1060, 539] width 79 height 27
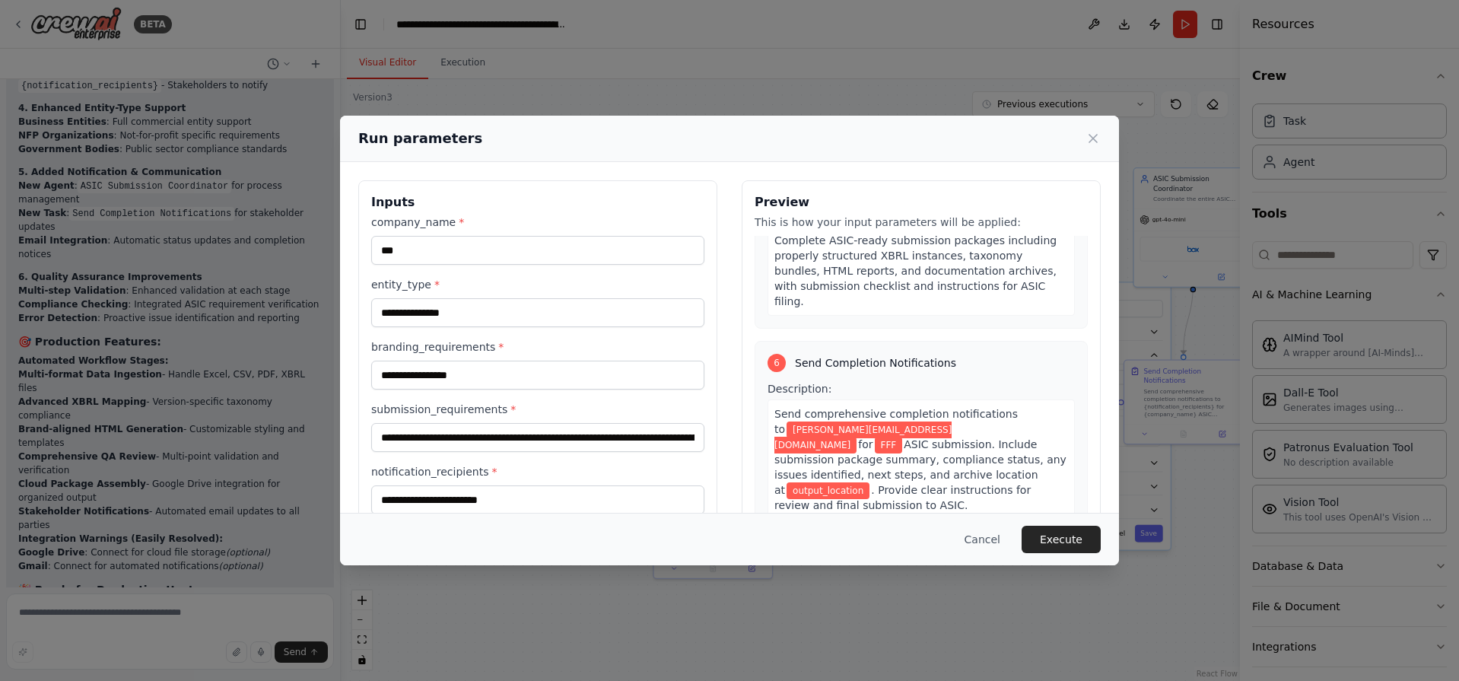
scroll to position [451, 0]
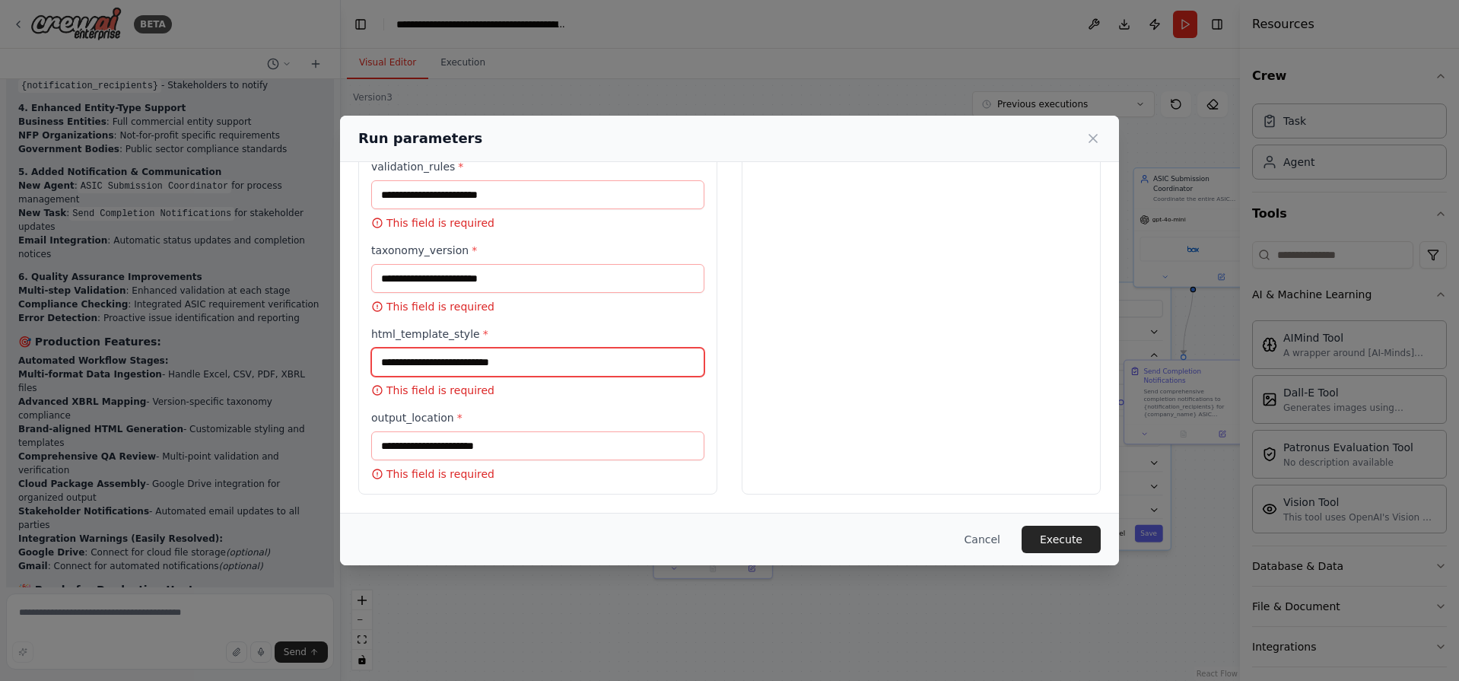
click at [532, 367] on input "html_template_style *" at bounding box center [537, 362] width 333 height 29
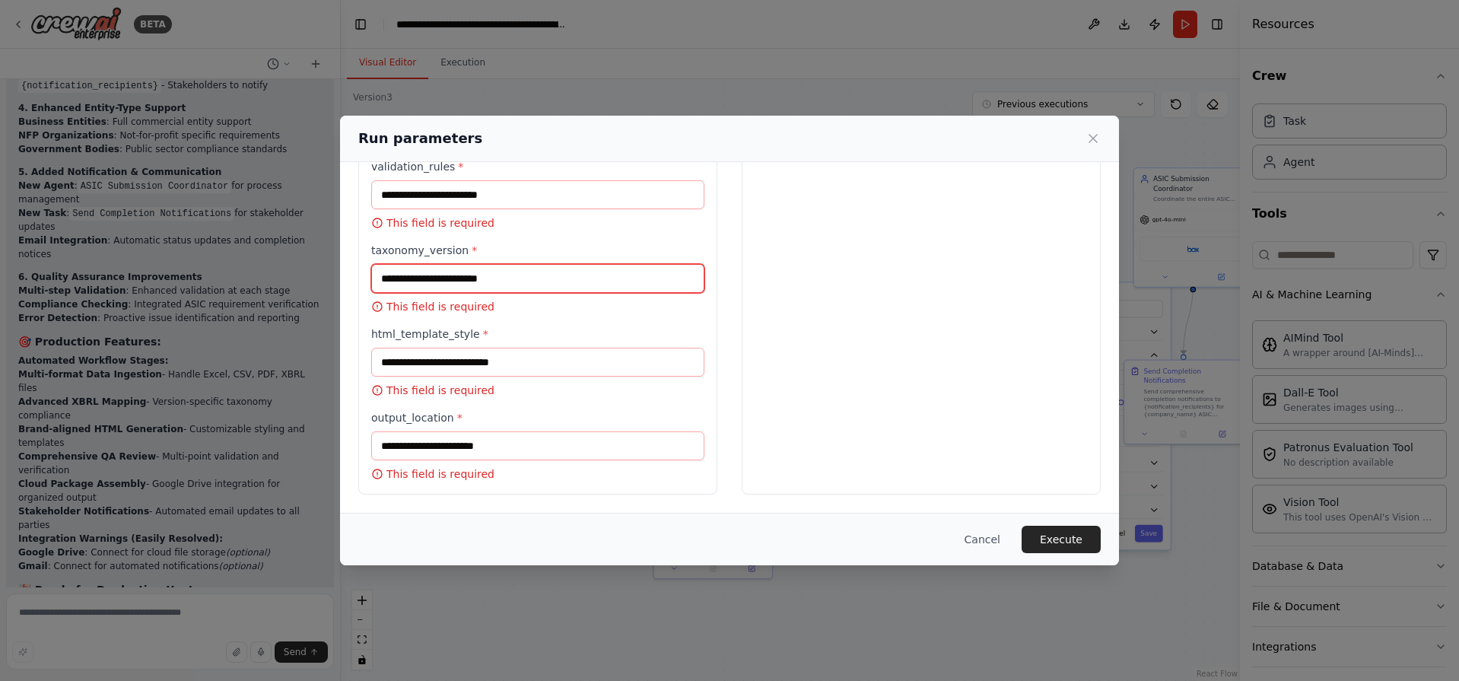
click at [484, 279] on input "taxonomy_version *" at bounding box center [537, 278] width 333 height 29
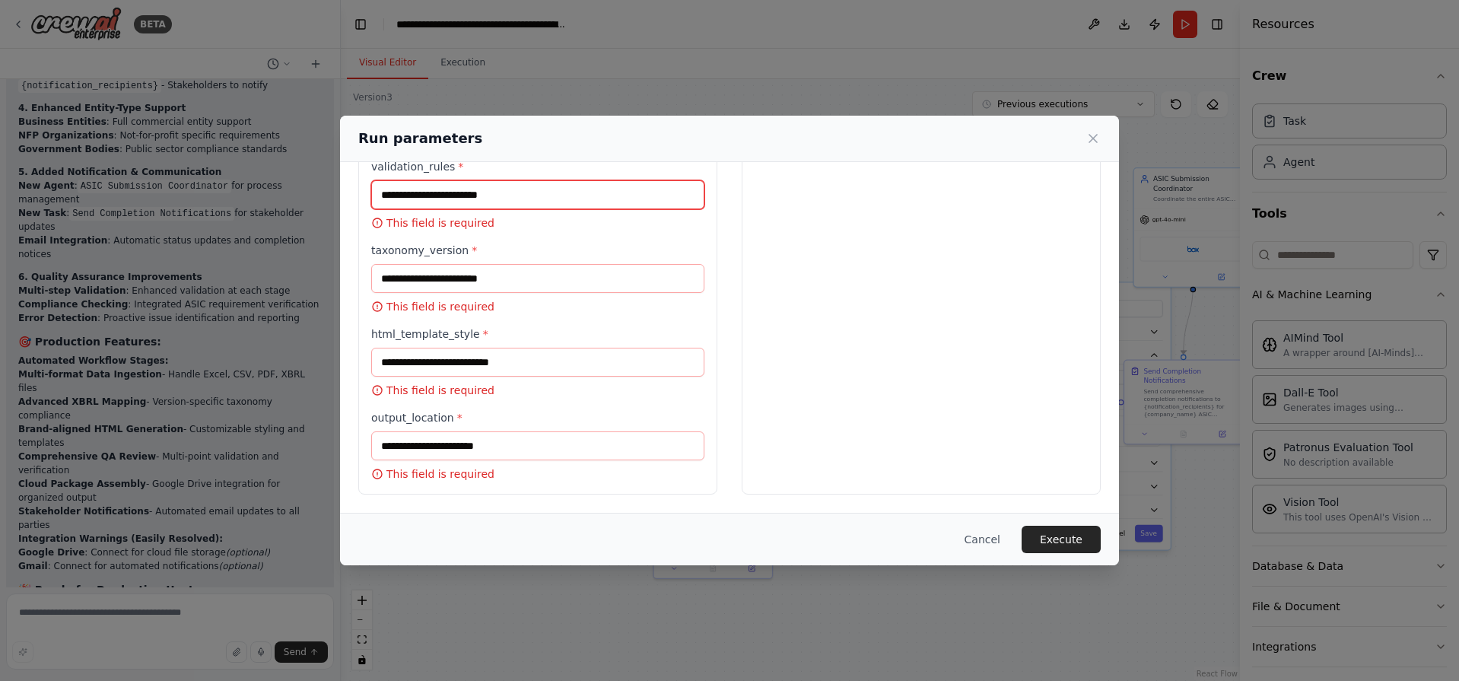
click at [525, 189] on input "validation_rules *" at bounding box center [537, 194] width 333 height 29
click at [996, 536] on button "Cancel" at bounding box center [982, 539] width 60 height 27
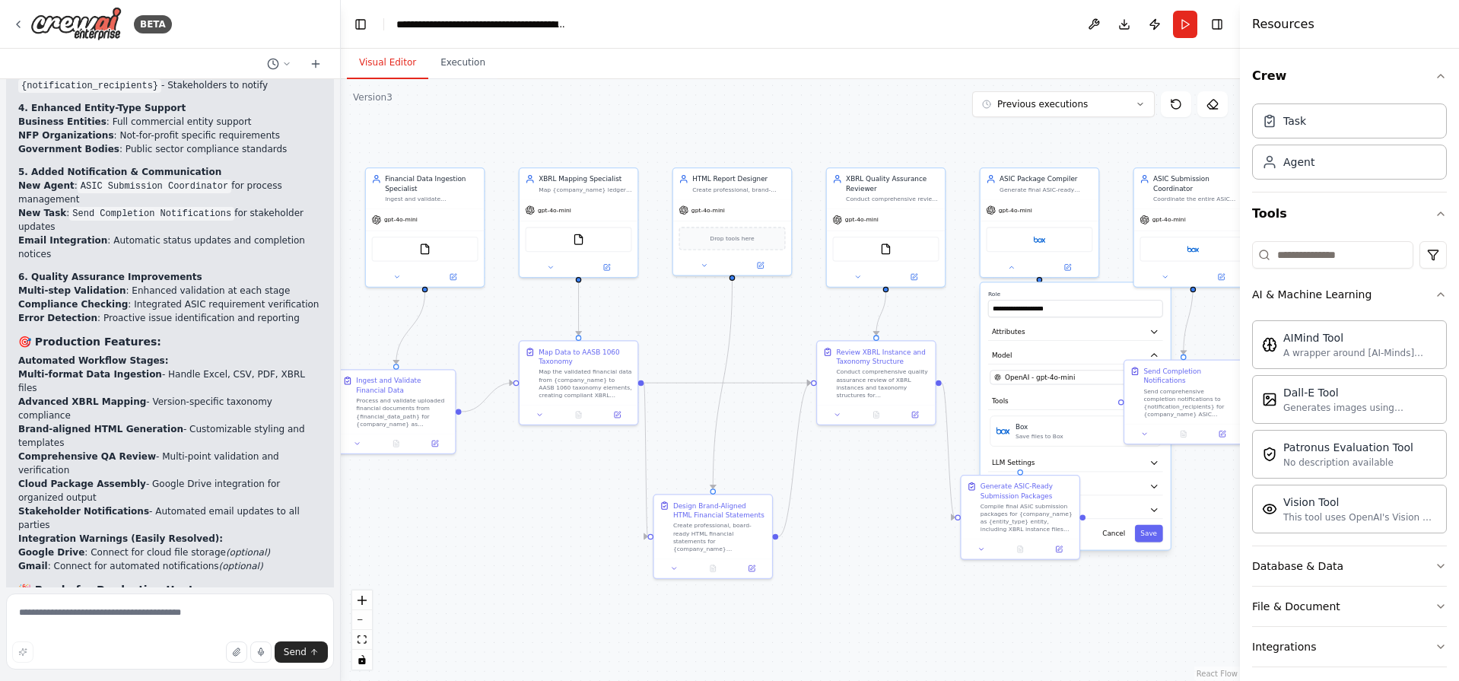
click at [826, 554] on div ".deletable-edge-delete-btn { width: 20px; height: 20px; border: 0px solid #ffff…" at bounding box center [790, 380] width 899 height 602
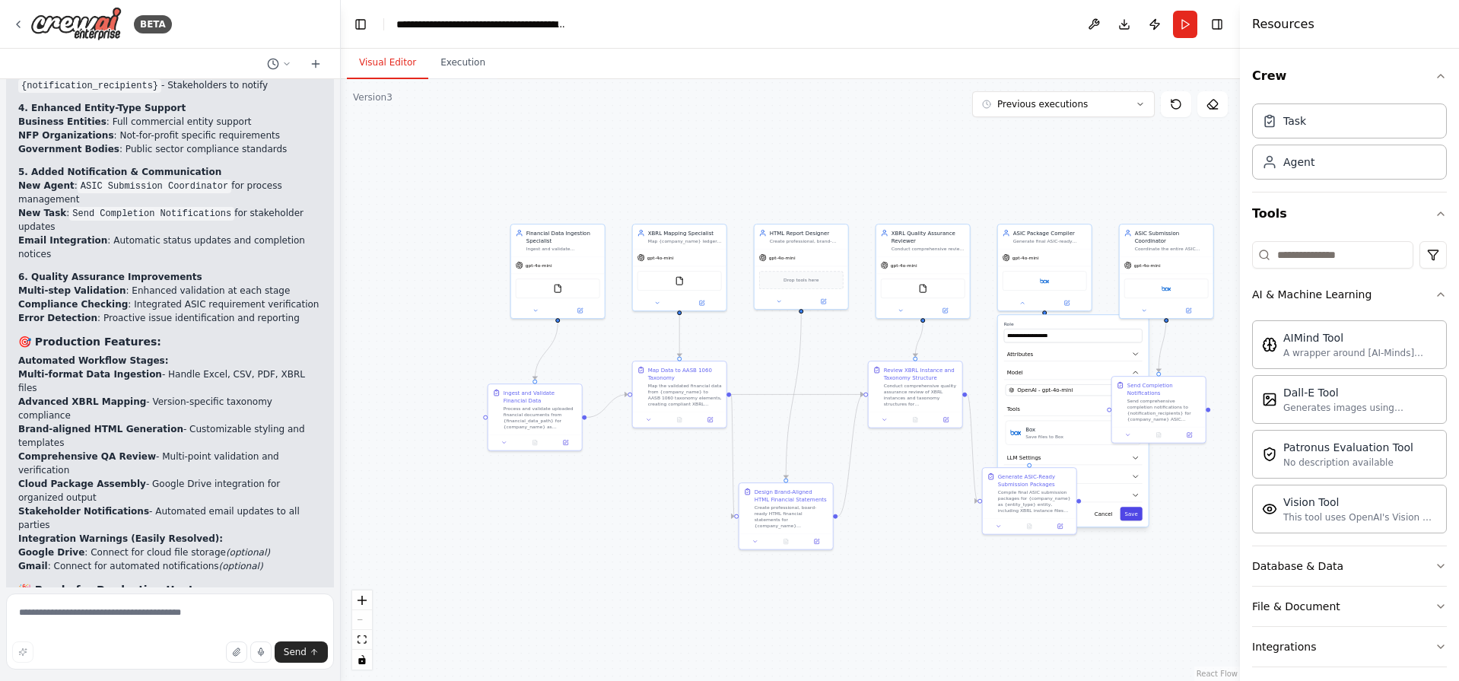
click at [1134, 518] on button "Save" at bounding box center [1131, 514] width 22 height 14
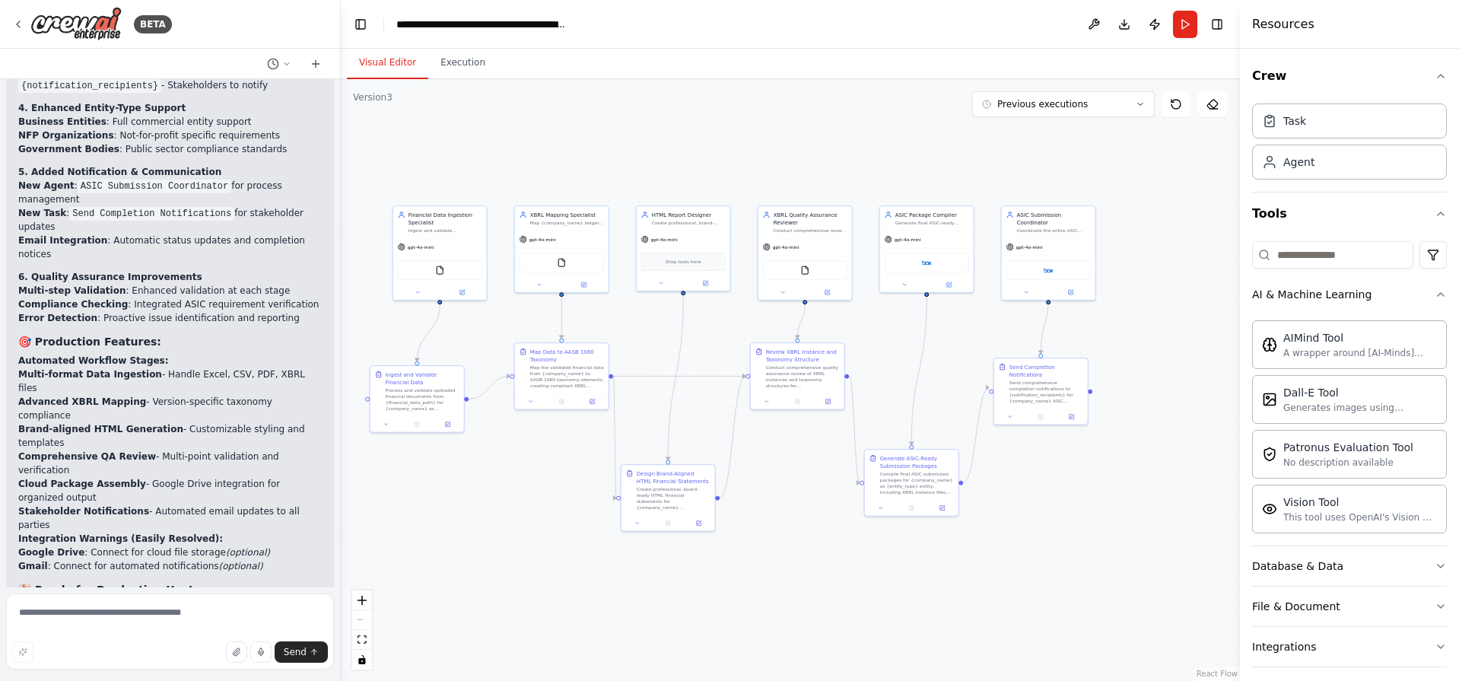
drag, startPoint x: 1118, startPoint y: 605, endPoint x: 1057, endPoint y: 568, distance: 71.0
click at [1057, 568] on div ".deletable-edge-delete-btn { width: 20px; height: 20px; border: 0px solid #ffff…" at bounding box center [790, 380] width 899 height 602
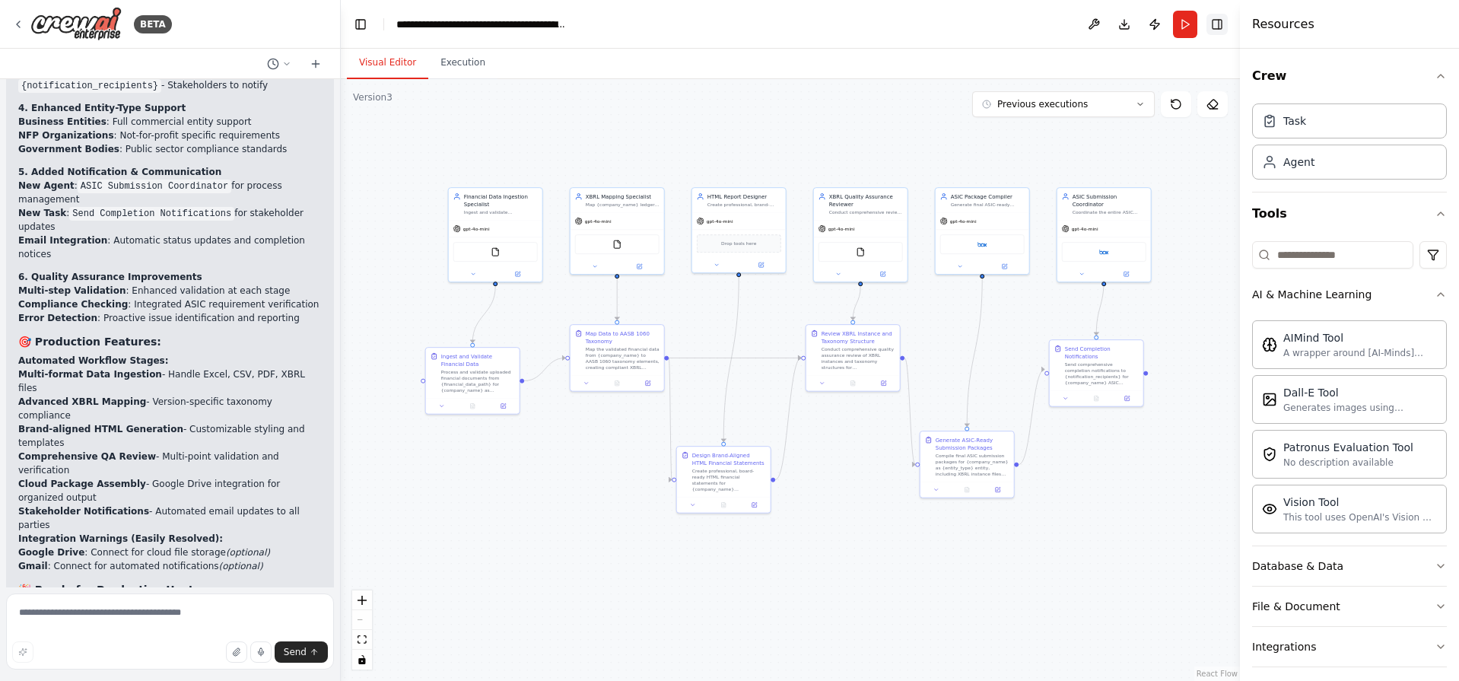
click at [1217, 24] on button "Toggle Right Sidebar" at bounding box center [1216, 24] width 21 height 21
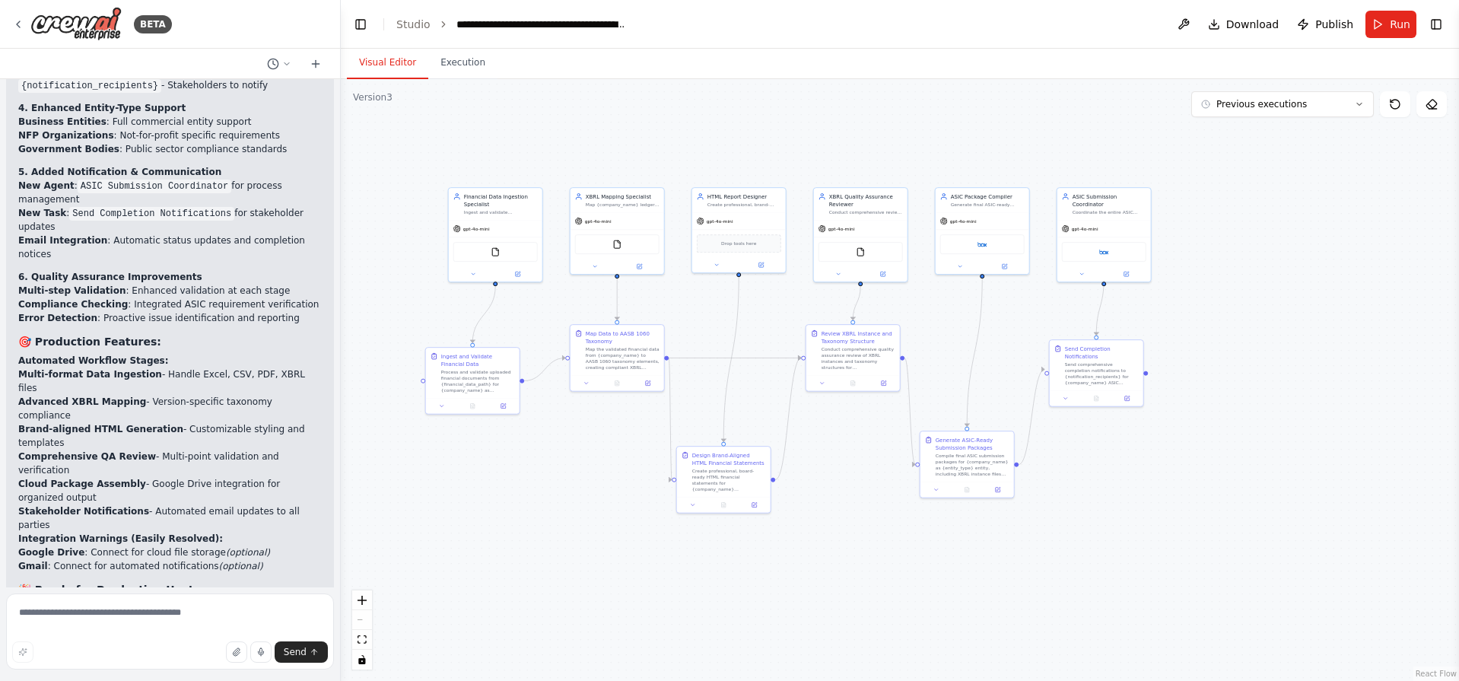
click at [1234, 21] on button "Download" at bounding box center [1244, 24] width 84 height 27
click at [1446, 24] on button "Toggle Right Sidebar" at bounding box center [1435, 24] width 21 height 21
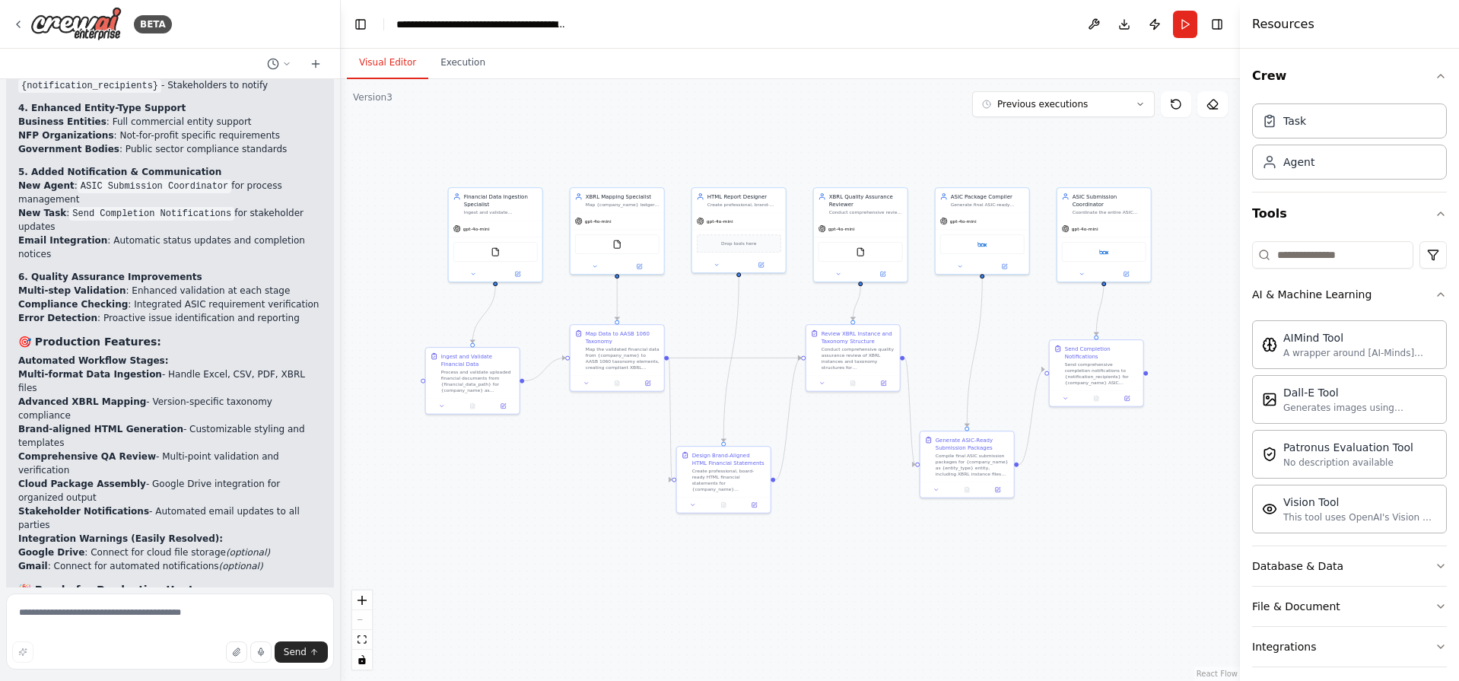
click at [767, 111] on div ".deletable-edge-delete-btn { width: 20px; height: 20px; border: 0px solid #ffff…" at bounding box center [790, 380] width 899 height 602
click at [364, 23] on button "Toggle Left Sidebar" at bounding box center [360, 24] width 21 height 21
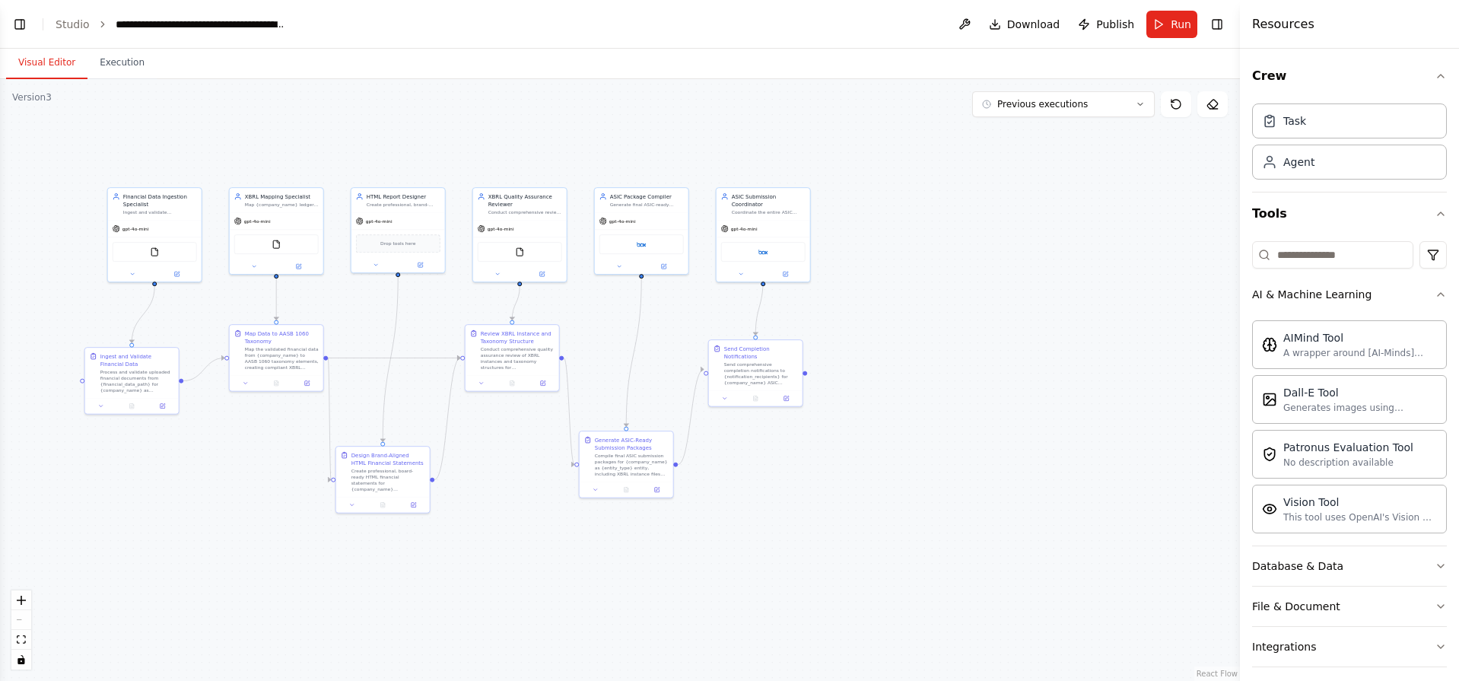
click at [2, 27] on header "**********" at bounding box center [620, 24] width 1240 height 49
click at [10, 26] on header "**********" at bounding box center [620, 24] width 1240 height 49
click at [11, 26] on button "Toggle Left Sidebar" at bounding box center [19, 24] width 21 height 21
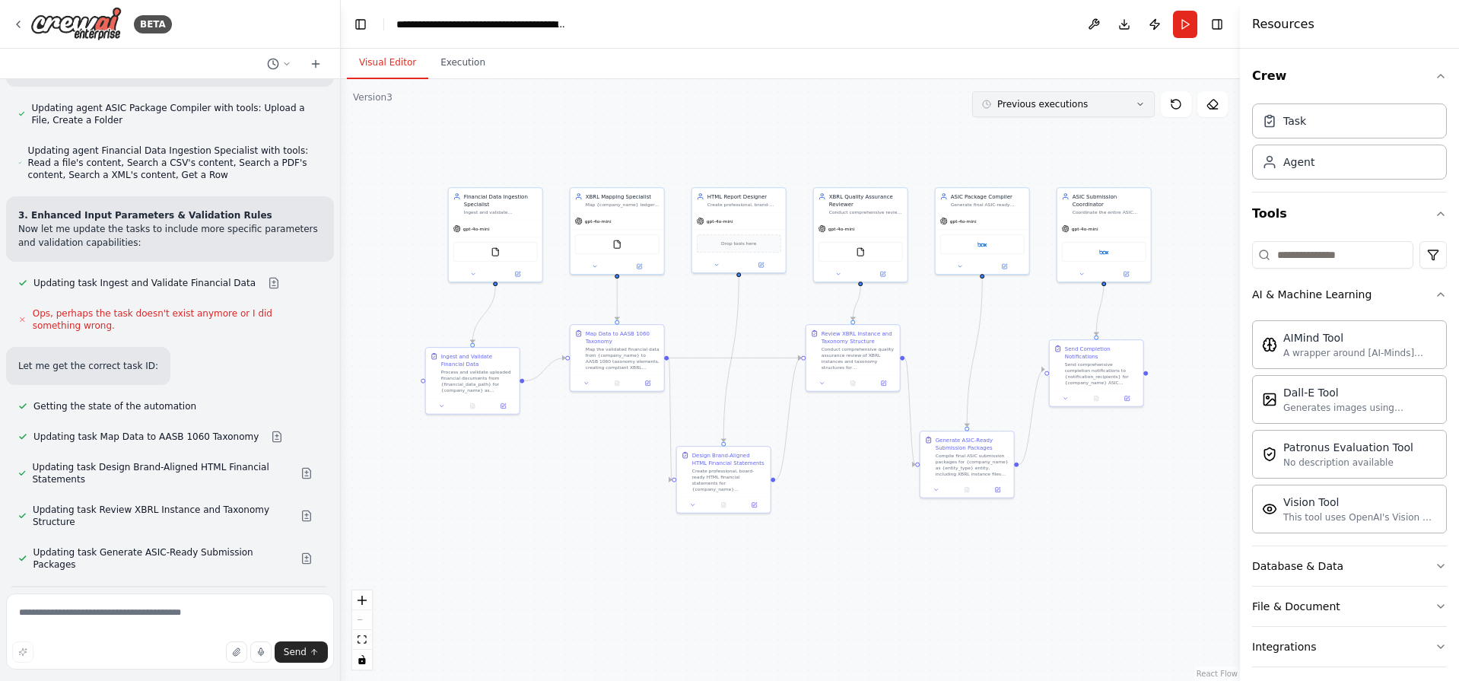
scroll to position [4611, 0]
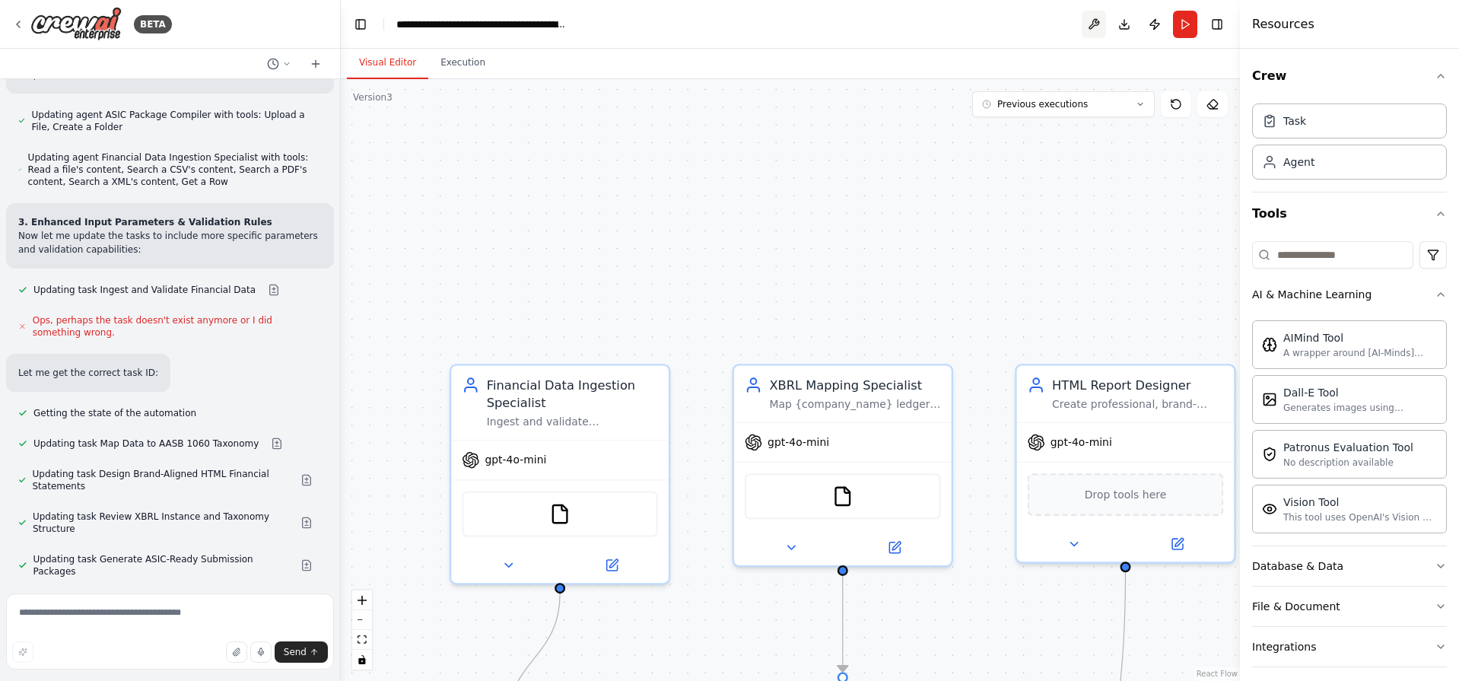
click at [1081, 26] on button at bounding box center [1093, 24] width 24 height 27
click at [1095, 23] on div at bounding box center [1093, 24] width 24 height 27
click at [408, 18] on div "**********" at bounding box center [481, 24] width 171 height 15
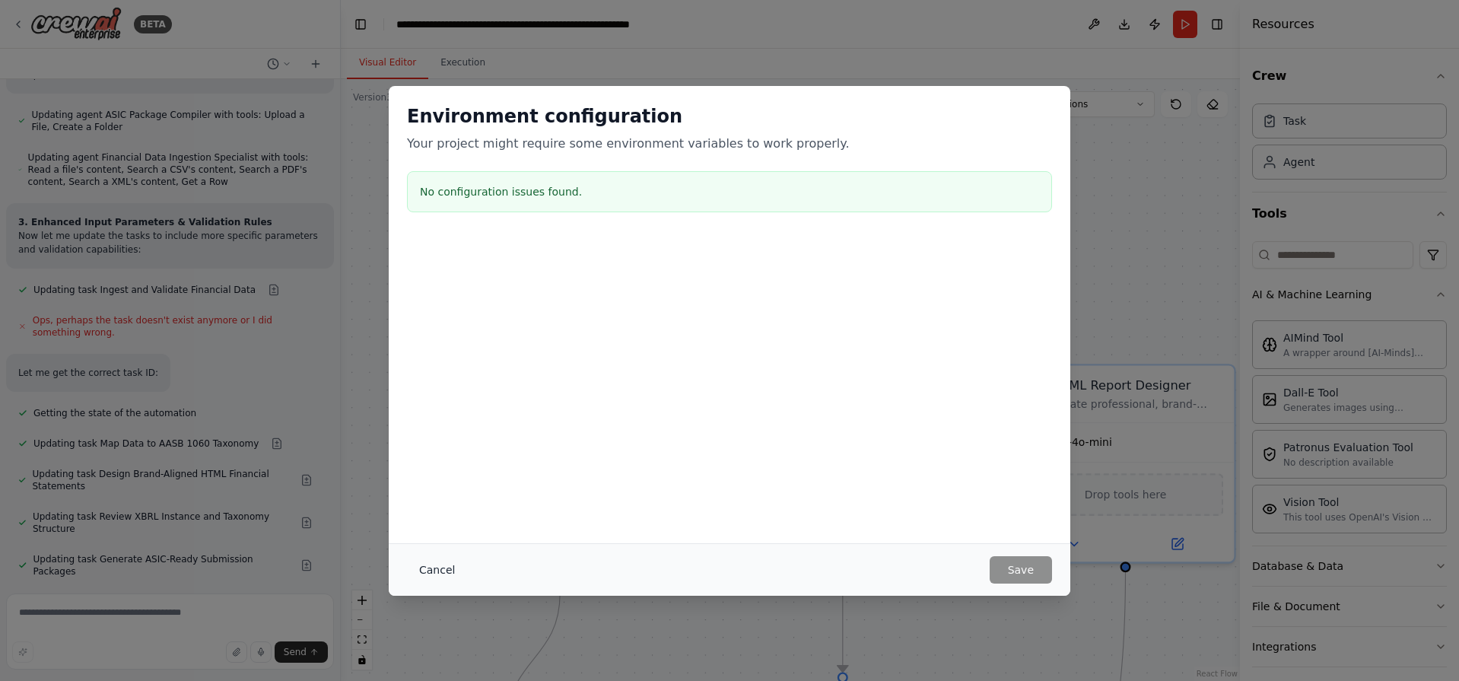
click at [436, 570] on button "Cancel" at bounding box center [437, 569] width 60 height 27
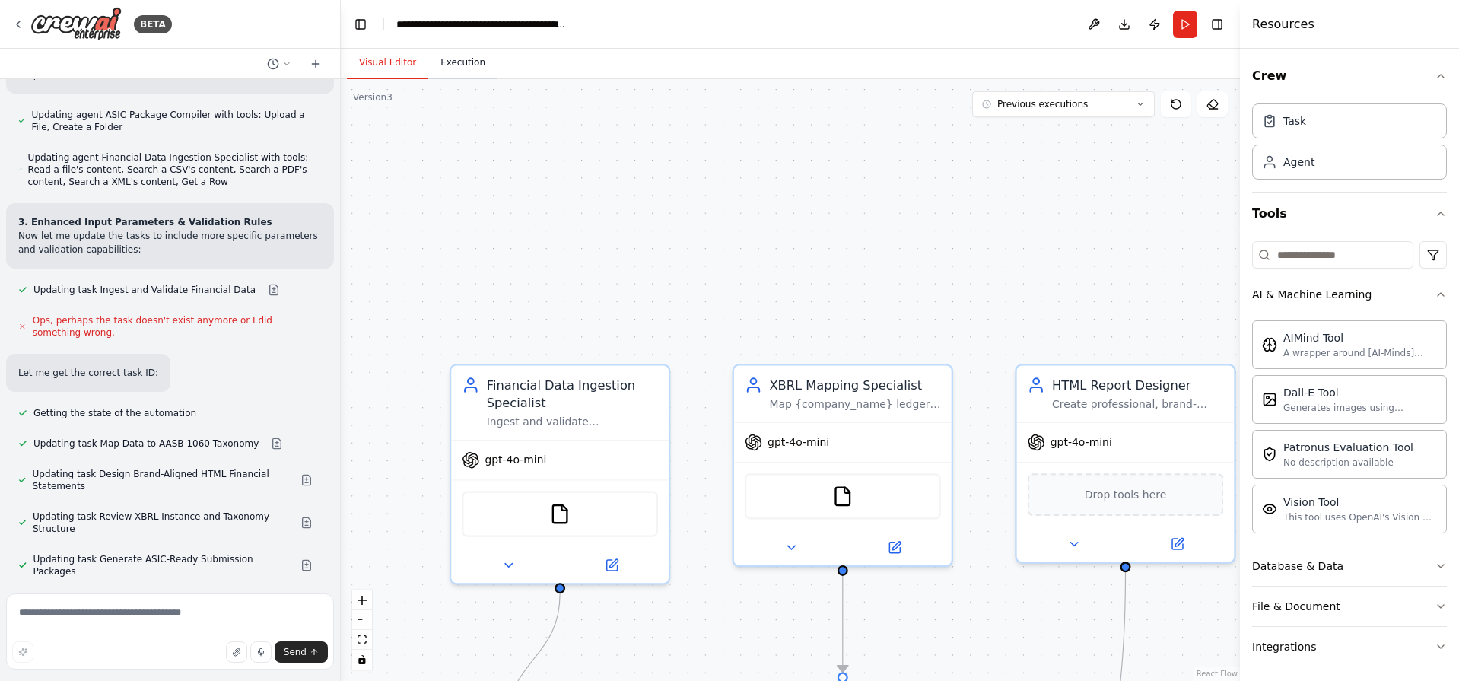
click at [435, 71] on button "Execution" at bounding box center [462, 63] width 69 height 32
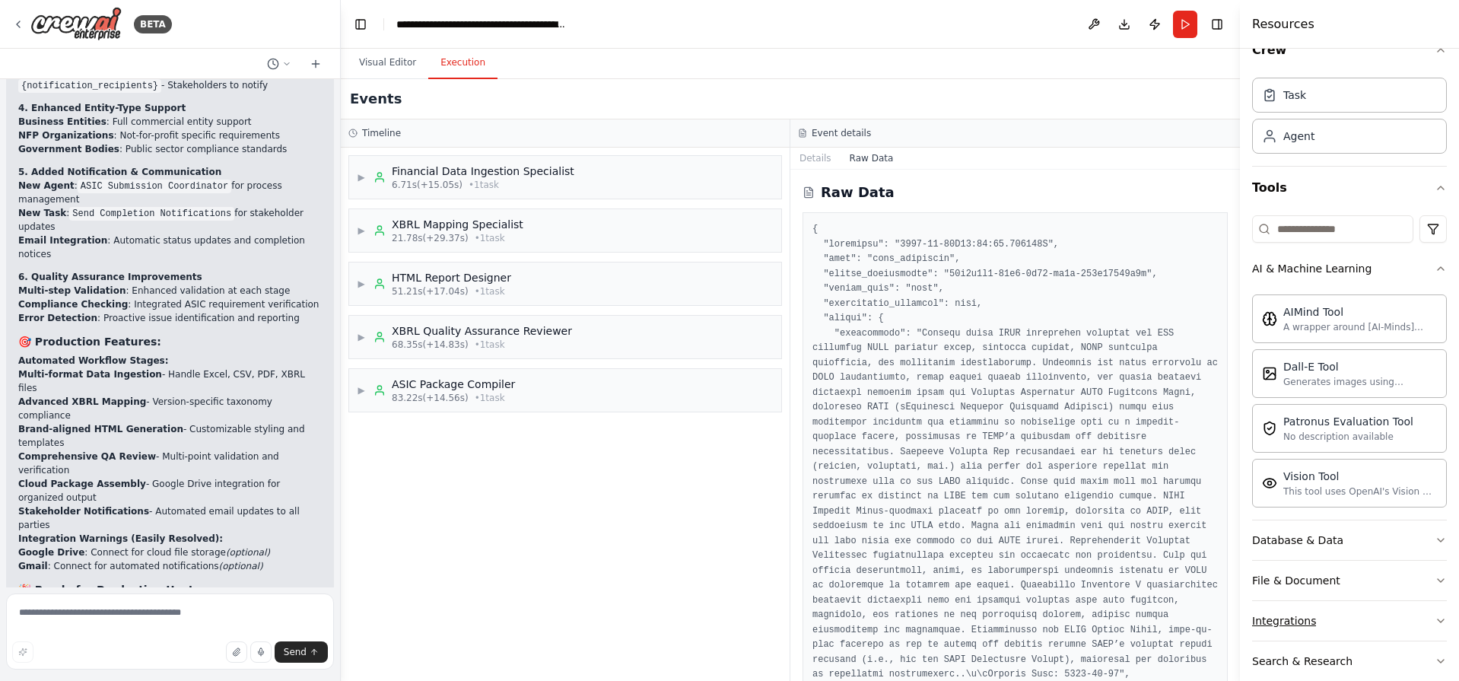
scroll to position [0, 0]
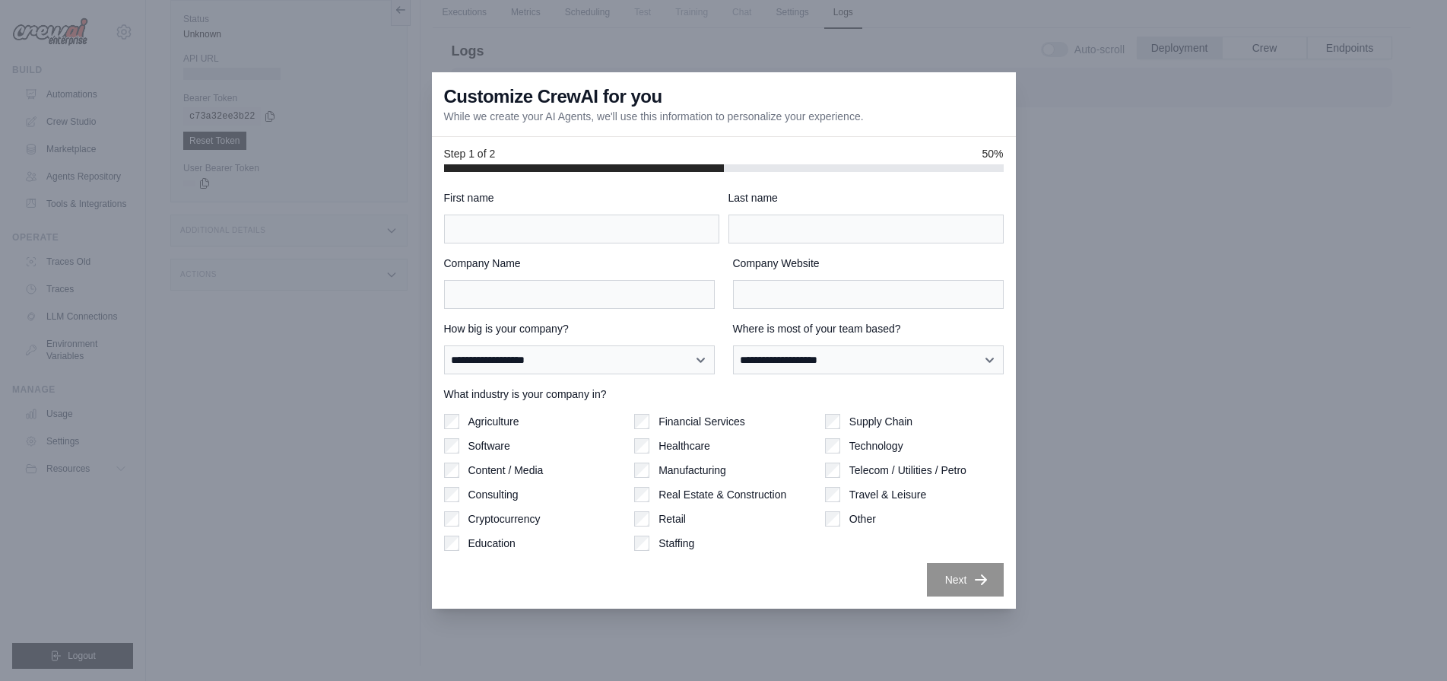
click at [1232, 232] on div at bounding box center [723, 340] width 1447 height 681
click at [553, 220] on input "First name" at bounding box center [581, 228] width 275 height 29
click at [804, 233] on input "Last name" at bounding box center [866, 228] width 275 height 29
click at [524, 116] on p "While we create your AI Agents, we'll use this information to personalize your …" at bounding box center [654, 116] width 420 height 15
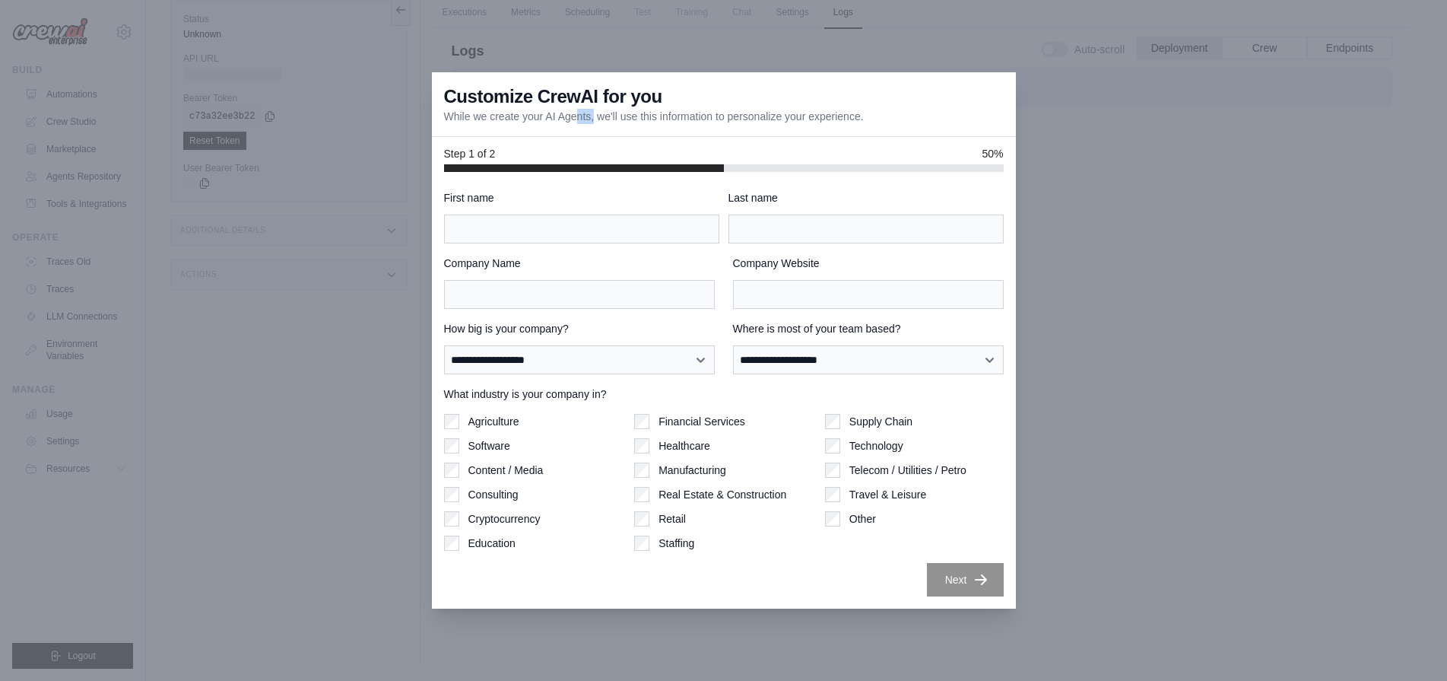
click at [524, 116] on p "While we create your AI Agents, we'll use this information to personalize your …" at bounding box center [654, 116] width 420 height 15
click at [694, 129] on div "Customize CrewAI for you While we create your AI Agents, we'll use this informa…" at bounding box center [724, 104] width 584 height 65
click at [763, 129] on div "Customize CrewAI for you While we create your AI Agents, we'll use this informa…" at bounding box center [724, 104] width 584 height 65
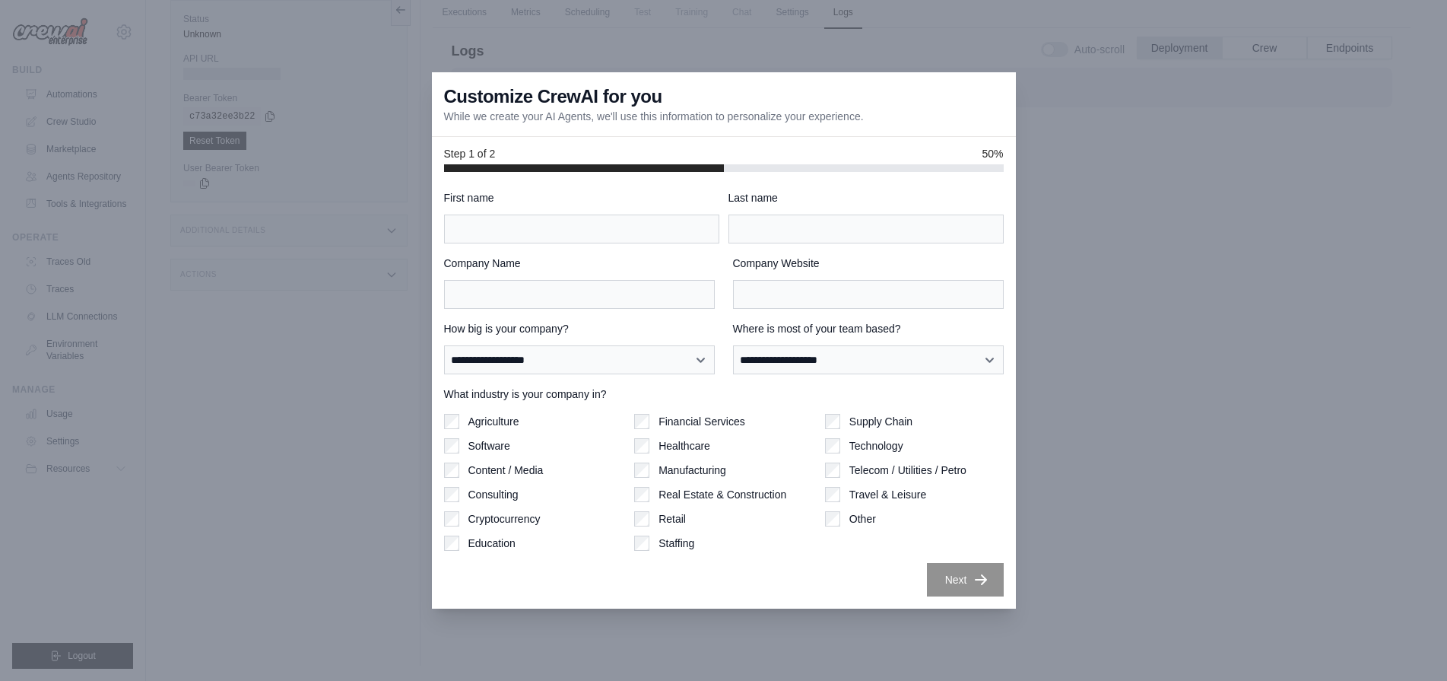
click at [514, 131] on div "Customize CrewAI for you While we create your AI Agents, we'll use this informa…" at bounding box center [724, 104] width 584 height 65
click at [673, 174] on div "**********" at bounding box center [724, 390] width 584 height 437
click at [656, 238] on input "First name" at bounding box center [581, 228] width 275 height 29
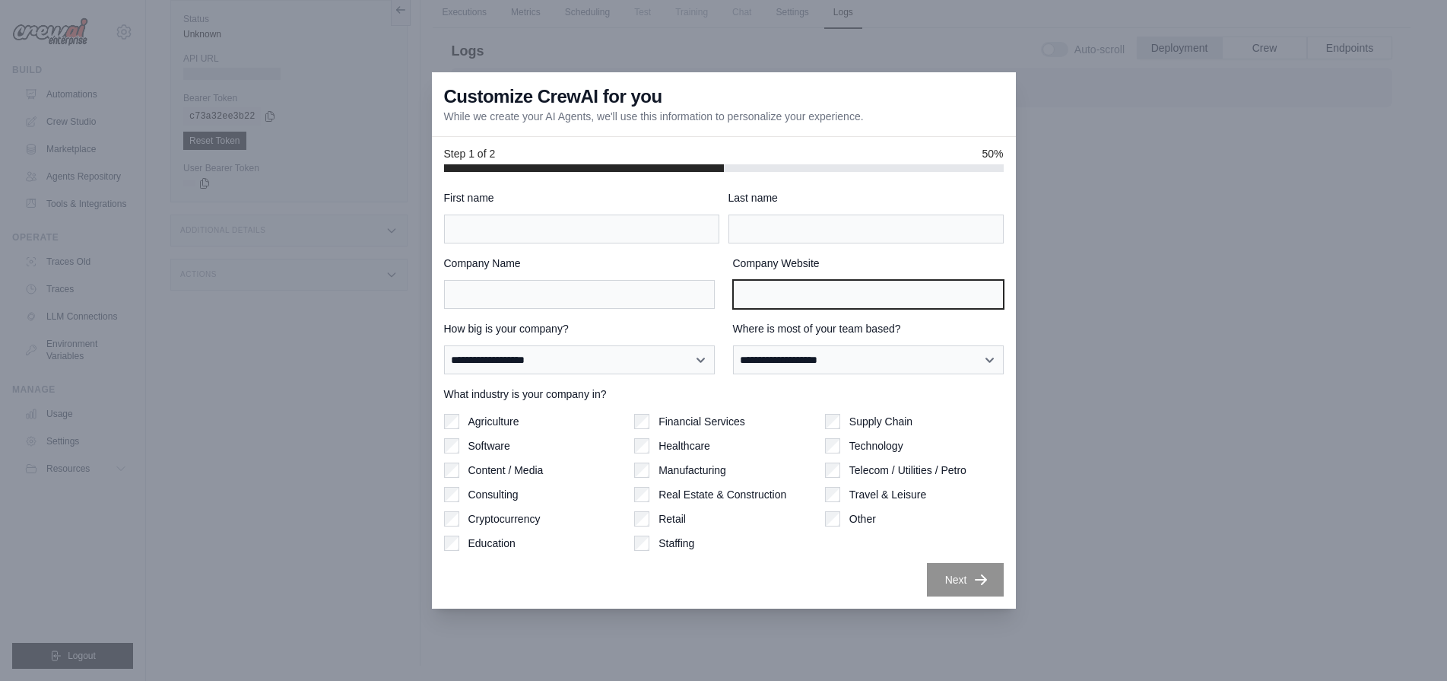
click at [802, 291] on input "Company Website" at bounding box center [868, 294] width 271 height 29
click at [576, 278] on div "Company Name" at bounding box center [579, 282] width 271 height 53
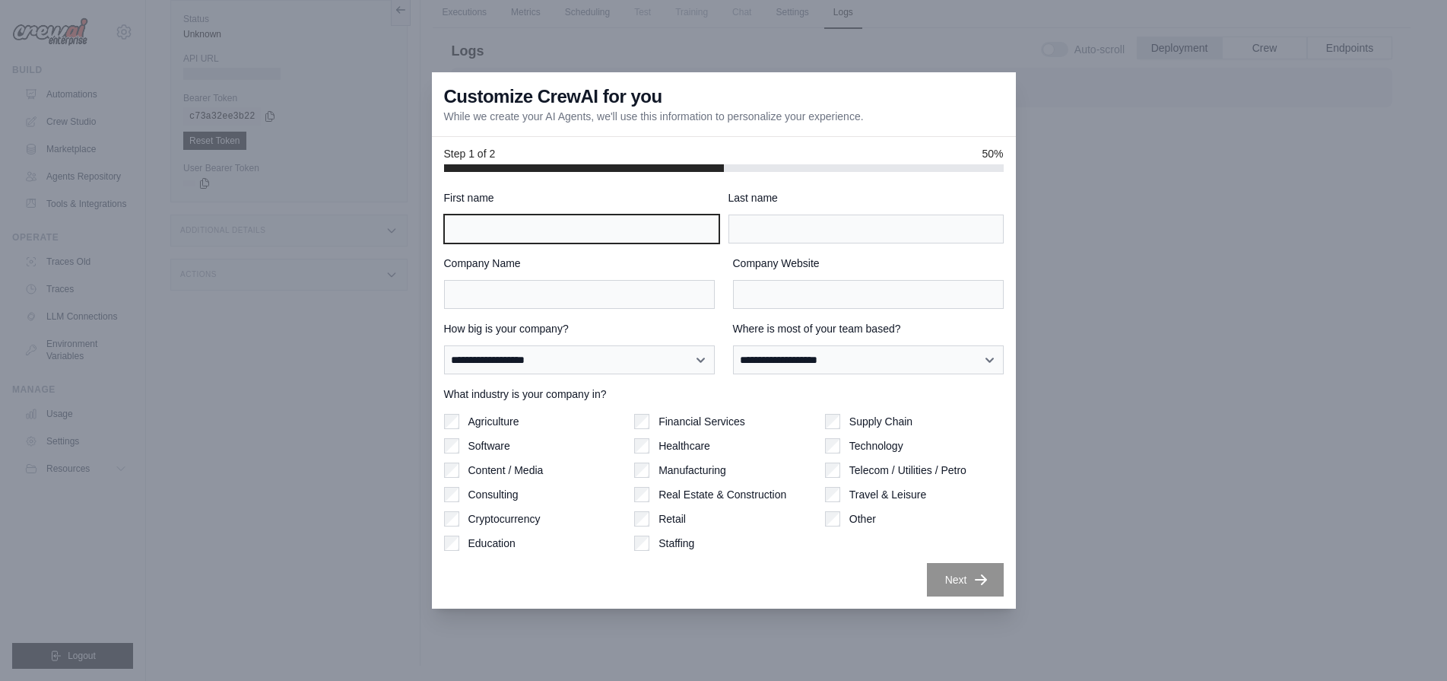
drag, startPoint x: 583, startPoint y: 240, endPoint x: 573, endPoint y: 231, distance: 13.0
click at [582, 240] on input "First name" at bounding box center [581, 228] width 275 height 29
click at [573, 231] on input "First name" at bounding box center [581, 228] width 275 height 29
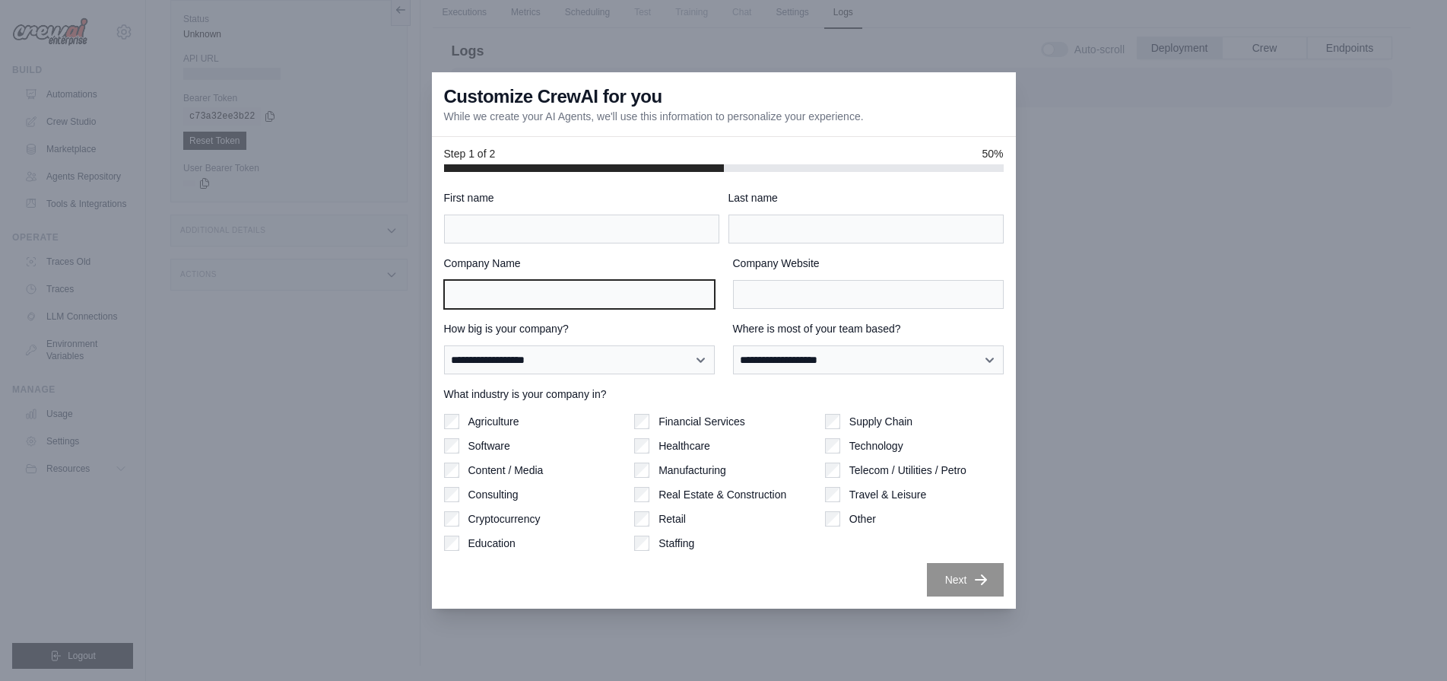
click at [528, 300] on input "Company Name" at bounding box center [579, 294] width 271 height 29
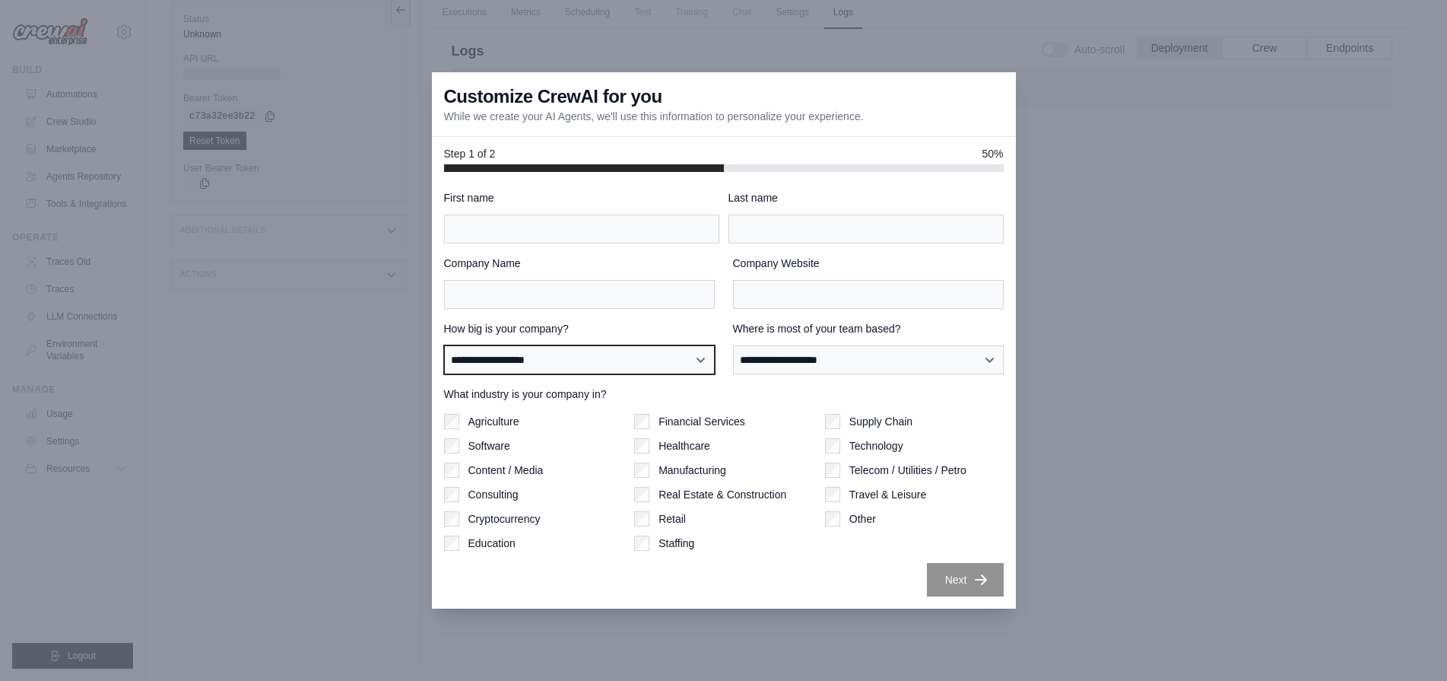
click at [601, 361] on select "**********" at bounding box center [579, 359] width 271 height 29
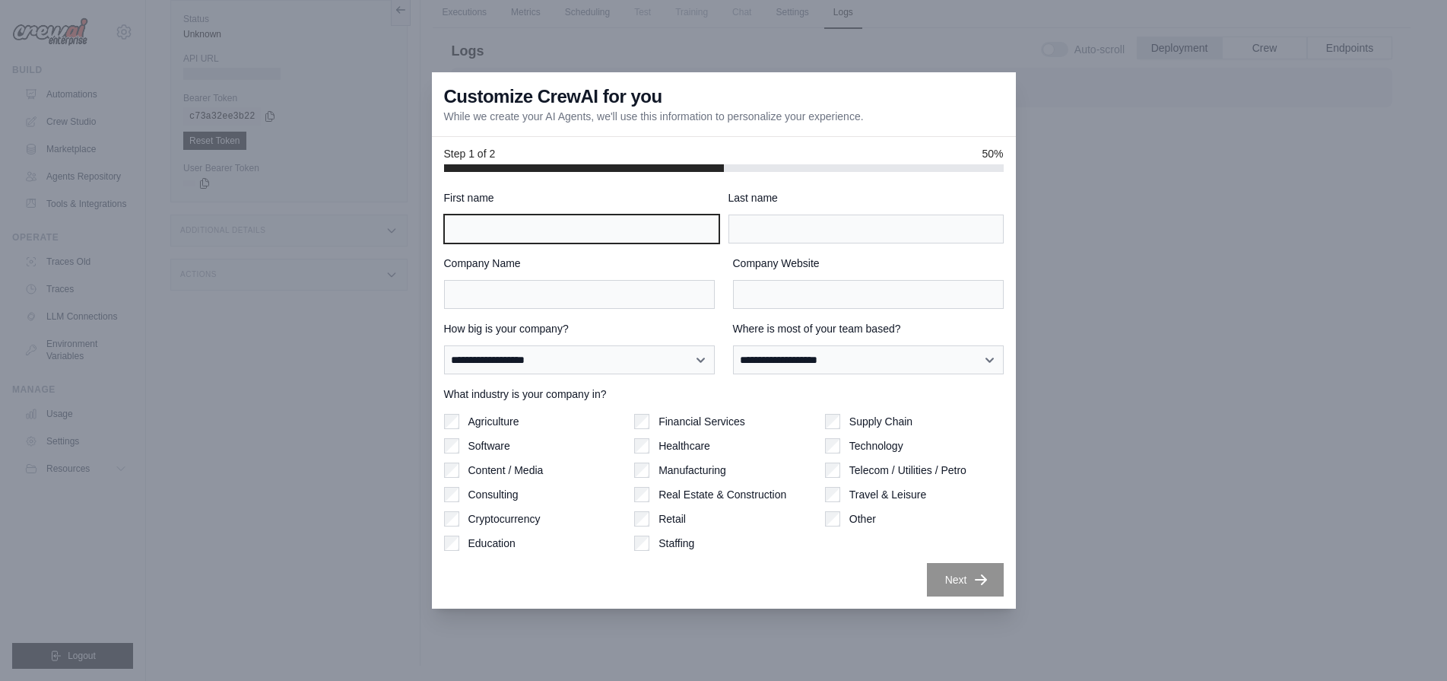
click at [554, 227] on input "First name" at bounding box center [581, 228] width 275 height 29
type input "******"
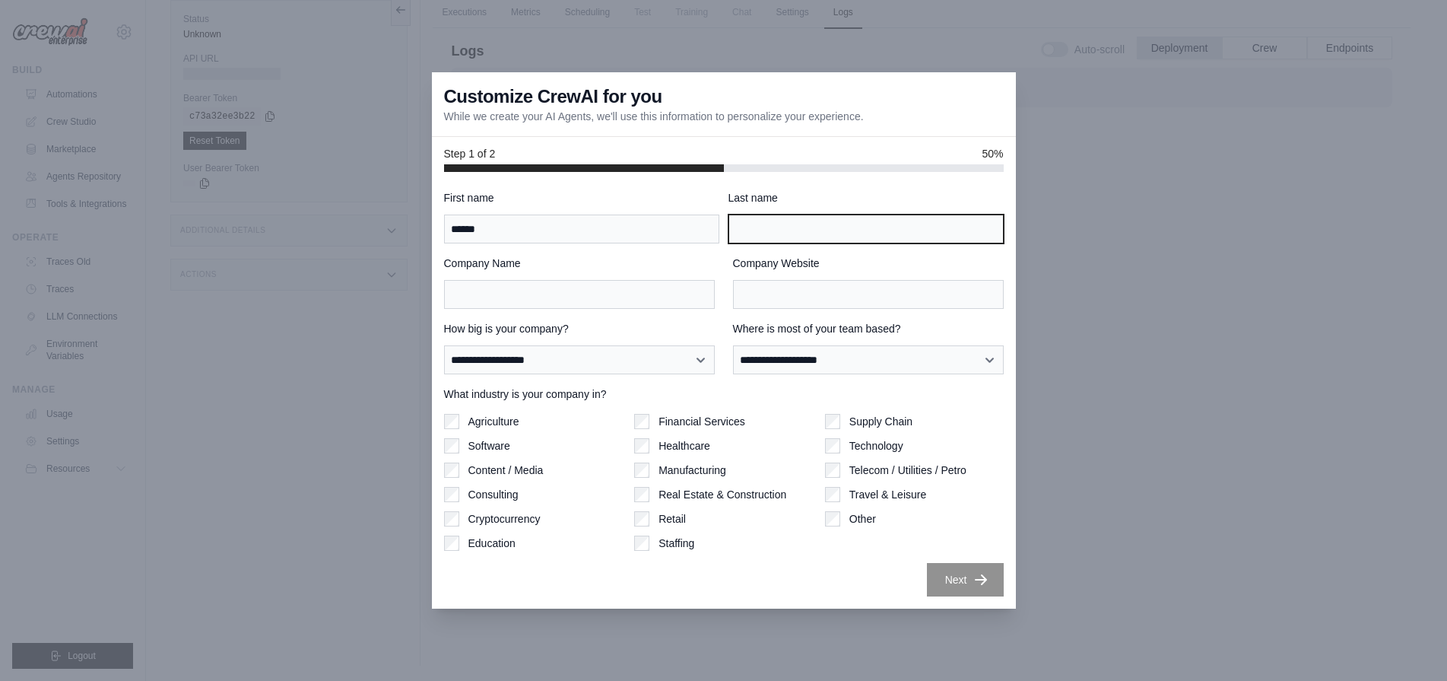
click at [853, 225] on input "Last name" at bounding box center [866, 228] width 275 height 29
type input "****"
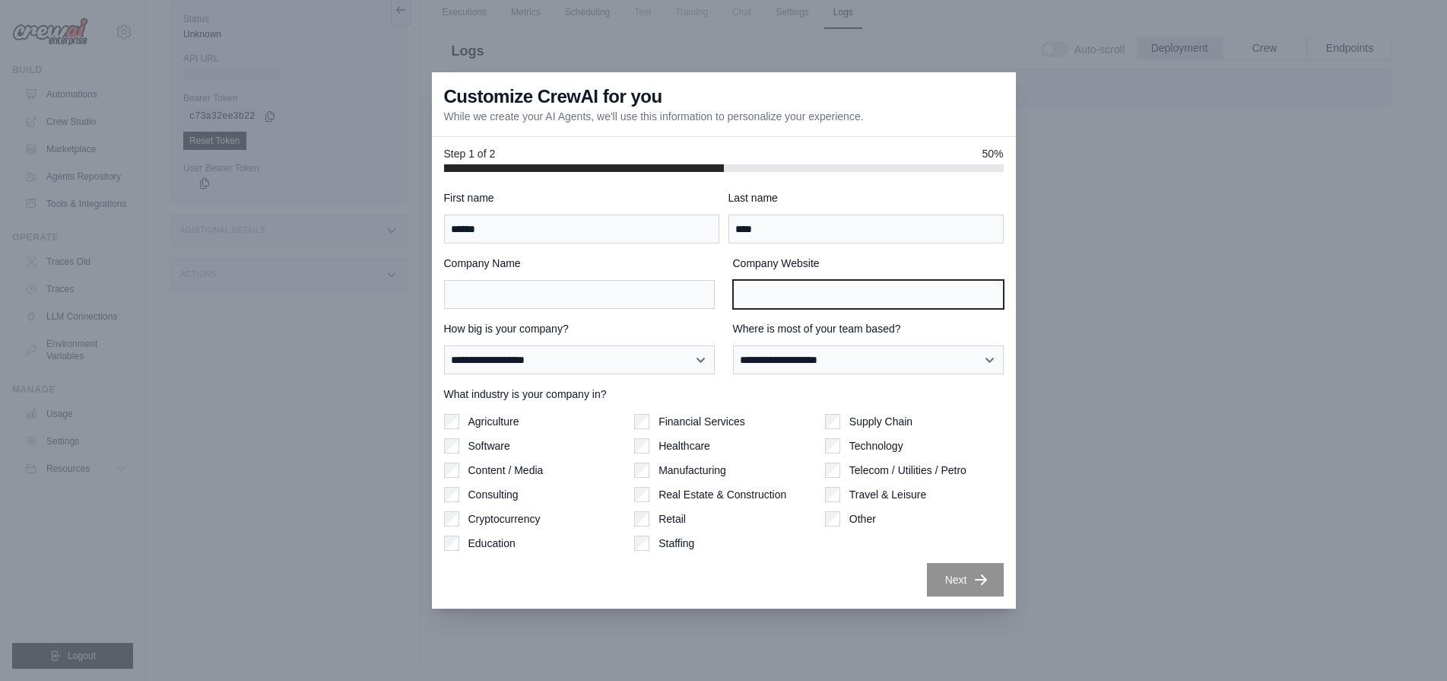
click at [810, 297] on input "Company Website" at bounding box center [868, 294] width 271 height 29
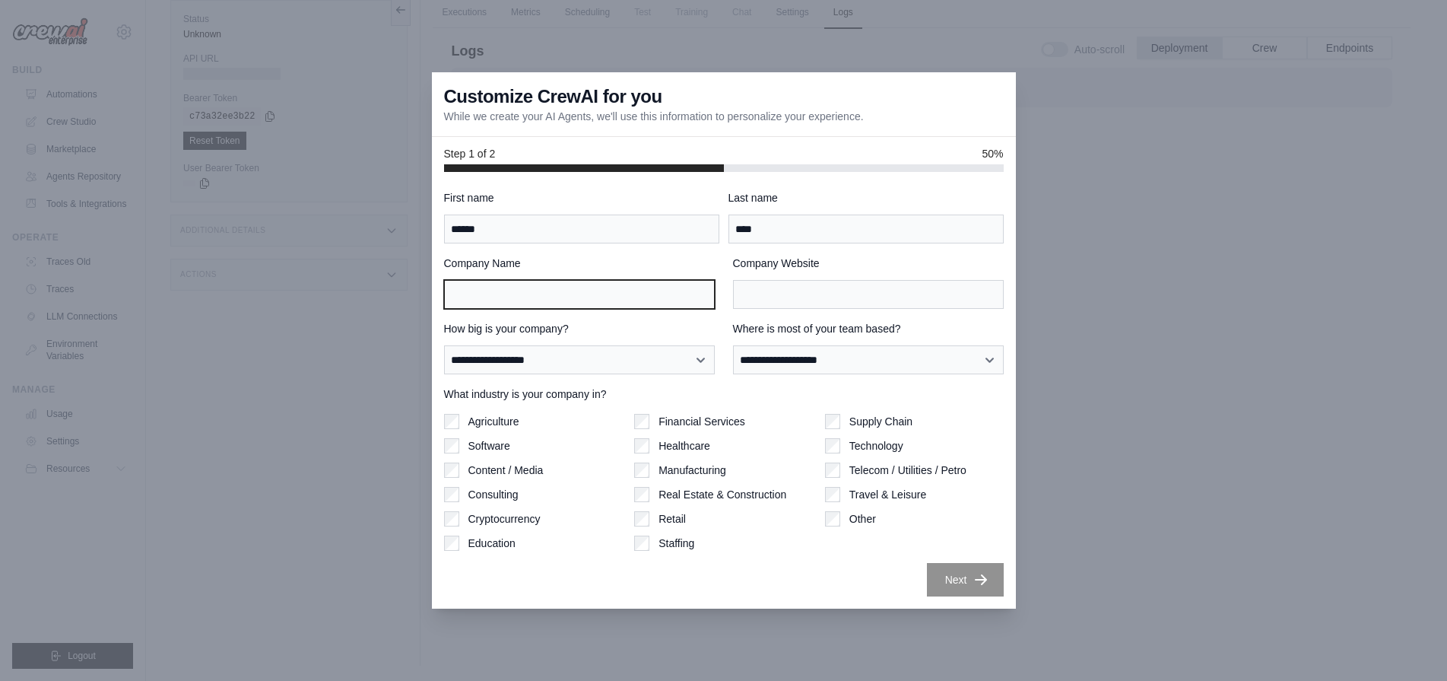
click at [637, 294] on input "Company Name" at bounding box center [579, 294] width 271 height 29
type input "********"
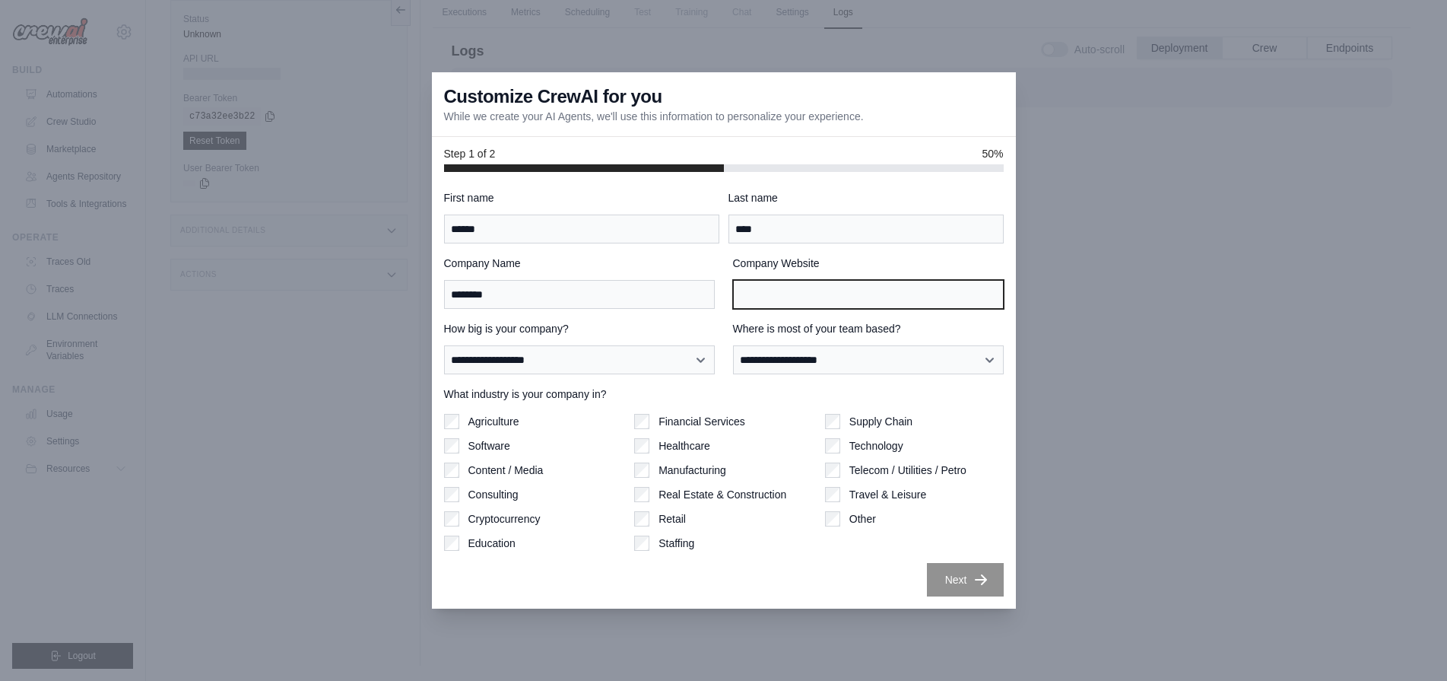
click at [791, 297] on input "Company Website" at bounding box center [868, 294] width 271 height 29
drag, startPoint x: 791, startPoint y: 293, endPoint x: 880, endPoint y: 252, distance: 97.7
click at [880, 252] on div "**********" at bounding box center [724, 393] width 560 height 406
type input "**********"
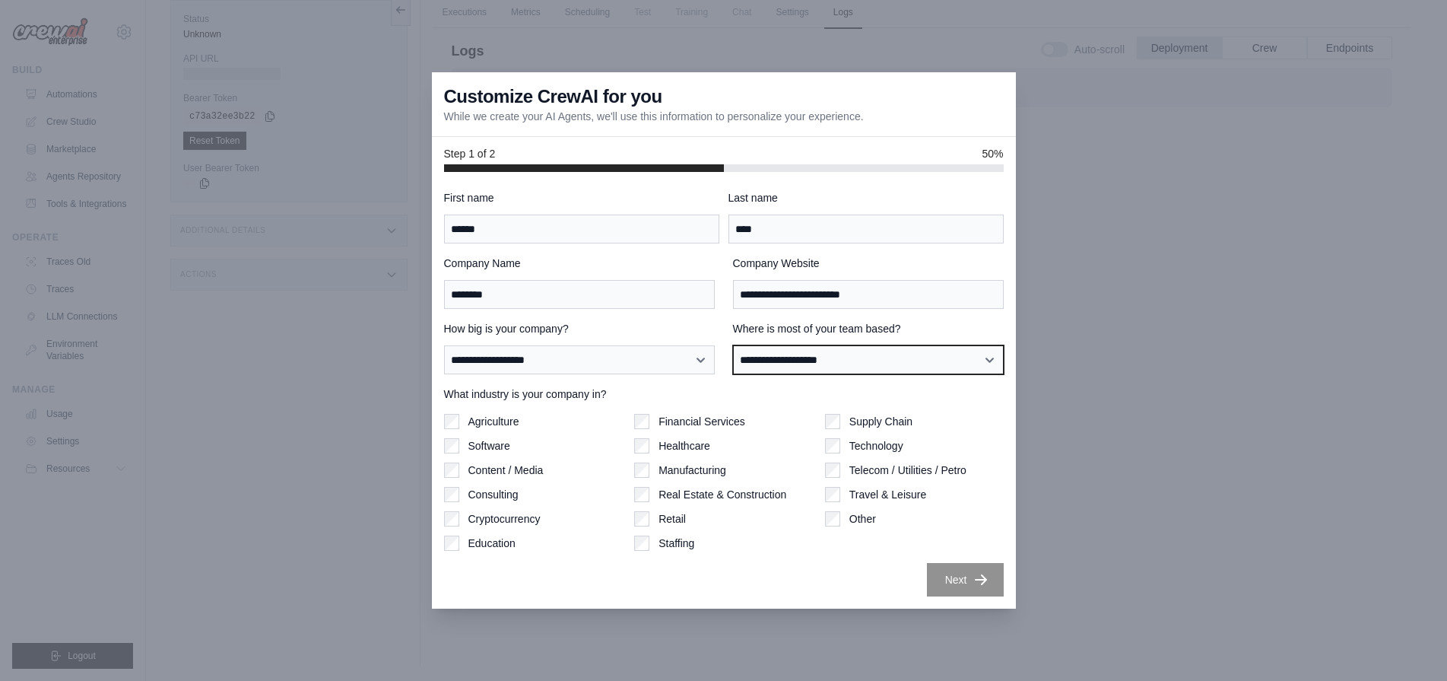
select select "**********"
click at [733, 345] on select "**********" at bounding box center [868, 359] width 271 height 29
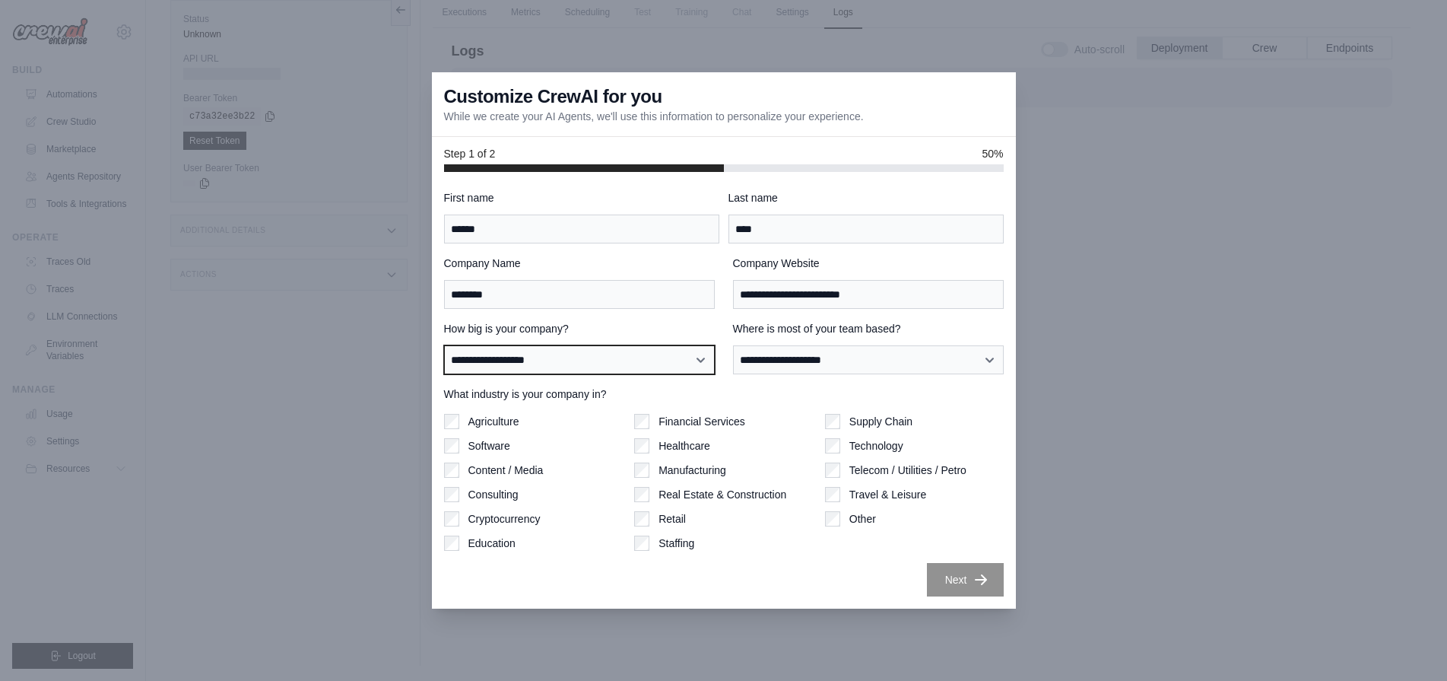
select select "**********"
click at [444, 345] on select "**********" at bounding box center [579, 359] width 271 height 29
click at [486, 446] on label "Software" at bounding box center [489, 445] width 42 height 15
click at [716, 421] on label "Financial Services" at bounding box center [702, 421] width 87 height 15
click at [850, 450] on label "Technology" at bounding box center [877, 445] width 54 height 15
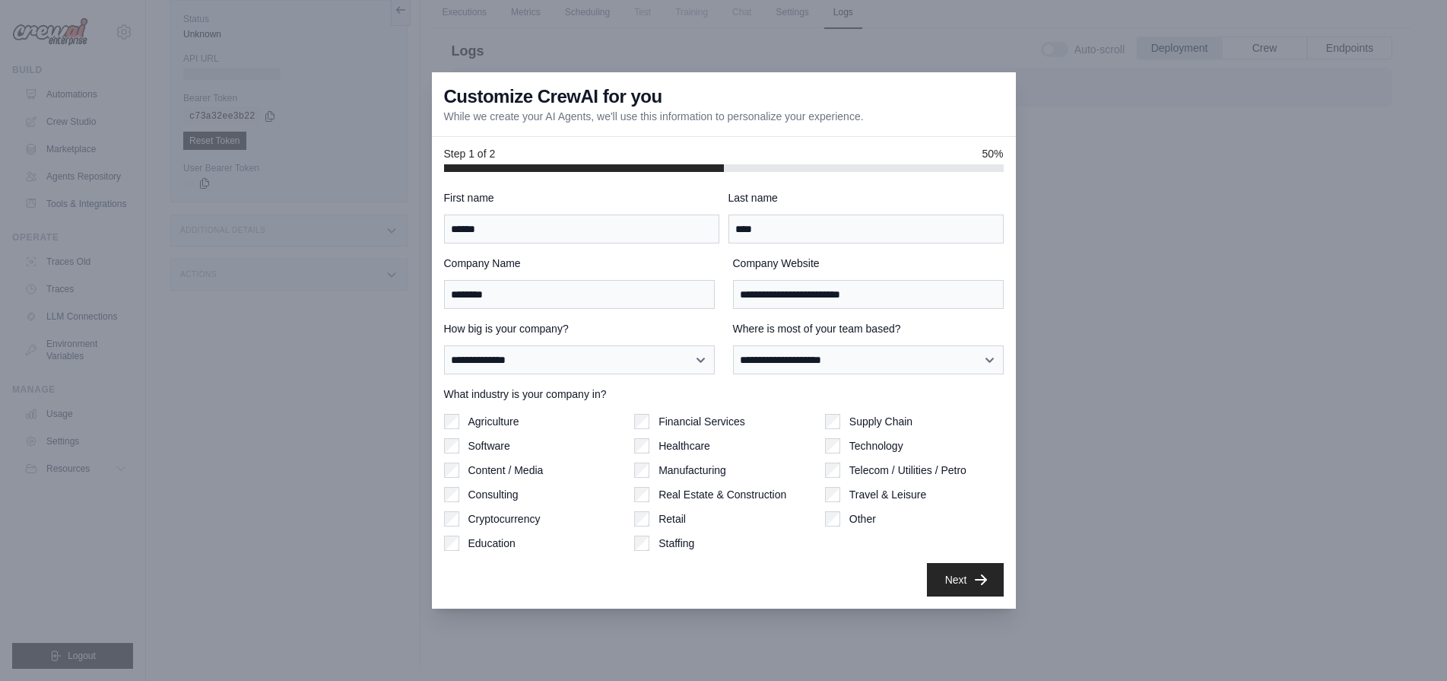
click at [498, 490] on label "Consulting" at bounding box center [493, 494] width 50 height 15
click at [970, 576] on button "Next" at bounding box center [965, 578] width 77 height 33
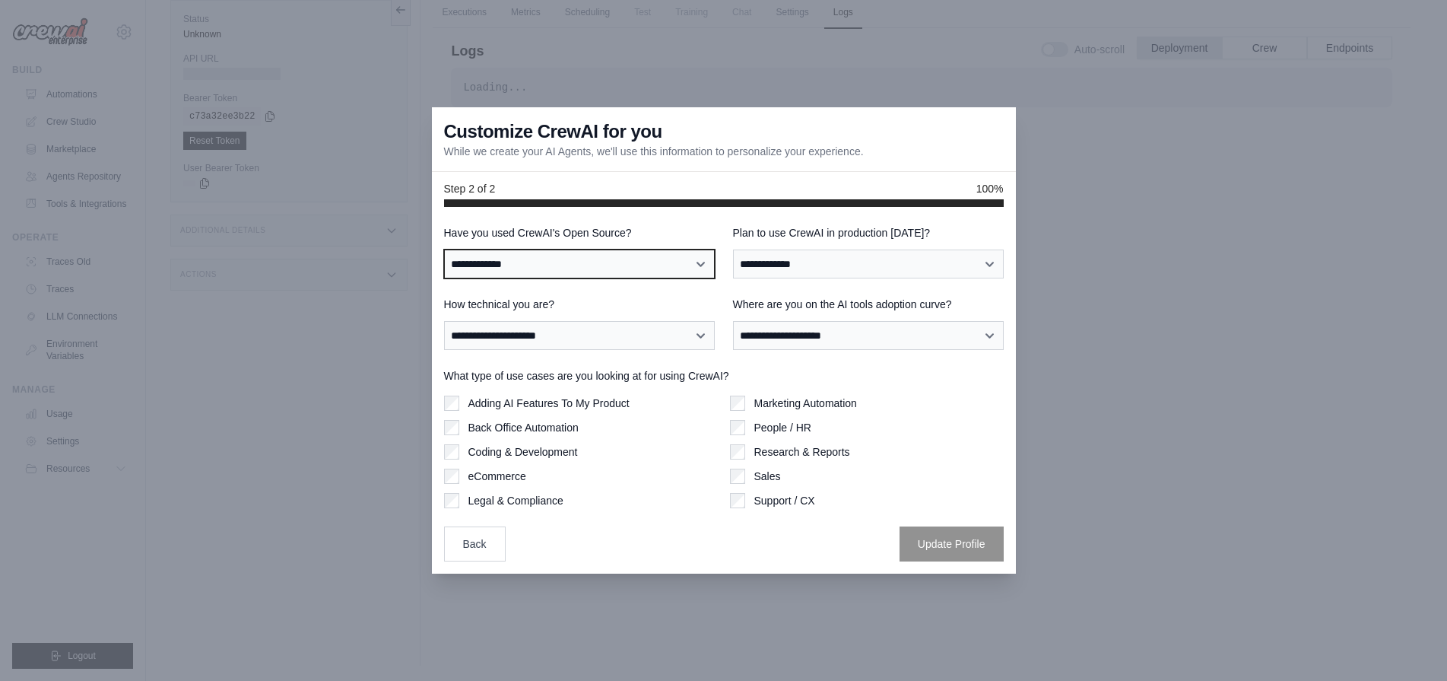
select select "**********"
click at [444, 249] on select "**********" at bounding box center [579, 263] width 271 height 29
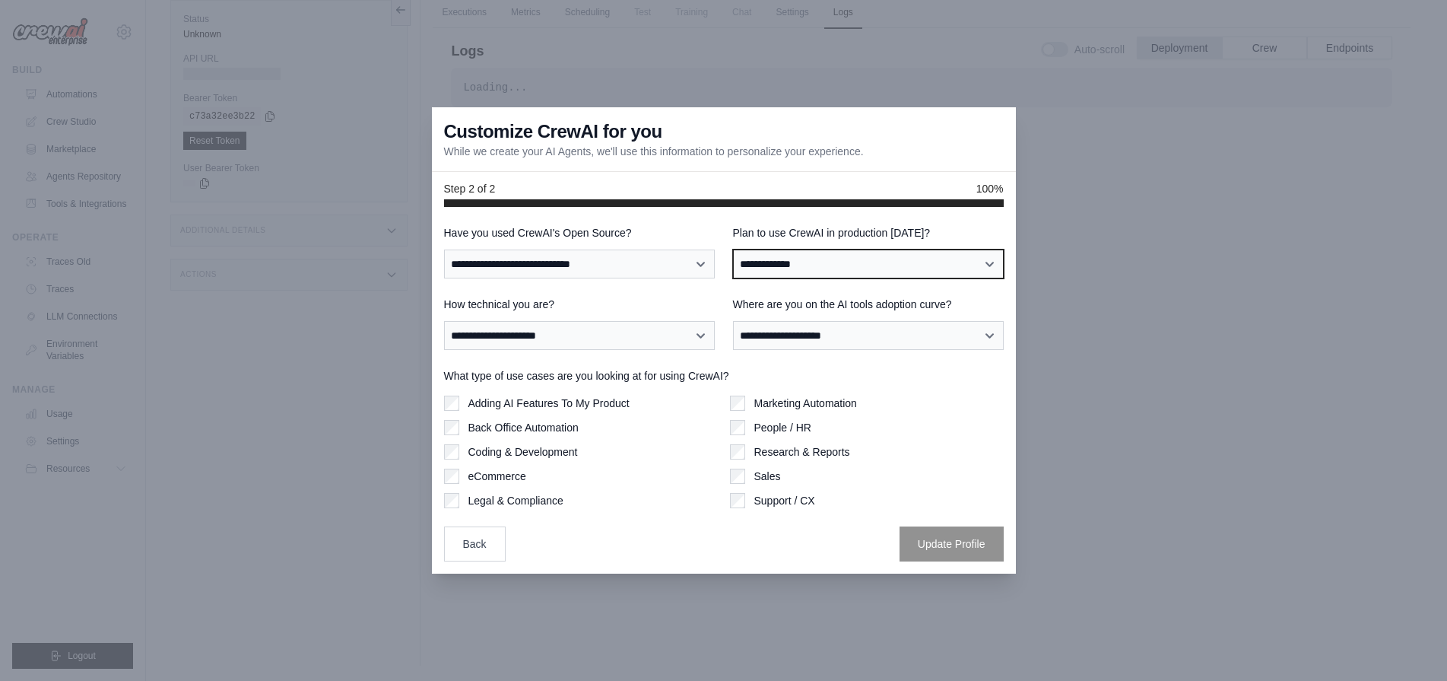
select select "****"
click at [733, 249] on select "**********" at bounding box center [868, 263] width 271 height 29
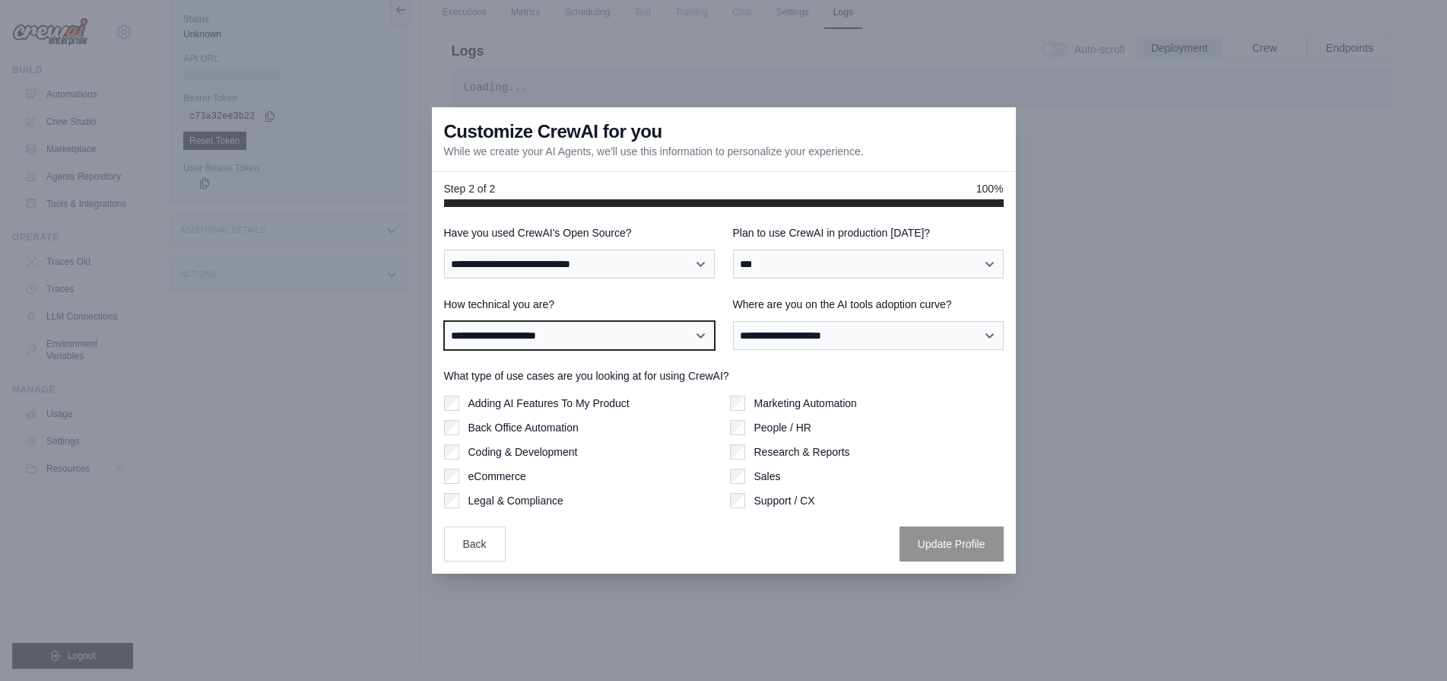
select select "**********"
click at [444, 321] on select "**********" at bounding box center [579, 335] width 271 height 29
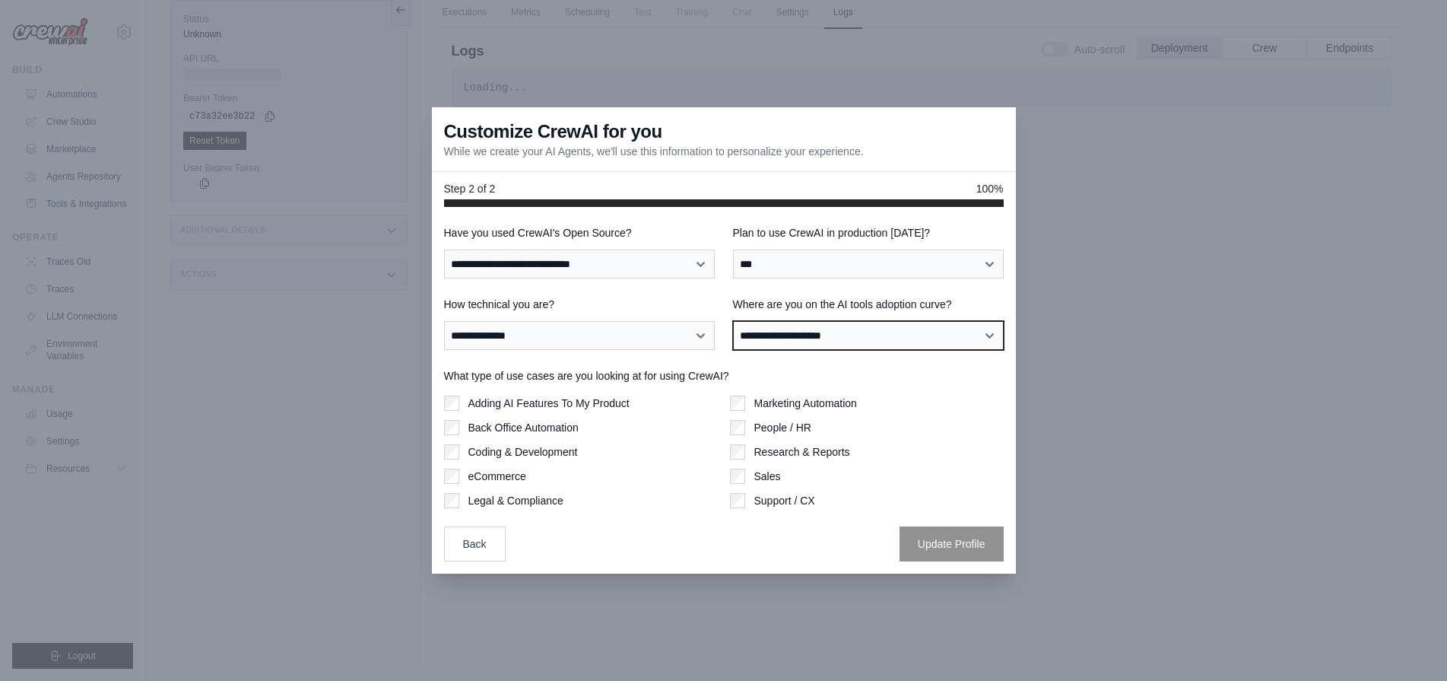
select select "**********"
click at [733, 321] on select "**********" at bounding box center [868, 335] width 271 height 29
click at [559, 317] on div "**********" at bounding box center [579, 323] width 271 height 53
click at [537, 449] on label "Coding & Development" at bounding box center [523, 451] width 110 height 15
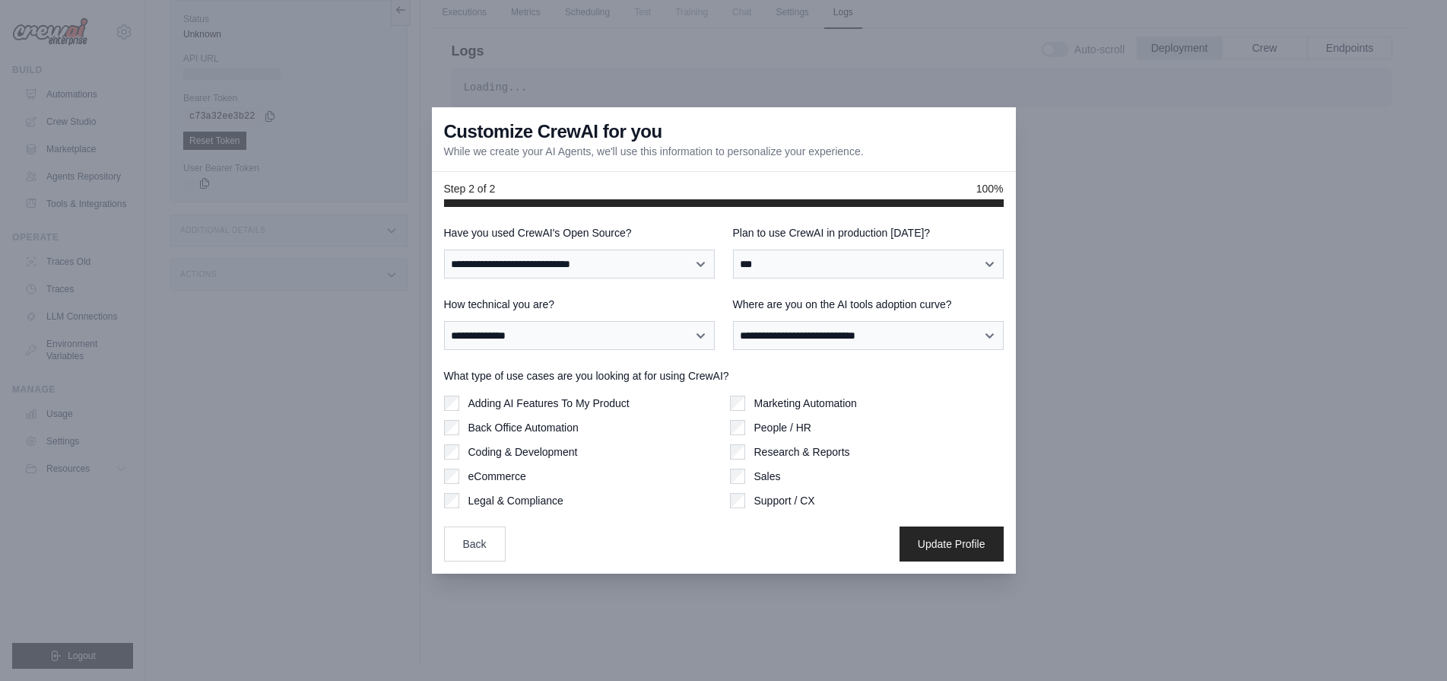
click at [783, 452] on label "Research & Reports" at bounding box center [802, 451] width 96 height 15
click at [513, 503] on label "Legal & Compliance" at bounding box center [515, 500] width 95 height 15
click at [767, 429] on label "People / HR" at bounding box center [782, 427] width 57 height 15
click at [614, 399] on label "Adding AI Features To My Product" at bounding box center [548, 402] width 161 height 15
click at [943, 543] on button "Update Profile" at bounding box center [952, 543] width 104 height 35
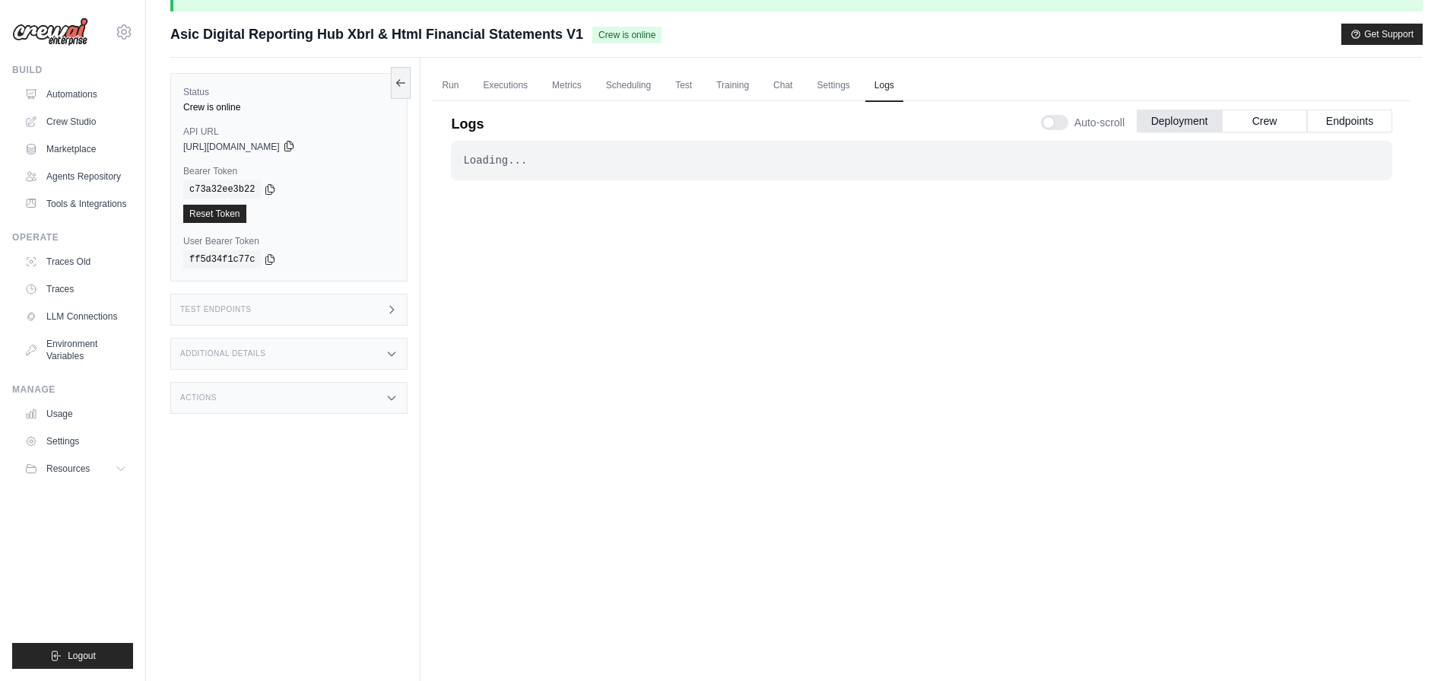
click at [293, 149] on icon at bounding box center [288, 146] width 8 height 10
click at [247, 316] on div "Test Endpoints" at bounding box center [288, 310] width 237 height 32
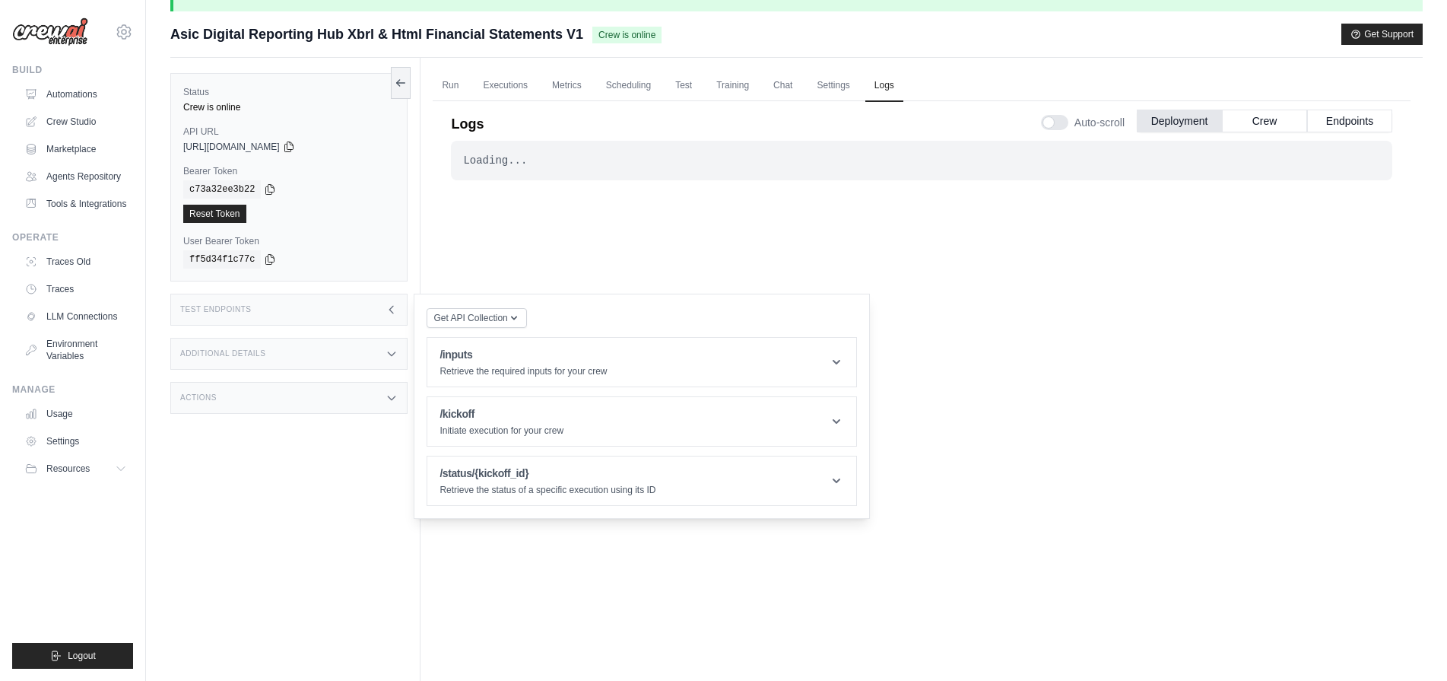
click at [247, 316] on div "Test Endpoints" at bounding box center [288, 310] width 237 height 32
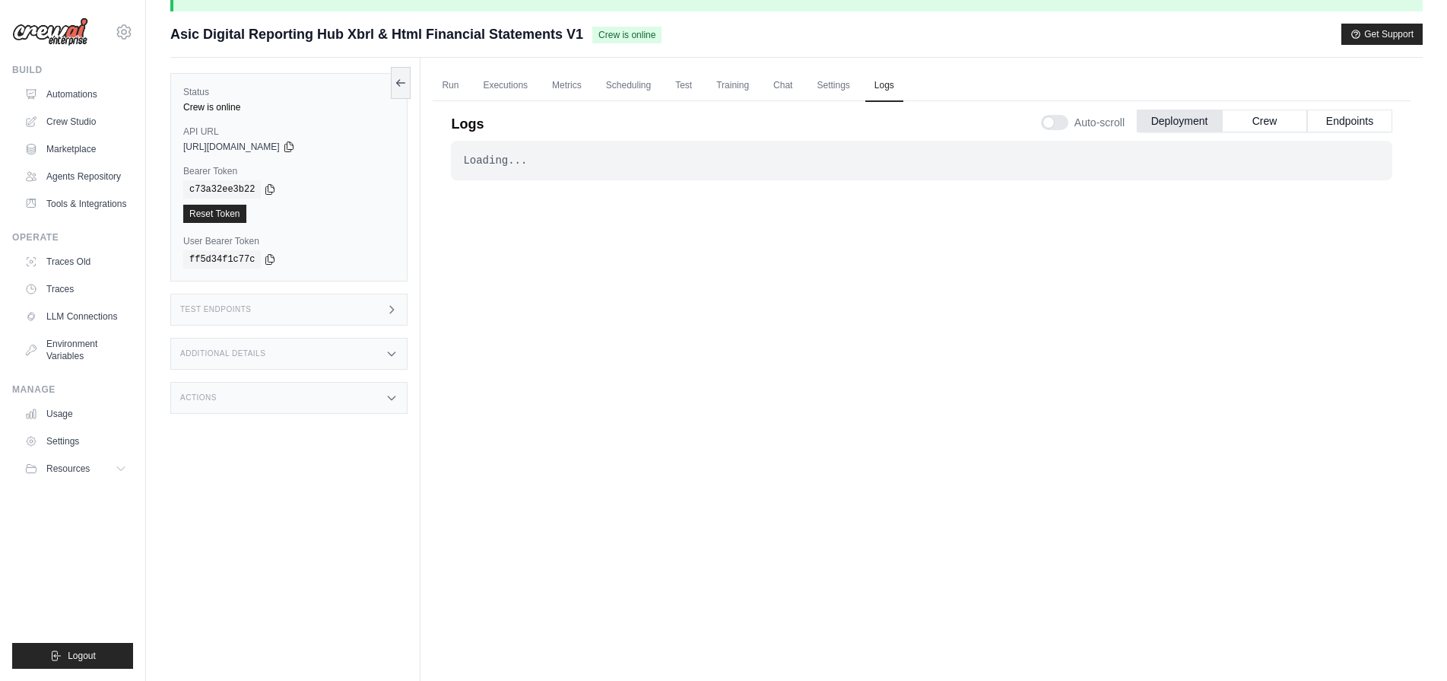
click at [255, 350] on h3 "Additional Details" at bounding box center [222, 353] width 85 height 9
click at [75, 153] on link "Marketplace" at bounding box center [77, 149] width 115 height 24
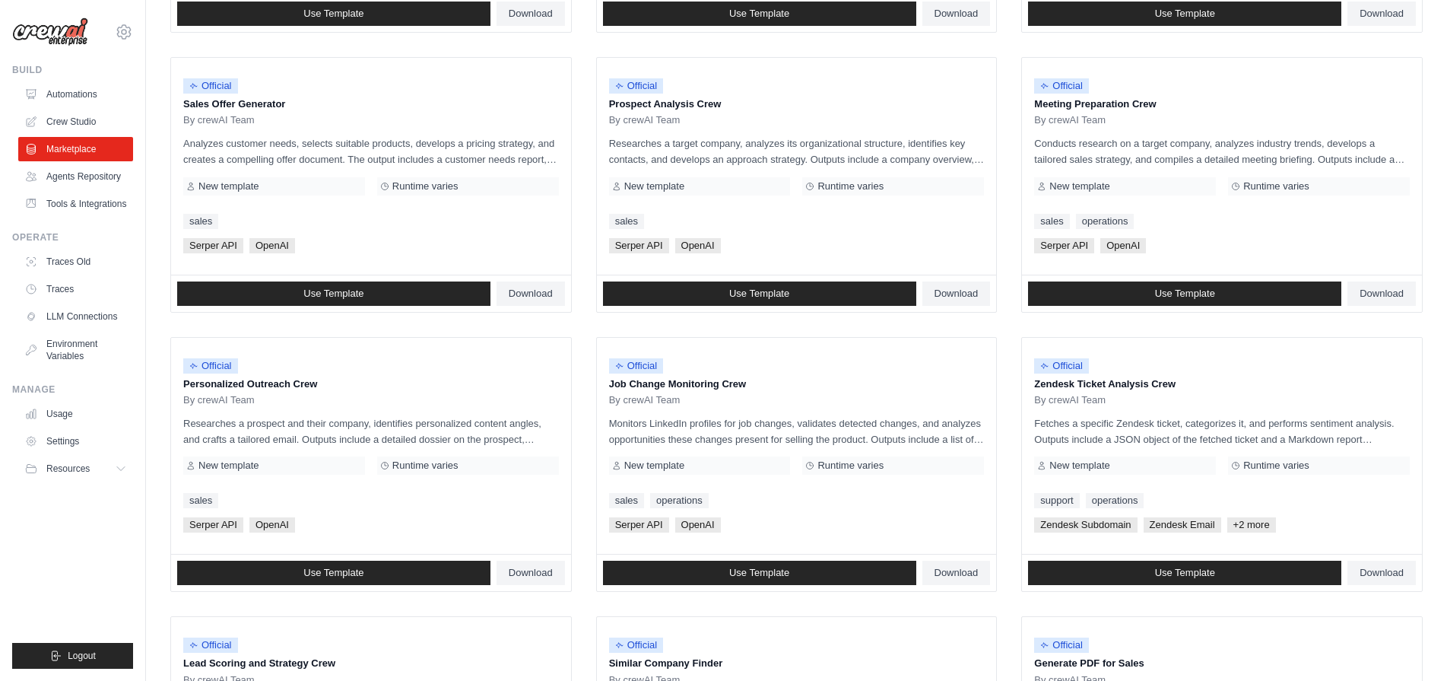
scroll to position [450, 0]
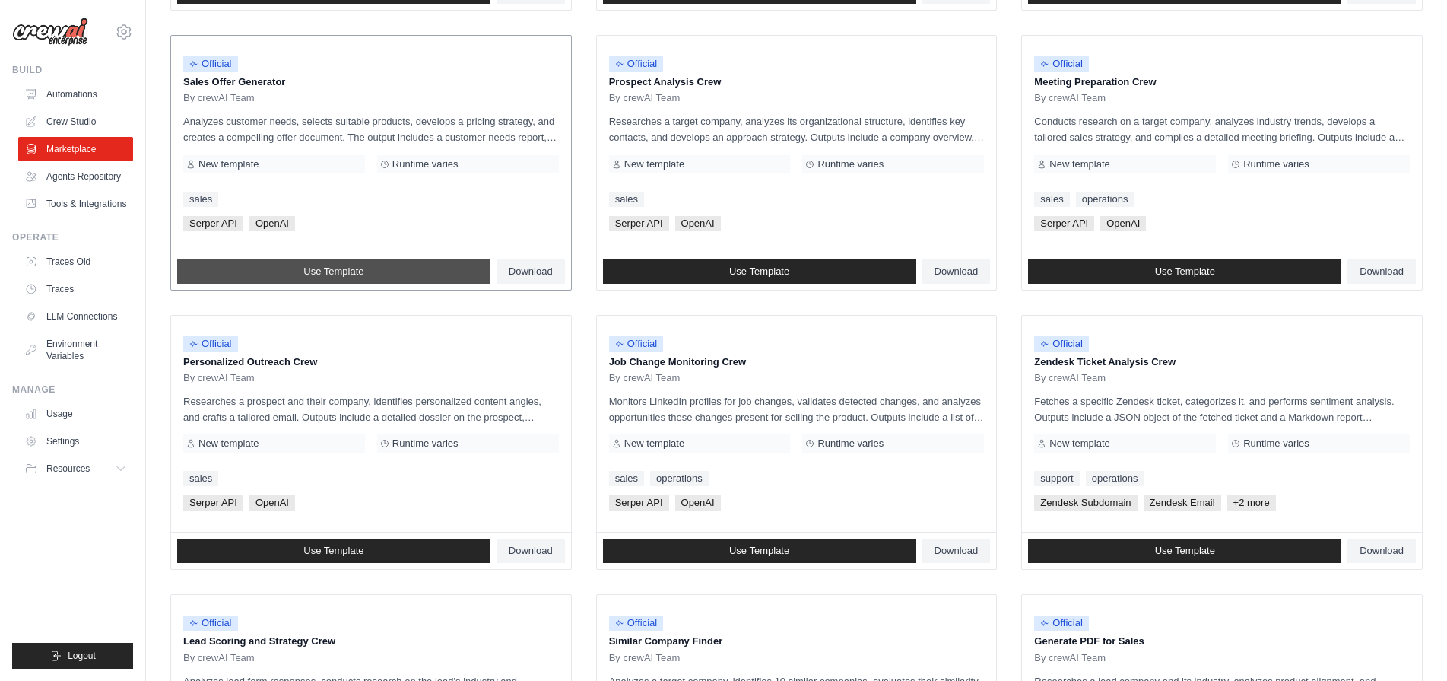
click at [362, 272] on span "Use Template" at bounding box center [333, 271] width 60 height 12
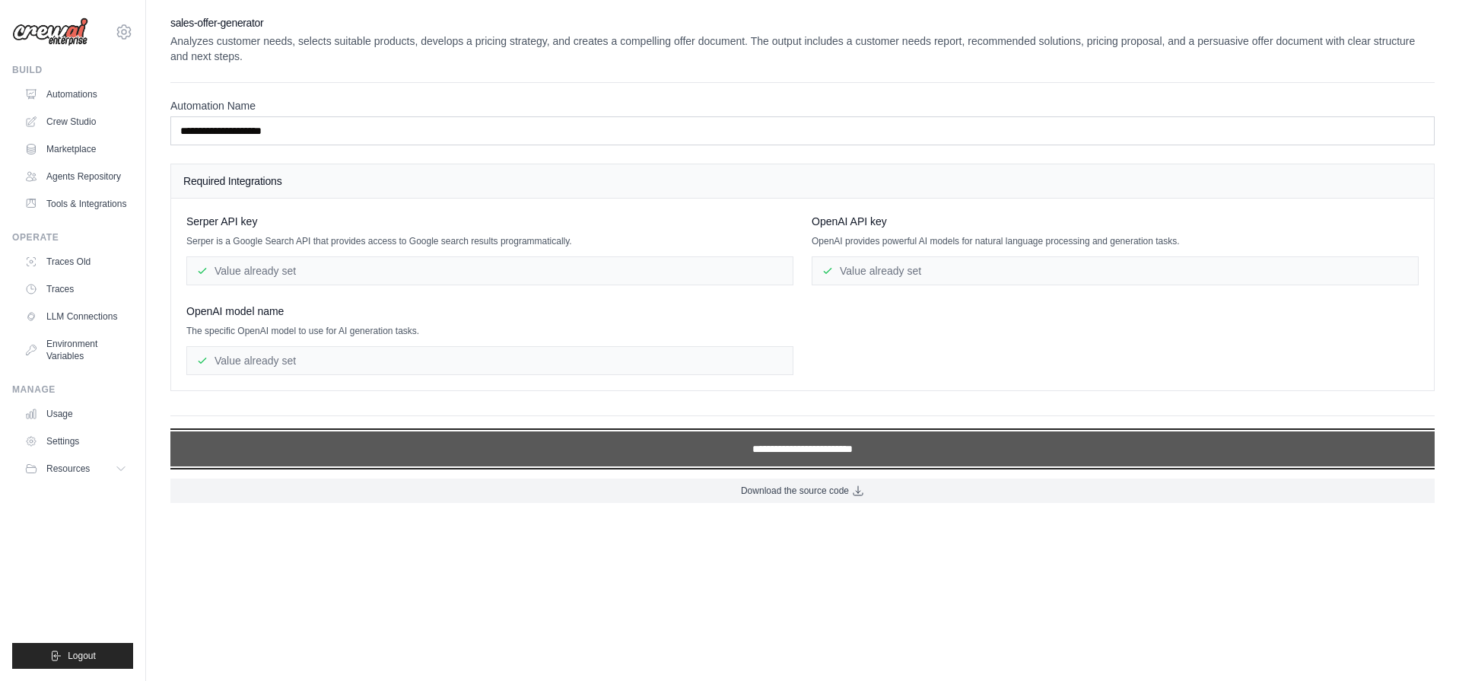
click at [678, 447] on input "**********" at bounding box center [802, 448] width 1264 height 35
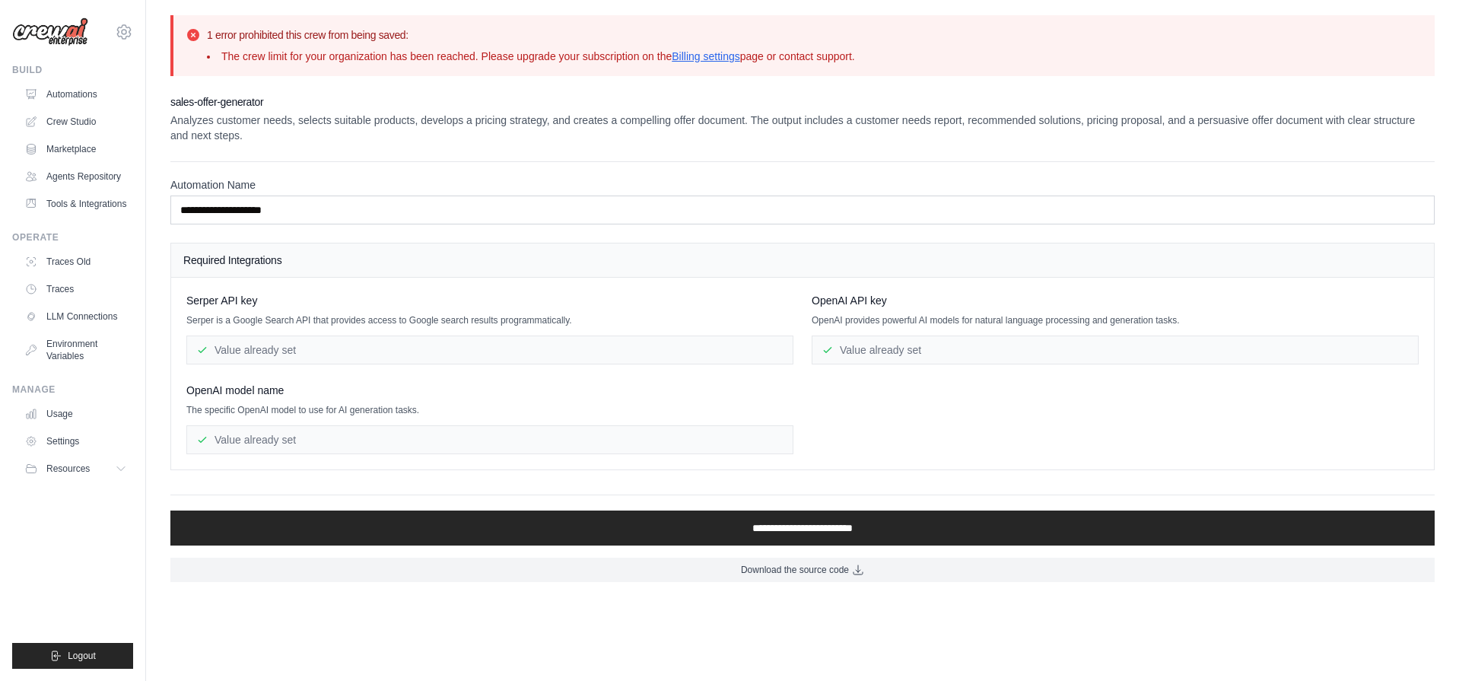
click at [372, 61] on li "The crew limit for your organization has been reached. Please upgrade your subs…" at bounding box center [531, 56] width 648 height 15
click at [373, 61] on li "The crew limit for your organization has been reached. Please upgrade your subs…" at bounding box center [531, 56] width 648 height 15
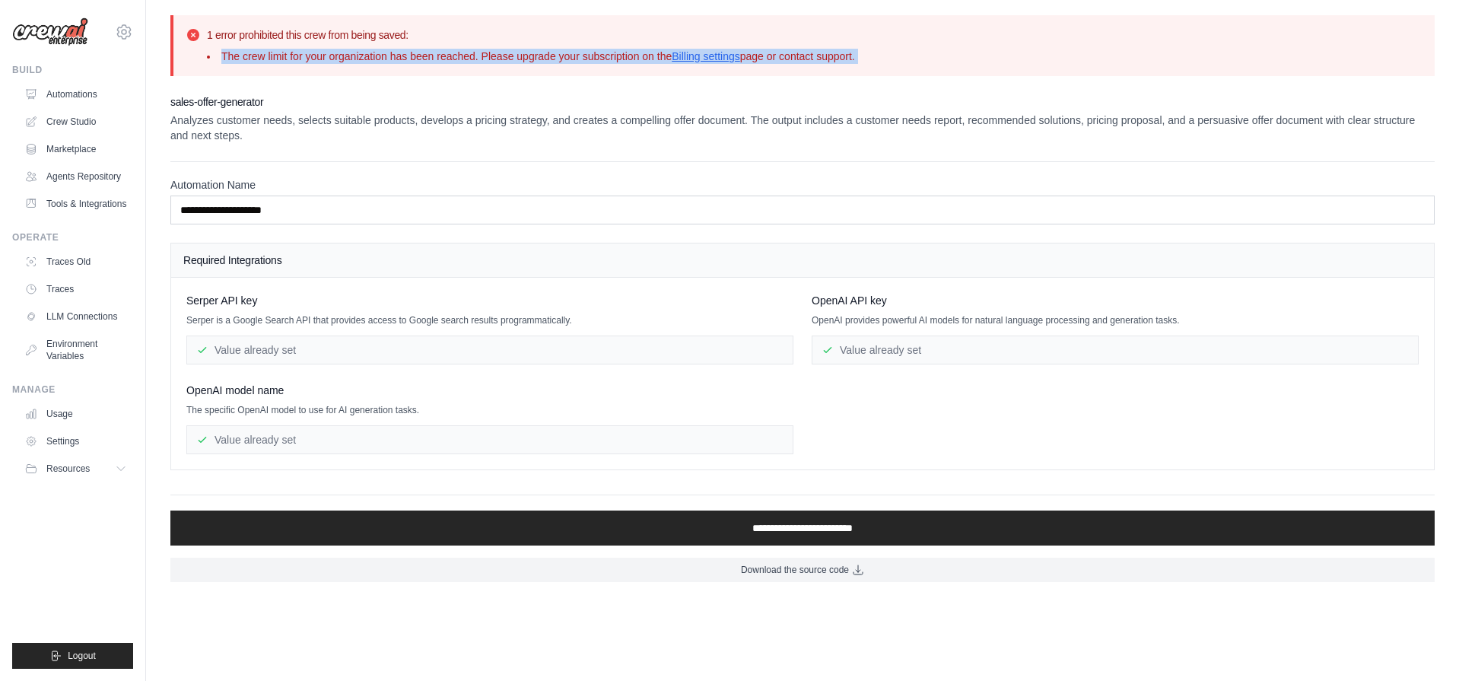
click at [385, 71] on div "1 error prohibited this crew from being saved: The crew limit for your organiza…" at bounding box center [802, 45] width 1264 height 61
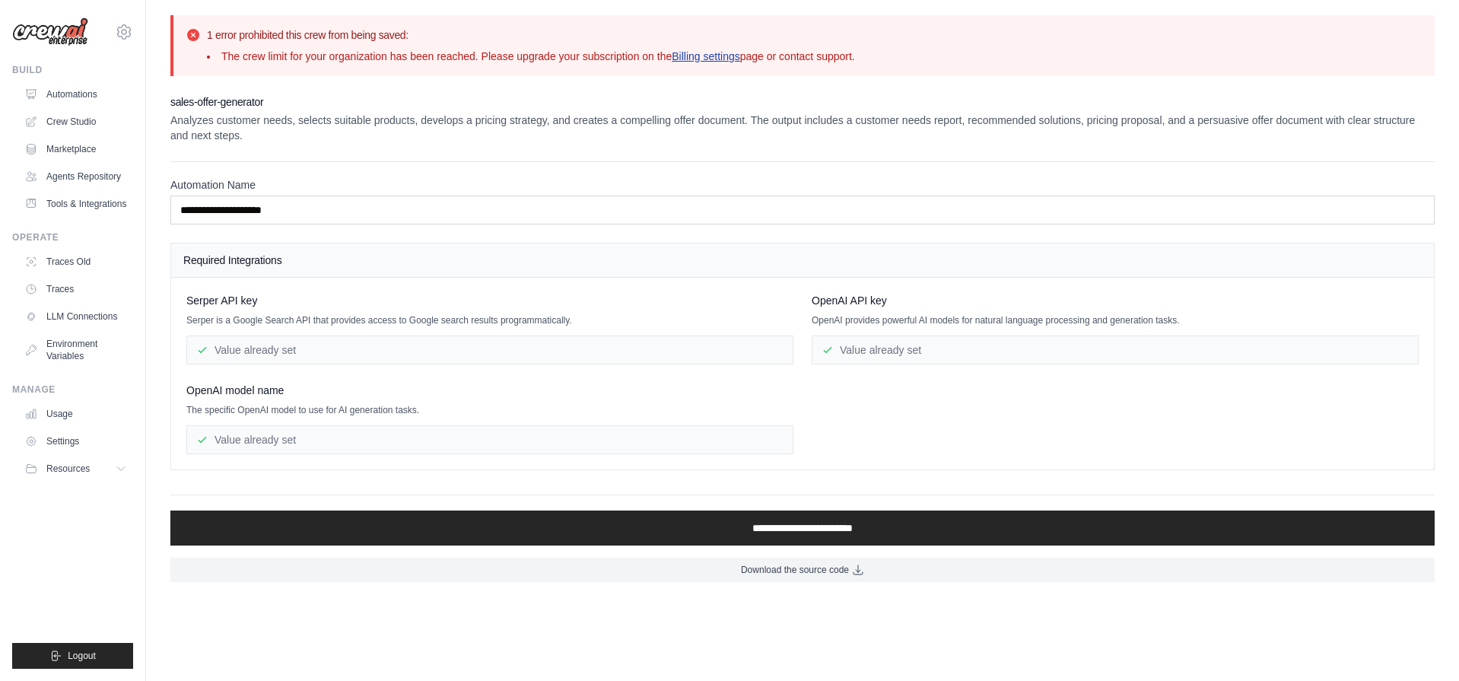
click at [693, 60] on link "Billing settings" at bounding box center [706, 56] width 68 height 12
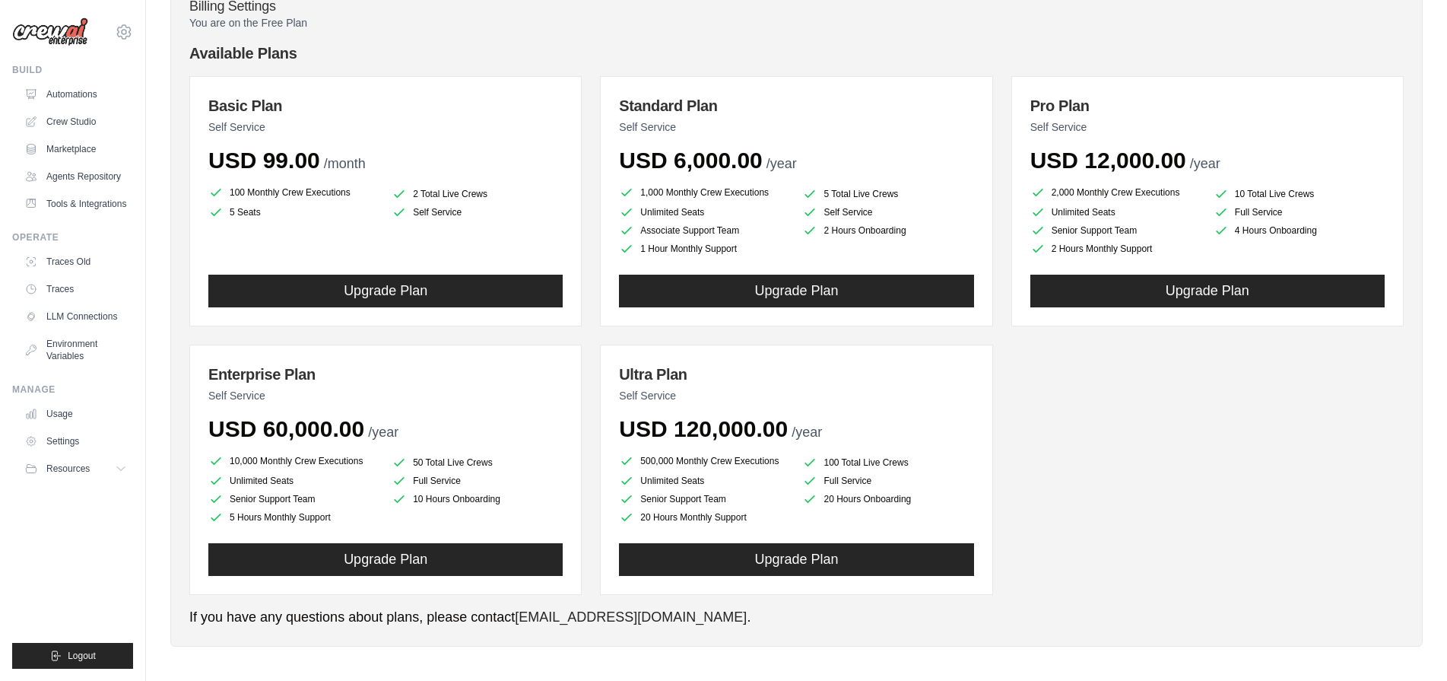
scroll to position [140, 0]
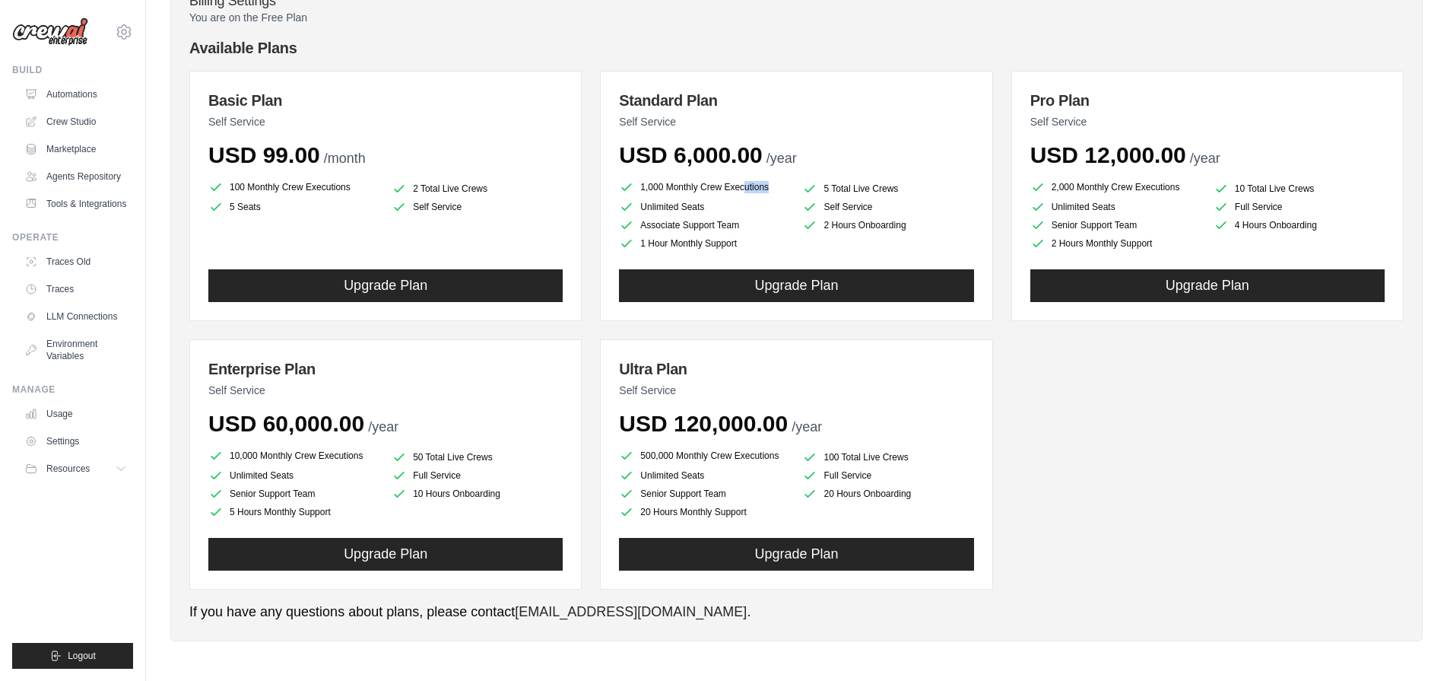
drag, startPoint x: 636, startPoint y: 188, endPoint x: 898, endPoint y: 190, distance: 262.4
click at [898, 190] on ul "1,000 Monthly Crew Executions 5 Total Live Crews Unlimited Seats Self Service A…" at bounding box center [796, 214] width 354 height 73
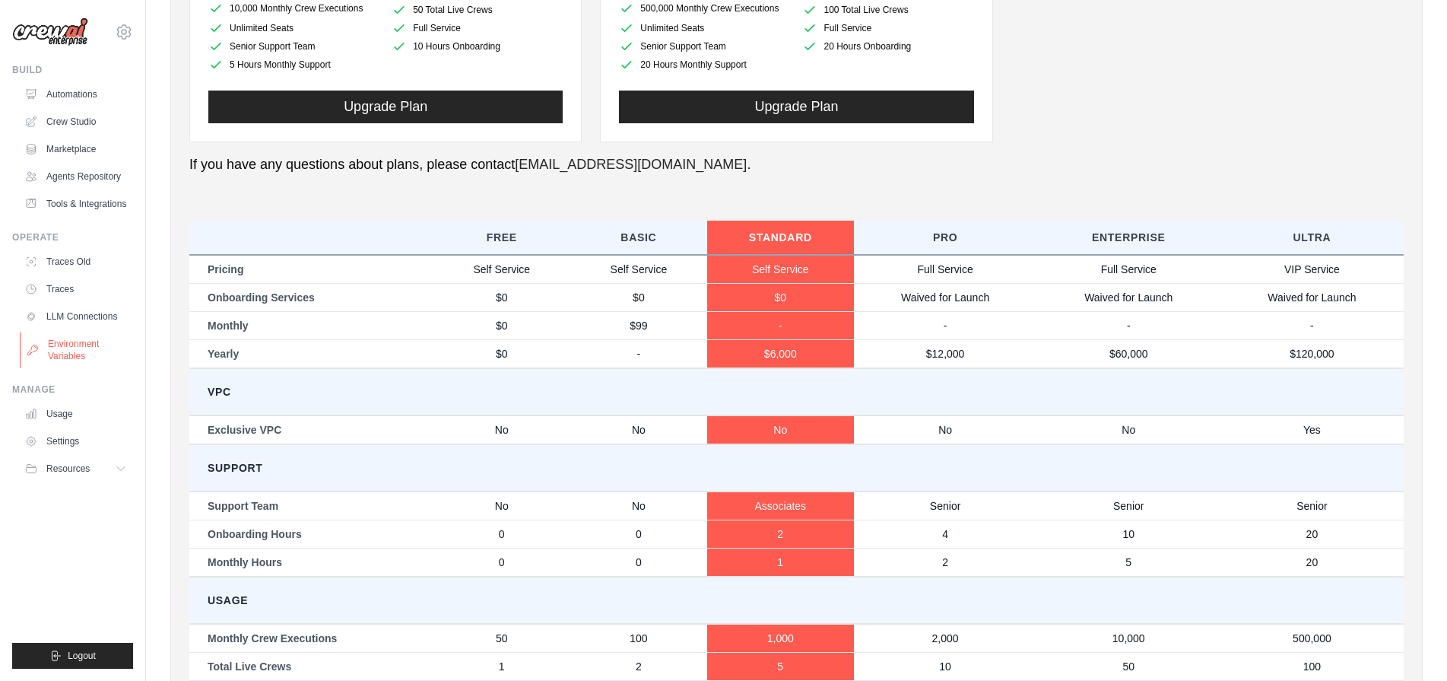
scroll to position [582, 0]
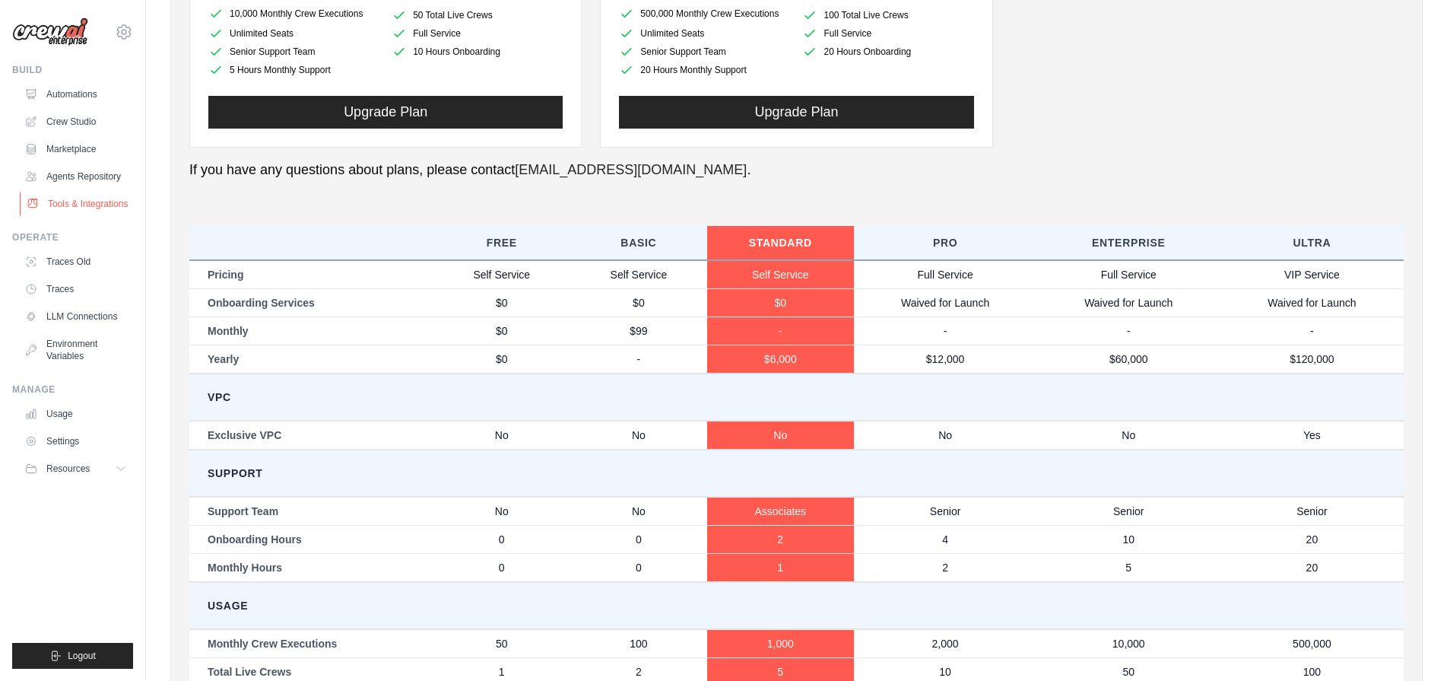
click at [78, 203] on link "Tools & Integrations" at bounding box center [77, 204] width 115 height 24
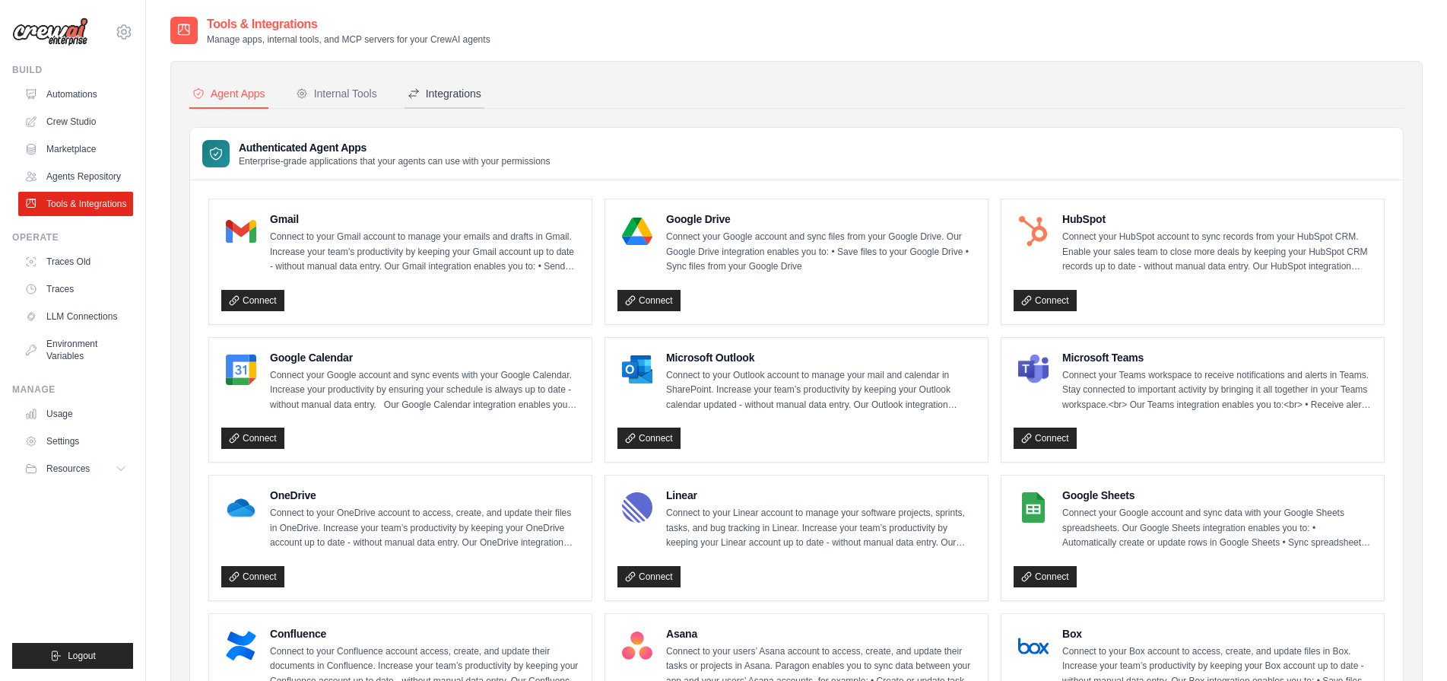
click at [456, 97] on div "Integrations" at bounding box center [445, 93] width 74 height 15
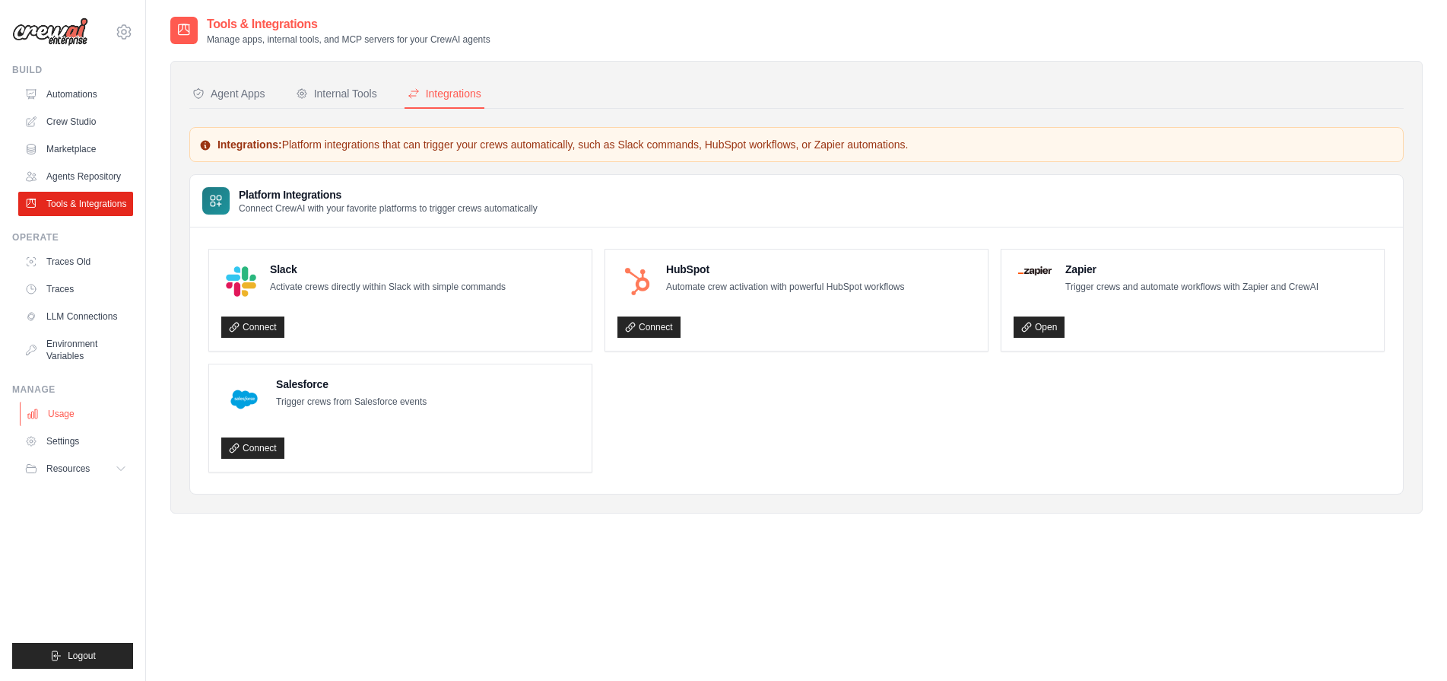
click at [59, 405] on link "Usage" at bounding box center [77, 414] width 115 height 24
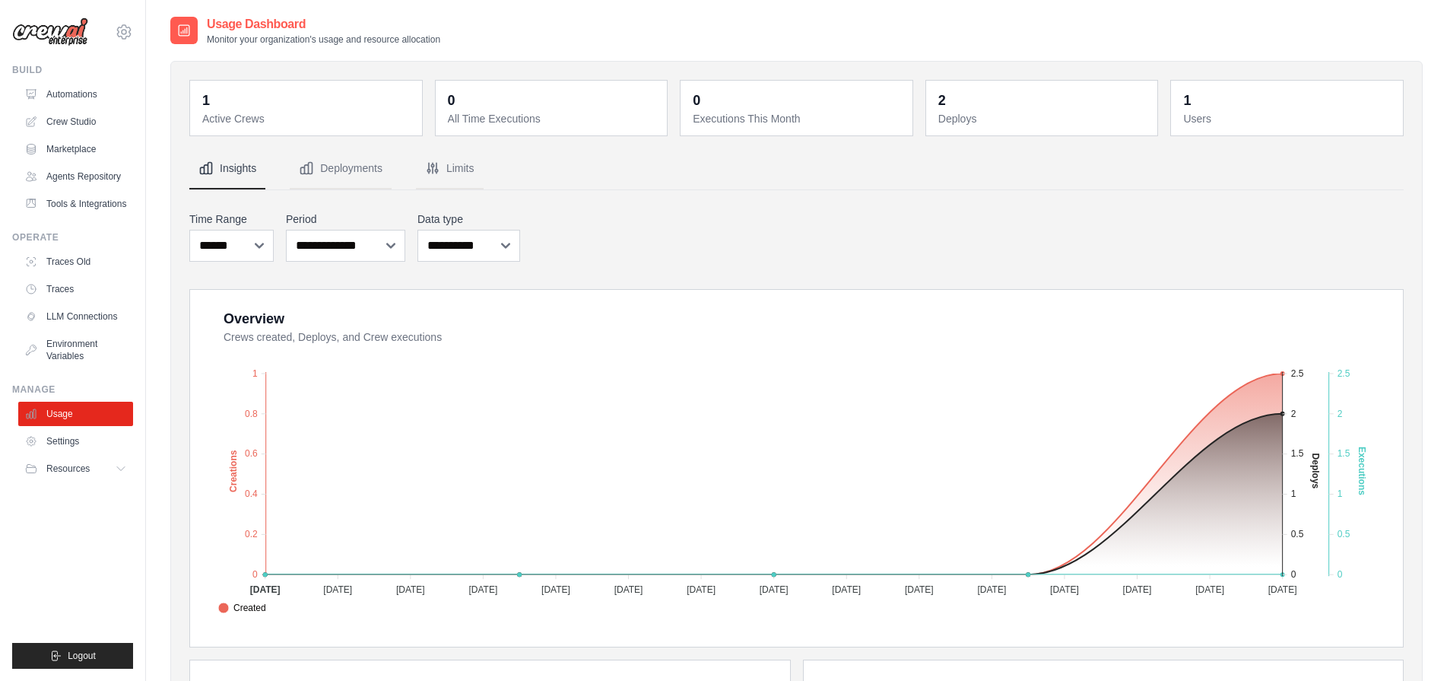
click at [236, 116] on dt "Active Crews" at bounding box center [307, 118] width 211 height 15
click at [1000, 122] on dt "Deploys" at bounding box center [1043, 118] width 211 height 15
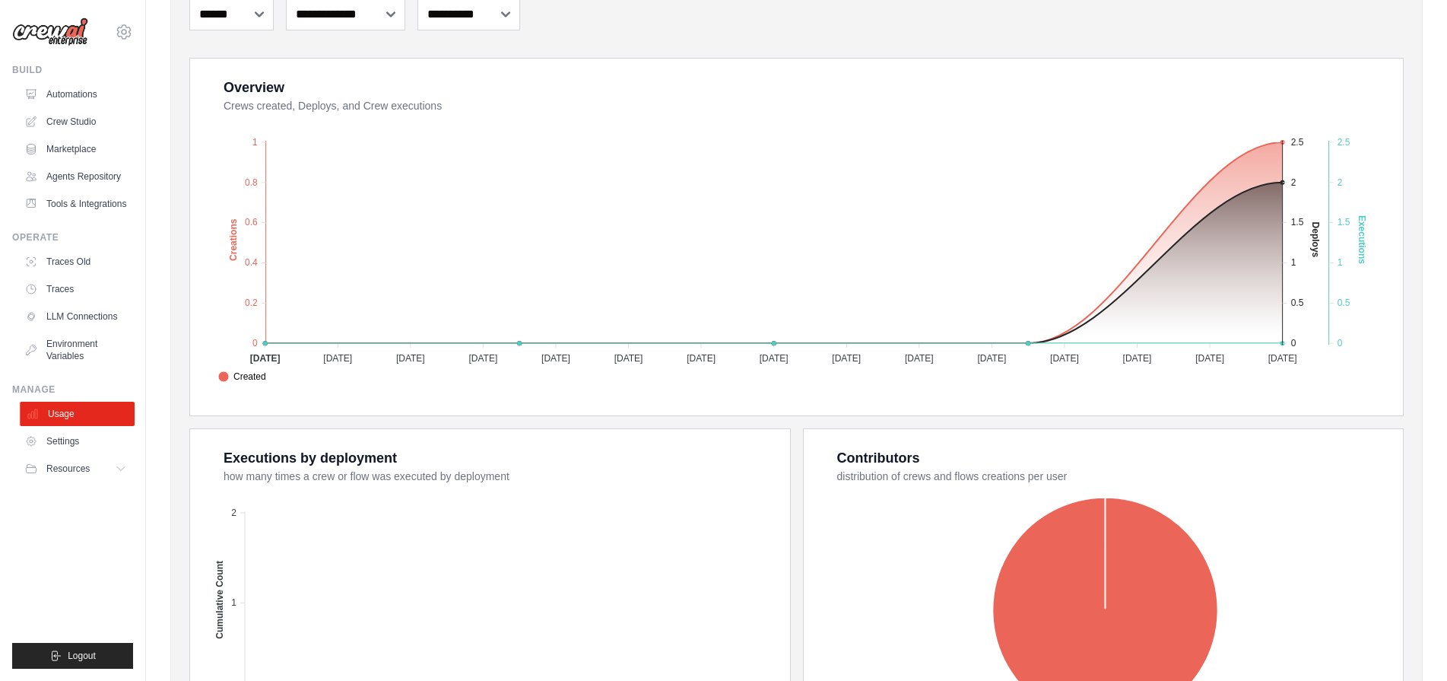
scroll to position [422, 0]
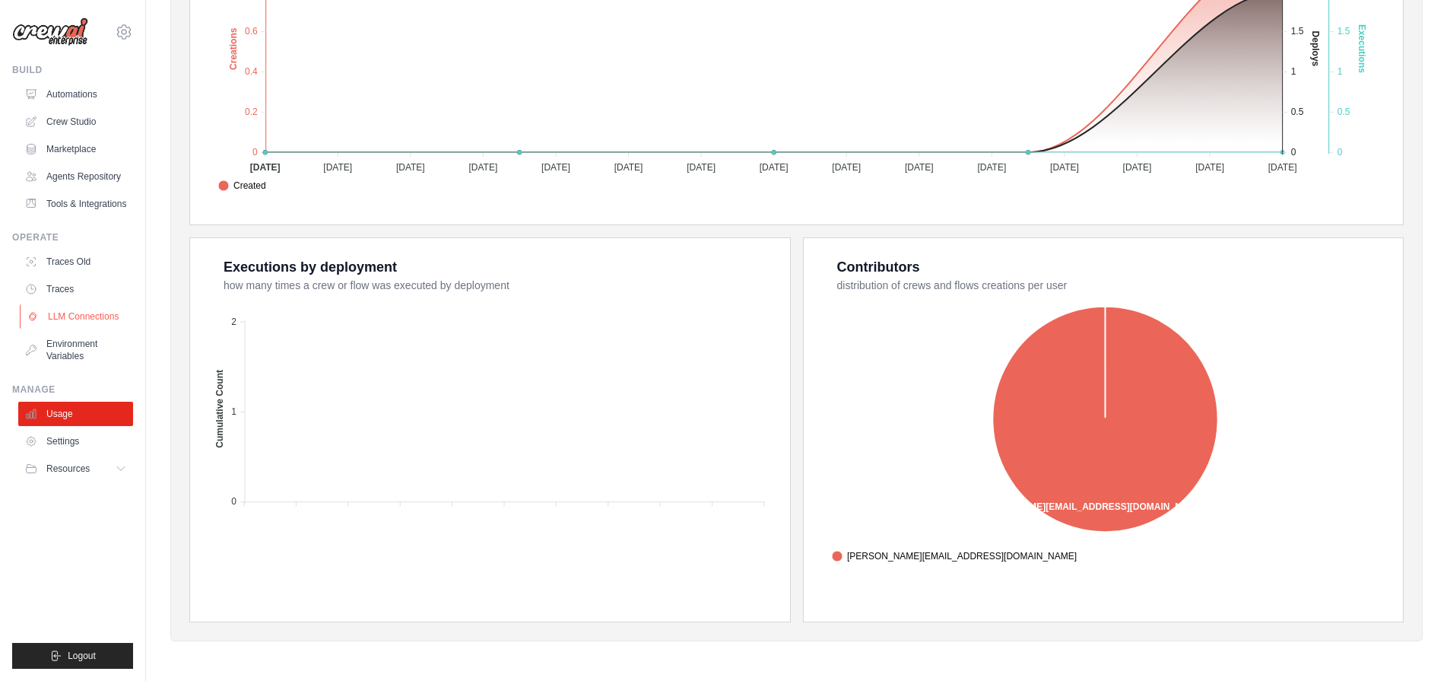
click at [94, 321] on link "LLM Connections" at bounding box center [77, 316] width 115 height 24
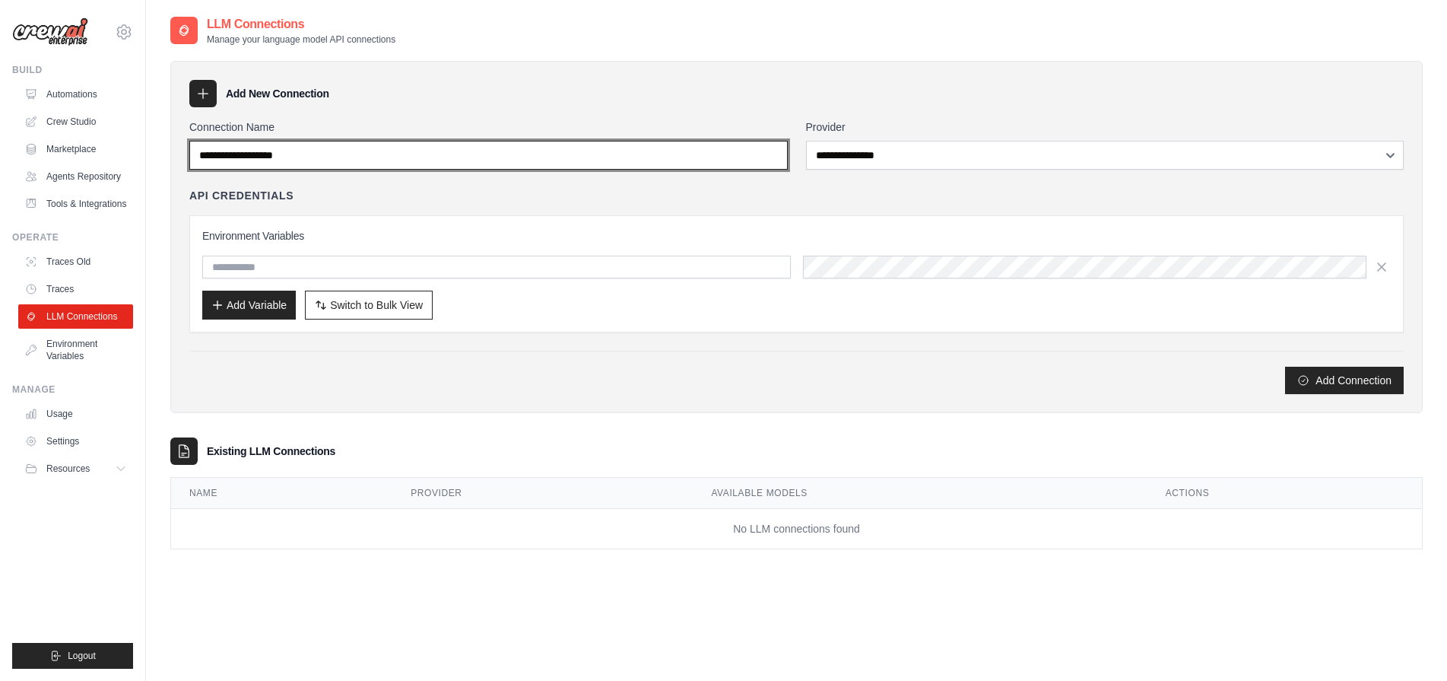
click at [318, 161] on input "Connection Name" at bounding box center [488, 155] width 599 height 29
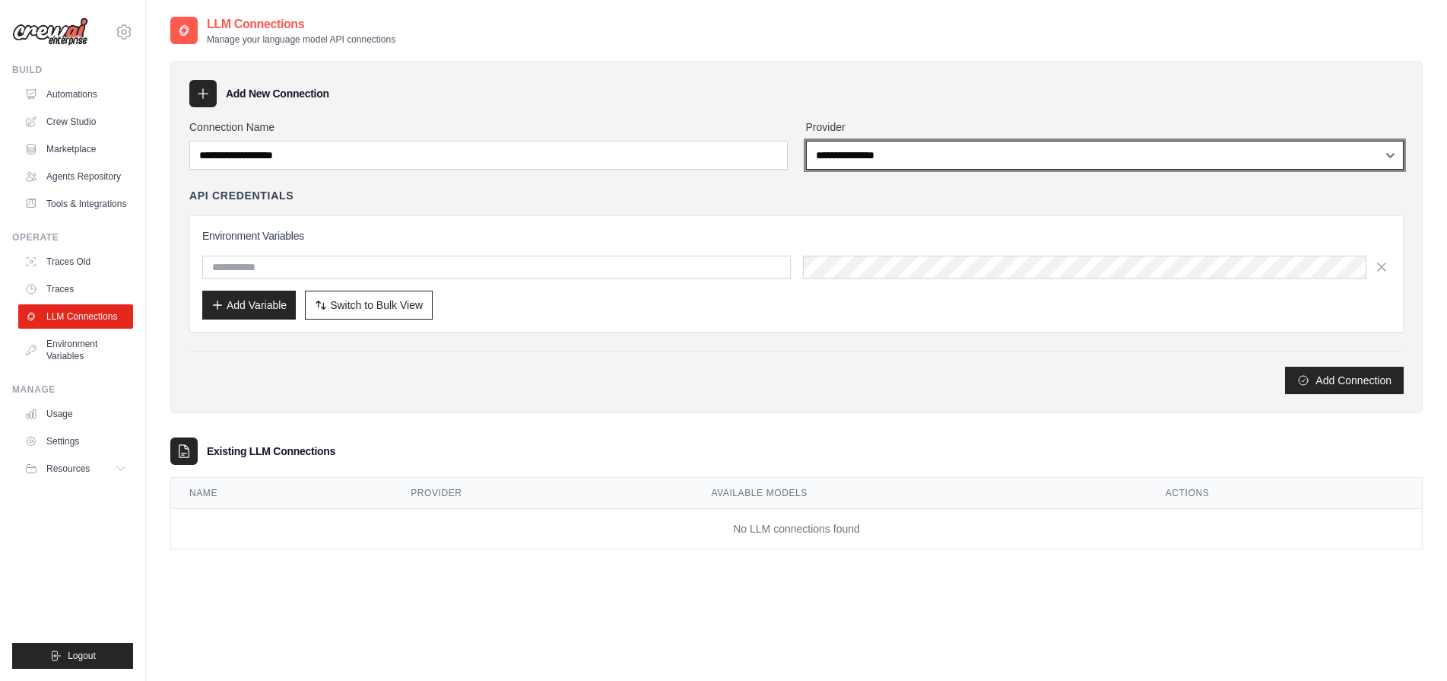
drag, startPoint x: 860, startPoint y: 152, endPoint x: 544, endPoint y: 399, distance: 401.0
click at [544, 399] on div "**********" at bounding box center [796, 237] width 1253 height 352
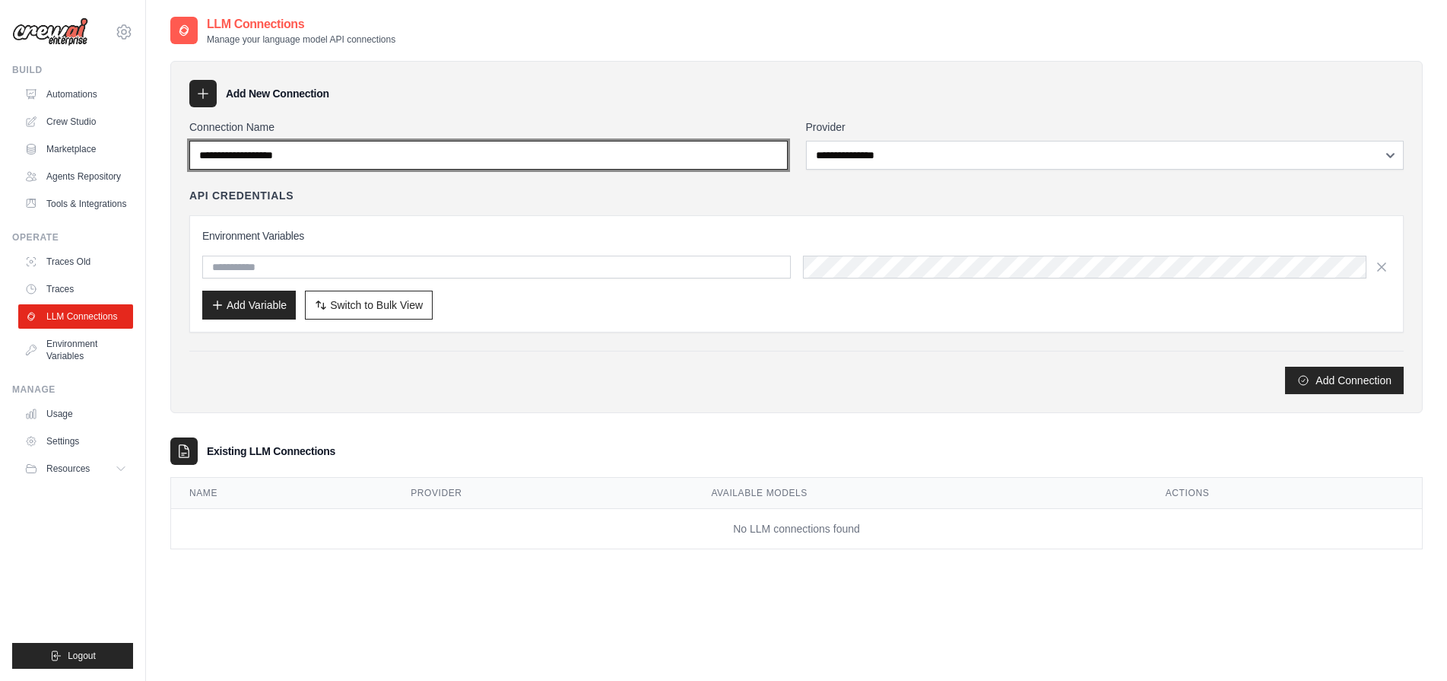
click at [295, 167] on input "Connection Name" at bounding box center [488, 155] width 599 height 29
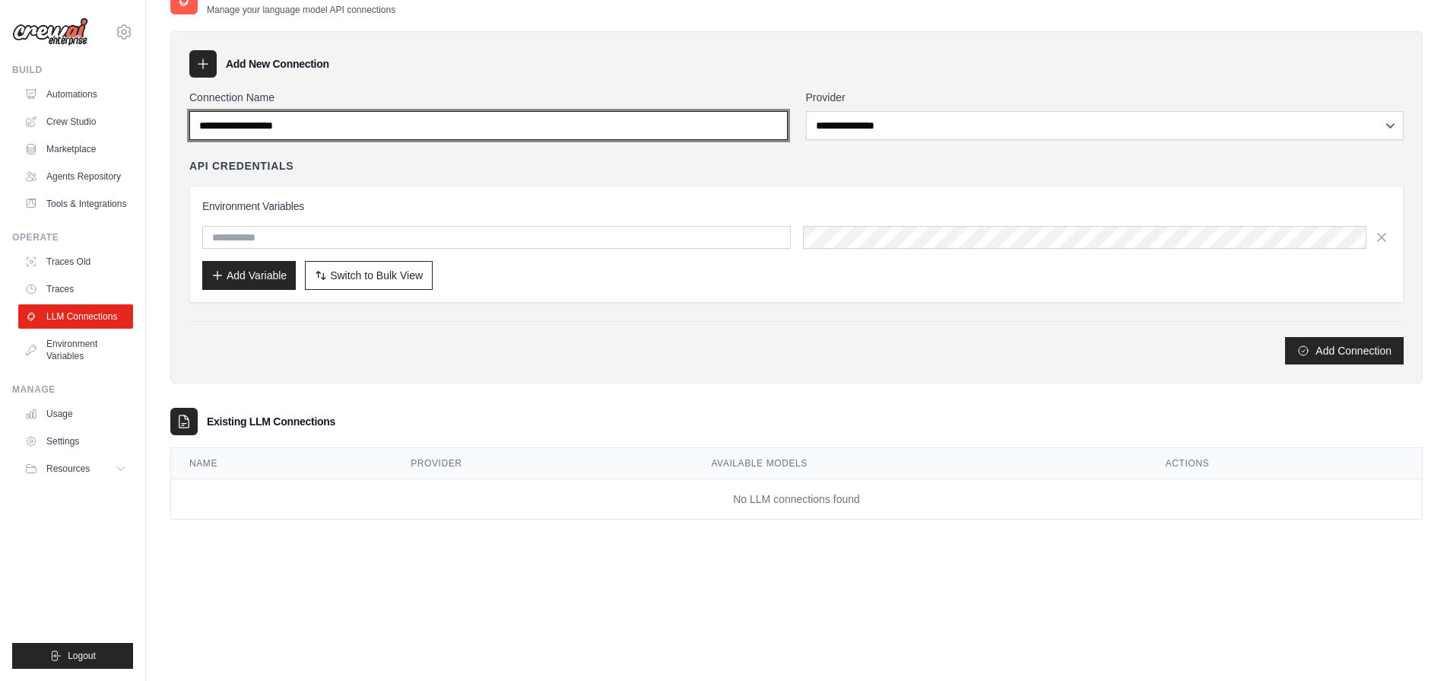
scroll to position [30, 0]
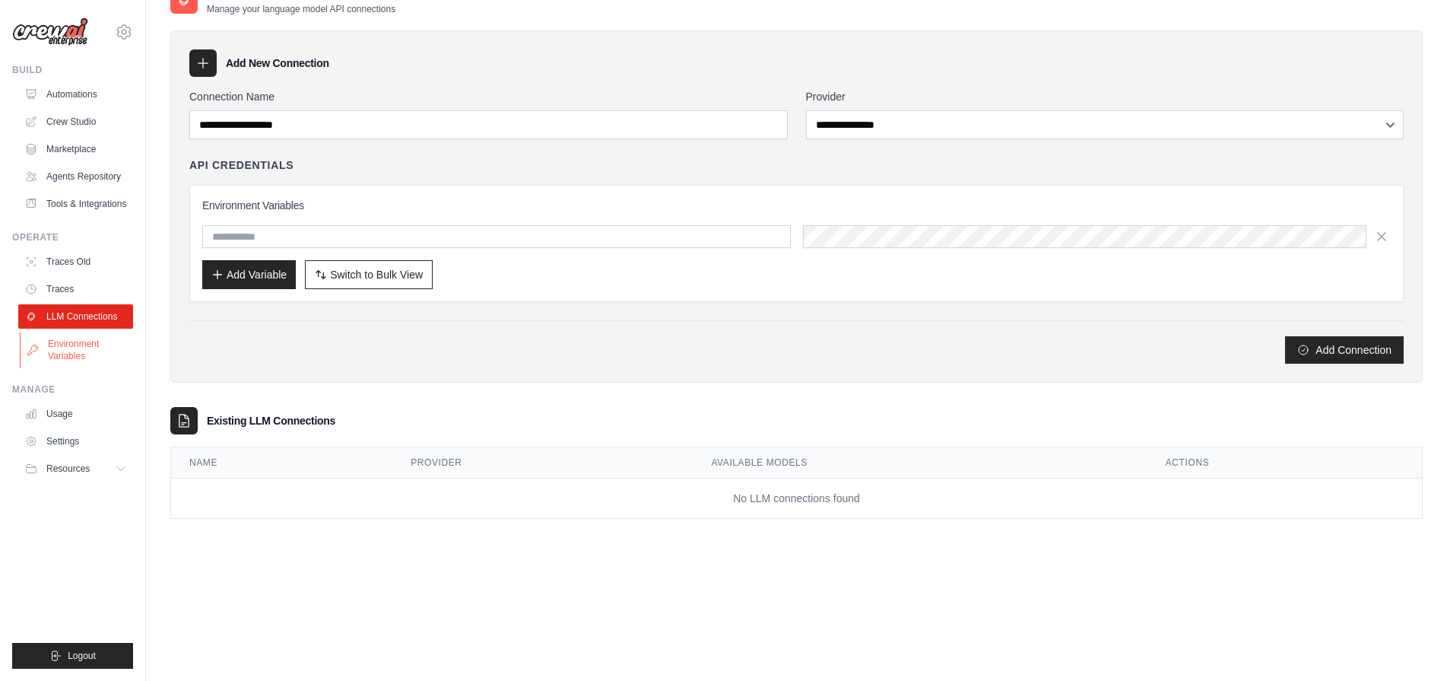
click at [28, 367] on link "Environment Variables" at bounding box center [77, 350] width 115 height 37
click at [84, 357] on link "Environment Variables" at bounding box center [77, 350] width 115 height 37
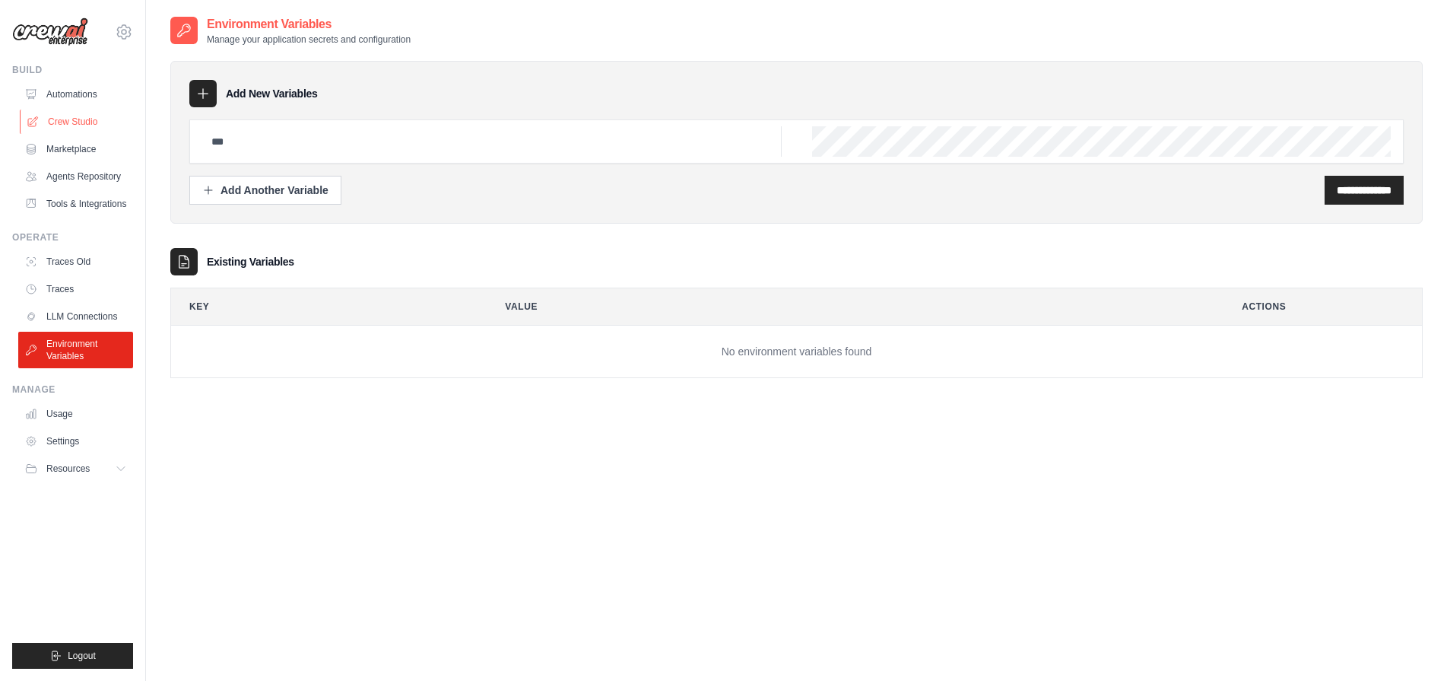
click at [68, 122] on link "Crew Studio" at bounding box center [77, 122] width 115 height 24
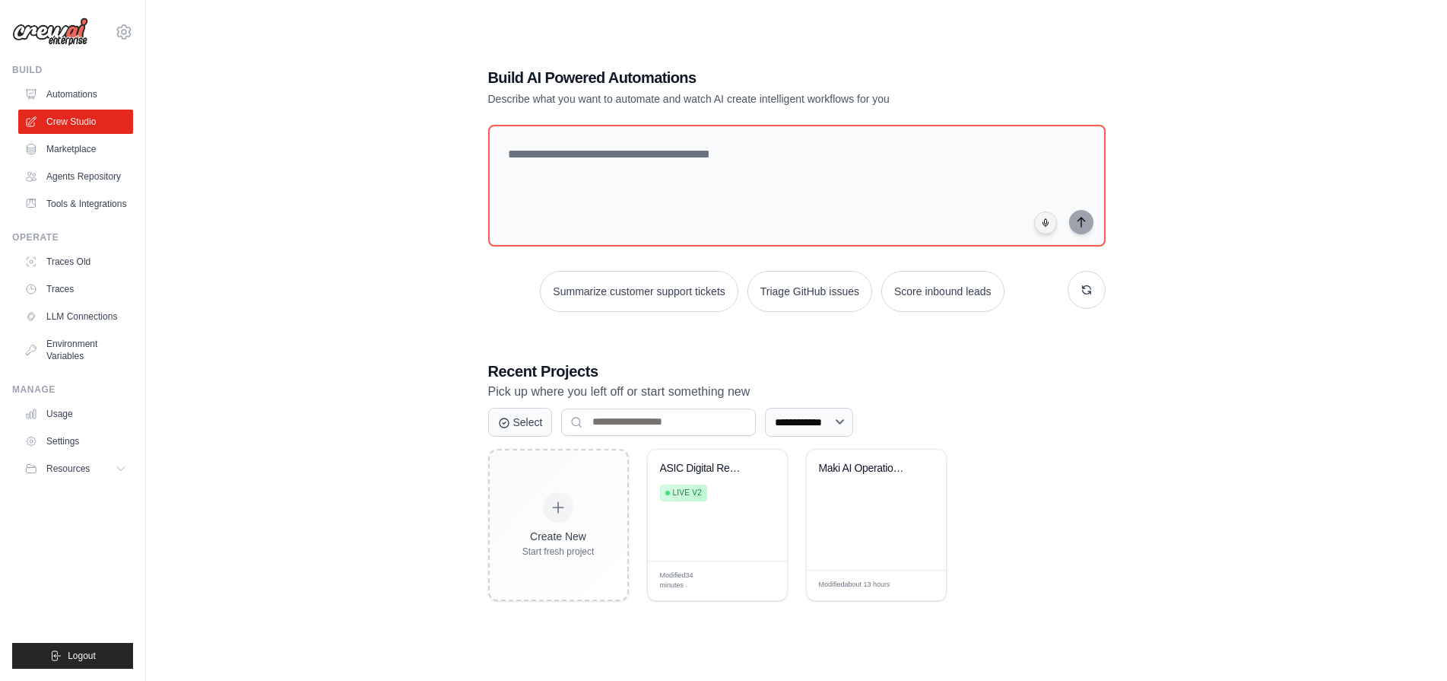
scroll to position [30, 0]
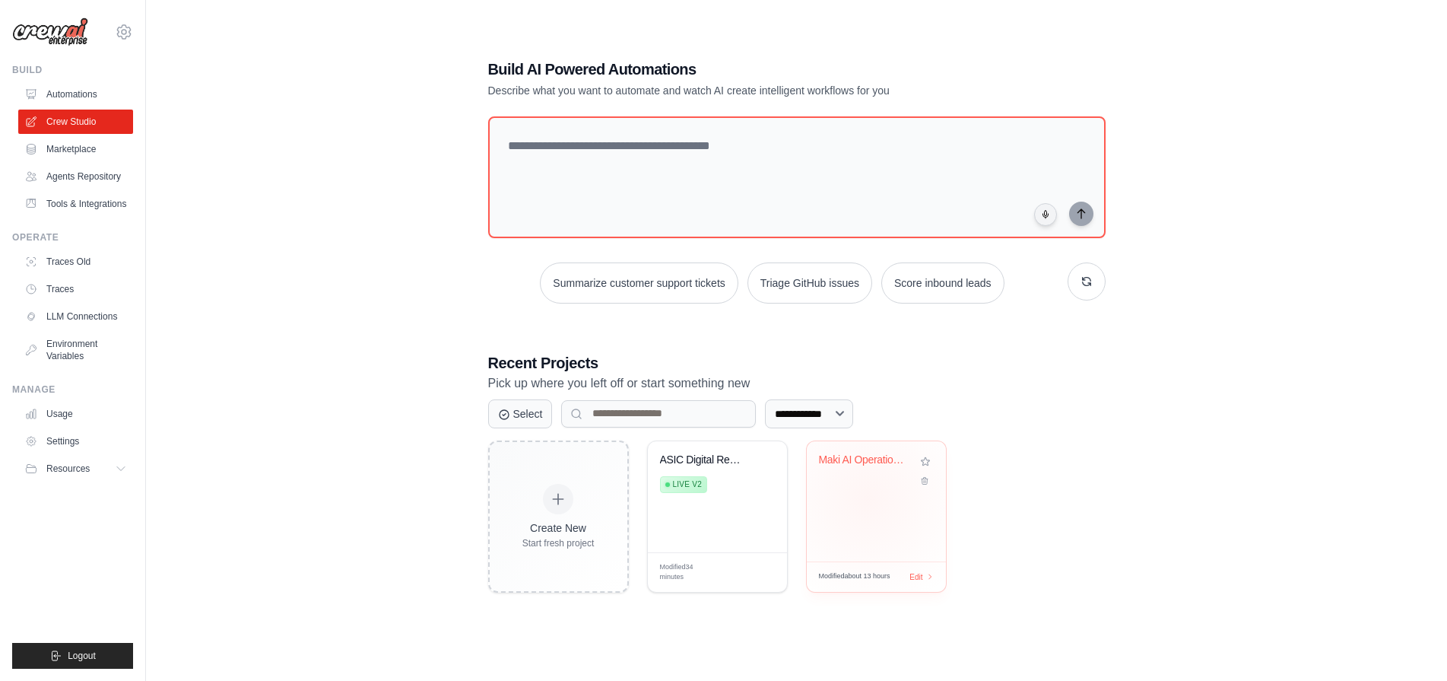
click at [851, 490] on div "Maki AI Operations Hub" at bounding box center [876, 501] width 139 height 120
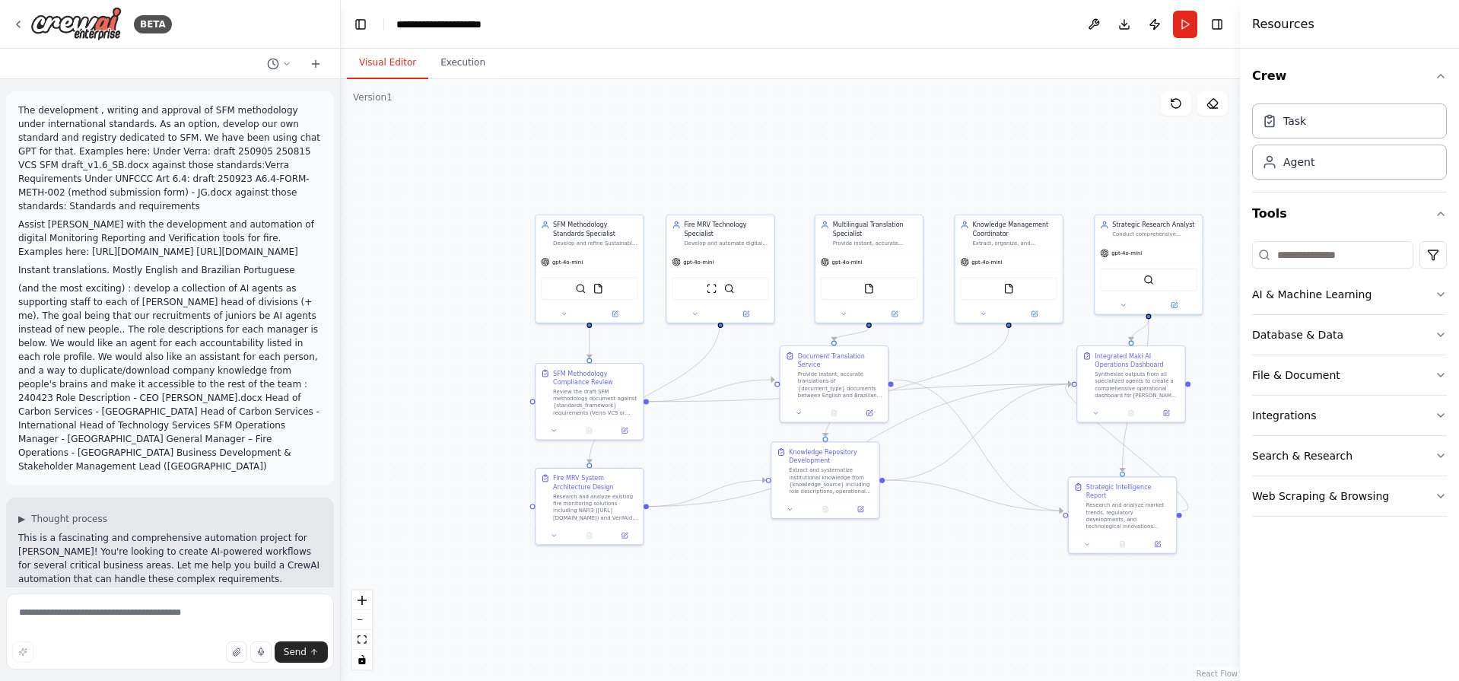
scroll to position [1882, 0]
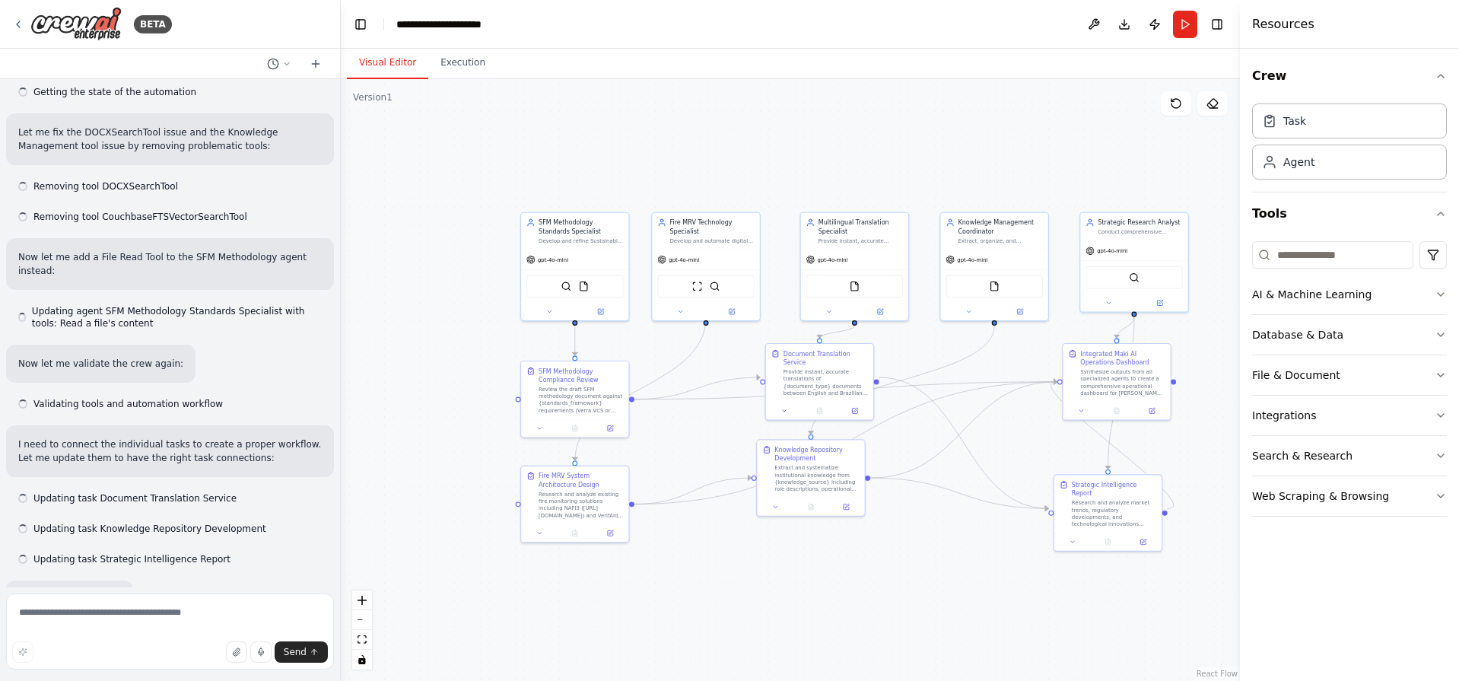
drag, startPoint x: 1032, startPoint y: 579, endPoint x: 977, endPoint y: 548, distance: 63.7
click at [977, 548] on div ".deletable-edge-delete-btn { width: 20px; height: 20px; border: 0px solid #ffff…" at bounding box center [790, 380] width 899 height 602
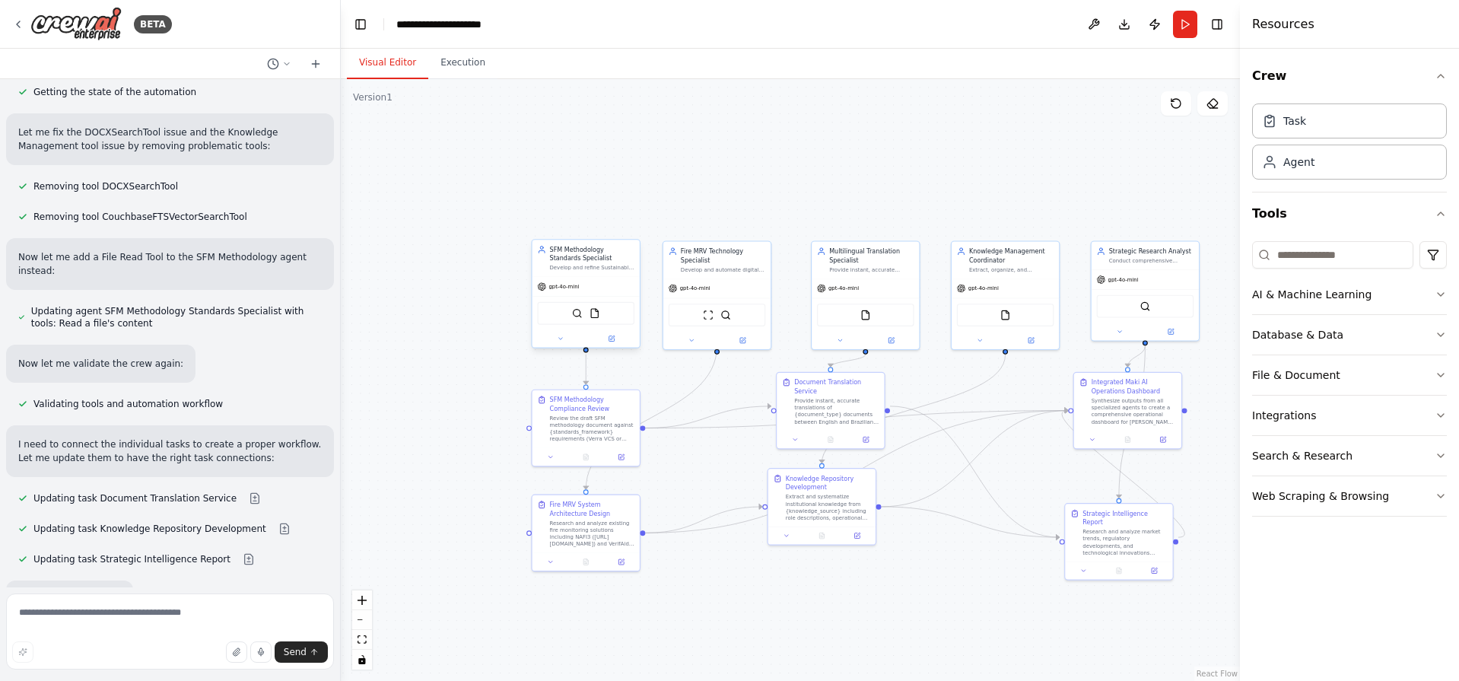
click at [573, 295] on div "gpt-4o-mini" at bounding box center [585, 286] width 107 height 19
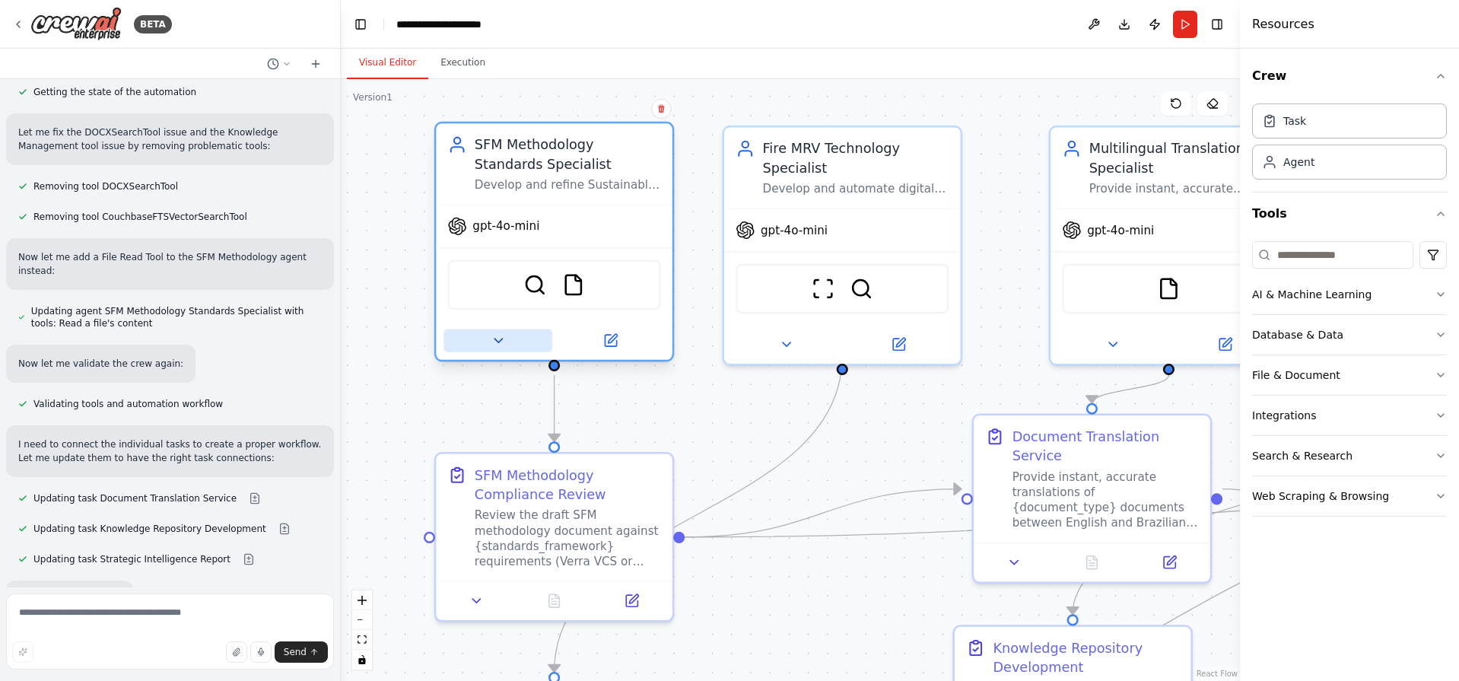
click at [525, 338] on button at bounding box center [497, 340] width 109 height 23
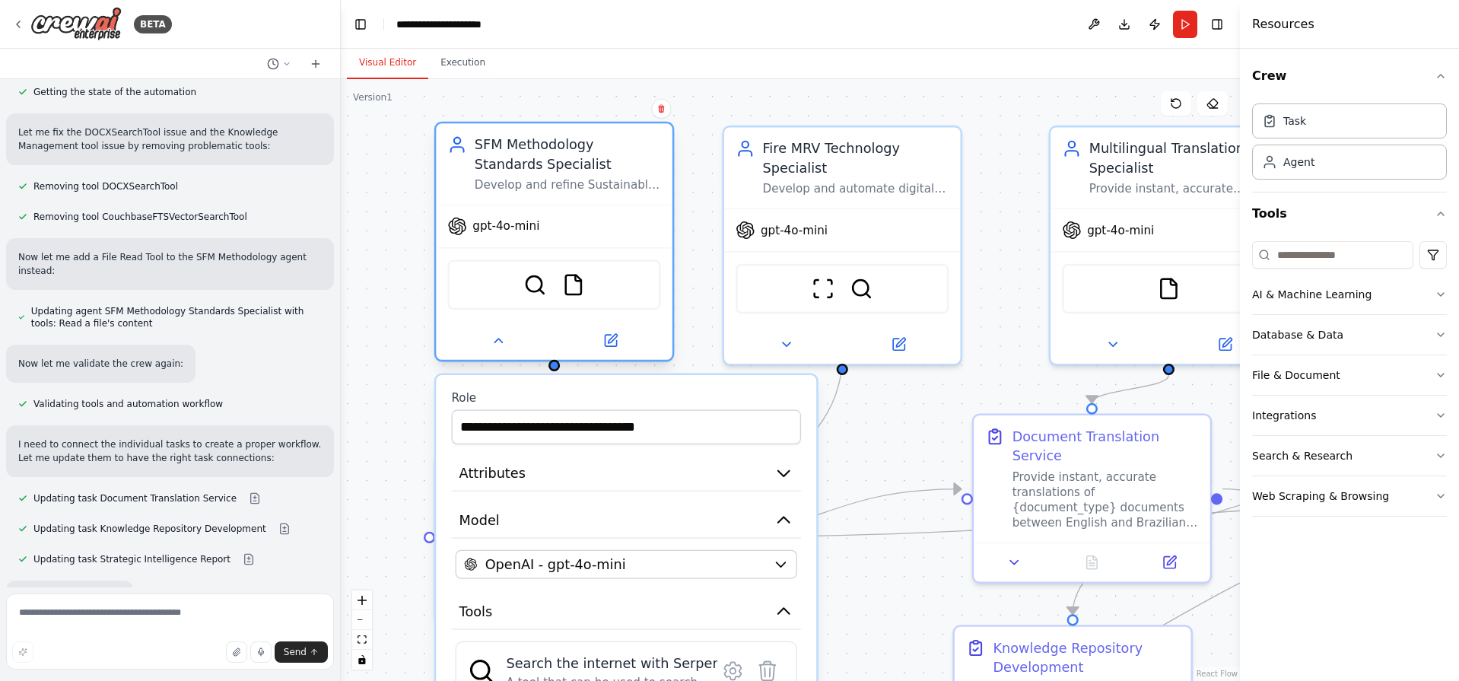
click at [513, 230] on span "gpt-4o-mini" at bounding box center [505, 225] width 67 height 15
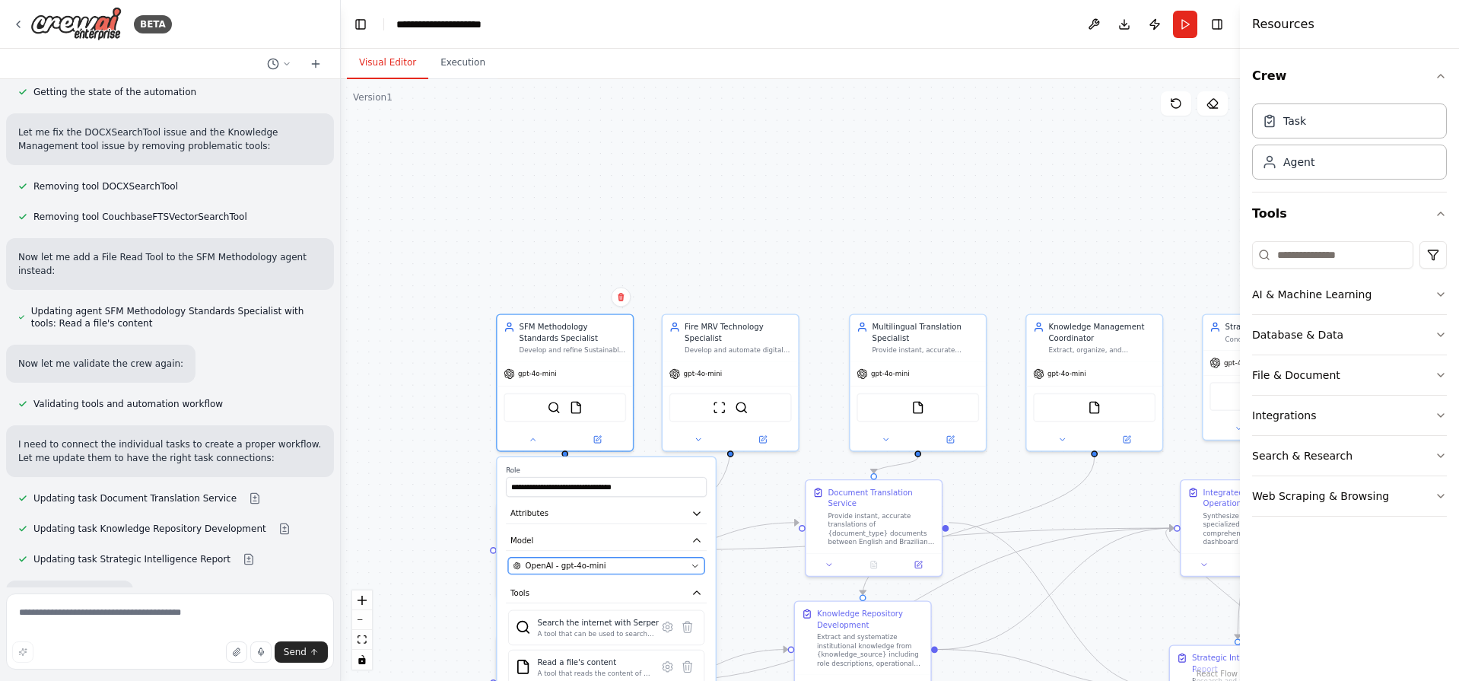
click at [598, 563] on span "OpenAI - gpt-4o-mini" at bounding box center [566, 565] width 81 height 11
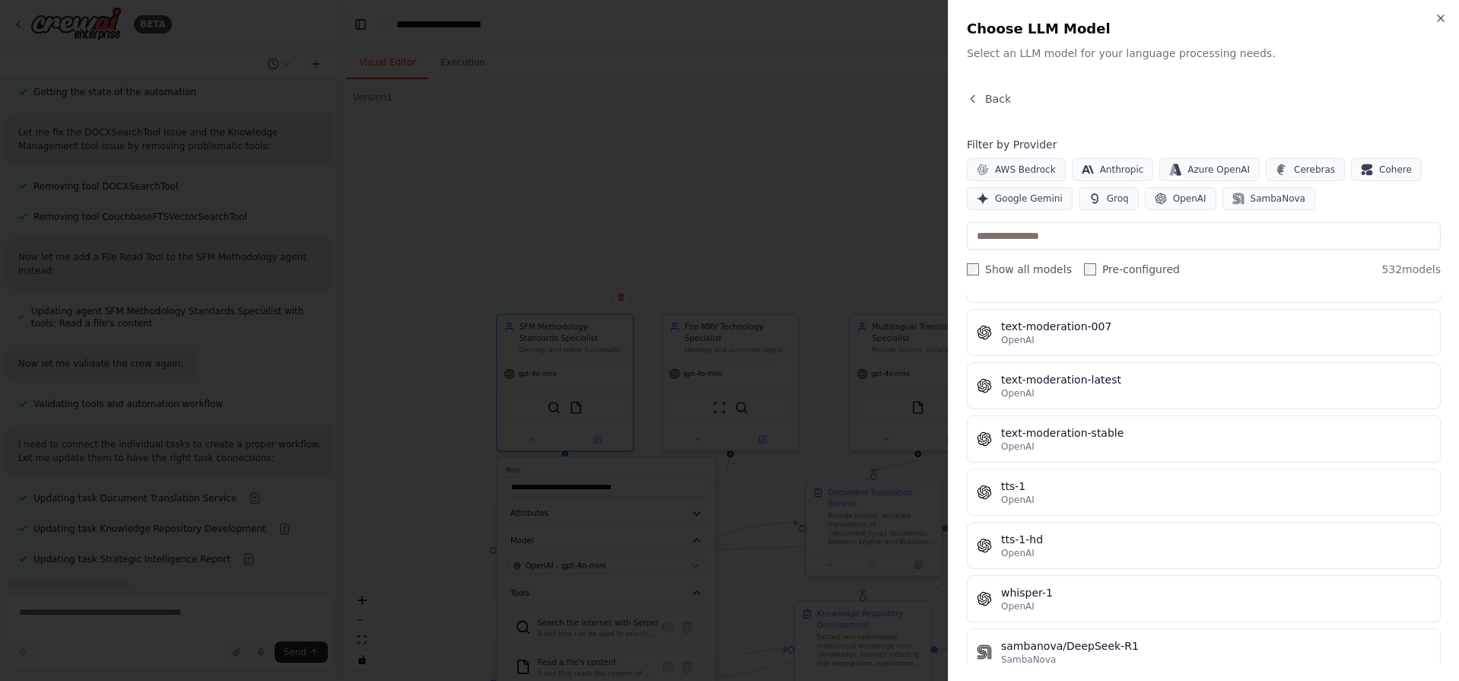
scroll to position [28058, 0]
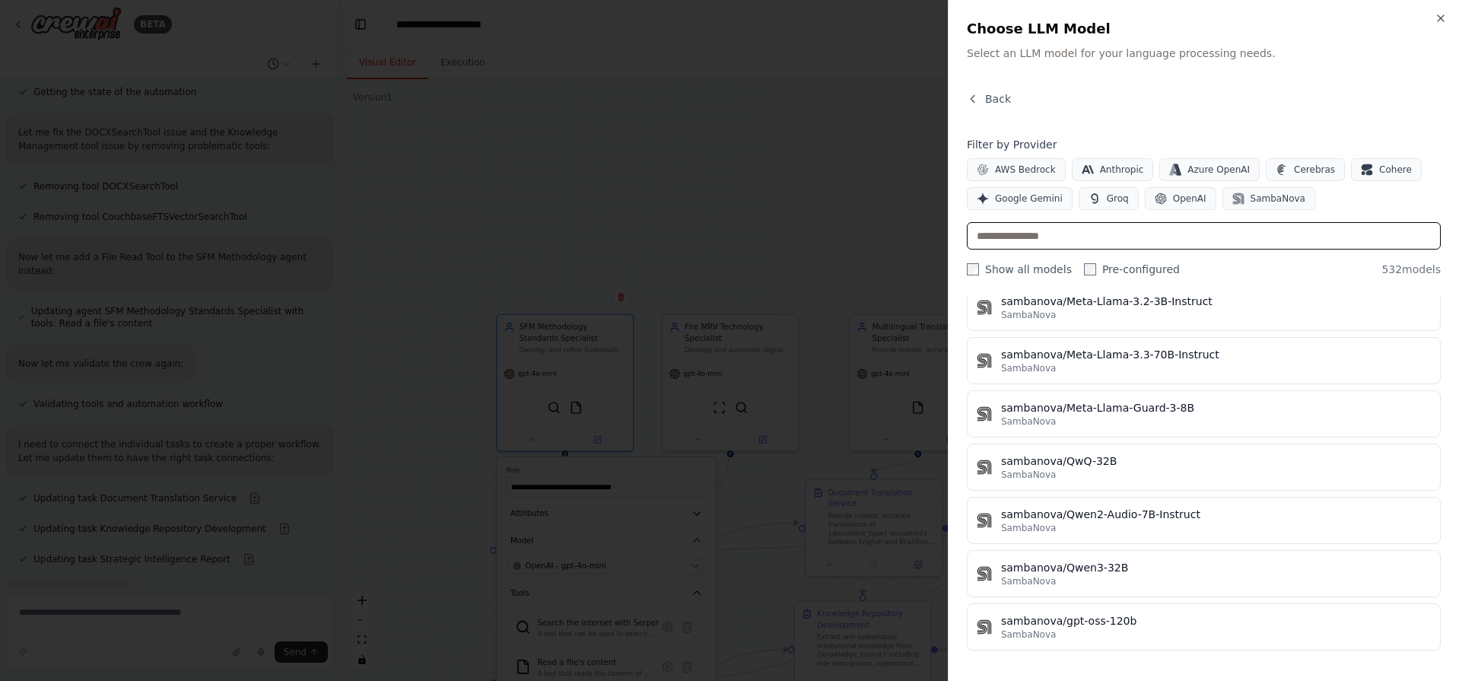
click at [1009, 234] on input "text" at bounding box center [1204, 235] width 474 height 27
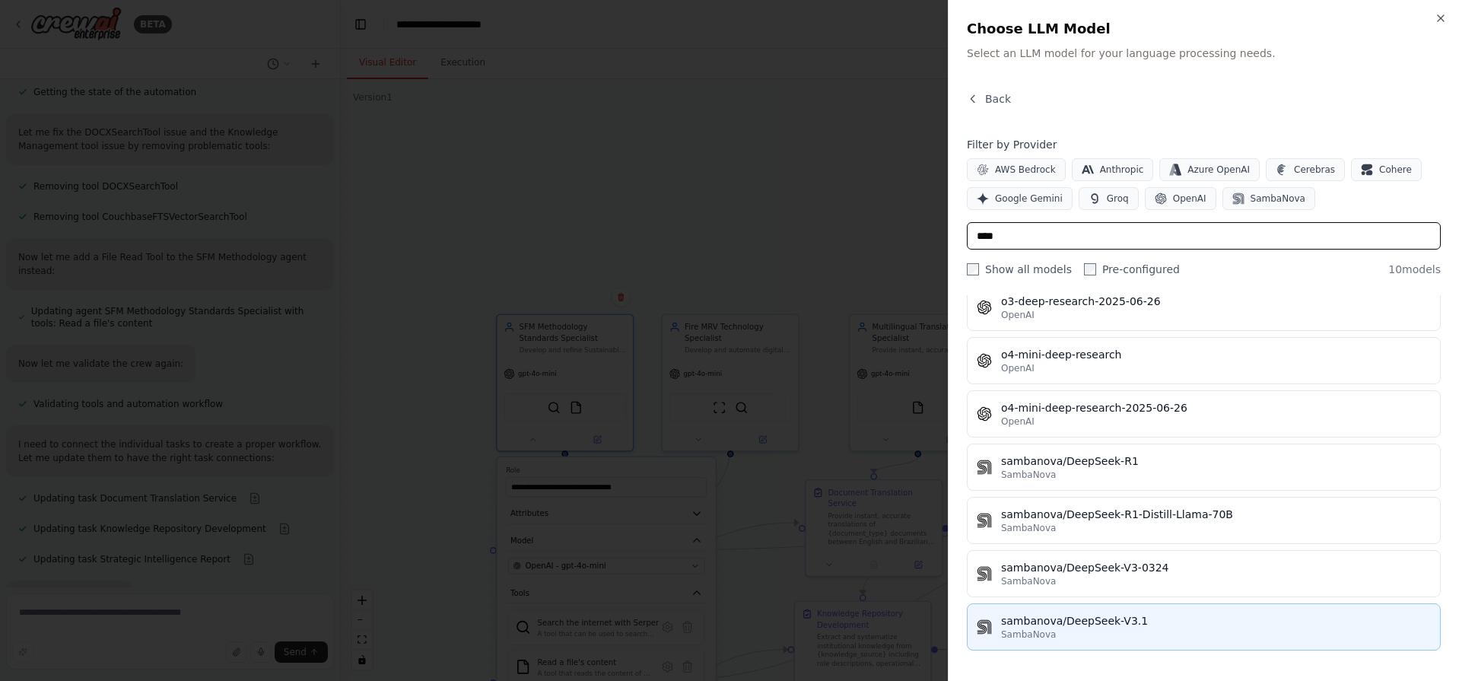
type input "****"
click at [1058, 631] on div "SambaNova" at bounding box center [1216, 634] width 430 height 12
